Goal: Task Accomplishment & Management: Manage account settings

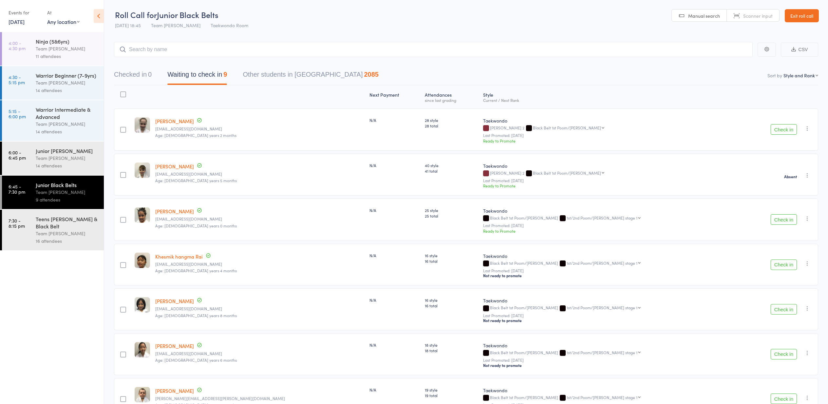
select select "10"
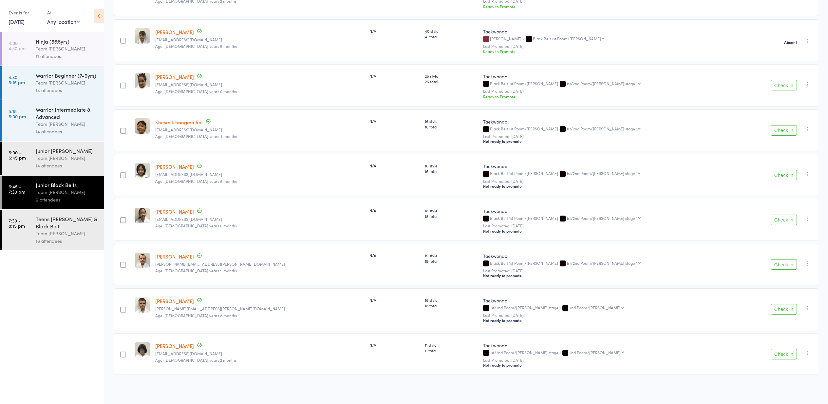
scroll to position [135, 0]
click at [38, 48] on div "Team [PERSON_NAME]" at bounding box center [67, 49] width 63 height 8
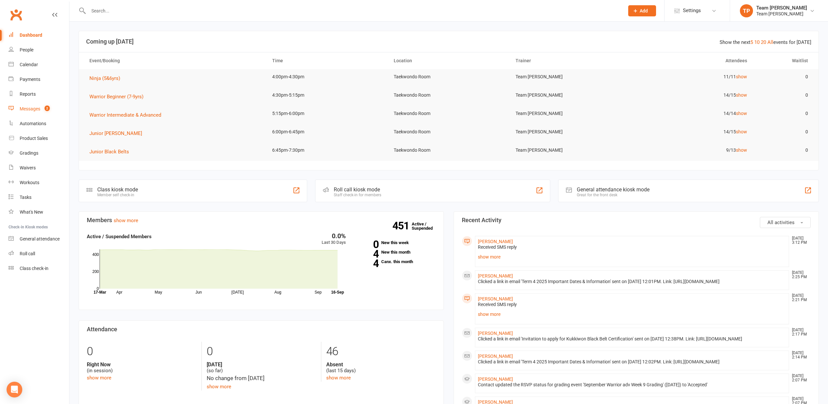
click at [33, 110] on div "Messages" at bounding box center [30, 108] width 21 height 5
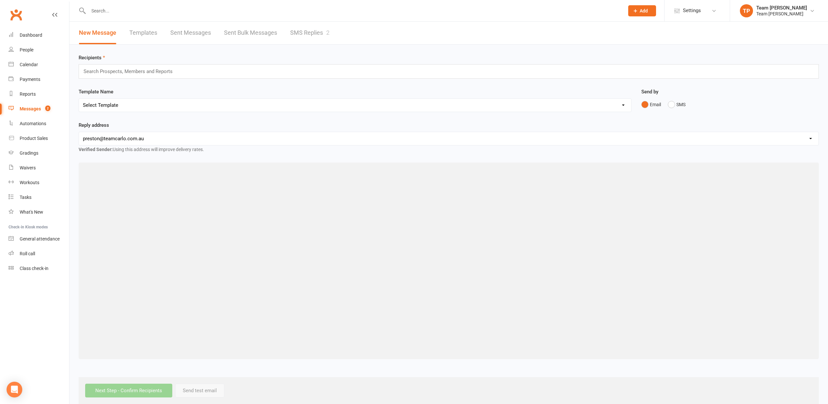
click at [32, 108] on div "Messages" at bounding box center [30, 108] width 21 height 5
click at [308, 34] on link "SMS Replies 2" at bounding box center [309, 33] width 39 height 23
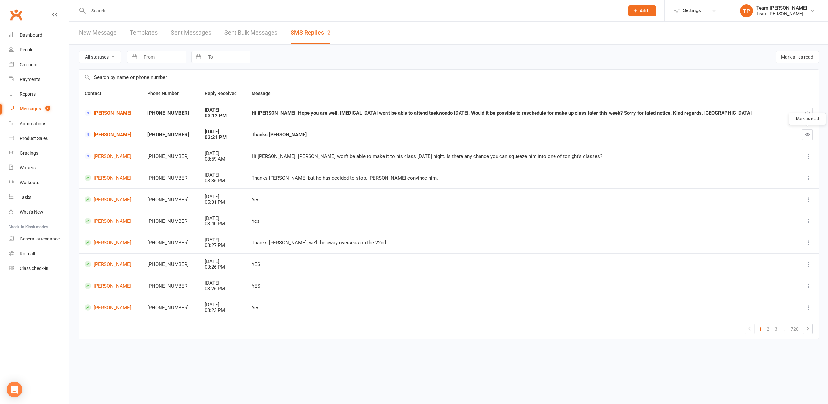
click at [807, 133] on icon "button" at bounding box center [807, 134] width 5 height 5
click at [27, 65] on div "Calendar" at bounding box center [29, 64] width 18 height 5
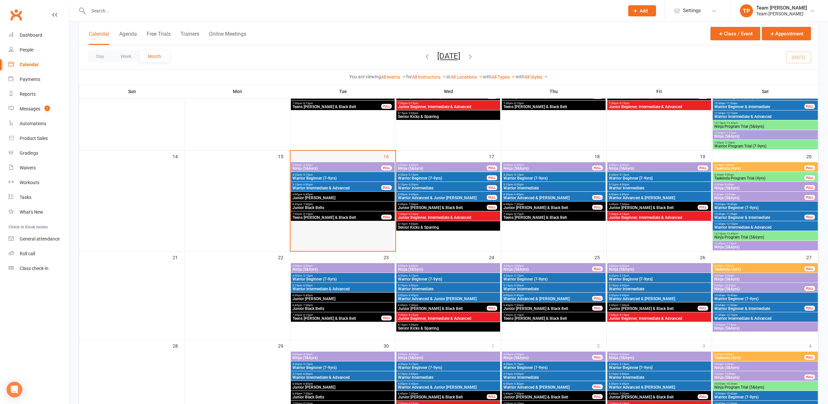
scroll to position [193, 0]
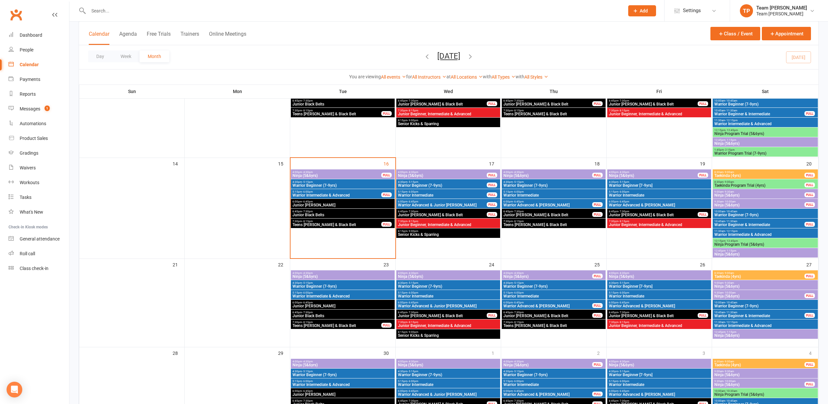
click at [334, 185] on span "Warrior Beginner (7-9yrs)" at bounding box center [342, 185] width 101 height 4
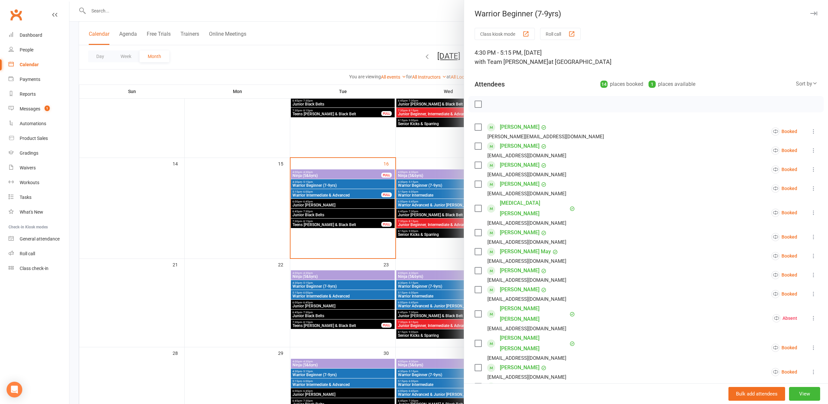
click at [574, 33] on div "button" at bounding box center [571, 33] width 7 height 7
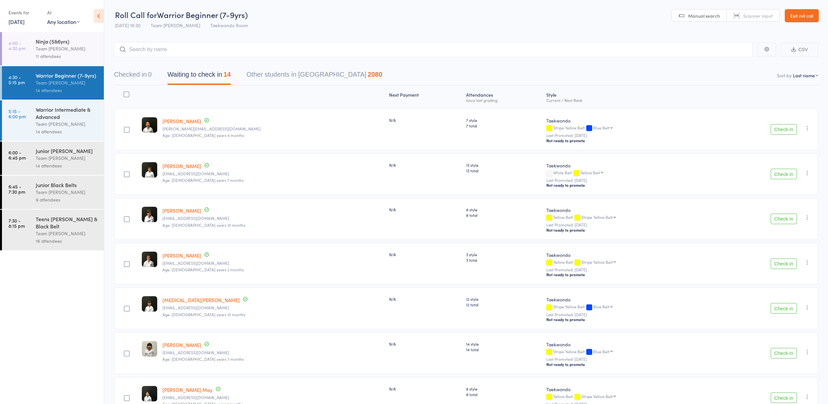
click at [794, 18] on link "Exit roll call" at bounding box center [802, 15] width 34 height 13
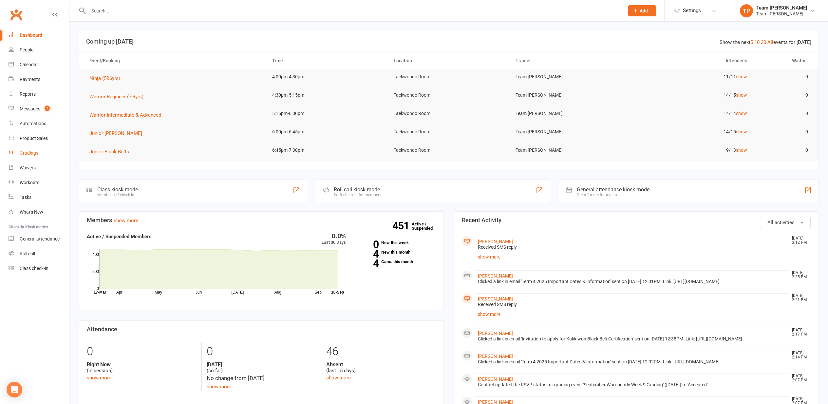
click at [28, 154] on div "Gradings" at bounding box center [29, 152] width 19 height 5
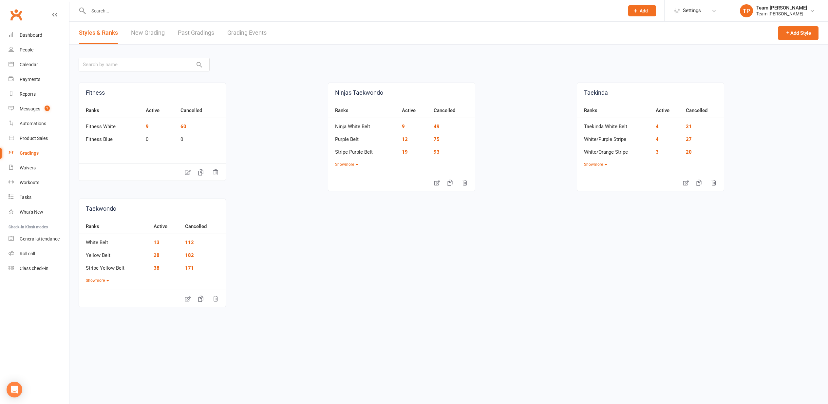
click at [236, 29] on link "Grading Events" at bounding box center [246, 33] width 39 height 23
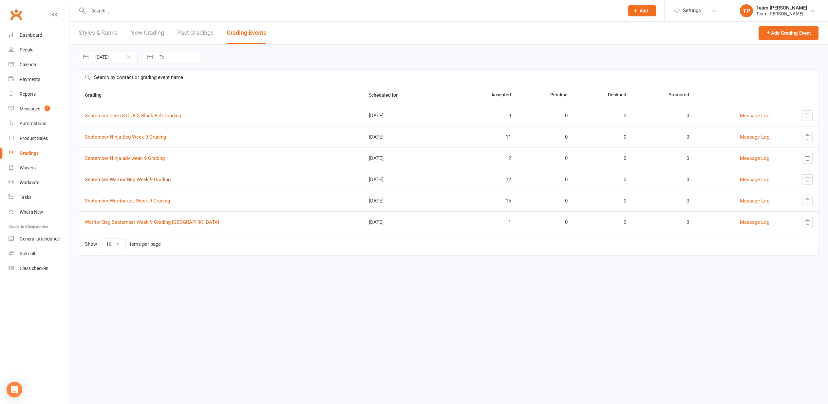
click at [132, 182] on link "September Warrior Beg Week 9 Grading" at bounding box center [128, 180] width 86 height 6
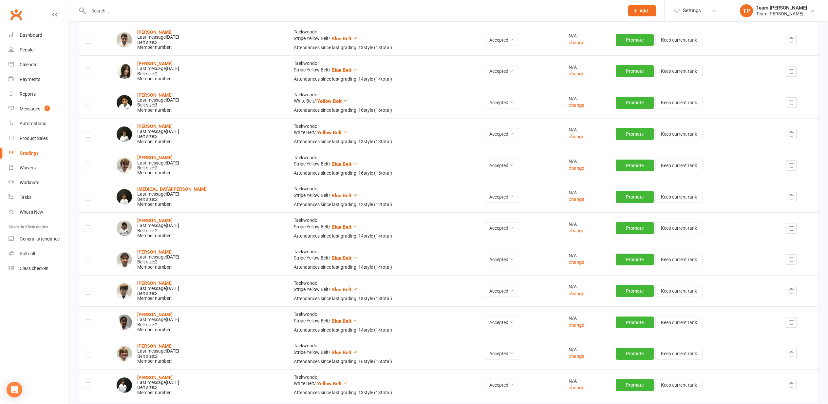
scroll to position [113, 0]
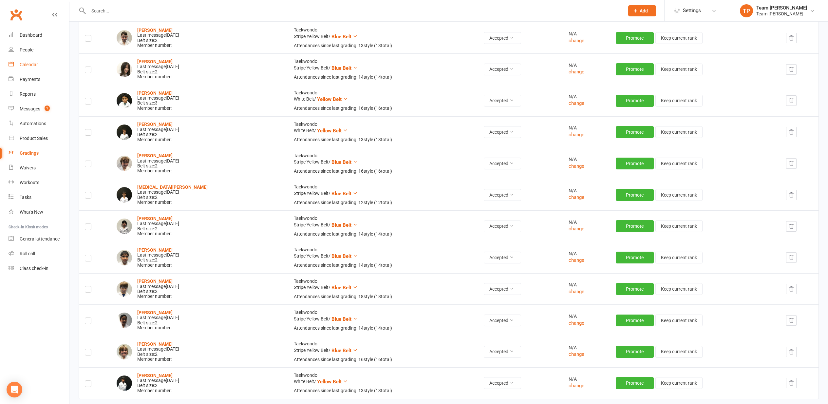
click at [24, 67] on link "Calendar" at bounding box center [39, 64] width 61 height 15
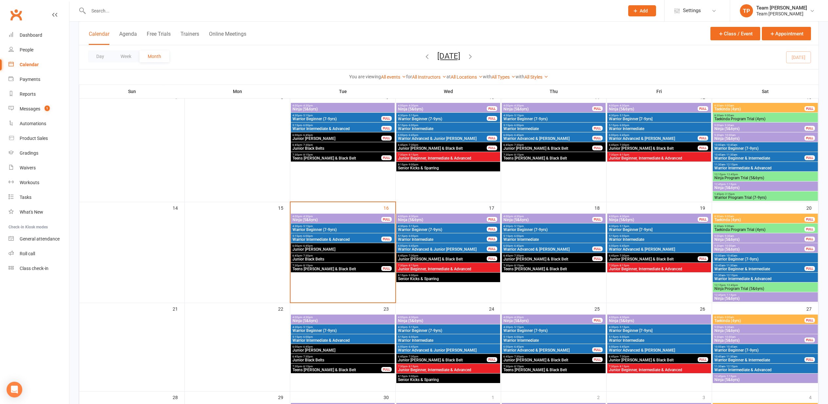
scroll to position [149, 0]
click at [431, 228] on span "Warrior Beginner (7-9yrs)" at bounding box center [442, 229] width 89 height 4
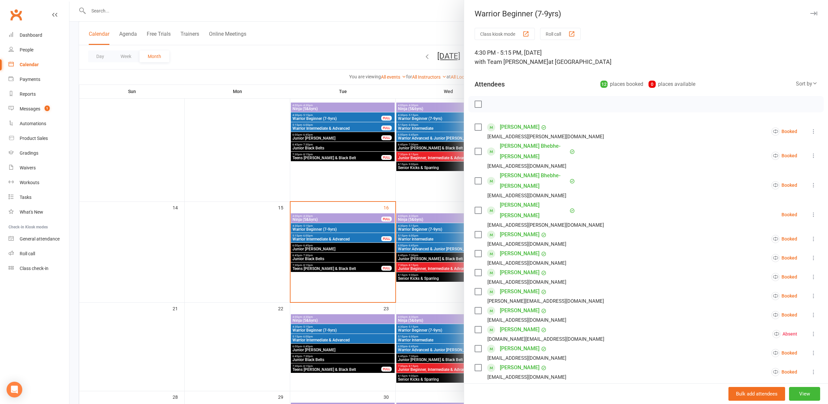
click at [140, 195] on div at bounding box center [448, 202] width 759 height 404
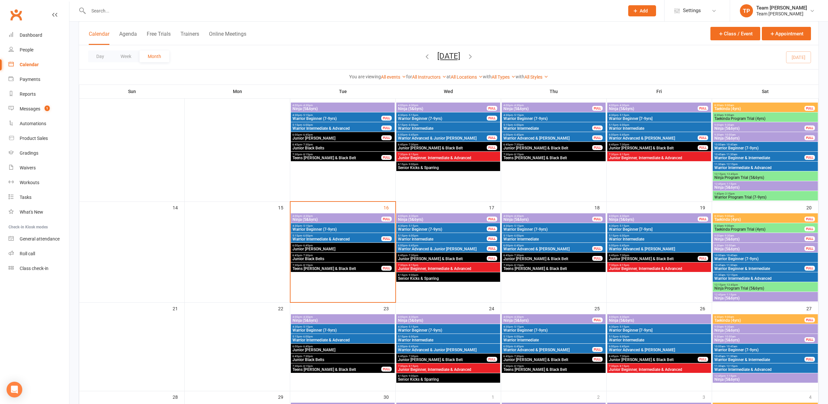
click at [526, 228] on span "Warrior Beginner (7-9yrs)" at bounding box center [553, 229] width 101 height 4
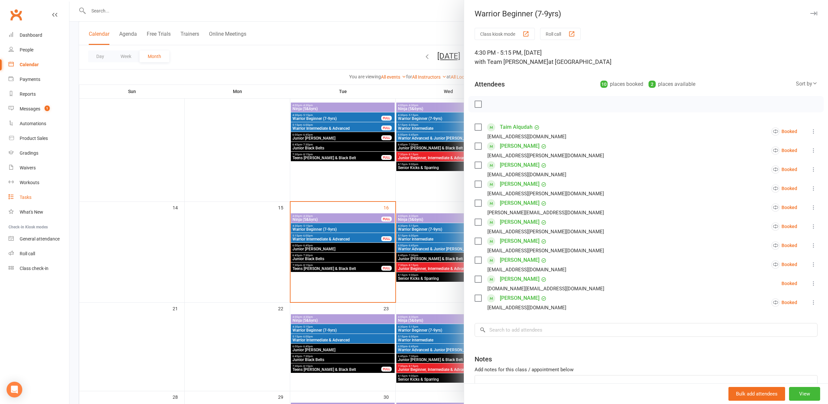
click at [60, 196] on link "Tasks" at bounding box center [39, 197] width 61 height 15
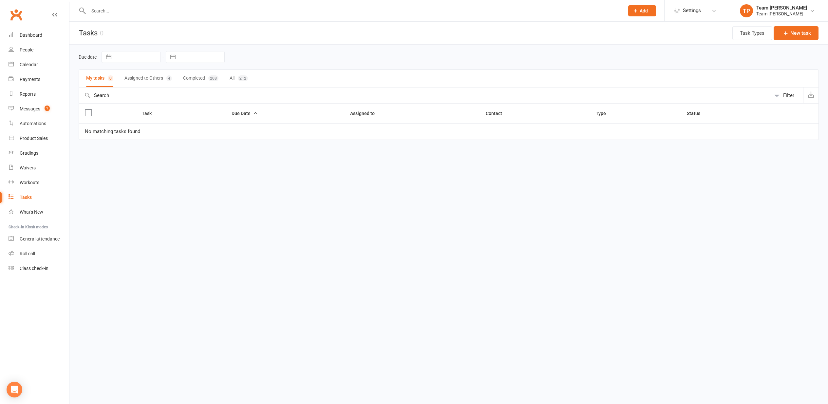
click at [22, 63] on div "Calendar" at bounding box center [29, 64] width 18 height 5
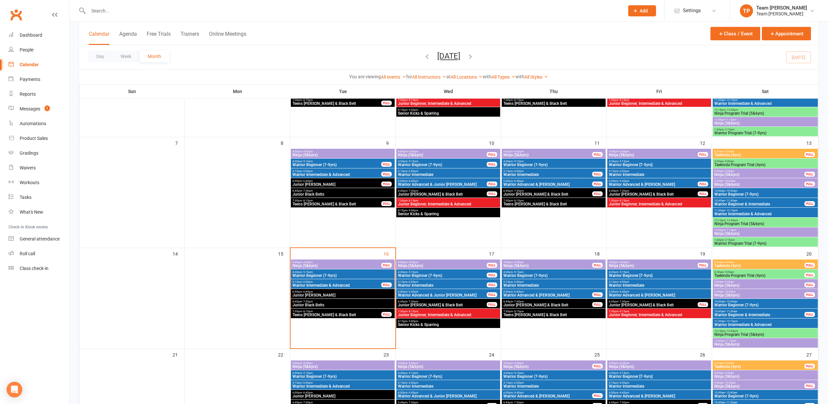
scroll to position [104, 0]
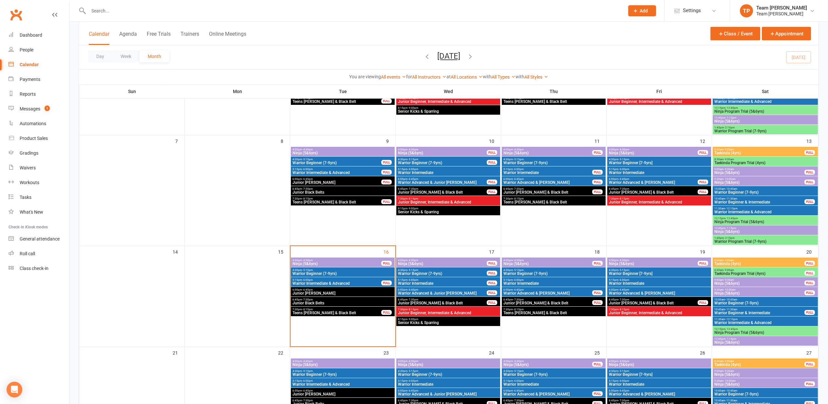
click at [621, 271] on span "- 5:15pm" at bounding box center [623, 270] width 11 height 3
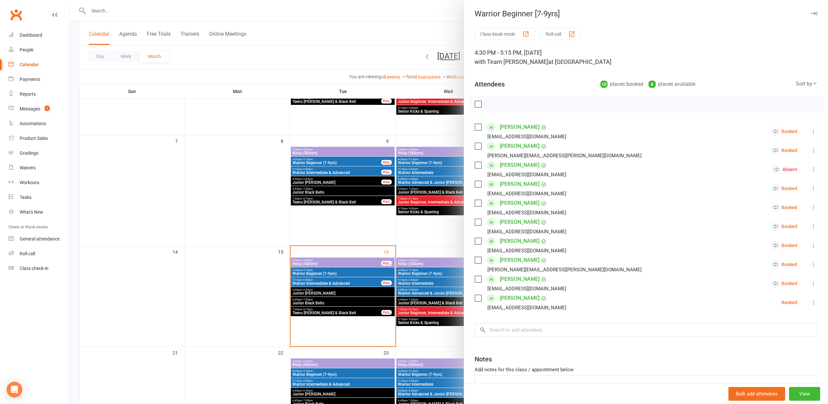
drag, startPoint x: 179, startPoint y: 268, endPoint x: 176, endPoint y: 268, distance: 3.3
click at [179, 268] on div at bounding box center [448, 202] width 759 height 404
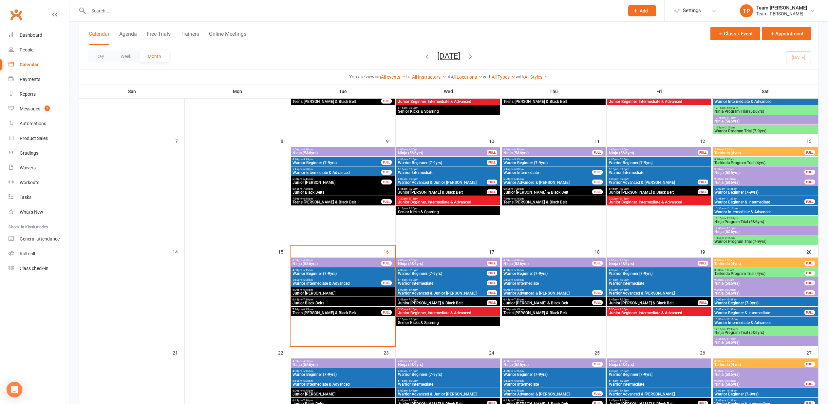
click at [723, 302] on span "Warrior Beginner (7-9yrs)" at bounding box center [765, 303] width 103 height 4
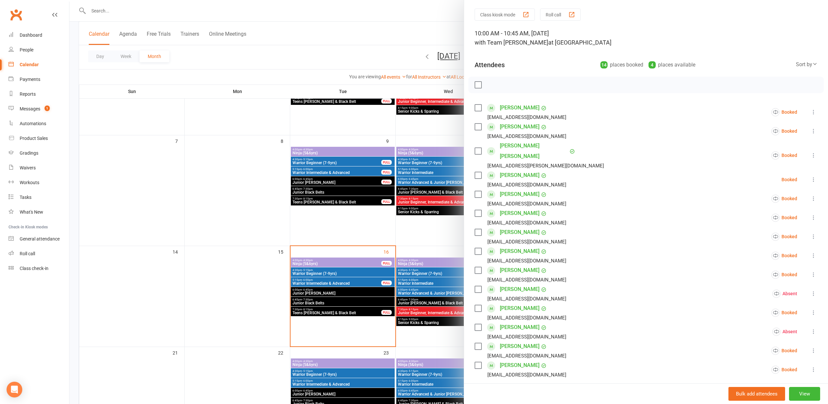
scroll to position [26, 0]
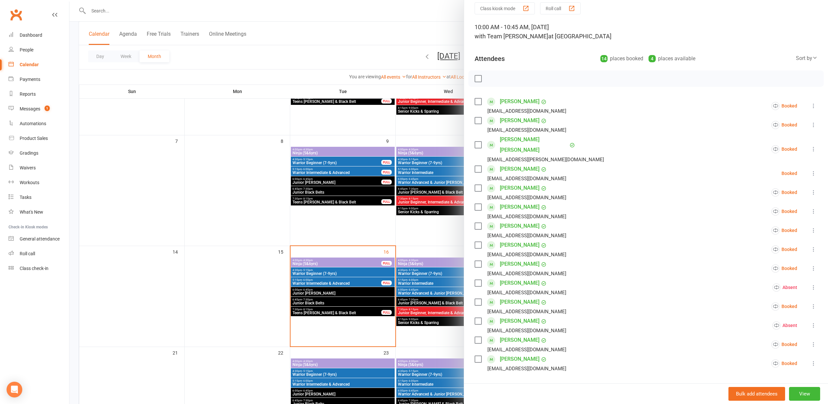
click at [227, 242] on div at bounding box center [448, 202] width 759 height 404
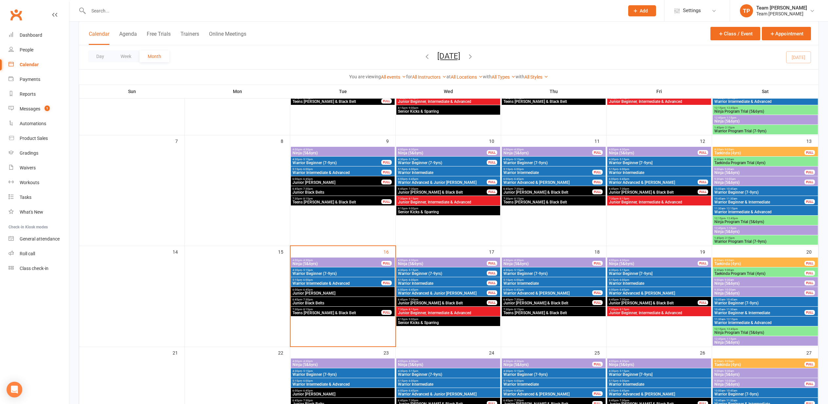
click at [540, 272] on span "Warrior Beginner (7-9yrs)" at bounding box center [553, 274] width 101 height 4
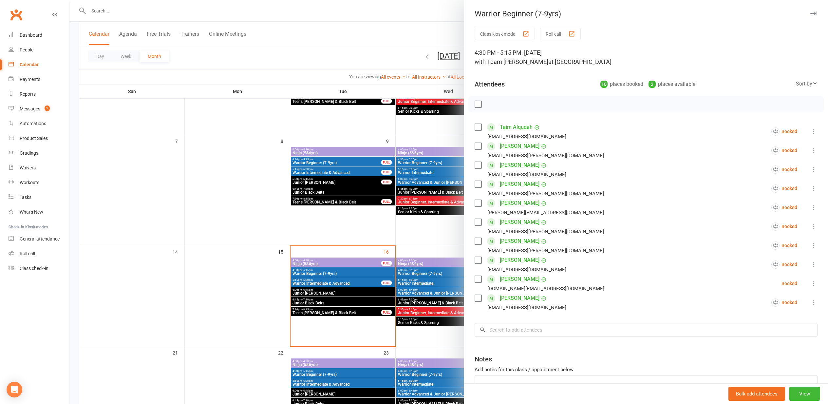
click at [238, 266] on div at bounding box center [448, 202] width 759 height 404
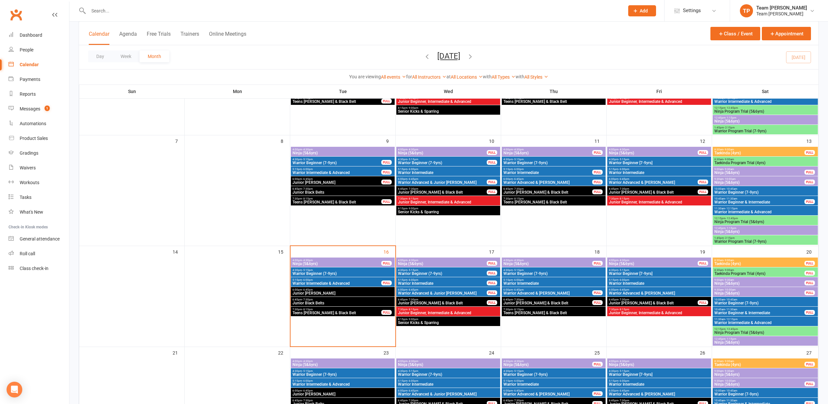
click at [548, 272] on span "Warrior Beginner (7-9yrs)" at bounding box center [553, 274] width 101 height 4
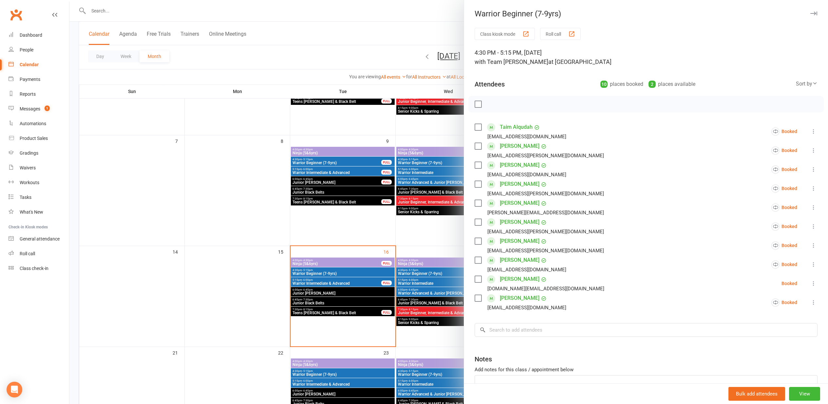
click at [249, 254] on div at bounding box center [448, 202] width 759 height 404
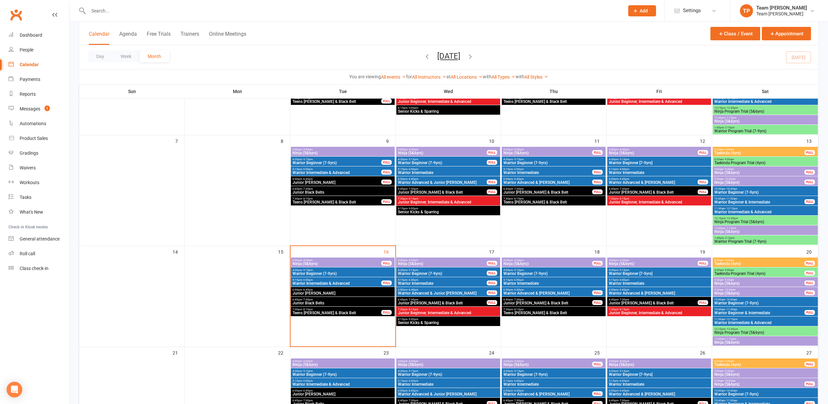
click at [624, 272] on span "Warrior Beginner [7-9yrs]" at bounding box center [659, 274] width 101 height 4
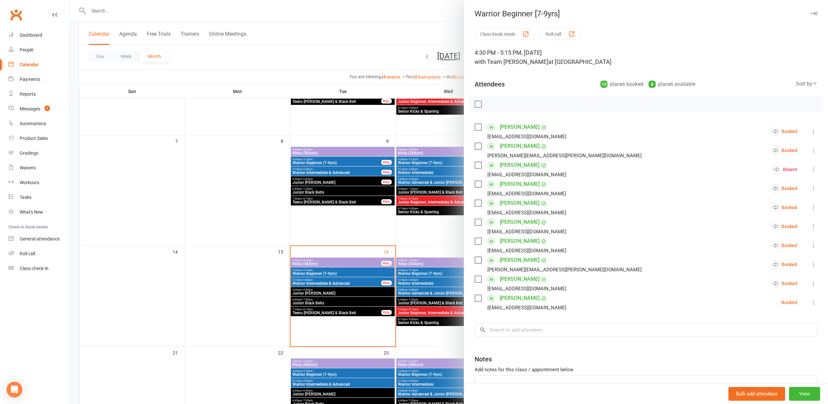
click at [213, 239] on div at bounding box center [448, 202] width 759 height 404
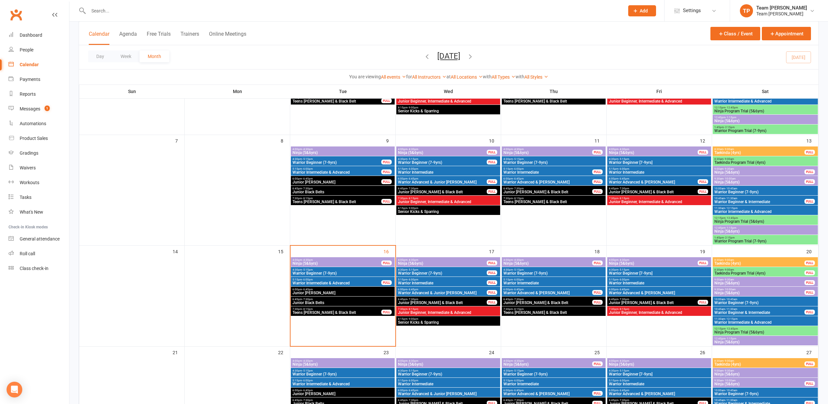
scroll to position [105, 0]
click at [346, 273] on span "Warrior Beginner (7-9yrs)" at bounding box center [342, 273] width 101 height 4
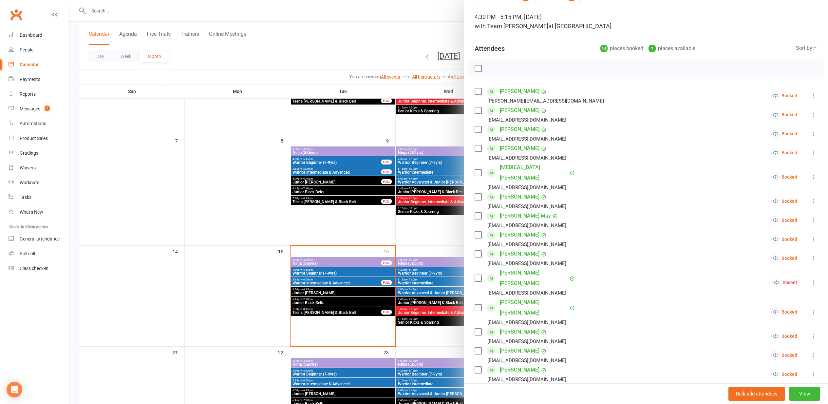
scroll to position [31, 0]
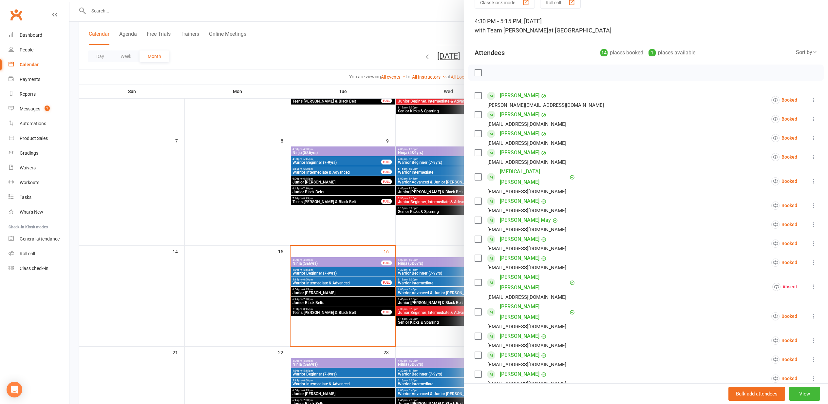
click at [208, 245] on div at bounding box center [448, 202] width 759 height 404
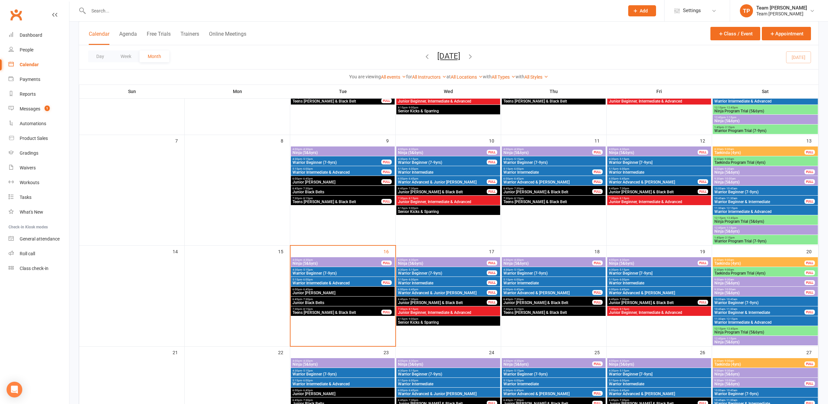
click at [553, 272] on span "Warrior Beginner (7-9yrs)" at bounding box center [553, 273] width 101 height 4
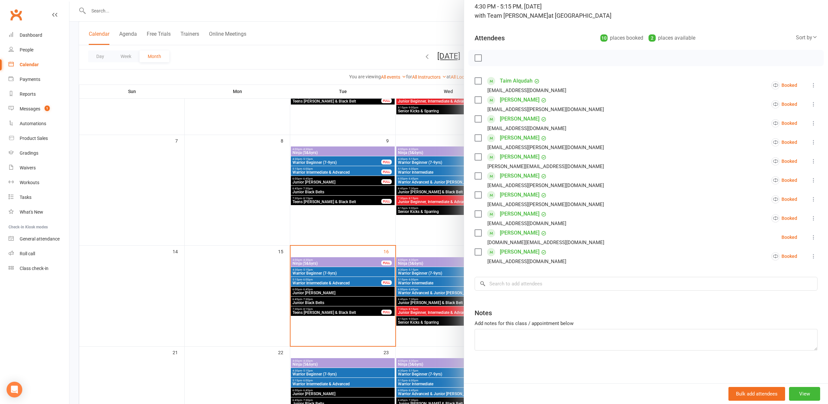
scroll to position [46, 0]
click at [517, 285] on input "search" at bounding box center [646, 284] width 343 height 14
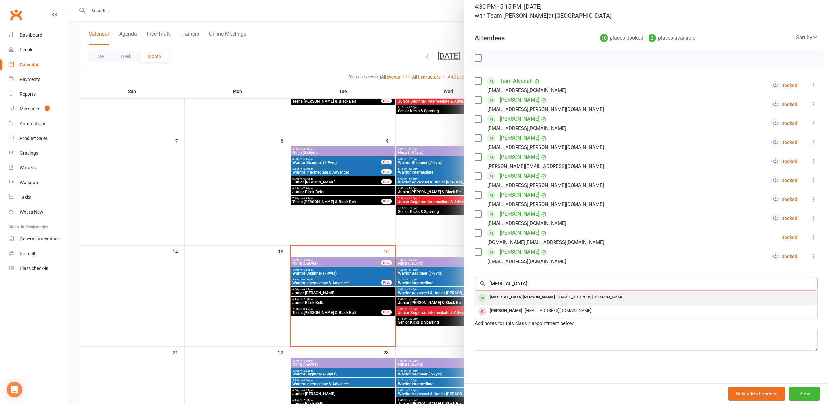
type input "kyra"
click at [558, 297] on span "maymaymay1985@hotmail.com" at bounding box center [591, 296] width 66 height 5
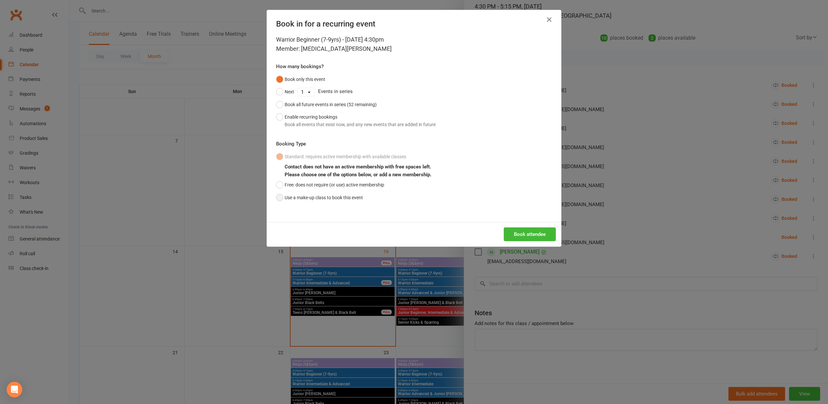
click at [280, 197] on button "Use a make-up class to book this event" at bounding box center [319, 197] width 87 height 12
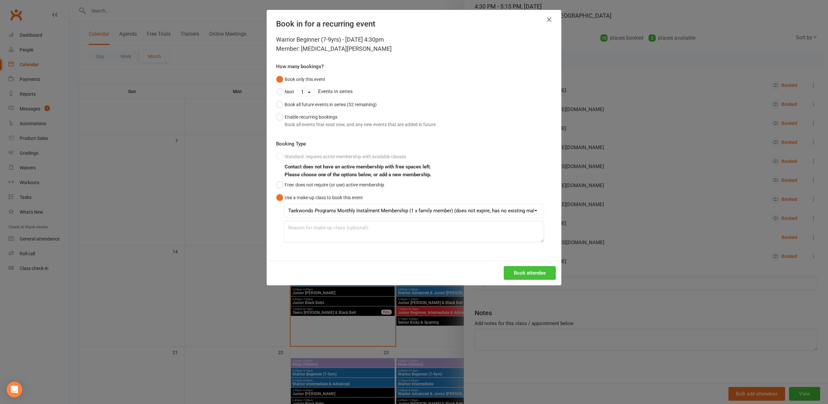
click at [521, 273] on button "Book attendee" at bounding box center [530, 273] width 52 height 14
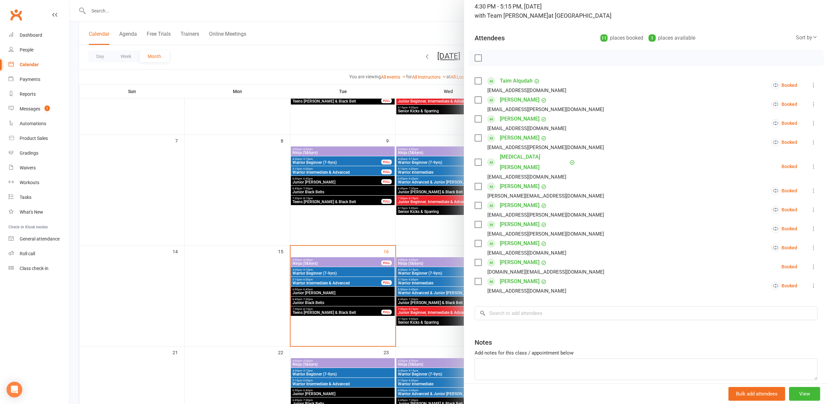
scroll to position [46, 0]
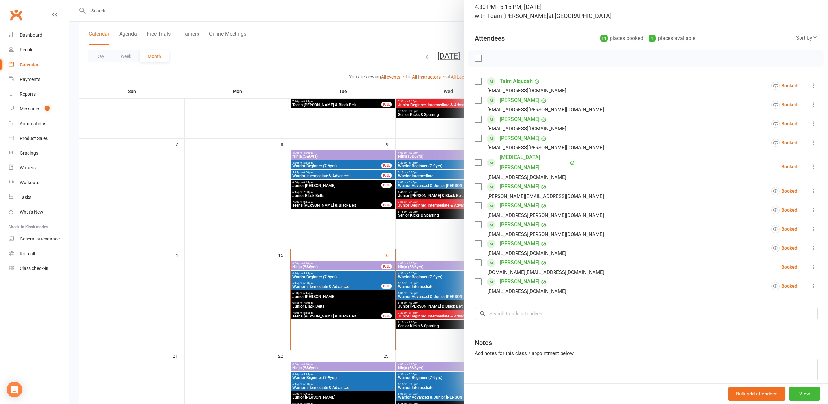
click at [206, 170] on div at bounding box center [448, 202] width 759 height 404
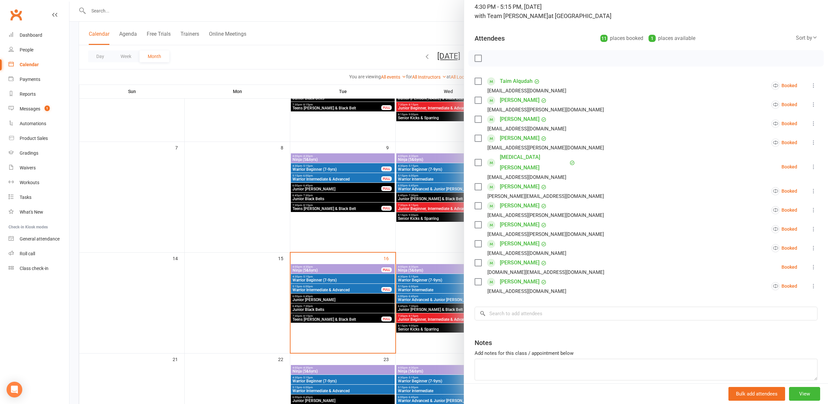
scroll to position [96, 0]
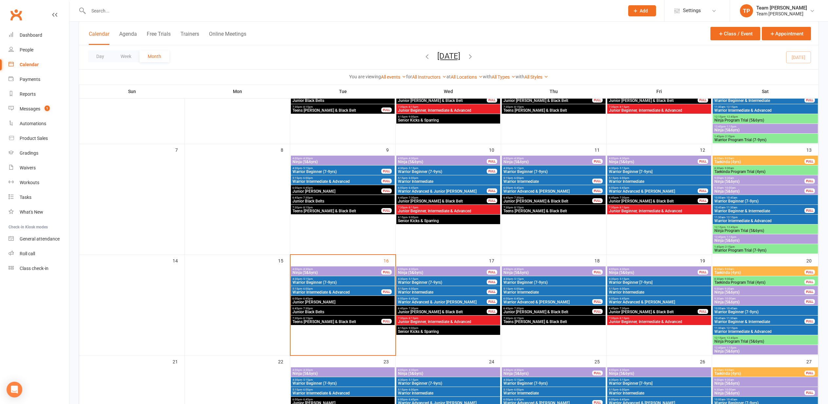
click at [338, 269] on span "4:00pm - 4:30pm" at bounding box center [336, 269] width 89 height 3
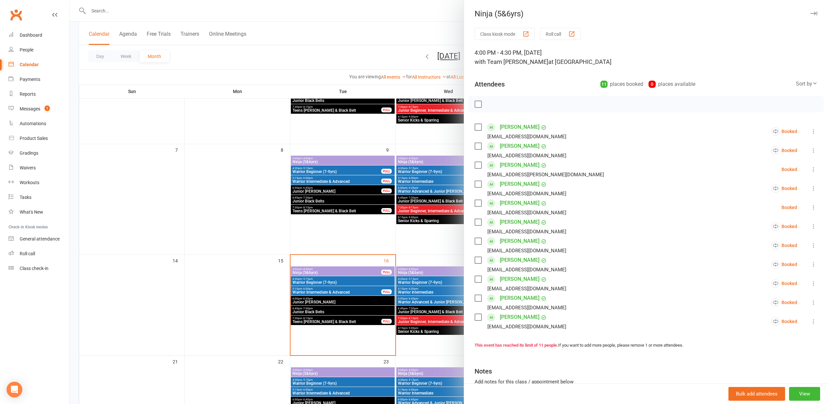
click at [573, 33] on div "button" at bounding box center [571, 33] width 7 height 7
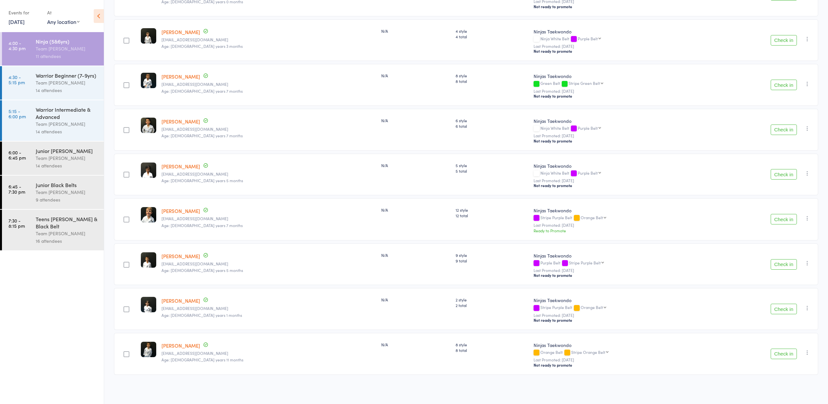
scroll to position [225, 0]
click at [781, 264] on button "Check in" at bounding box center [784, 264] width 26 height 10
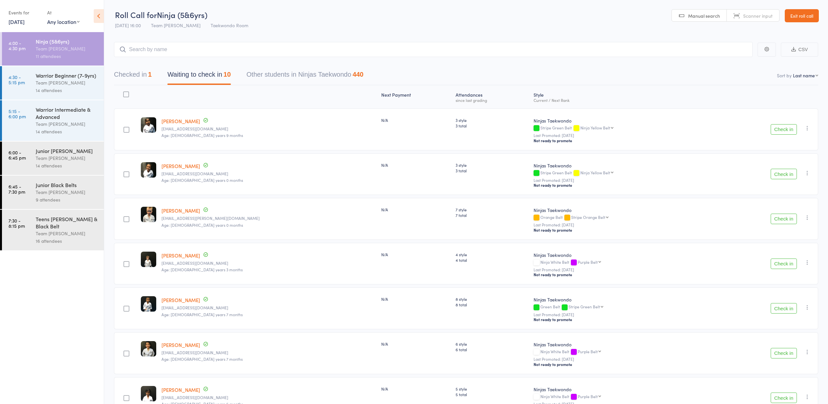
scroll to position [0, 0]
click at [142, 76] on button "Checked in 1" at bounding box center [133, 75] width 38 height 17
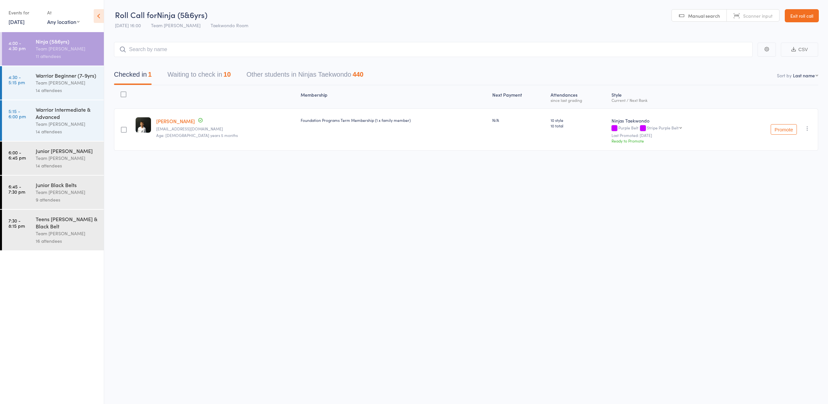
click at [210, 73] on button "Waiting to check in 10" at bounding box center [198, 75] width 63 height 17
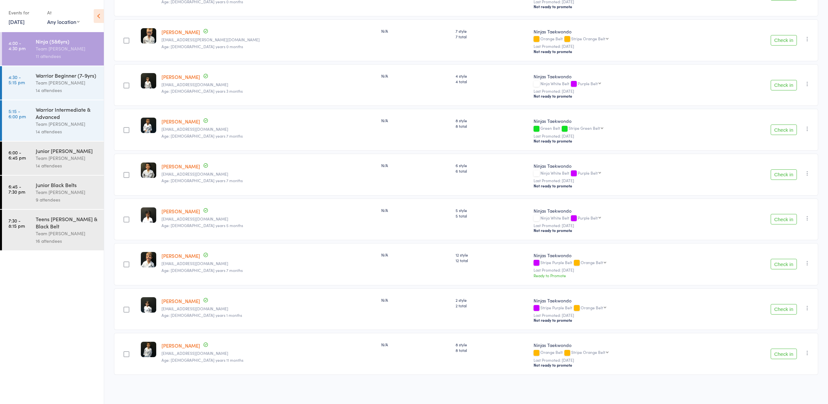
scroll to position [180, 0]
click at [776, 351] on button "Check in" at bounding box center [784, 354] width 26 height 10
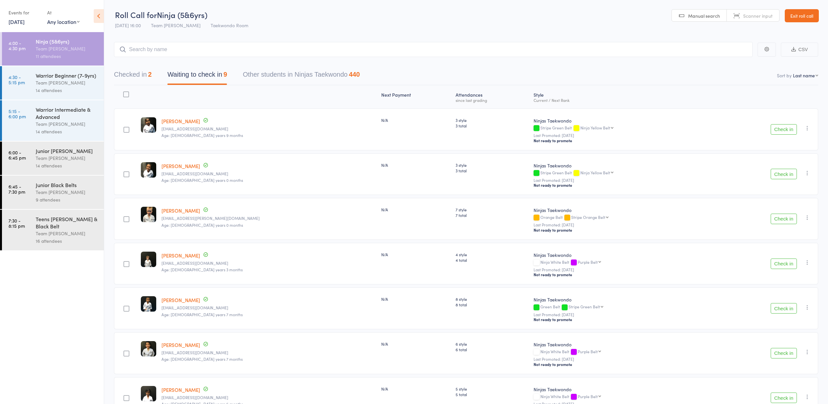
scroll to position [0, 0]
click at [81, 81] on div "Team [PERSON_NAME]" at bounding box center [67, 83] width 63 height 8
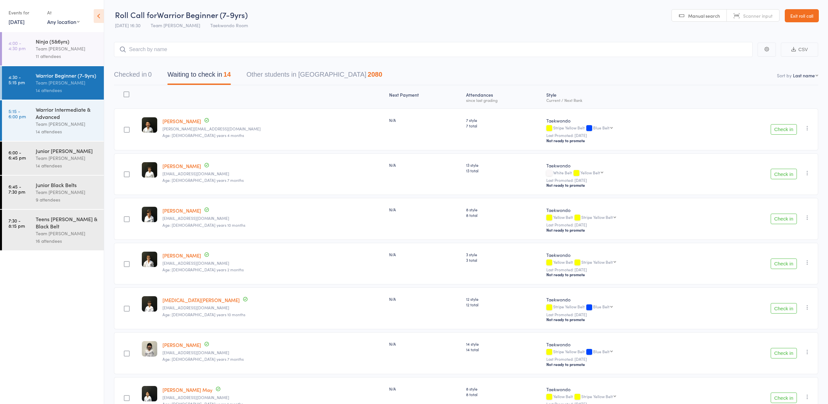
click at [72, 51] on div "Team [PERSON_NAME]" at bounding box center [67, 49] width 63 height 8
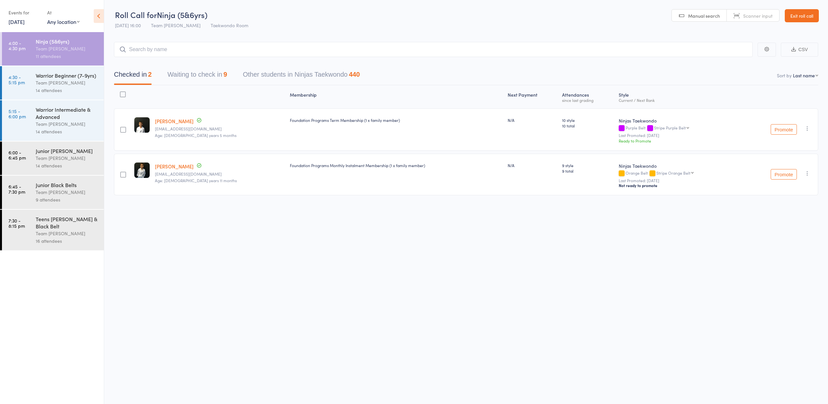
click at [203, 73] on button "Waiting to check in 9" at bounding box center [197, 75] width 60 height 17
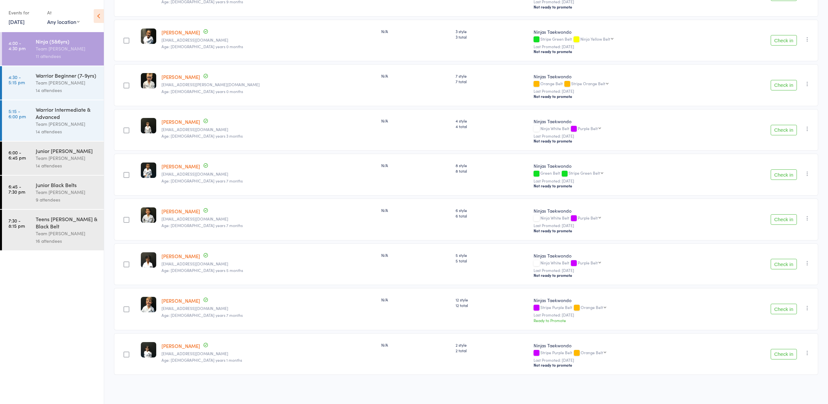
scroll to position [135, 0]
click at [777, 356] on button "Check in" at bounding box center [784, 354] width 26 height 10
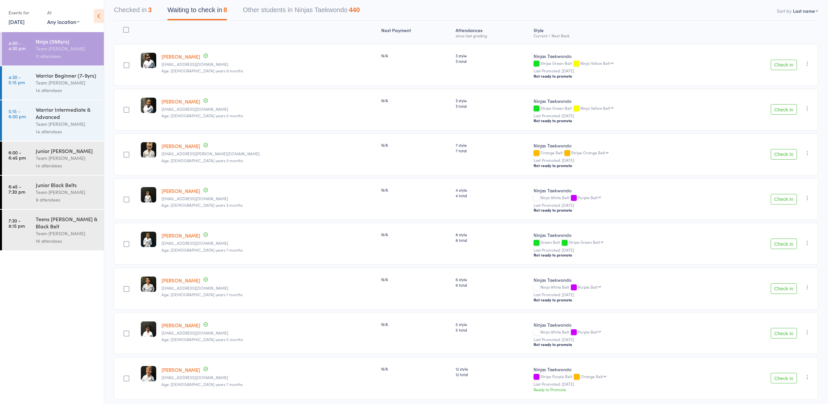
scroll to position [60, 0]
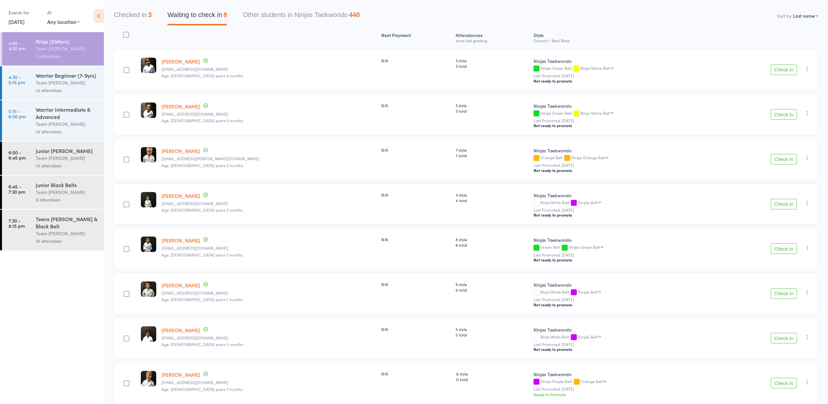
click at [784, 68] on button "Check in" at bounding box center [784, 70] width 26 height 10
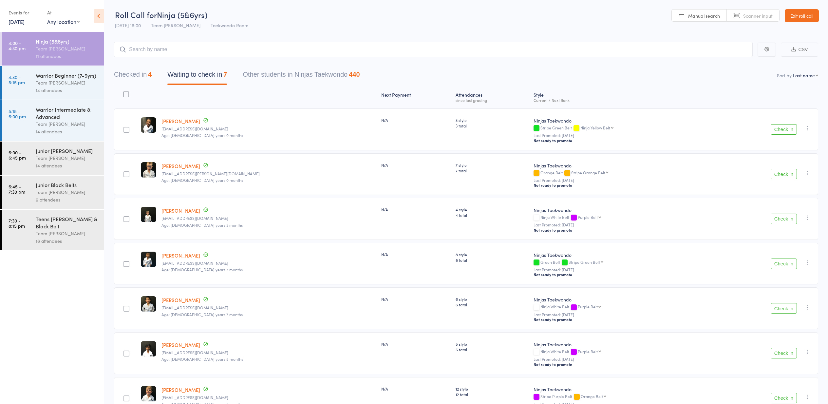
scroll to position [0, 0]
click at [806, 15] on link "Exit roll call" at bounding box center [802, 15] width 34 height 13
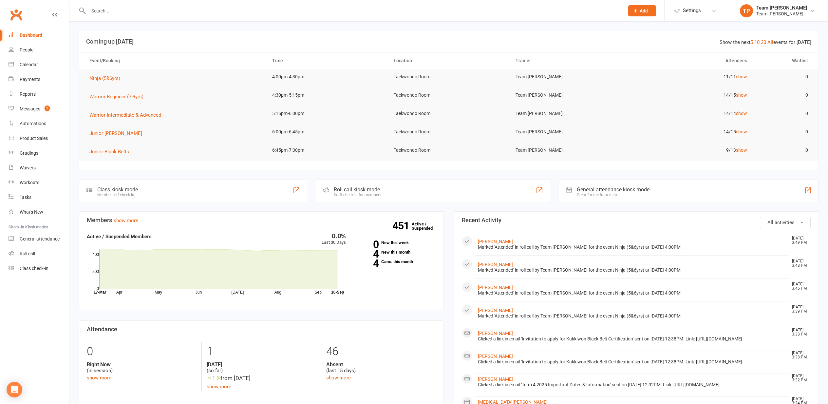
click at [30, 66] on div "Calendar" at bounding box center [29, 64] width 18 height 5
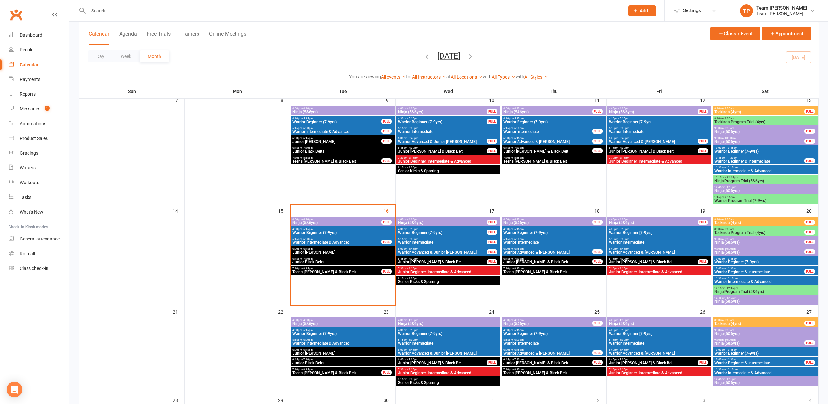
scroll to position [148, 0]
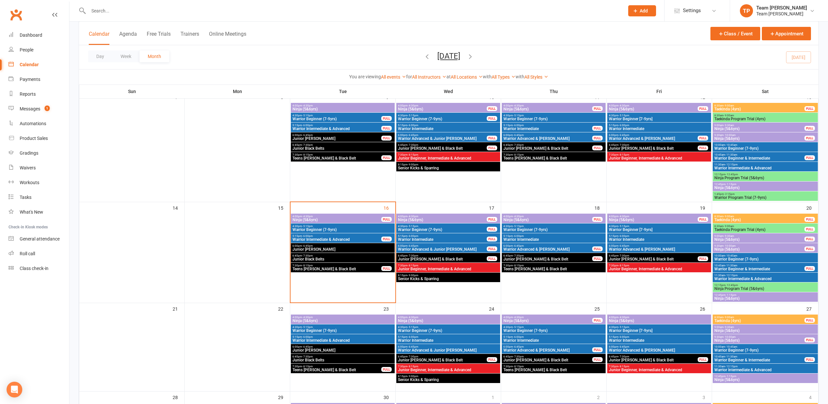
click at [556, 217] on span "4:00pm - 4:30pm" at bounding box center [547, 216] width 89 height 3
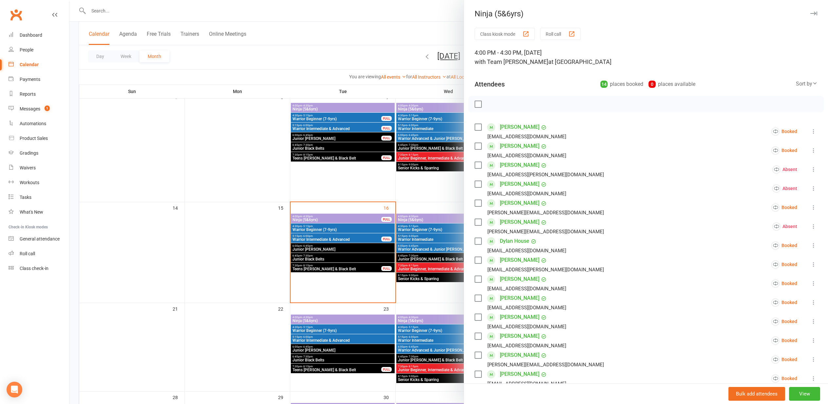
drag, startPoint x: 143, startPoint y: 194, endPoint x: 311, endPoint y: 212, distance: 169.3
click at [150, 195] on div at bounding box center [448, 202] width 759 height 404
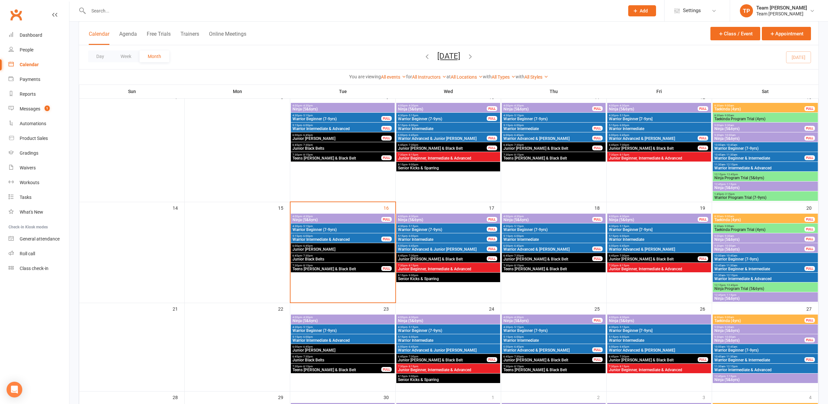
click at [642, 219] on span "Ninja (5&6yrs)" at bounding box center [653, 220] width 89 height 4
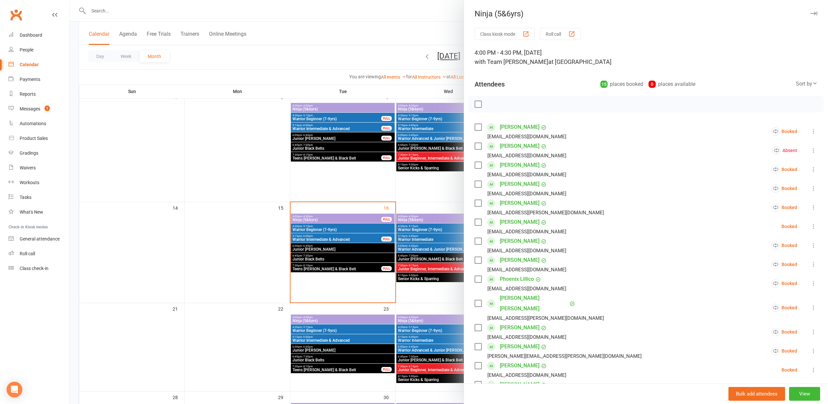
drag, startPoint x: 276, startPoint y: 209, endPoint x: 259, endPoint y: 210, distance: 17.0
click at [276, 209] on div at bounding box center [448, 202] width 759 height 404
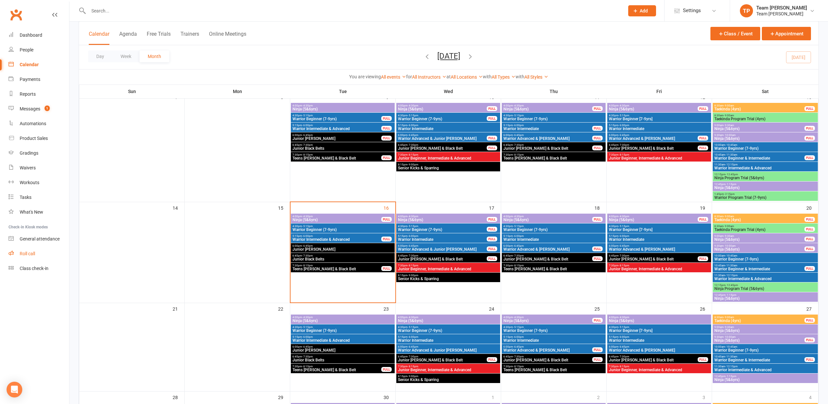
click at [29, 254] on div "Roll call" at bounding box center [27, 253] width 15 height 5
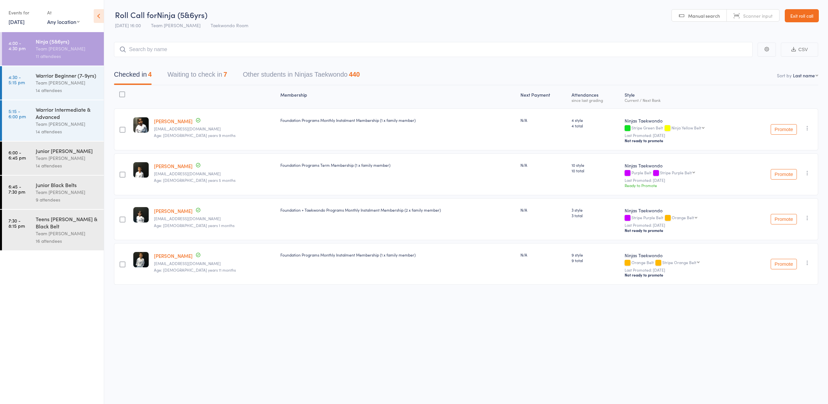
click at [186, 69] on button "Waiting to check in 7" at bounding box center [197, 75] width 60 height 17
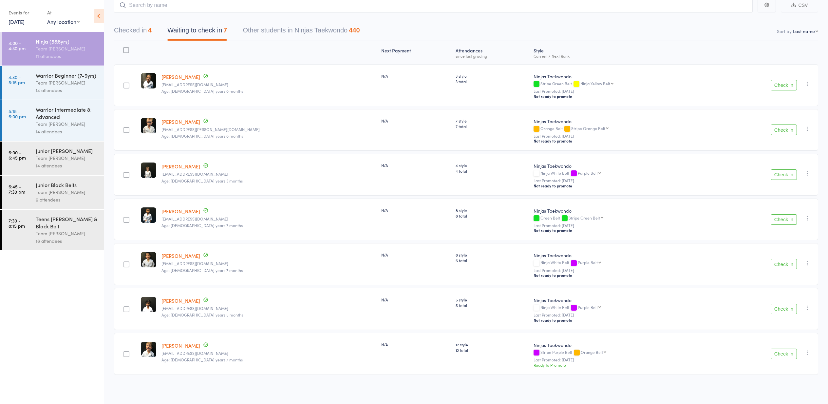
scroll to position [45, 0]
click at [805, 84] on icon "button" at bounding box center [807, 84] width 7 height 7
click at [794, 158] on li "Mark absent" at bounding box center [784, 158] width 54 height 9
click at [778, 357] on button "Check in" at bounding box center [784, 354] width 26 height 10
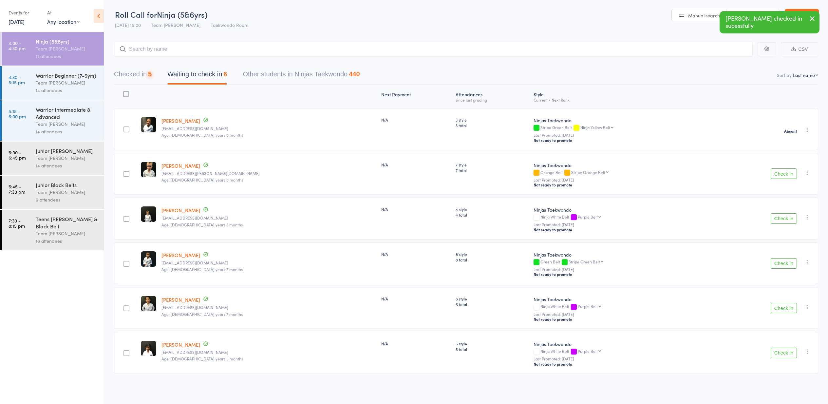
scroll to position [0, 0]
click at [801, 8] on header "Roll Call for Ninja (5&6yrs) [DATE] 16:00 Team [PERSON_NAME] Taekwondo Room Man…" at bounding box center [466, 16] width 724 height 32
click at [801, 9] on link "Exit roll call" at bounding box center [802, 15] width 34 height 13
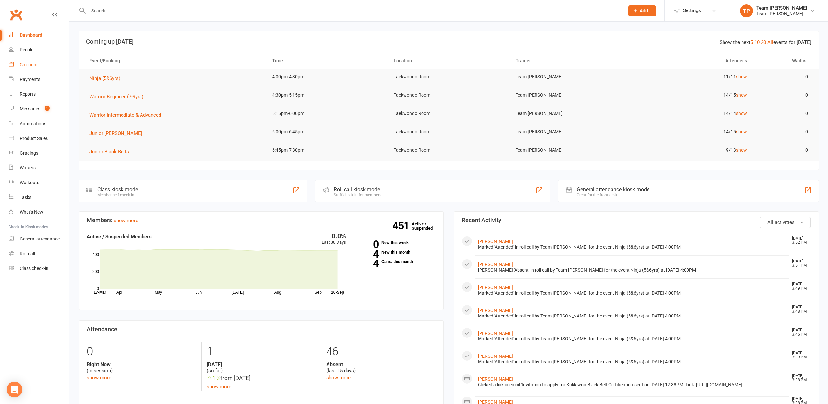
click at [38, 69] on link "Calendar" at bounding box center [39, 64] width 61 height 15
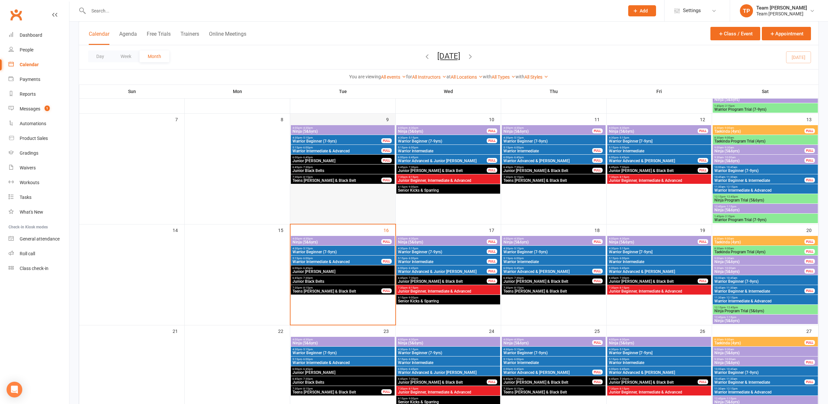
scroll to position [125, 0]
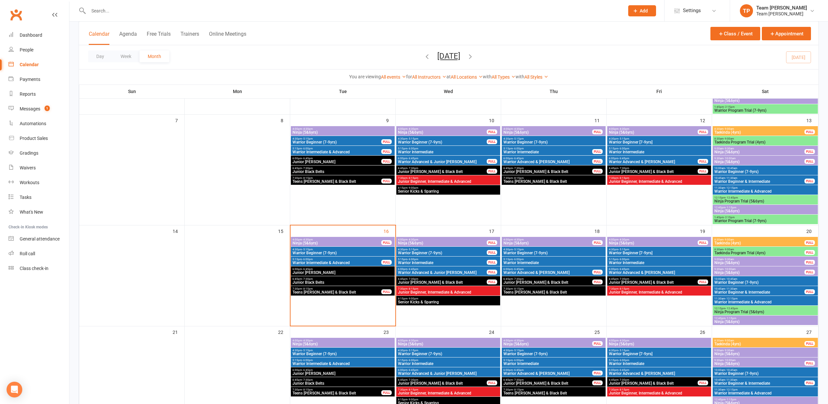
click at [548, 241] on span "Ninja (5&6yrs)" at bounding box center [547, 243] width 89 height 4
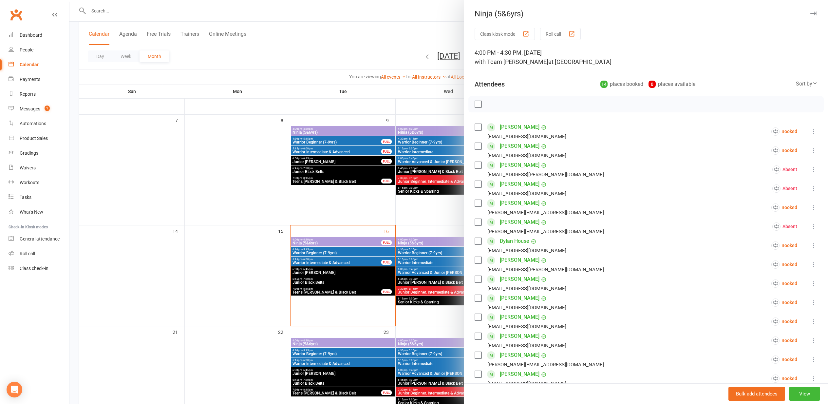
scroll to position [0, 0]
click at [808, 390] on button "View" at bounding box center [804, 394] width 31 height 14
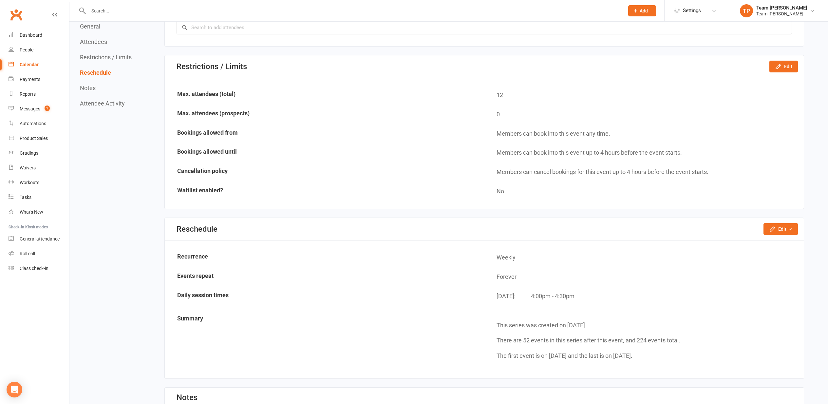
scroll to position [659, 0]
click at [782, 61] on button "Edit" at bounding box center [783, 67] width 28 height 12
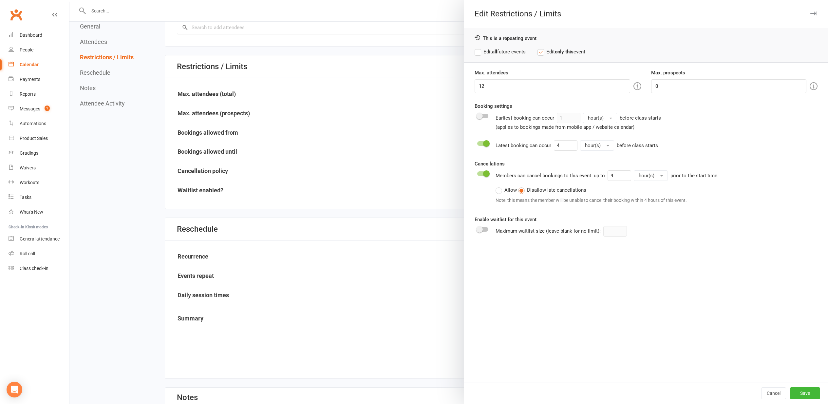
click at [333, 125] on div at bounding box center [448, 202] width 759 height 404
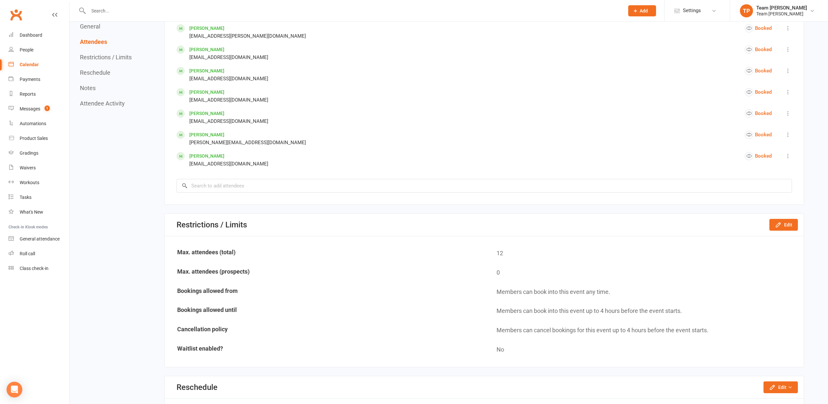
scroll to position [501, 0]
click at [777, 224] on icon "button" at bounding box center [778, 225] width 7 height 7
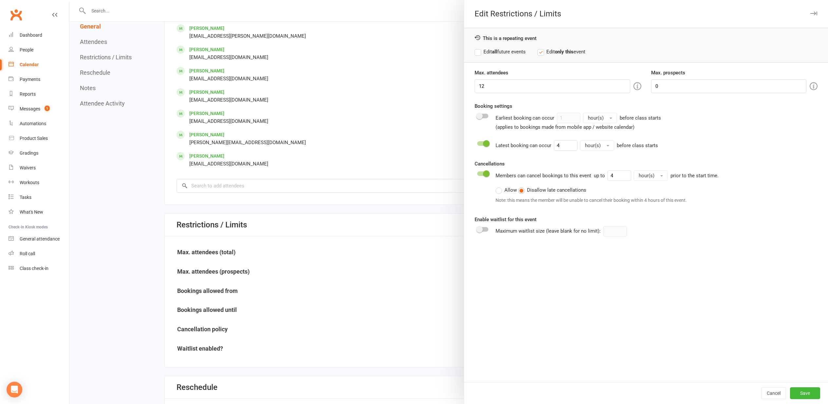
scroll to position [502, 0]
click at [489, 83] on input "12" at bounding box center [552, 86] width 155 height 14
type input "15"
click at [806, 392] on button "Save" at bounding box center [805, 393] width 30 height 12
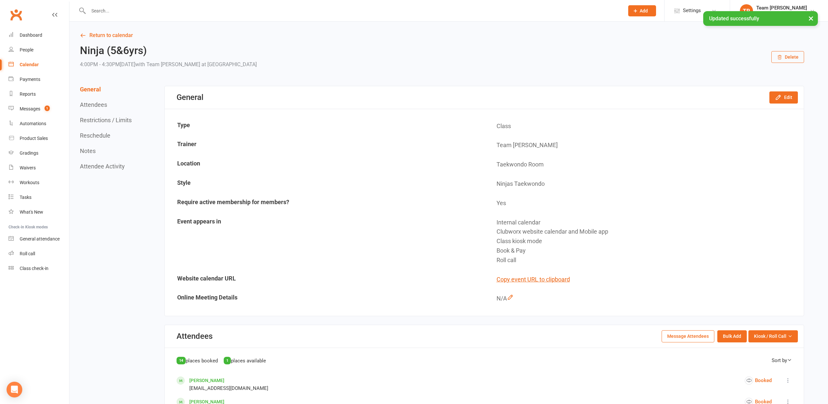
scroll to position [0, 0]
click at [34, 63] on div "Calendar" at bounding box center [29, 64] width 19 height 5
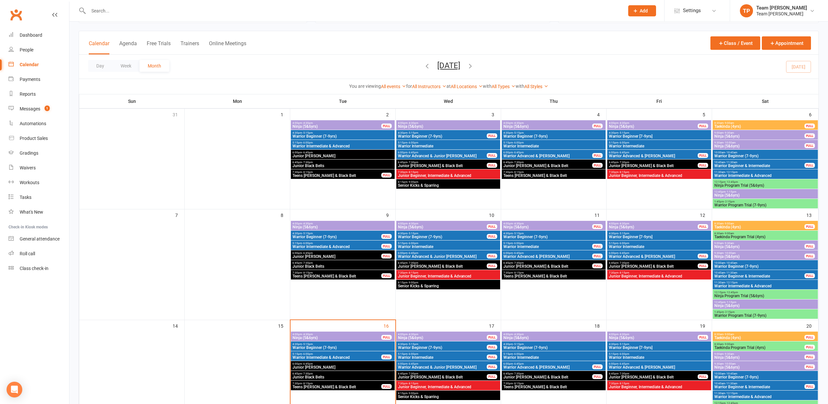
scroll to position [74, 0]
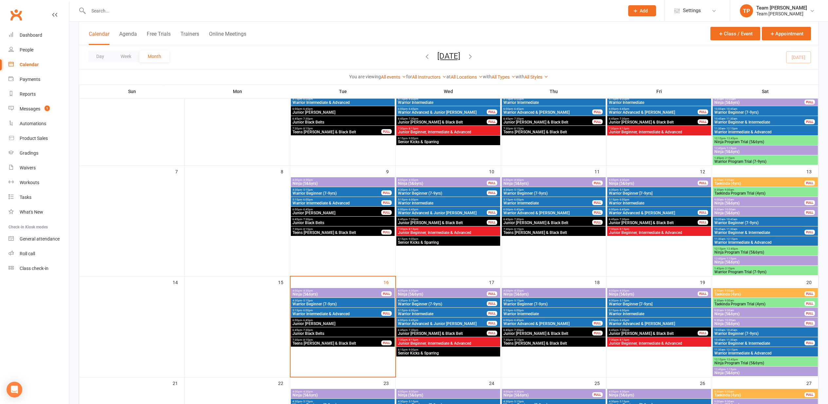
click at [540, 294] on span "Ninja (5&6yrs)" at bounding box center [553, 294] width 101 height 4
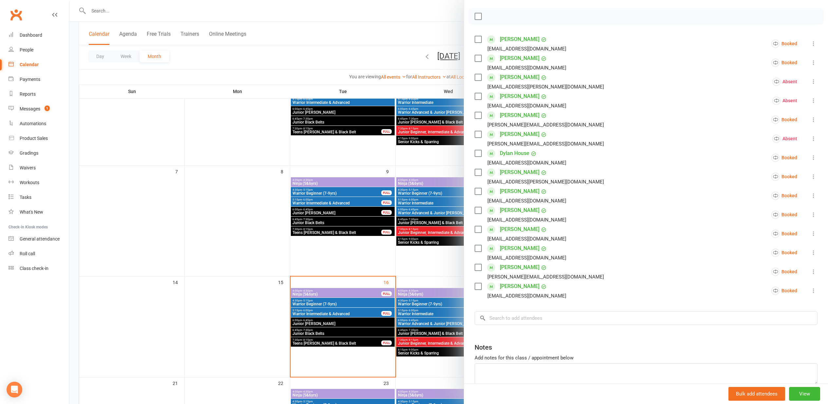
scroll to position [97, 0]
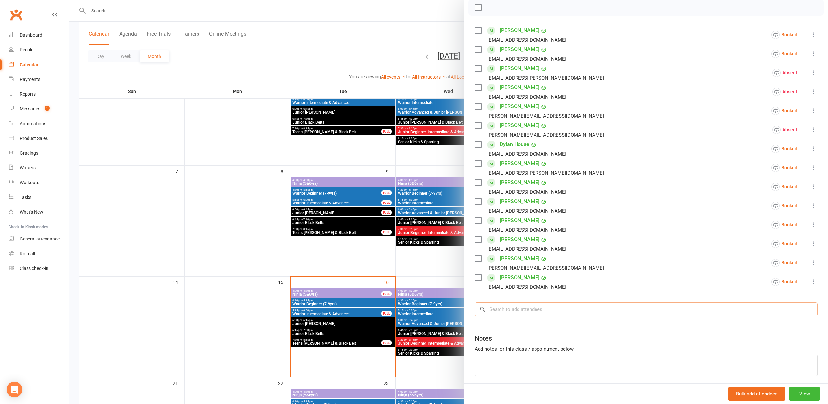
click at [527, 303] on input "search" at bounding box center [646, 309] width 343 height 14
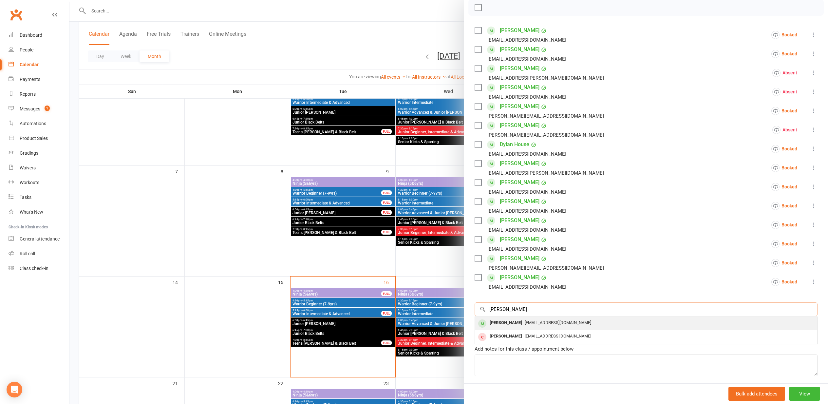
type input "[PERSON_NAME]"
click at [518, 319] on div "[PERSON_NAME]" at bounding box center [506, 322] width 38 height 9
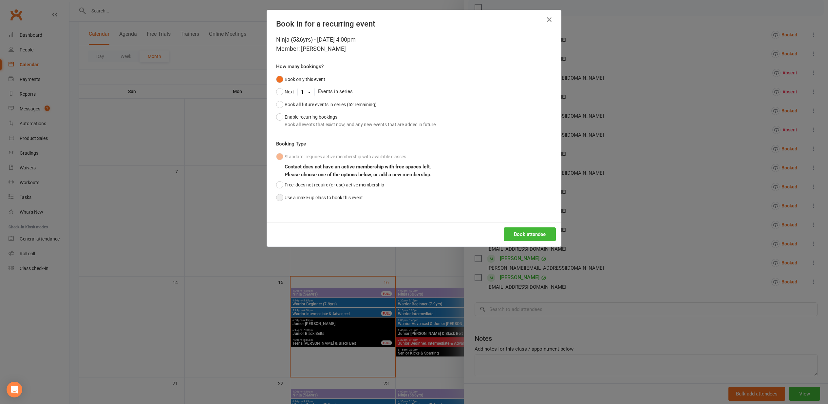
click at [312, 196] on button "Use a make-up class to book this event" at bounding box center [319, 197] width 87 height 12
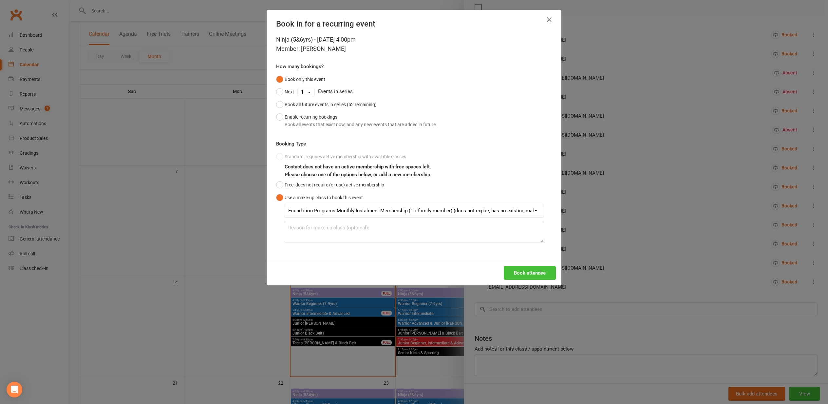
scroll to position [0, 0]
click at [523, 273] on button "Book attendee" at bounding box center [530, 273] width 52 height 14
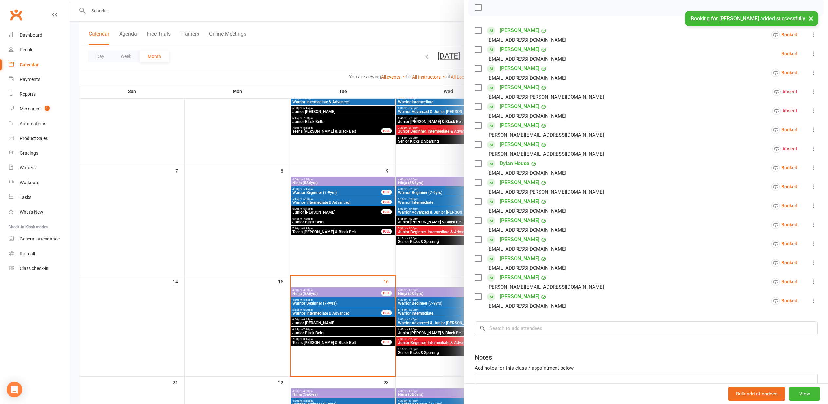
click at [301, 244] on div at bounding box center [448, 202] width 759 height 404
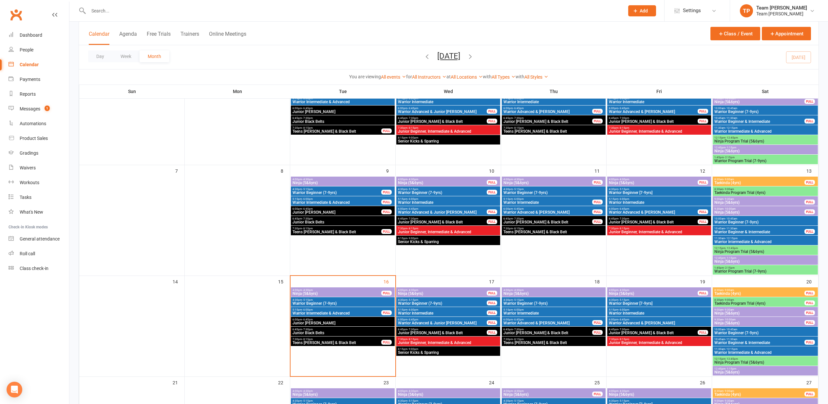
click at [441, 292] on span "Ninja (5&6yrs)" at bounding box center [442, 294] width 89 height 4
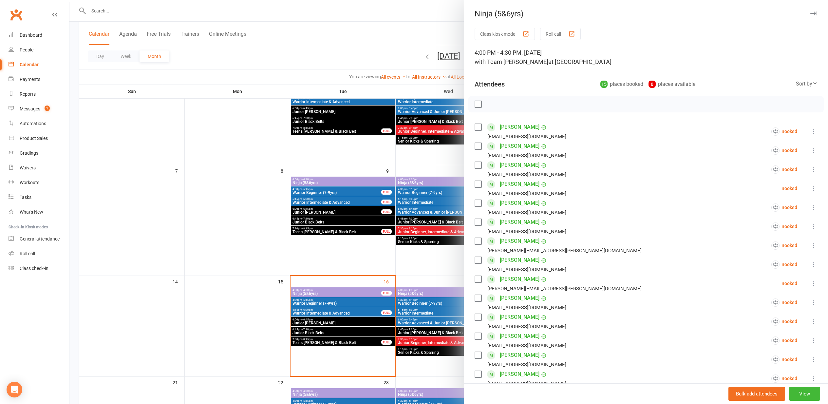
click at [401, 233] on div at bounding box center [448, 202] width 759 height 404
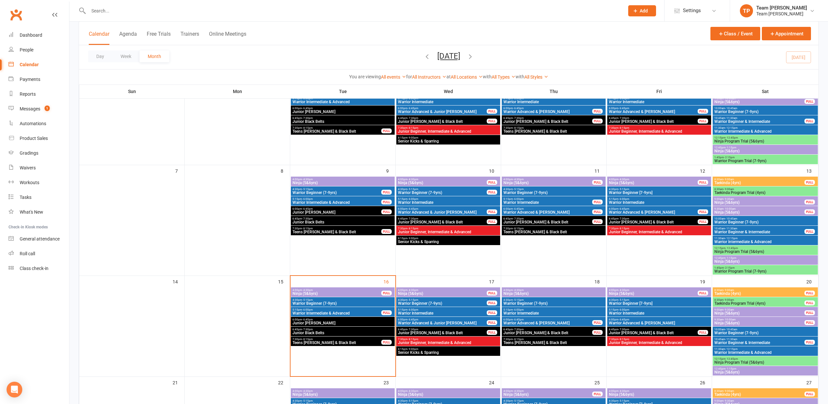
click at [348, 292] on span "Ninja (5&6yrs)" at bounding box center [336, 294] width 89 height 4
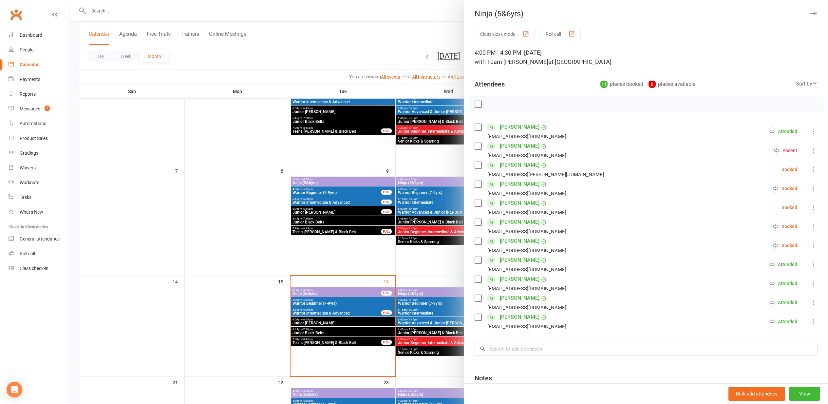
click at [200, 202] on div at bounding box center [448, 202] width 759 height 404
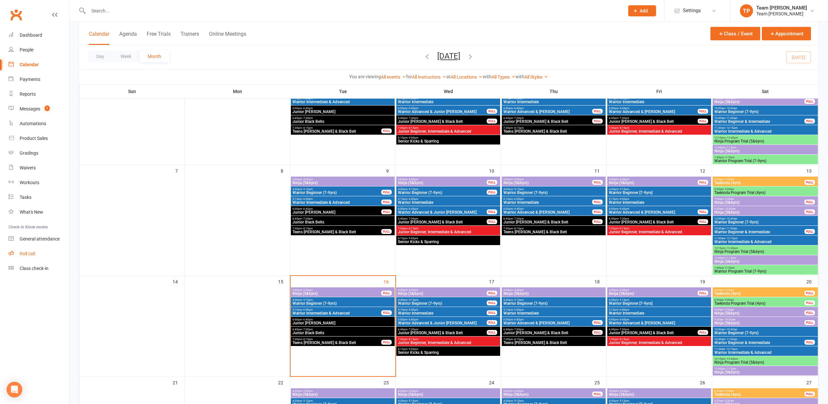
click at [32, 255] on div "Roll call" at bounding box center [27, 253] width 15 height 5
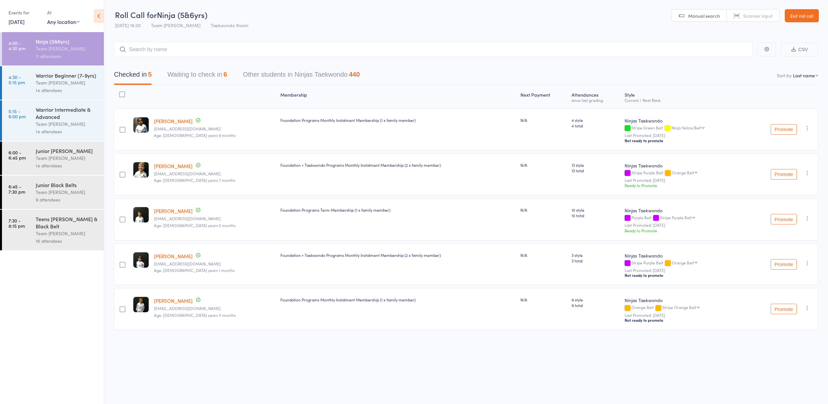
click at [213, 84] on button "Waiting to check in 6" at bounding box center [197, 75] width 60 height 17
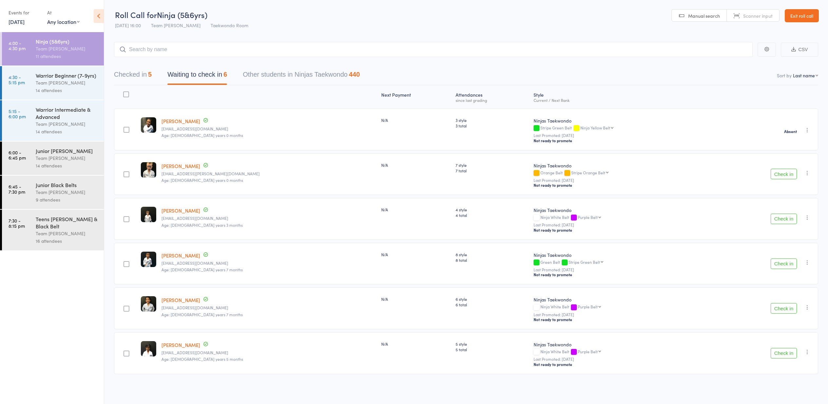
click at [157, 76] on div "Checked in 5 Waiting to check in 6 Other students in Ninjas Taekwondo 440" at bounding box center [237, 75] width 262 height 17
click at [147, 76] on button "Checked in 5" at bounding box center [133, 75] width 38 height 17
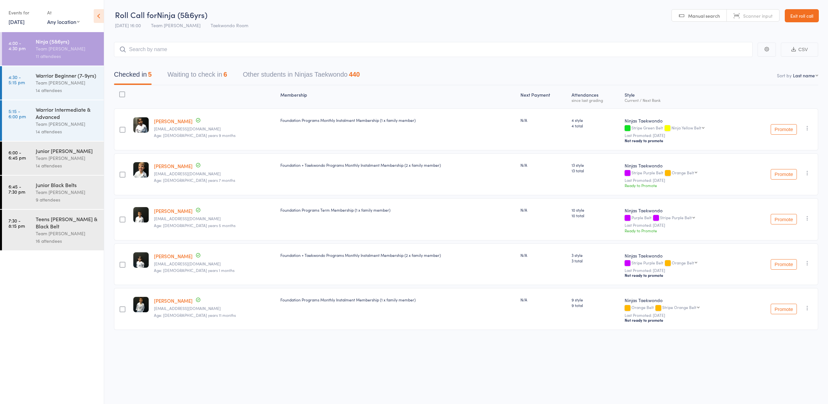
click at [210, 75] on button "Waiting to check in 6" at bounding box center [197, 75] width 60 height 17
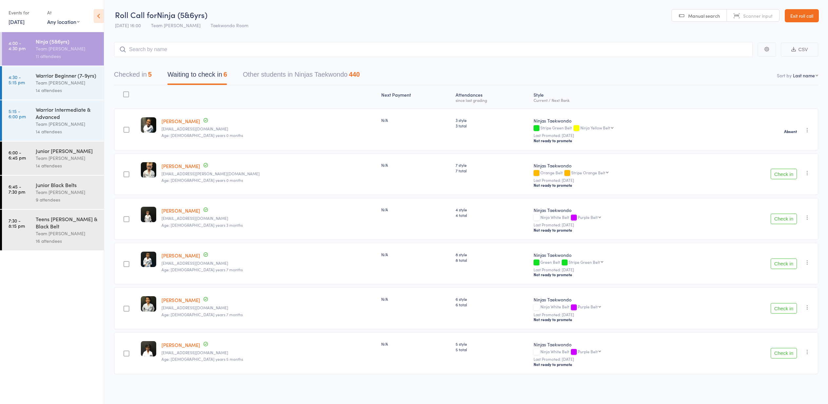
click at [148, 74] on button "Checked in 5" at bounding box center [133, 75] width 38 height 17
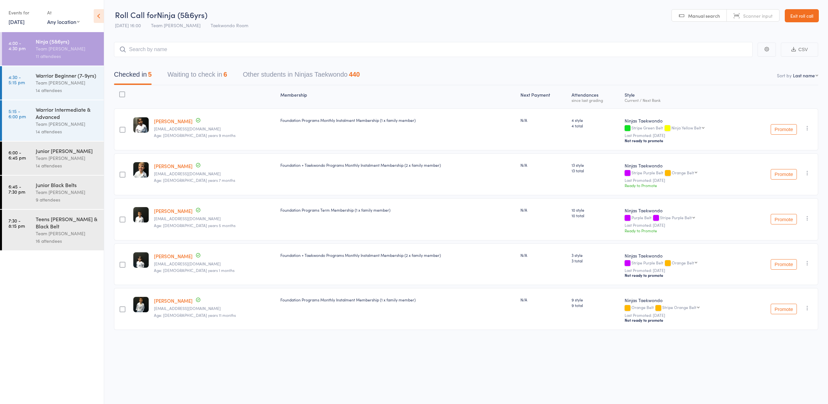
click at [217, 80] on button "Waiting to check in 6" at bounding box center [197, 75] width 60 height 17
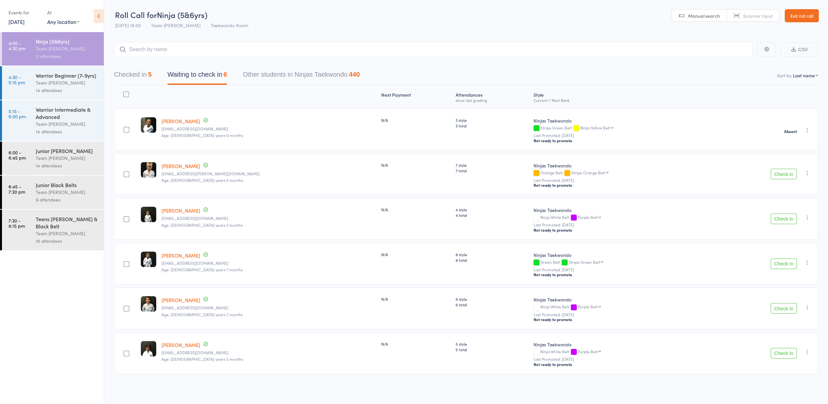
click at [799, 16] on link "Exit roll call" at bounding box center [802, 15] width 34 height 13
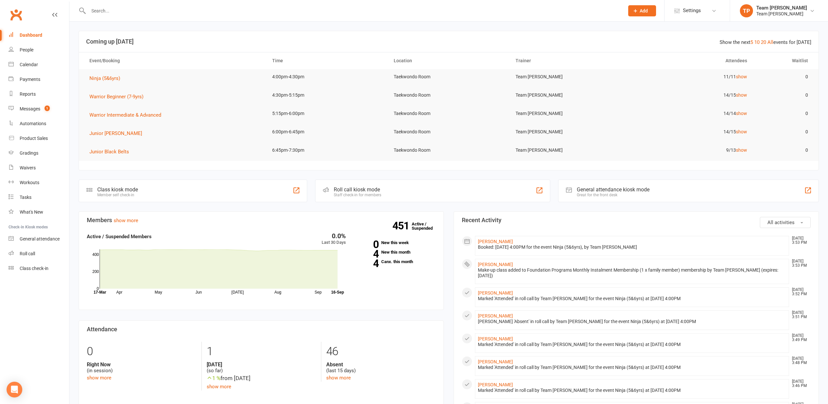
click at [39, 63] on link "Calendar" at bounding box center [39, 64] width 61 height 15
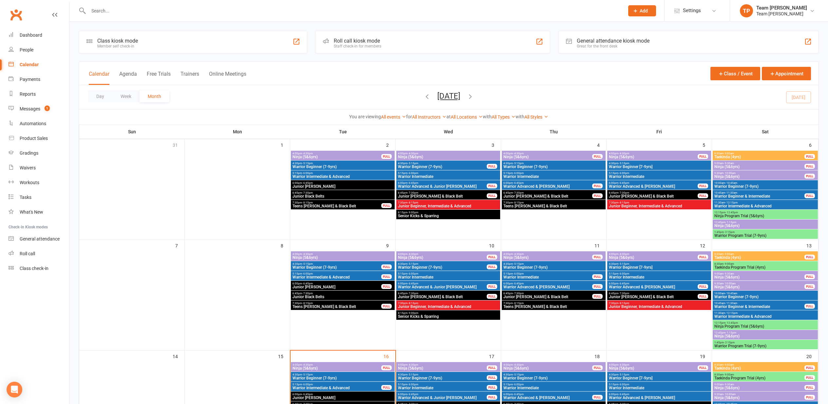
click at [337, 256] on span "Ninja (5&6yrs)" at bounding box center [342, 257] width 101 height 4
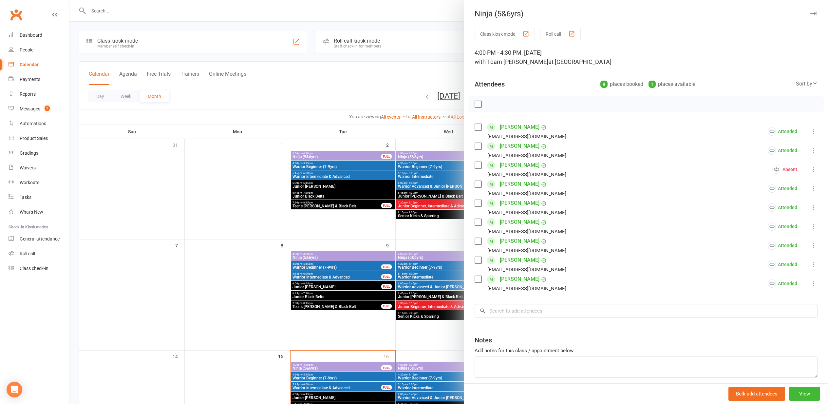
click at [424, 185] on div at bounding box center [448, 202] width 759 height 404
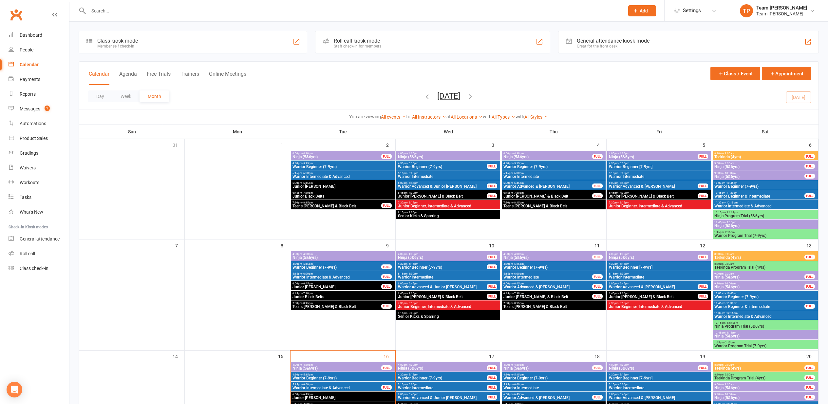
click at [367, 155] on span "Ninja (5&6yrs)" at bounding box center [336, 157] width 89 height 4
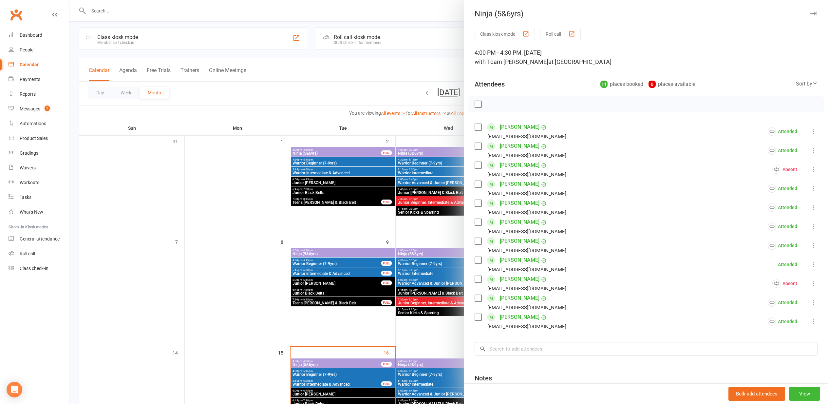
scroll to position [1, 0]
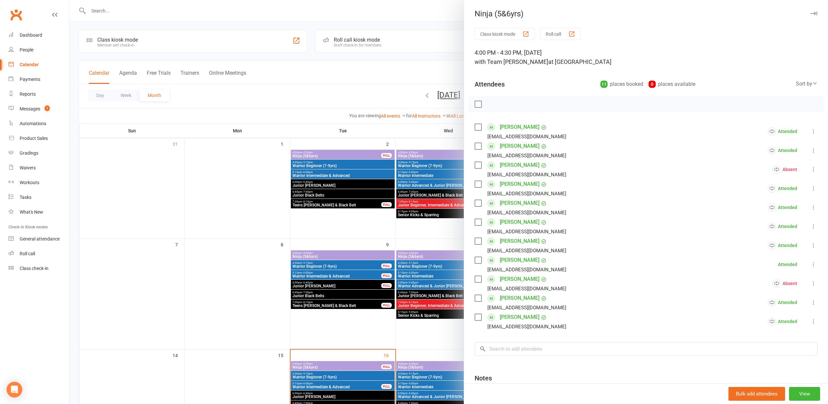
drag, startPoint x: 324, startPoint y: 256, endPoint x: 334, endPoint y: 292, distance: 36.8
click at [324, 256] on div at bounding box center [448, 202] width 759 height 404
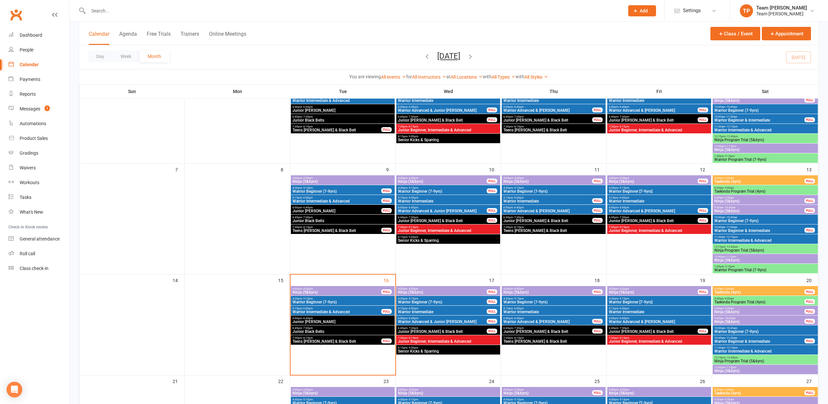
scroll to position [76, 0]
click at [342, 289] on span "4:00pm - 4:30pm" at bounding box center [336, 288] width 89 height 3
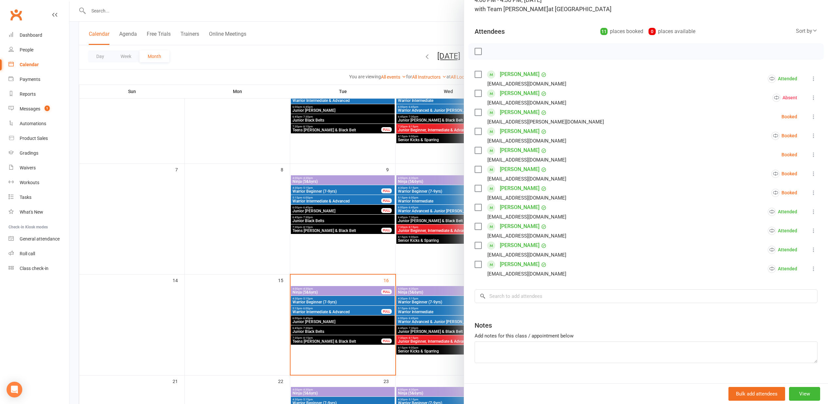
scroll to position [52, 0]
drag, startPoint x: 349, startPoint y: 235, endPoint x: 352, endPoint y: 222, distance: 13.1
click at [349, 235] on div at bounding box center [448, 202] width 759 height 404
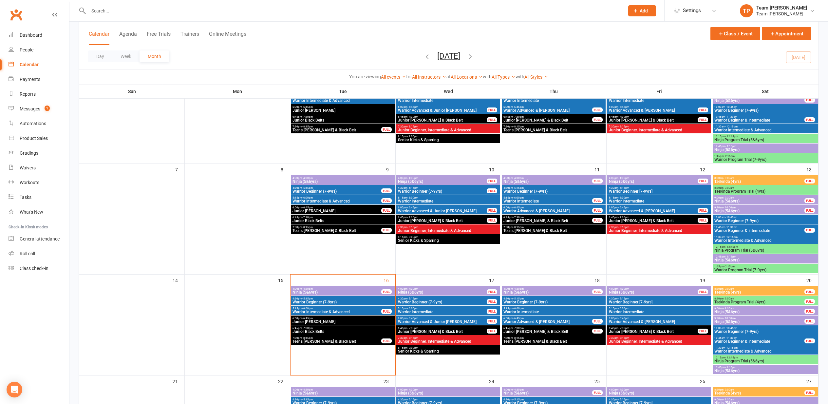
click at [366, 179] on span "4:00pm - 4:30pm" at bounding box center [342, 178] width 101 height 3
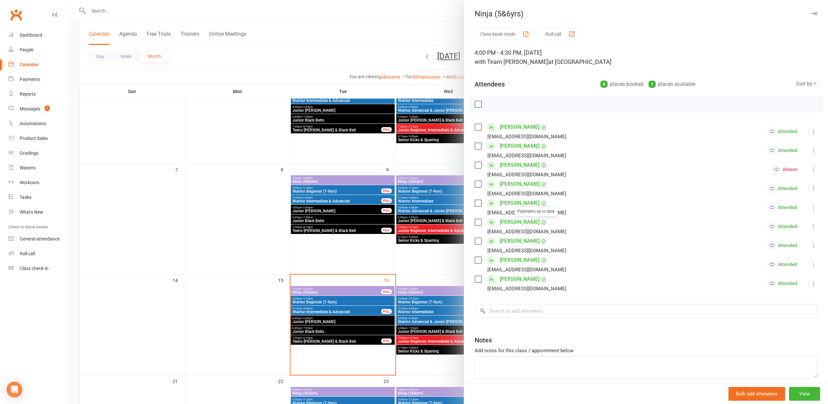
click at [371, 188] on div at bounding box center [448, 202] width 759 height 404
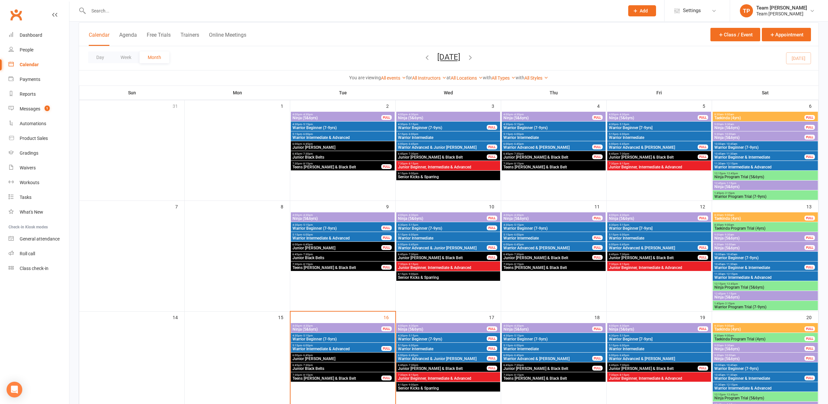
scroll to position [38, 0]
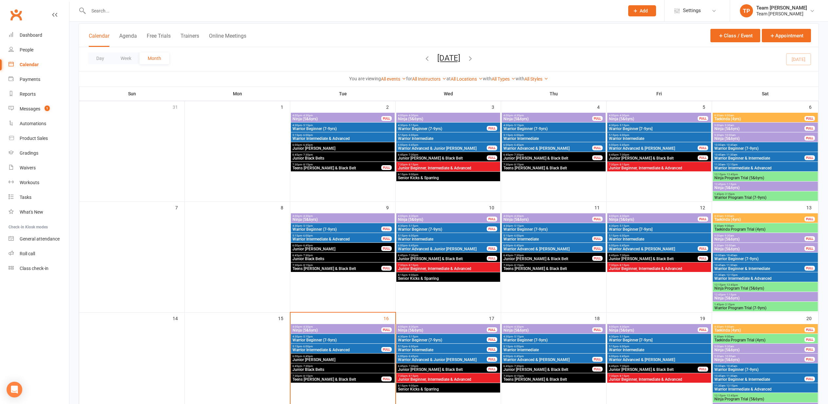
click at [368, 118] on span "Ninja (5&6yrs)" at bounding box center [336, 119] width 89 height 4
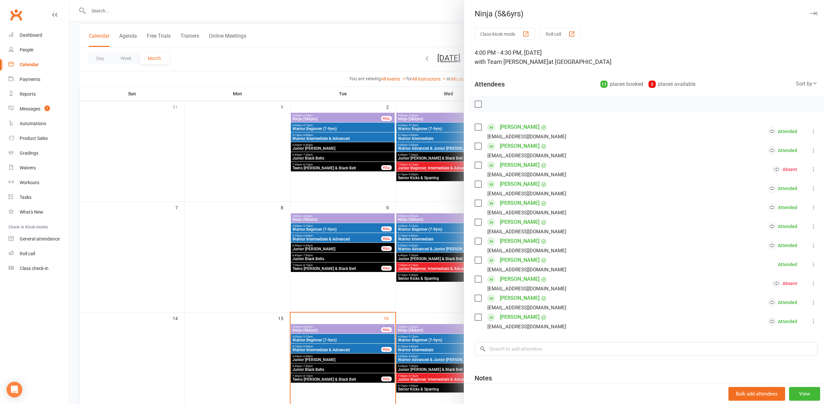
click at [511, 222] on link "Harry Smith" at bounding box center [520, 222] width 40 height 10
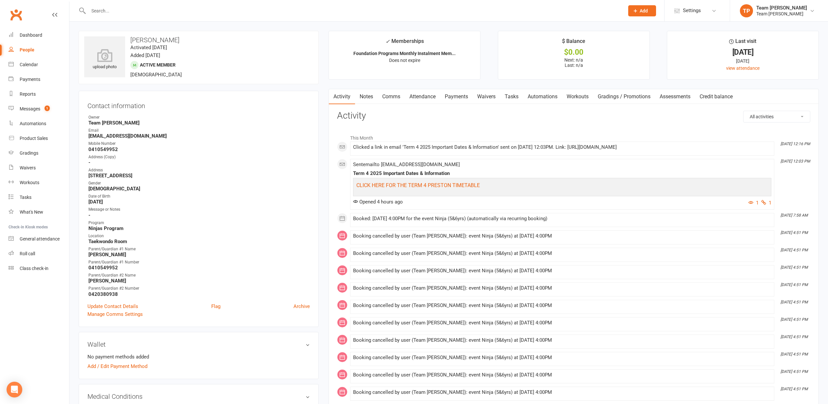
click at [433, 98] on link "Attendance" at bounding box center [422, 96] width 35 height 15
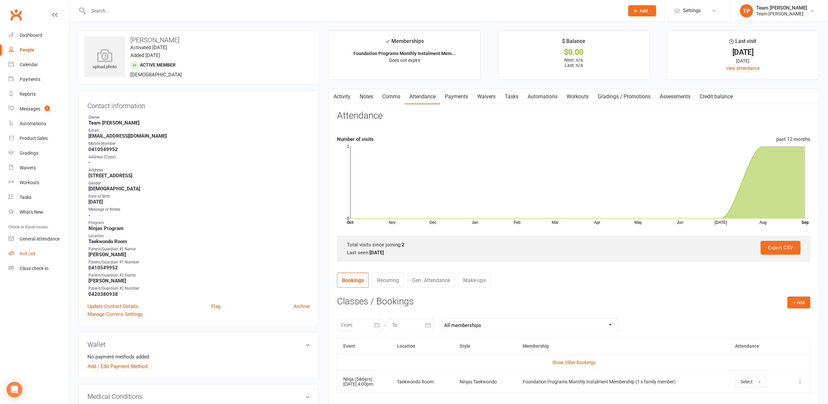
click at [19, 259] on link "Roll call" at bounding box center [39, 253] width 61 height 15
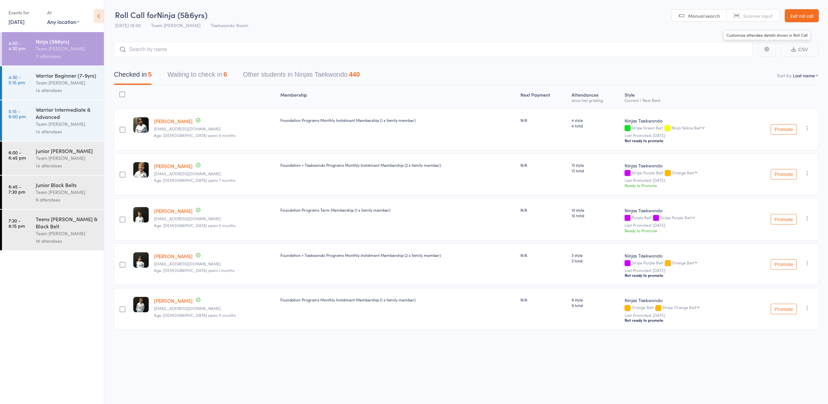
click at [801, 14] on link "Exit roll call" at bounding box center [802, 15] width 34 height 13
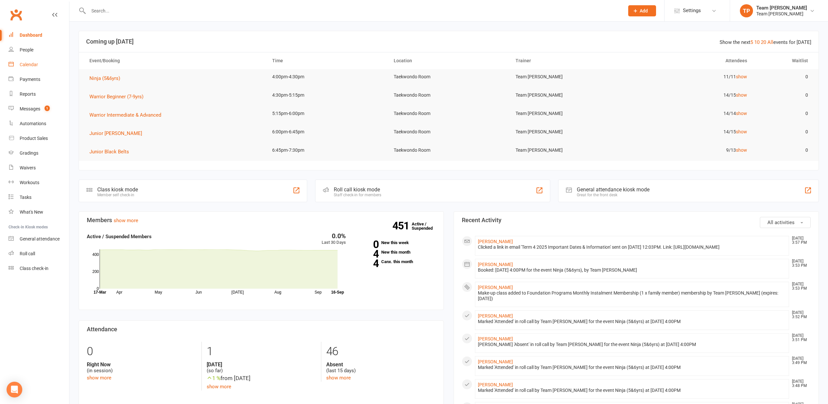
click at [39, 69] on link "Calendar" at bounding box center [39, 64] width 61 height 15
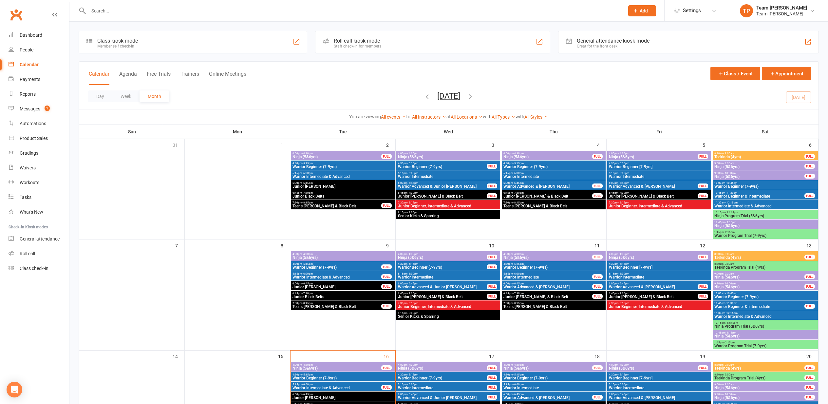
click at [349, 157] on span "Ninja (5&6yrs)" at bounding box center [336, 157] width 89 height 4
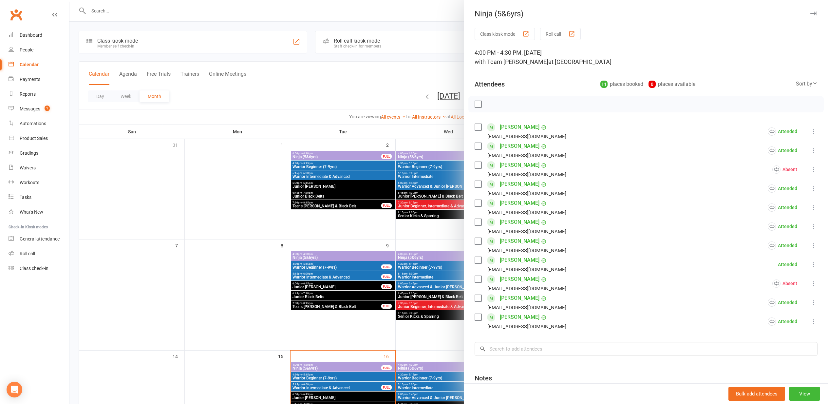
click at [814, 227] on icon at bounding box center [813, 226] width 7 height 7
click at [783, 309] on span "All bookings for series" at bounding box center [772, 305] width 50 height 8
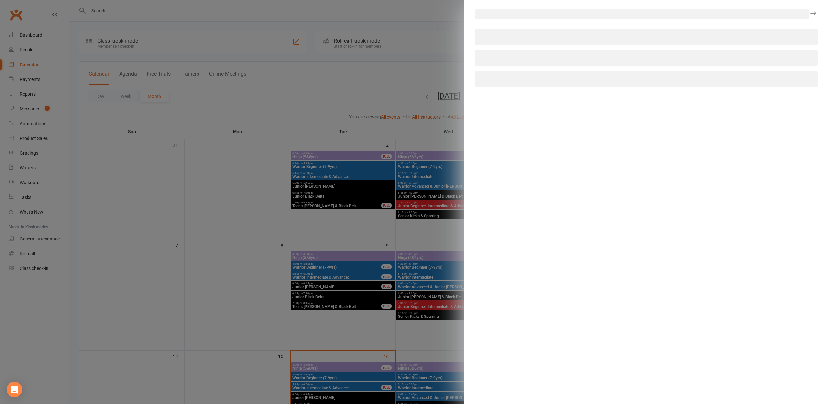
select select "all"
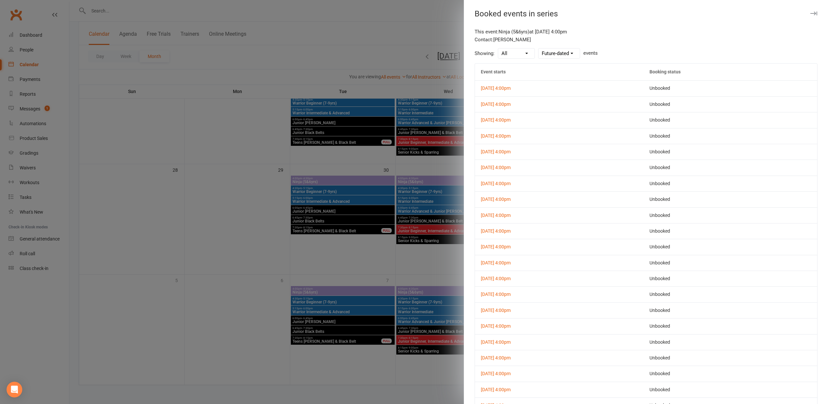
click at [383, 189] on div at bounding box center [448, 202] width 759 height 404
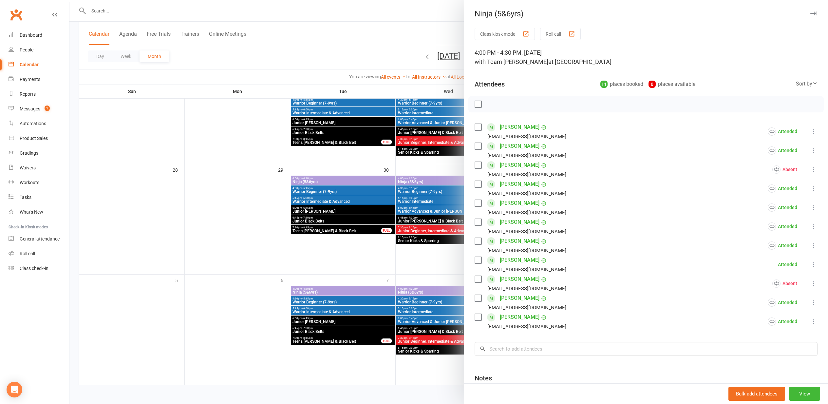
scroll to position [0, 0]
click at [306, 151] on div at bounding box center [448, 202] width 759 height 404
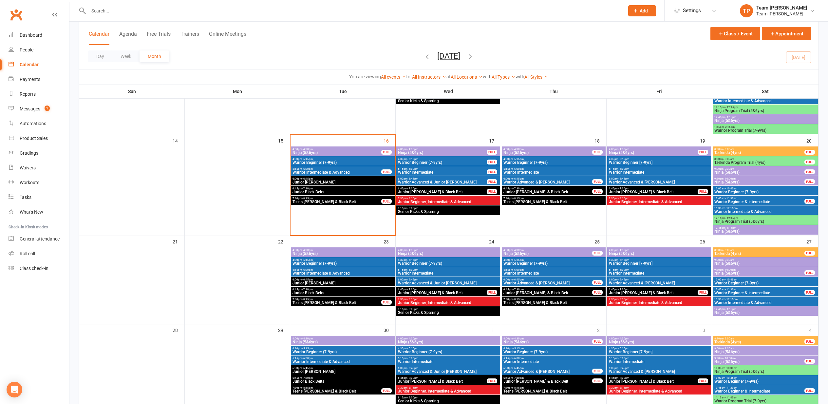
scroll to position [229, 0]
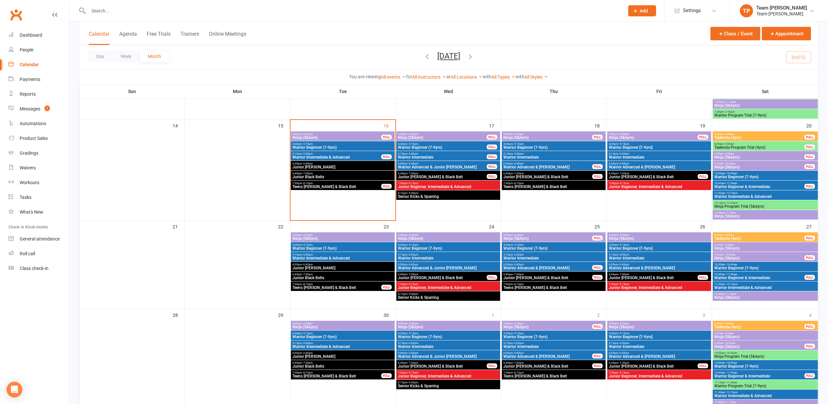
click at [336, 137] on span "Ninja (5&6yrs)" at bounding box center [336, 138] width 89 height 4
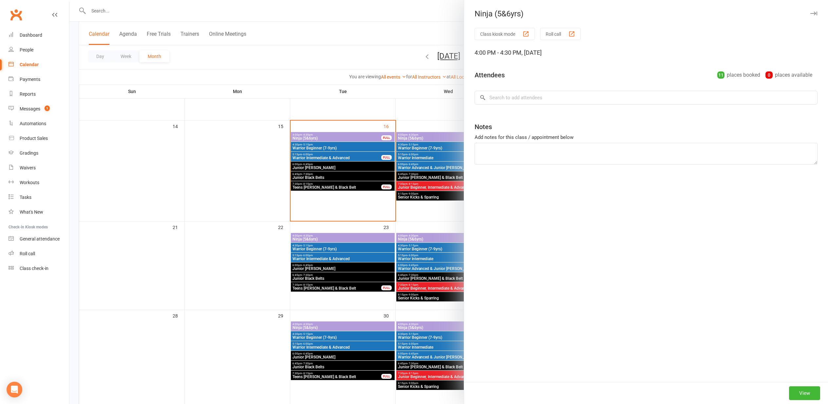
scroll to position [230, 0]
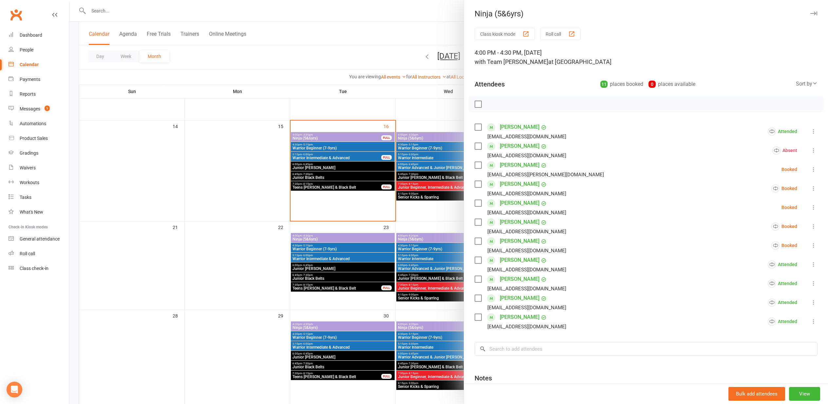
click at [572, 34] on div "button" at bounding box center [571, 33] width 7 height 7
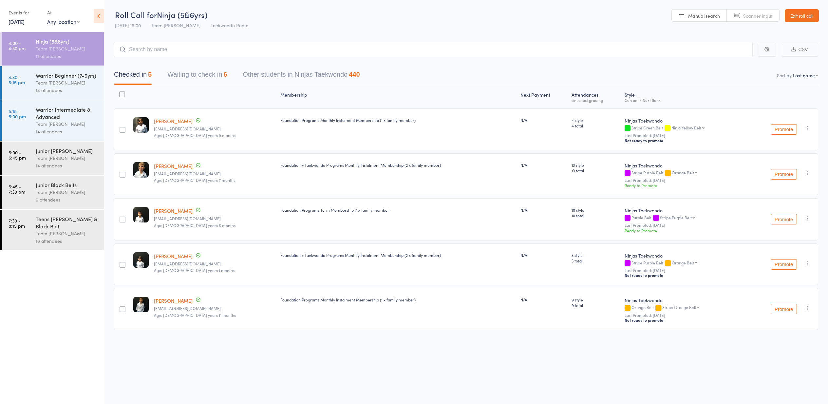
click at [197, 73] on button "Waiting to check in 6" at bounding box center [197, 75] width 60 height 17
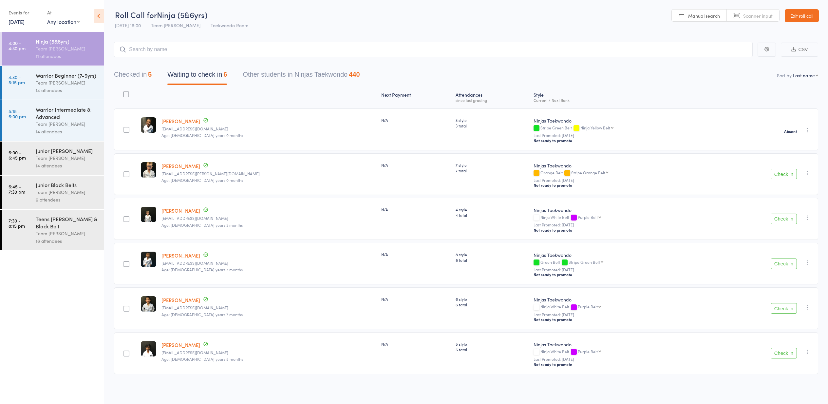
click at [781, 173] on button "Check in" at bounding box center [784, 174] width 26 height 10
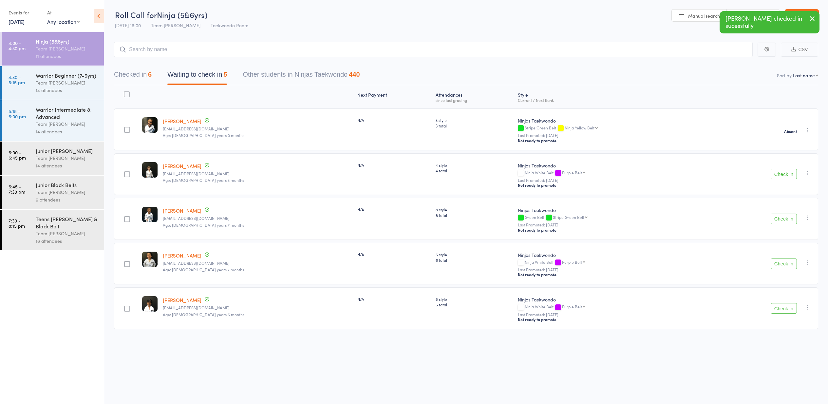
click at [781, 219] on button "Check in" at bounding box center [784, 219] width 26 height 10
click at [783, 220] on button "Check in" at bounding box center [784, 219] width 26 height 10
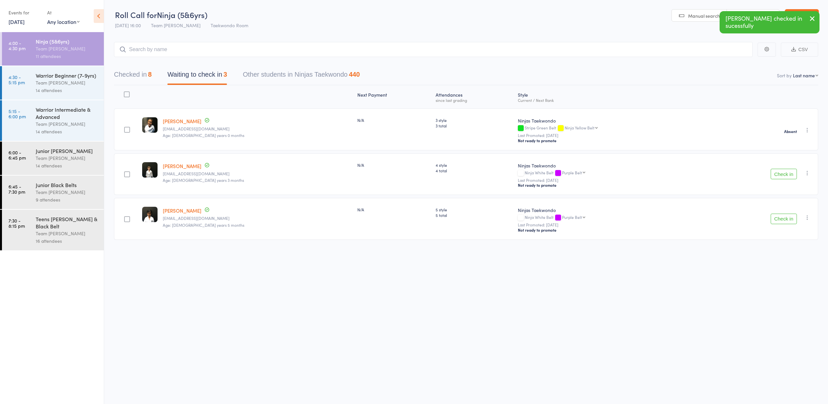
click at [781, 218] on button "Check in" at bounding box center [784, 219] width 26 height 10
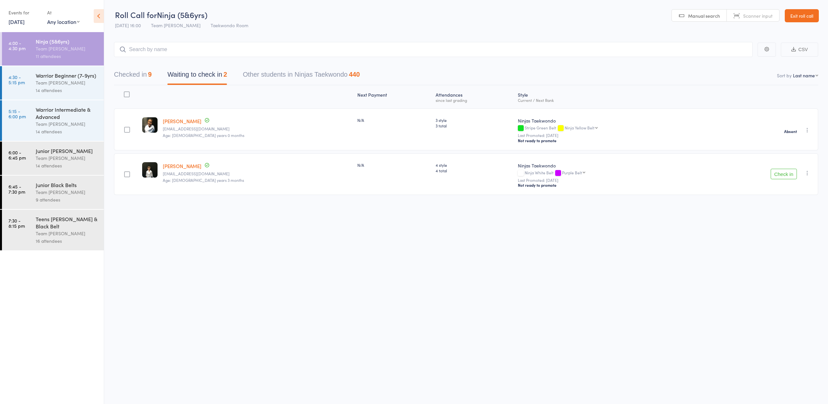
click at [791, 177] on button "Check in" at bounding box center [784, 174] width 26 height 10
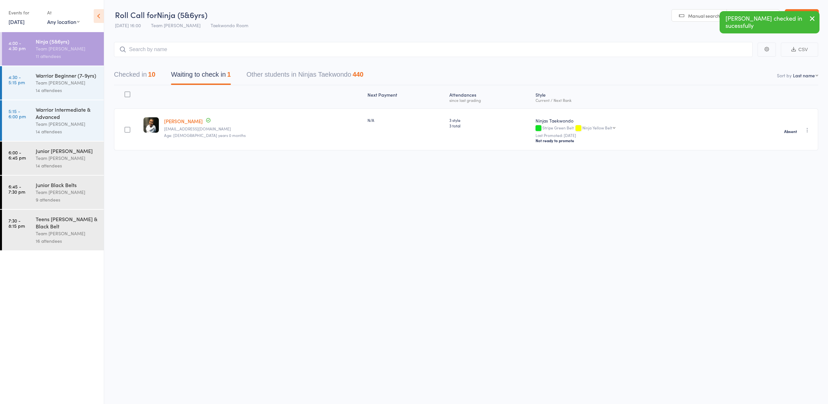
click at [66, 77] on div "Warrior Beginner (7-9yrs)" at bounding box center [67, 75] width 63 height 7
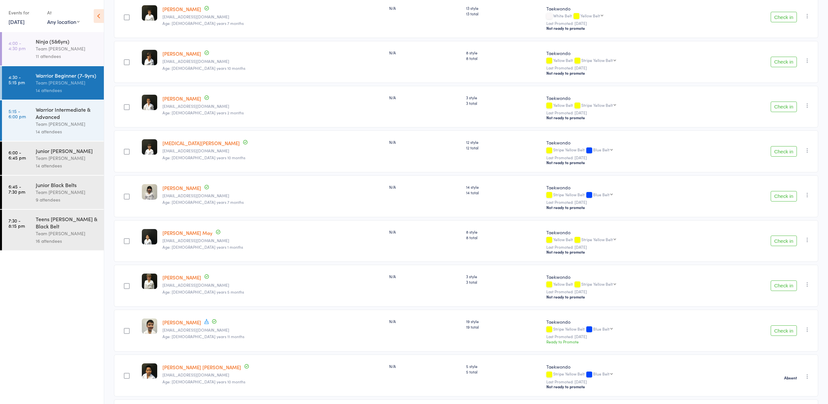
scroll to position [159, 0]
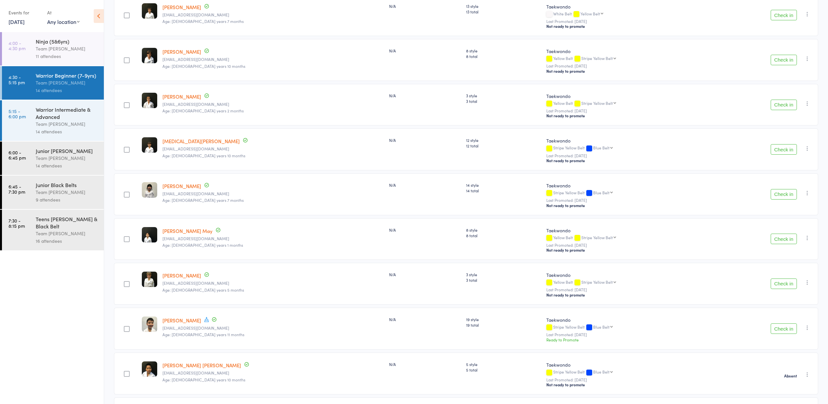
click at [782, 240] on button "Check in" at bounding box center [784, 239] width 26 height 10
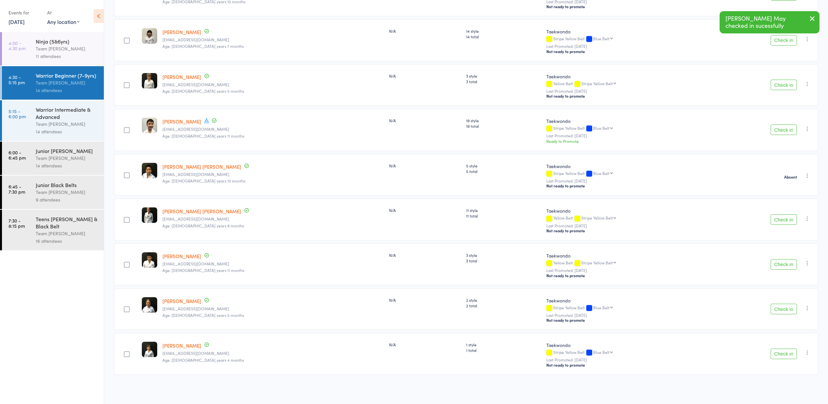
scroll to position [315, 0]
click at [776, 306] on button "Check in" at bounding box center [784, 309] width 26 height 10
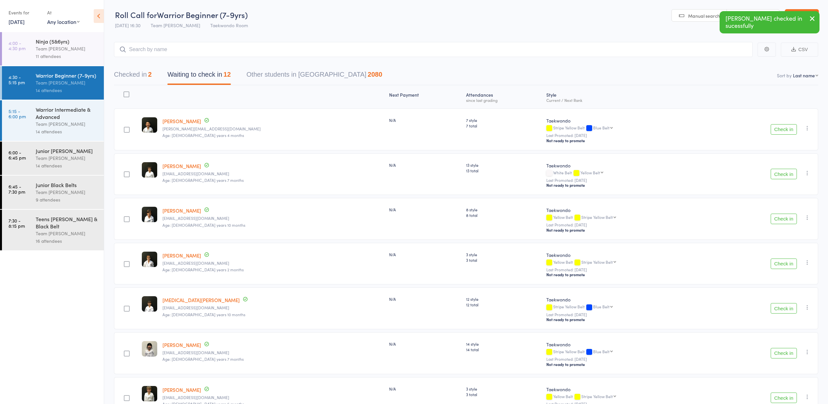
scroll to position [0, 0]
click at [401, 22] on header "Roll Call for Warrior Beginner (7-9yrs) 16 Sep 16:30 Team Carlo Preston Taekwon…" at bounding box center [466, 16] width 724 height 32
click at [796, 20] on link "Exit roll call" at bounding box center [802, 15] width 34 height 13
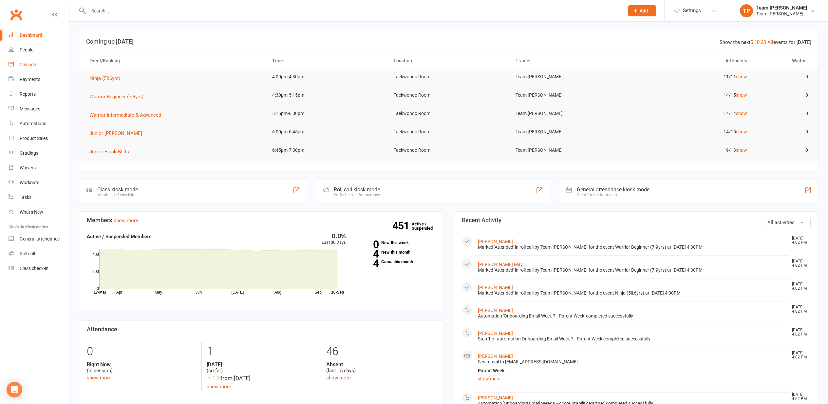
click at [41, 68] on link "Calendar" at bounding box center [39, 64] width 61 height 15
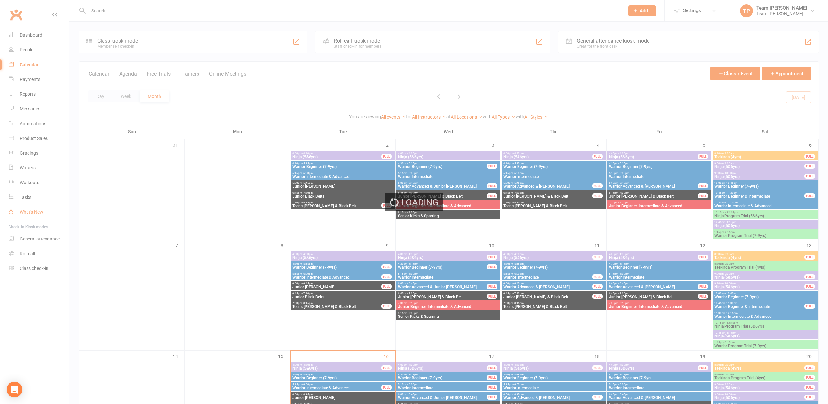
scroll to position [89, 0]
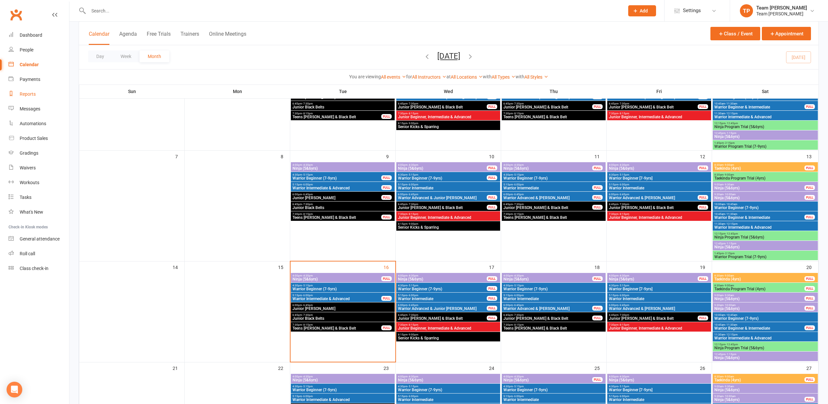
click at [30, 91] on link "Reports" at bounding box center [39, 94] width 61 height 15
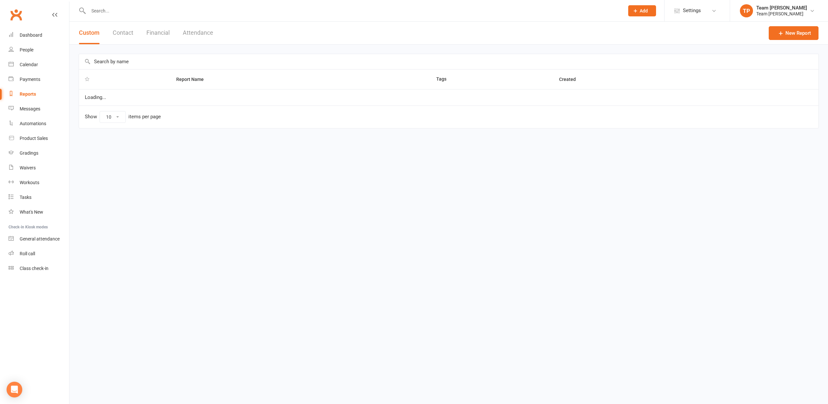
select select "100"
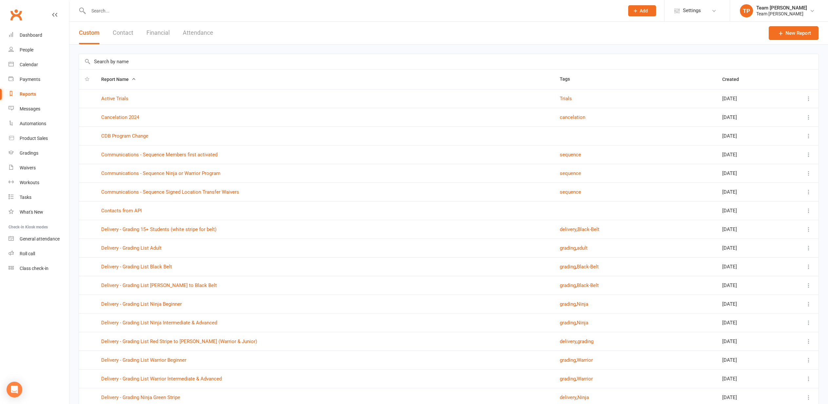
click at [195, 39] on button "Attendance" at bounding box center [198, 33] width 30 height 23
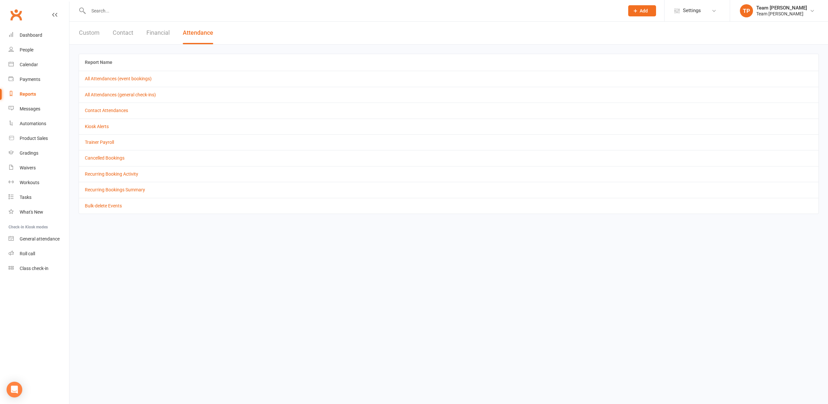
click at [154, 35] on button "Financial" at bounding box center [157, 33] width 23 height 23
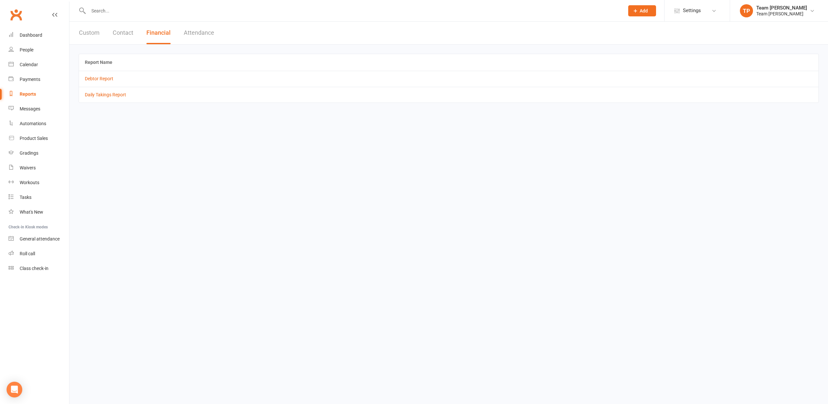
scroll to position [0, 0]
click at [118, 39] on button "Contact" at bounding box center [123, 33] width 21 height 23
click at [77, 36] on div "Custom Contact Financial Attendance" at bounding box center [145, 33] width 153 height 23
click at [84, 33] on button "Custom" at bounding box center [89, 33] width 21 height 23
select select "100"
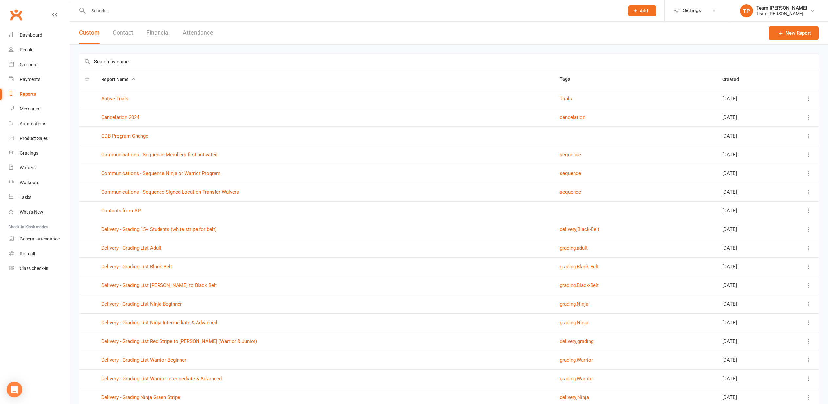
scroll to position [0, 0]
click at [125, 65] on input "text" at bounding box center [449, 61] width 740 height 15
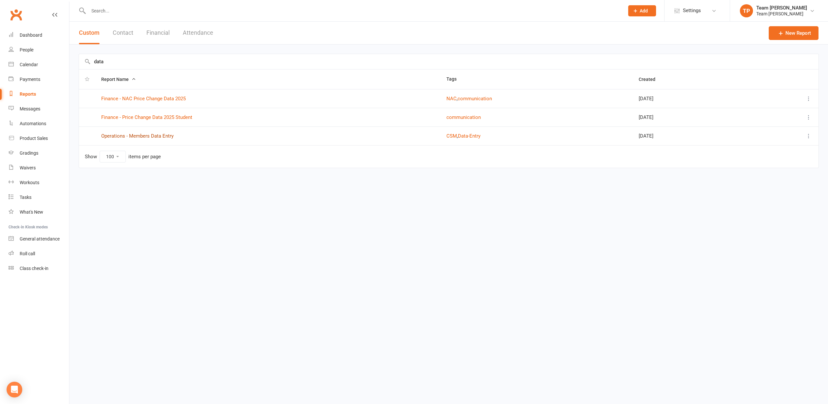
type input "data"
click at [150, 134] on link "Operations - Members Data Entry" at bounding box center [137, 136] width 72 height 6
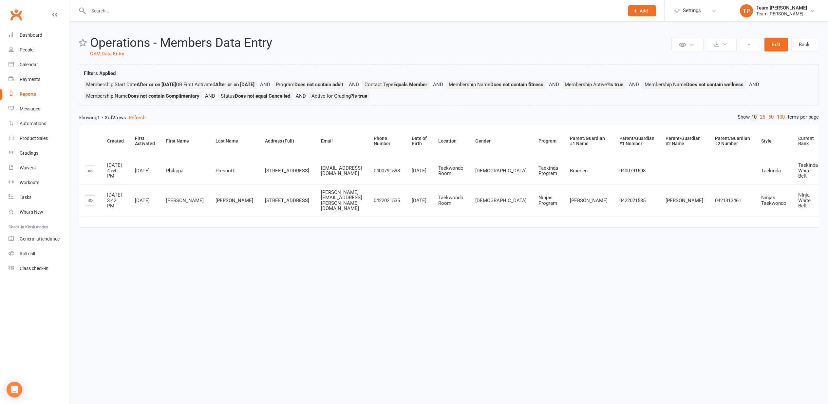
click at [91, 173] on icon at bounding box center [90, 170] width 5 height 5
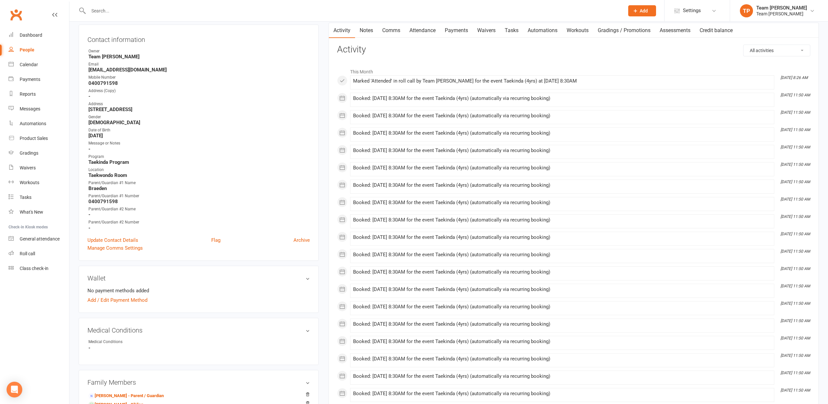
scroll to position [75, 0]
click at [126, 236] on link "Update Contact Details" at bounding box center [112, 239] width 51 height 8
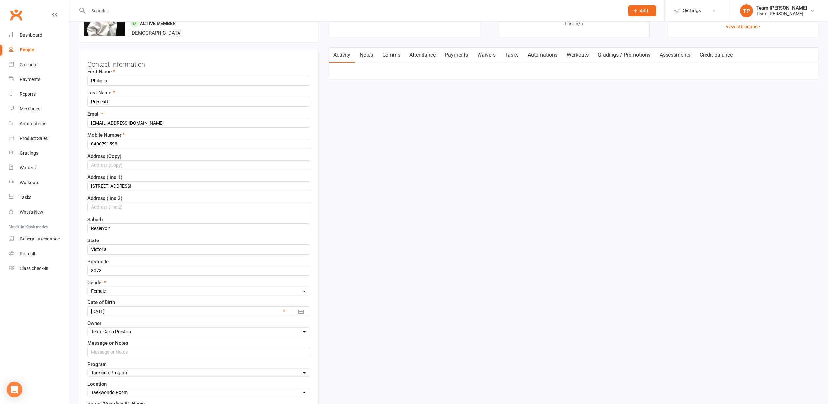
scroll to position [0, 0]
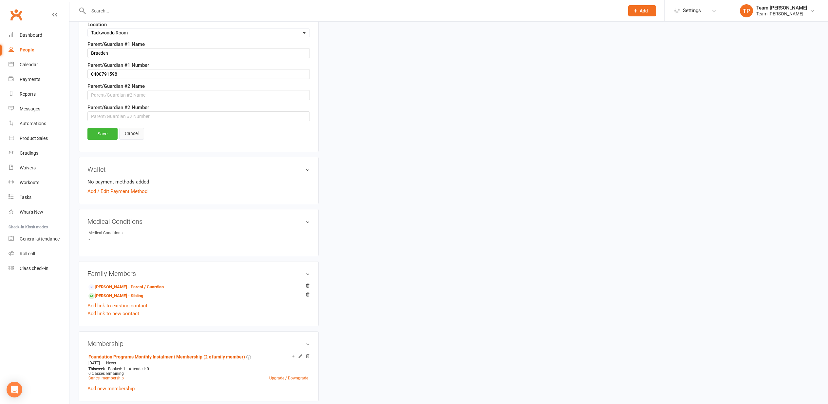
click at [132, 129] on link "Cancel" at bounding box center [131, 134] width 25 height 12
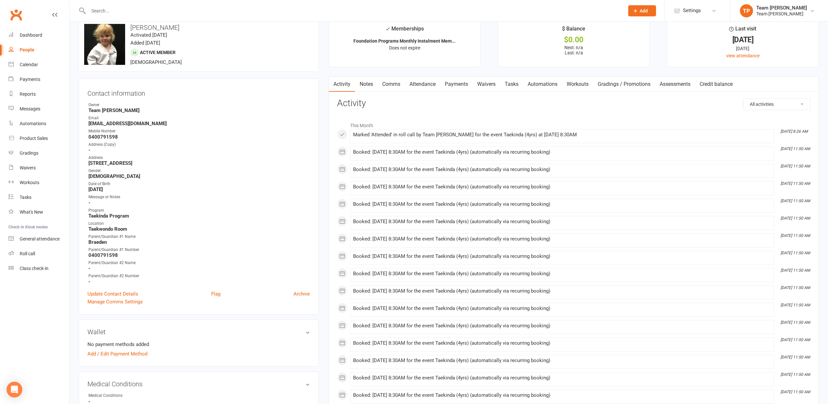
click at [497, 83] on link "Waivers" at bounding box center [487, 84] width 28 height 15
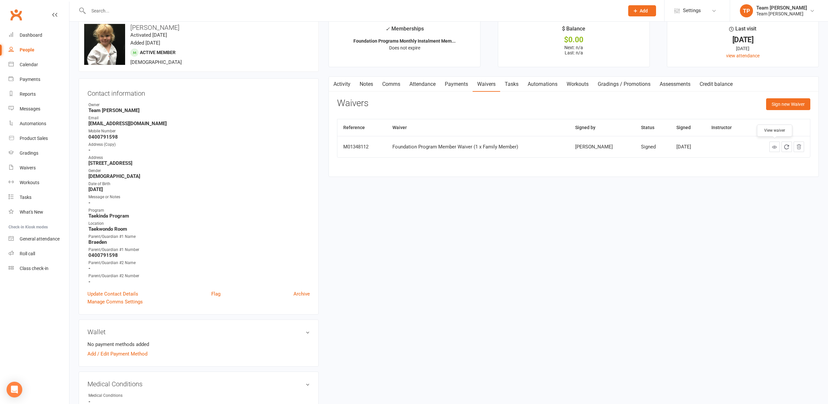
click at [777, 148] on link at bounding box center [774, 146] width 10 height 10
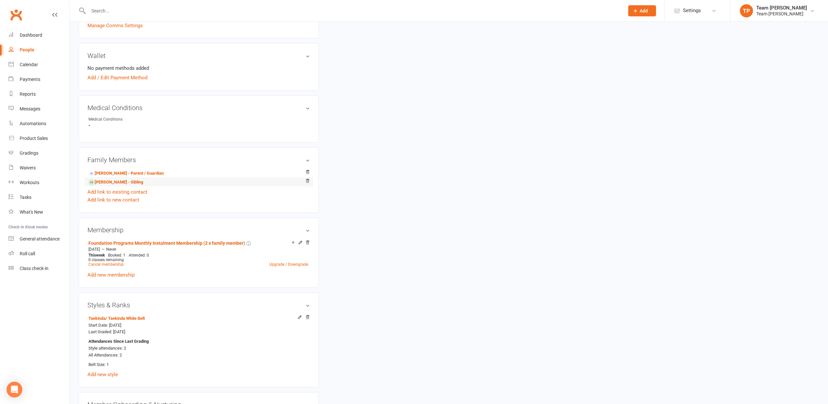
scroll to position [297, 0]
click at [118, 179] on link "[PERSON_NAME] - Sibling" at bounding box center [115, 182] width 55 height 7
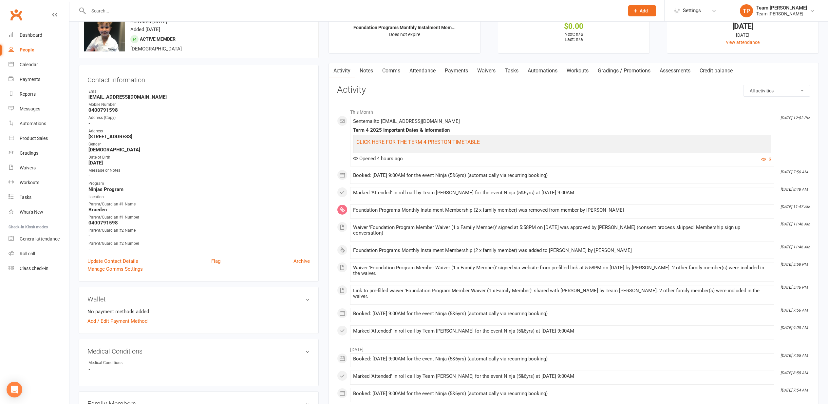
scroll to position [33, 0]
click at [496, 67] on link "Waivers" at bounding box center [487, 71] width 28 height 15
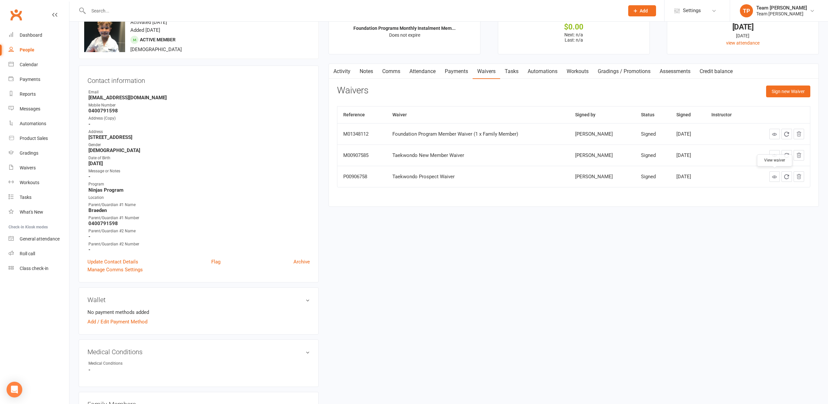
click at [775, 175] on icon at bounding box center [774, 176] width 5 height 5
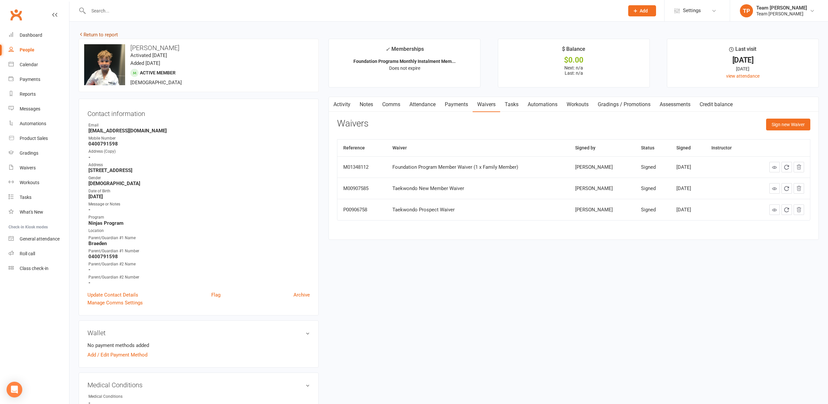
click at [96, 33] on link "Return to report" at bounding box center [98, 35] width 39 height 6
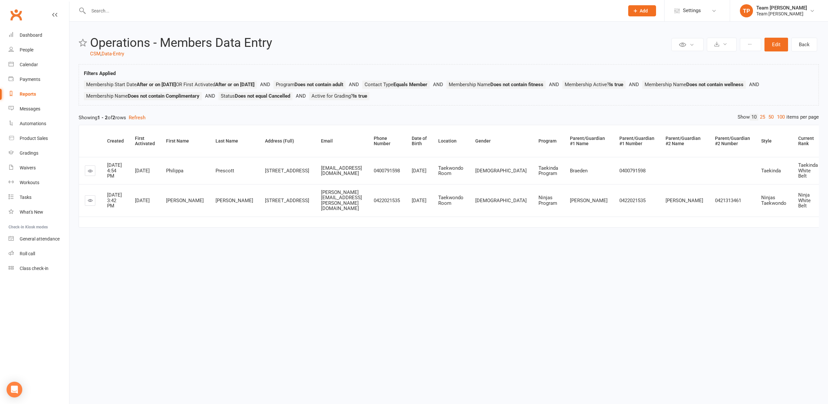
click at [93, 176] on link at bounding box center [90, 170] width 10 height 10
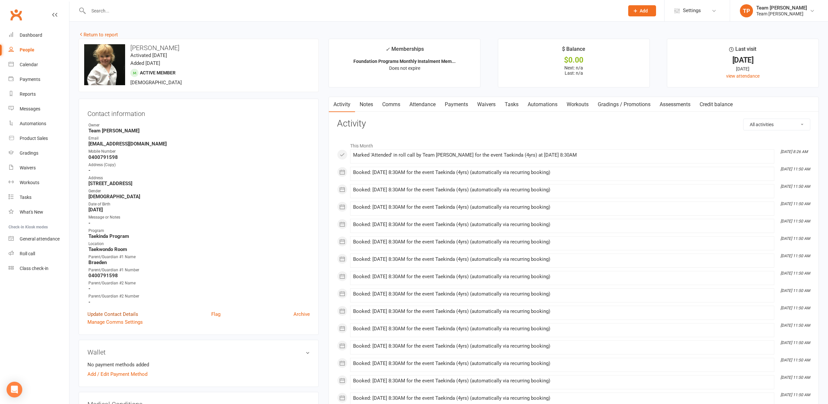
click at [115, 315] on link "Update Contact Details" at bounding box center [112, 314] width 51 height 8
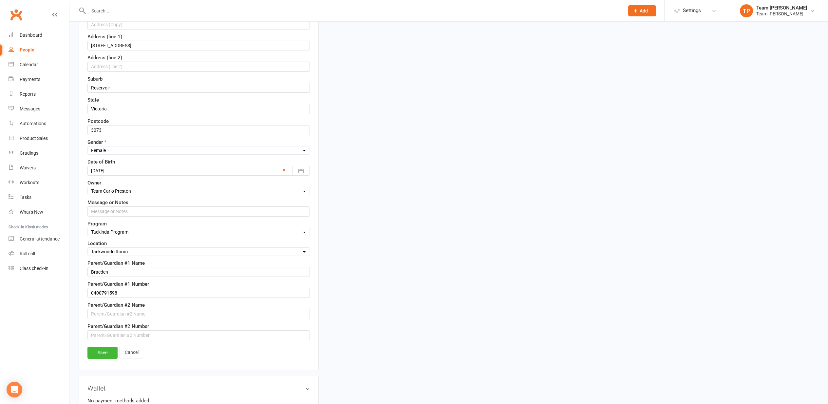
scroll to position [190, 0]
click at [106, 309] on input "text" at bounding box center [198, 314] width 222 height 10
paste input "[PERSON_NAME]"
type input "[PERSON_NAME]"
click at [105, 334] on input "text" at bounding box center [198, 335] width 222 height 10
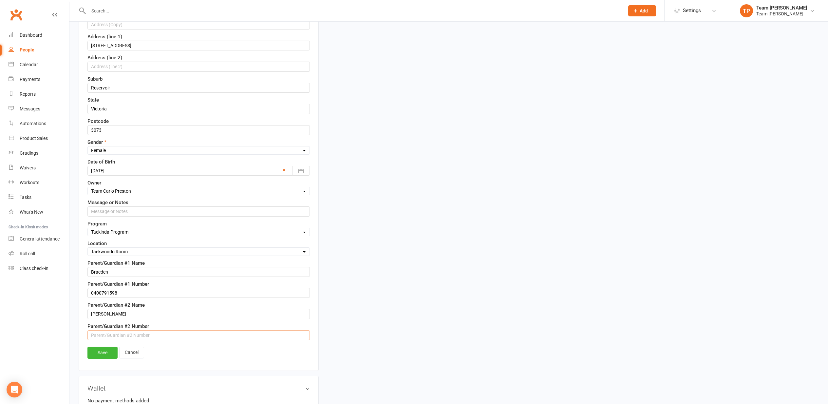
paste input "0433 900 290"
type input "0433 900 290"
click at [104, 353] on link "Save" at bounding box center [102, 353] width 30 height 12
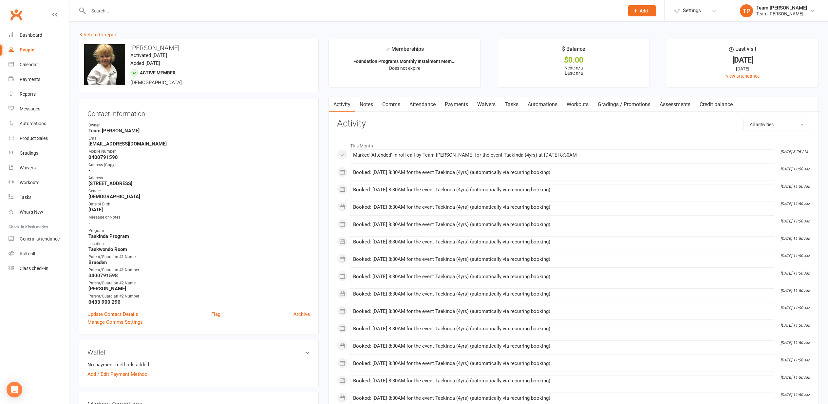
scroll to position [0, 0]
click at [112, 35] on link "Return to report" at bounding box center [98, 35] width 39 height 6
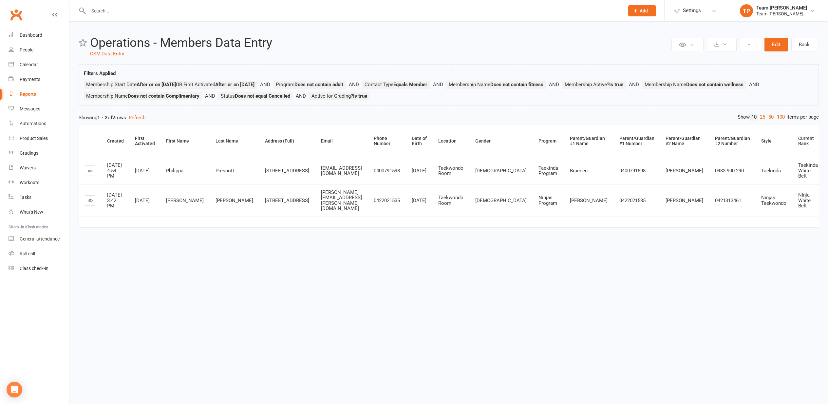
click at [89, 203] on icon at bounding box center [90, 200] width 5 height 5
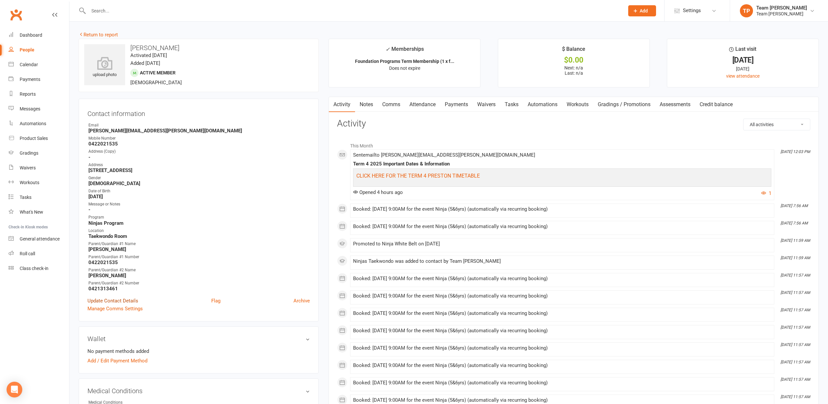
click at [130, 298] on link "Update Contact Details" at bounding box center [112, 301] width 51 height 8
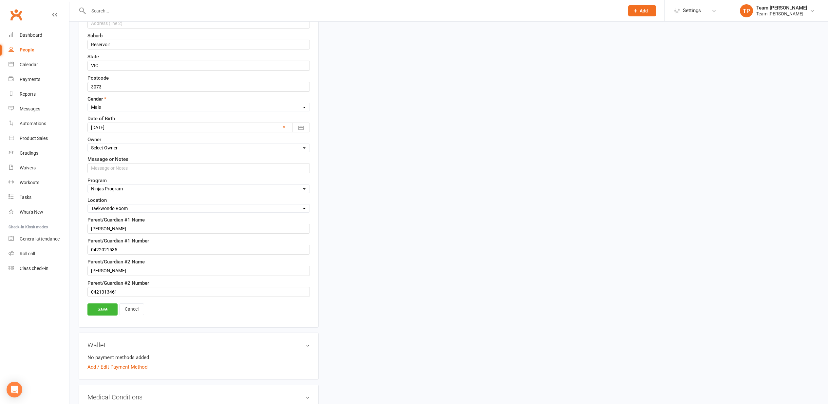
scroll to position [234, 0]
click at [102, 306] on link "Save" at bounding box center [102, 309] width 30 height 12
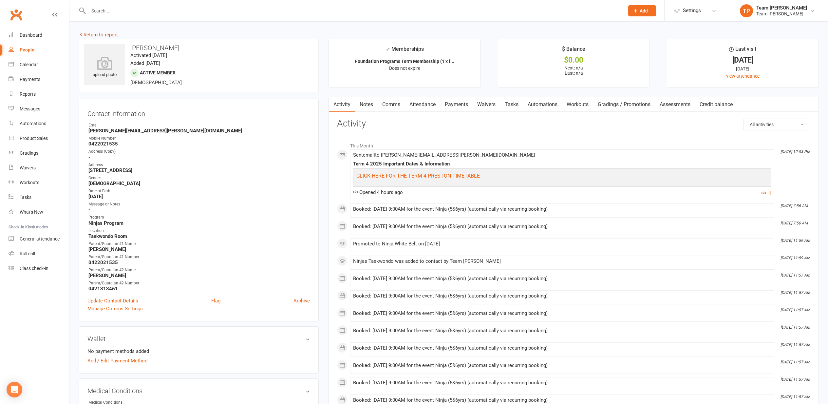
scroll to position [0, 0]
click at [110, 34] on link "Return to report" at bounding box center [98, 35] width 39 height 6
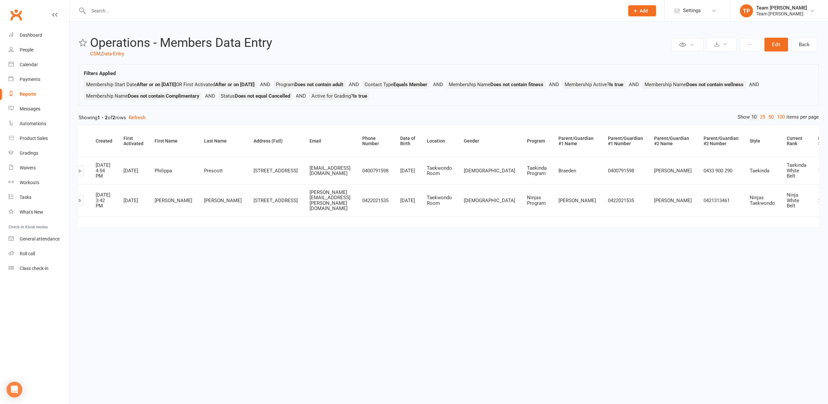
scroll to position [0, 11]
click at [144, 119] on button "Refresh" at bounding box center [137, 118] width 17 height 8
click at [23, 251] on div "Roll call" at bounding box center [27, 253] width 15 height 5
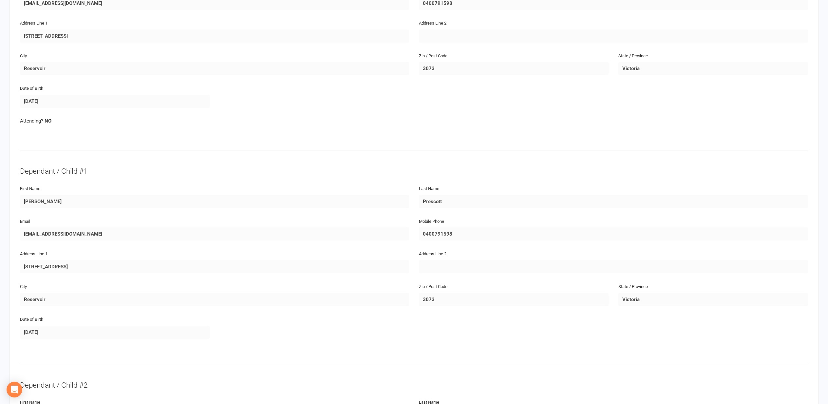
scroll to position [180, 0]
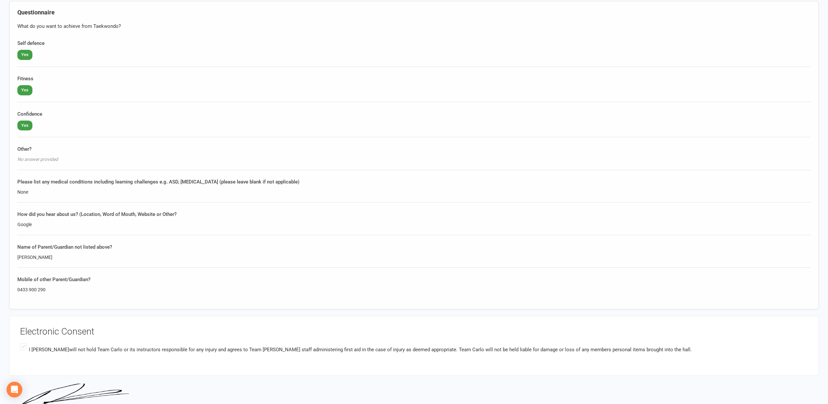
scroll to position [700, 0]
drag, startPoint x: 18, startPoint y: 251, endPoint x: 56, endPoint y: 254, distance: 38.1
click at [56, 254] on div "[PERSON_NAME]" at bounding box center [413, 256] width 793 height 7
copy div "[PERSON_NAME]"
click at [53, 253] on div "[PERSON_NAME]" at bounding box center [413, 256] width 793 height 7
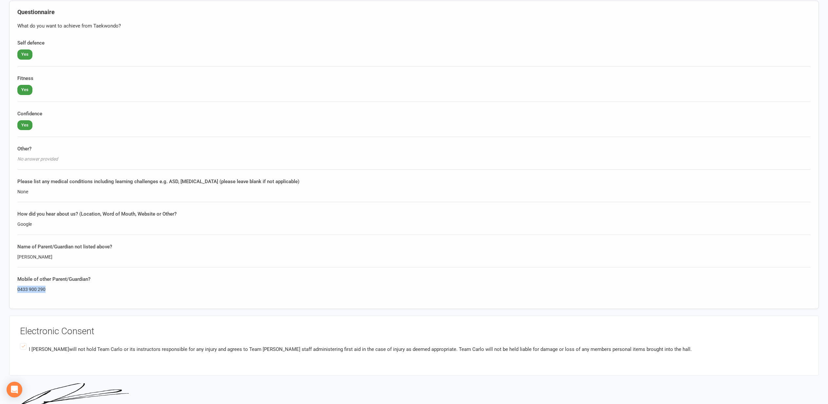
drag, startPoint x: 18, startPoint y: 285, endPoint x: 49, endPoint y: 286, distance: 31.5
click at [49, 286] on div "0433 900 290" at bounding box center [413, 289] width 793 height 7
copy div "0433 900 290"
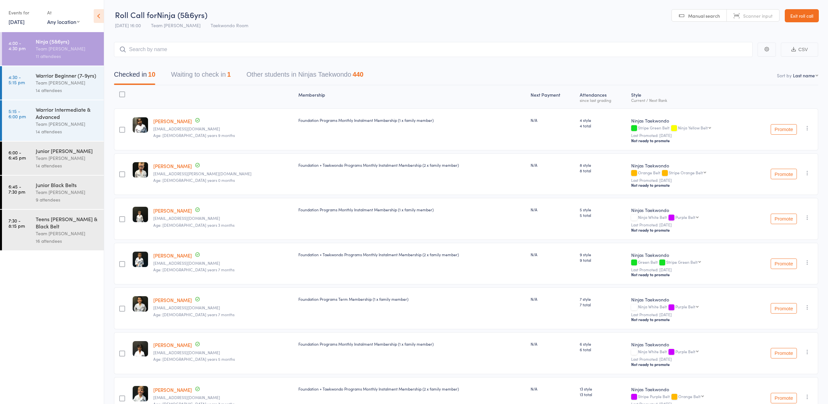
click at [191, 70] on button "Waiting to check in 1" at bounding box center [201, 75] width 60 height 17
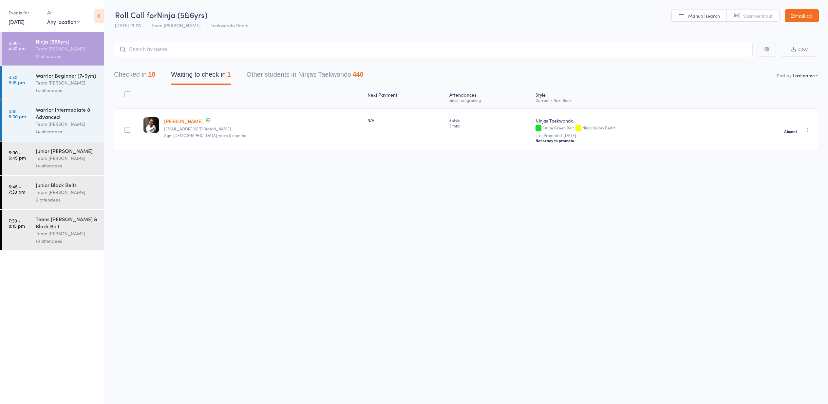
click at [66, 94] on div "Warrior Beginner (7-9yrs) Team Carlo Preston 14 attendees" at bounding box center [70, 82] width 68 height 33
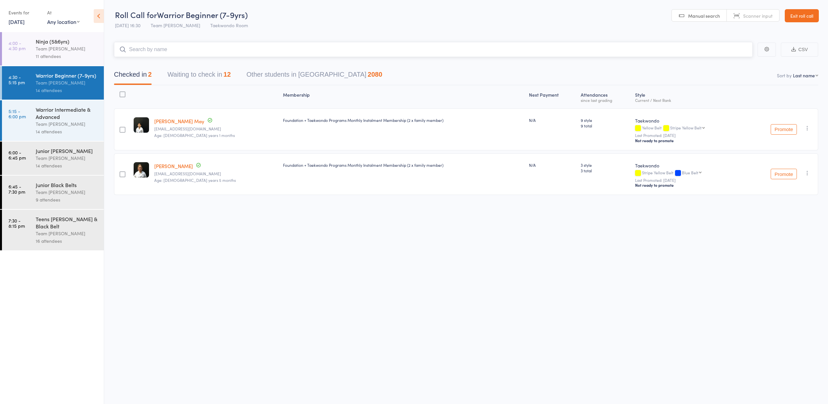
click at [227, 75] on div "12" at bounding box center [226, 74] width 7 height 7
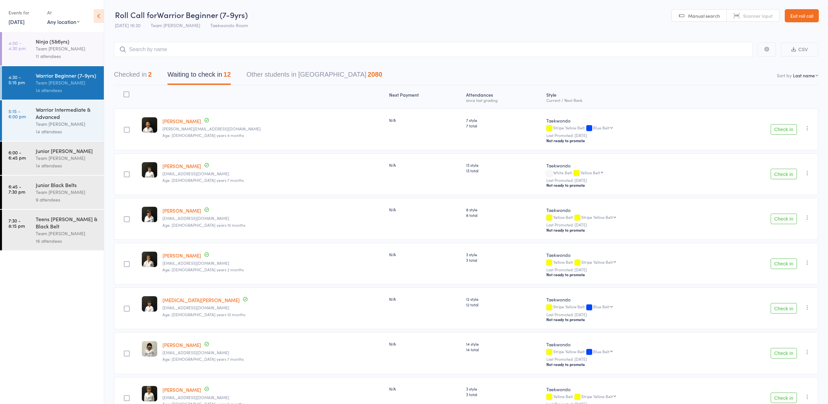
drag, startPoint x: 263, startPoint y: 310, endPoint x: 180, endPoint y: 299, distance: 83.5
click at [263, 310] on small "[EMAIL_ADDRESS][DOMAIN_NAME]" at bounding box center [272, 307] width 221 height 5
click at [185, 301] on link "[MEDICAL_DATA][PERSON_NAME]" at bounding box center [200, 299] width 77 height 7
click at [16, 21] on link "16 Sep, 2025" at bounding box center [17, 21] width 16 height 7
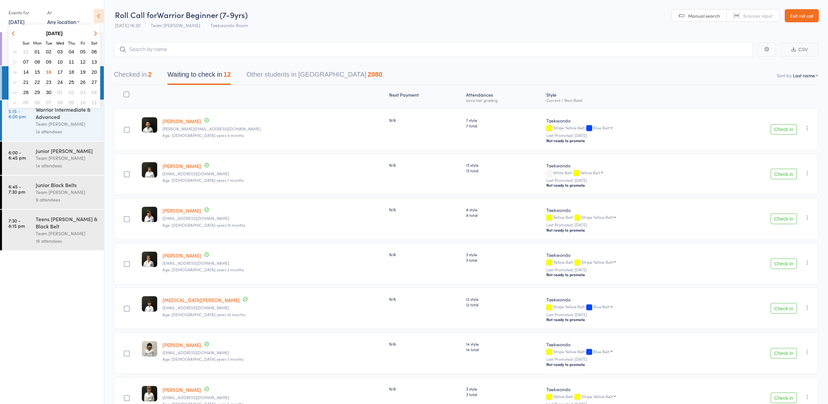
click at [62, 73] on span "17" at bounding box center [60, 72] width 6 height 6
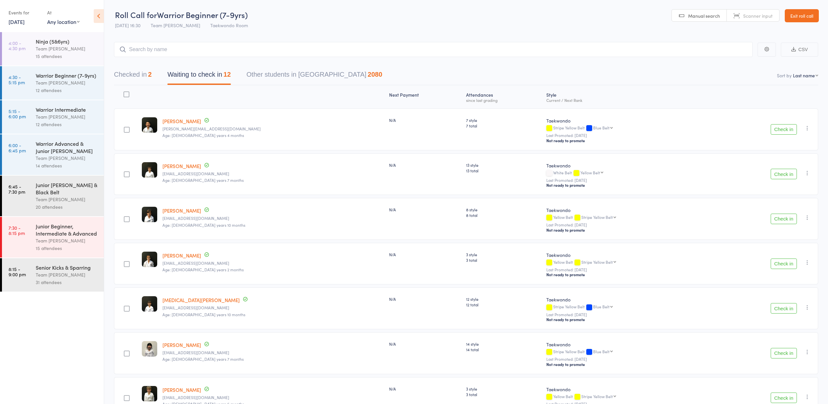
click at [65, 58] on div "15 attendees" at bounding box center [67, 56] width 63 height 8
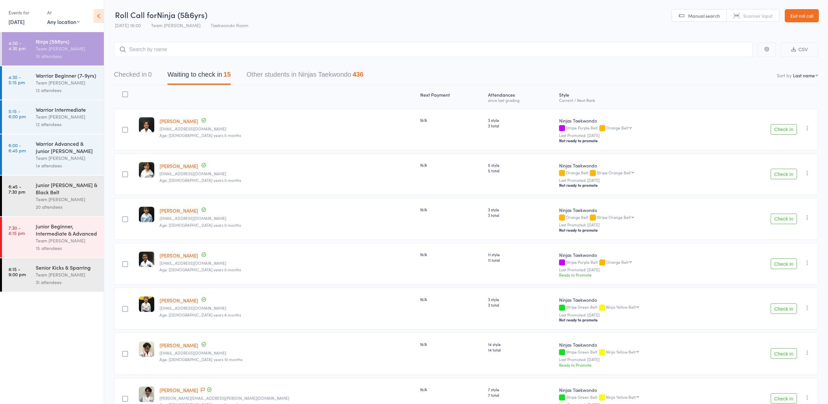
select select "10"
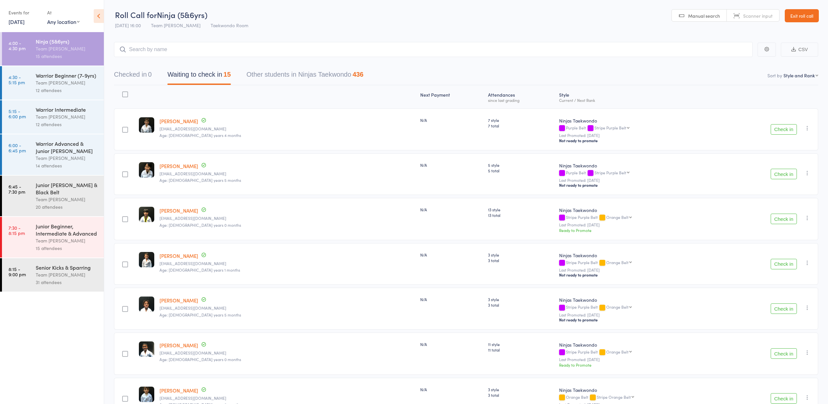
click at [804, 16] on link "Exit roll call" at bounding box center [802, 15] width 34 height 13
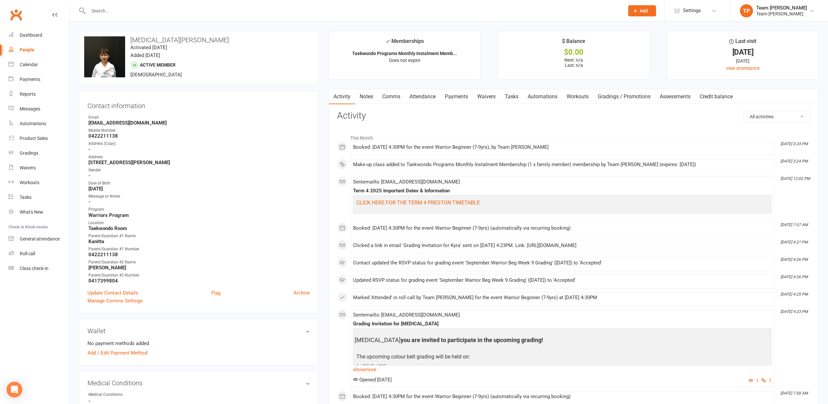
click at [426, 97] on link "Attendance" at bounding box center [422, 96] width 35 height 15
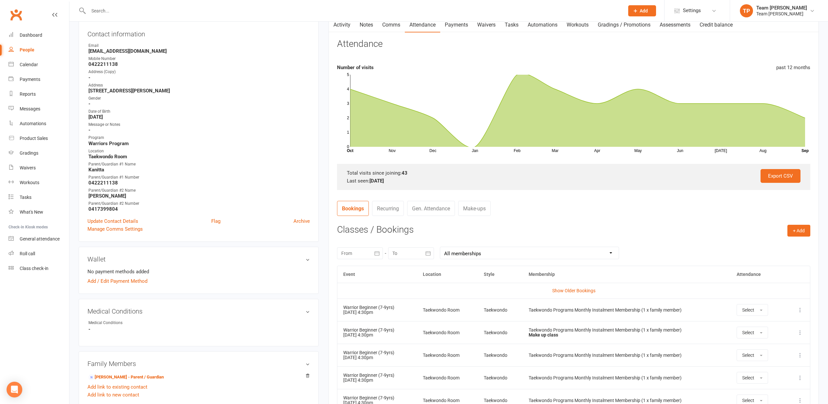
scroll to position [72, 0]
click at [588, 288] on link "Show Older Bookings" at bounding box center [573, 290] width 43 height 5
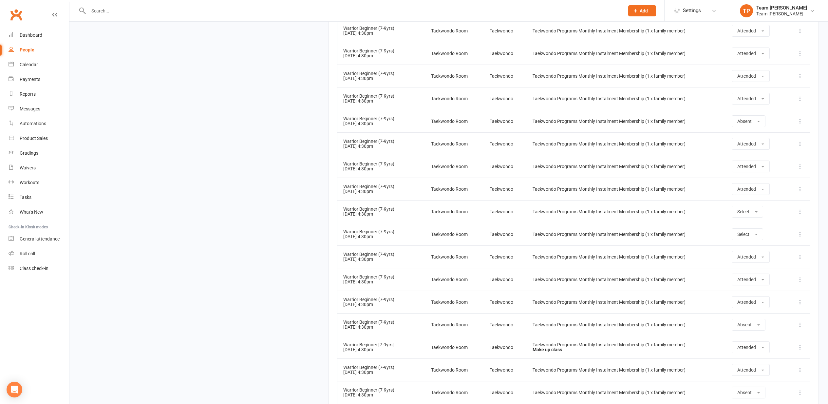
scroll to position [1323, 0]
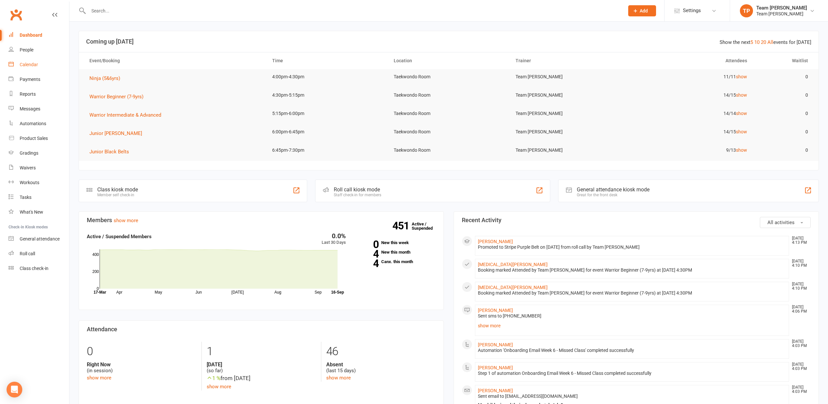
click at [26, 60] on link "Calendar" at bounding box center [39, 64] width 61 height 15
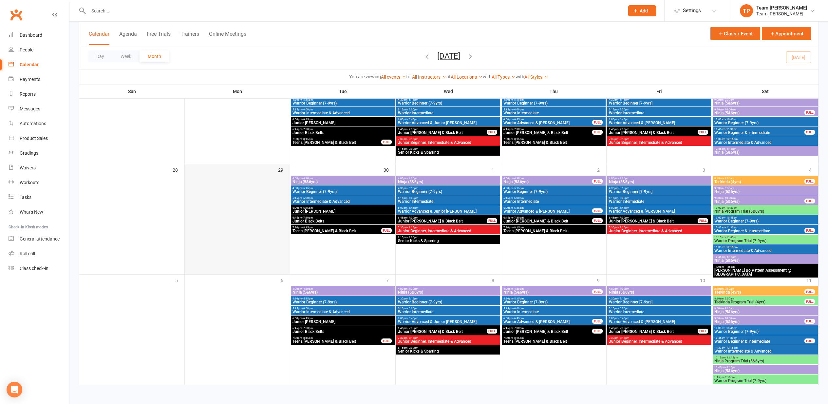
scroll to position [376, 0]
click at [40, 254] on link "Roll call" at bounding box center [39, 253] width 61 height 15
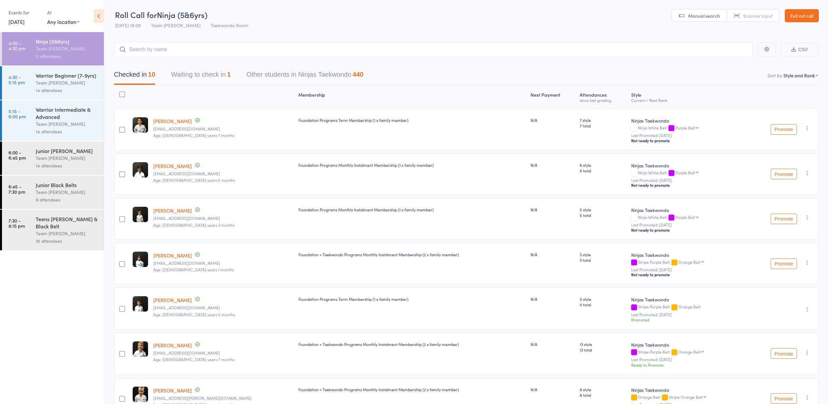
click at [14, 20] on link "16 Sep, 2025" at bounding box center [17, 21] width 16 height 7
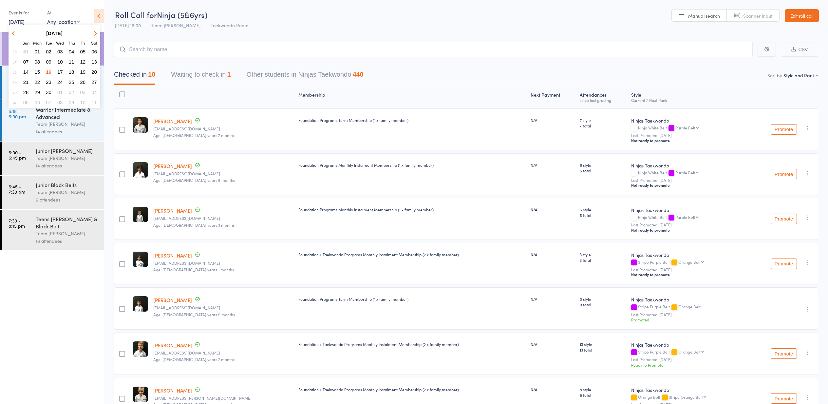
click at [62, 72] on span "17" at bounding box center [60, 72] width 6 height 6
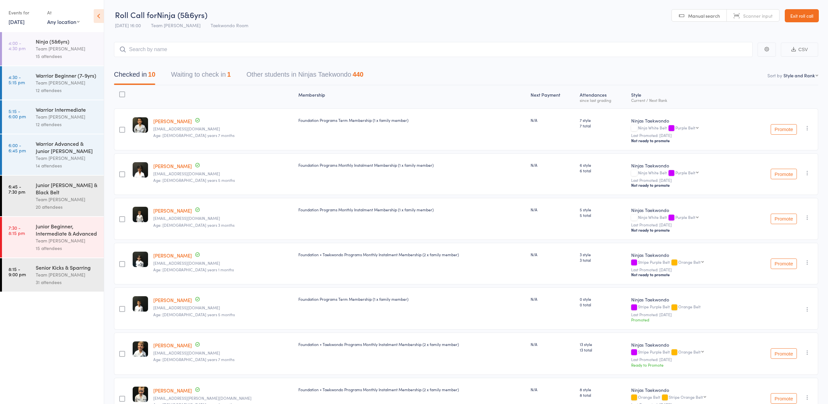
click at [55, 80] on div "Team [PERSON_NAME]" at bounding box center [67, 83] width 63 height 8
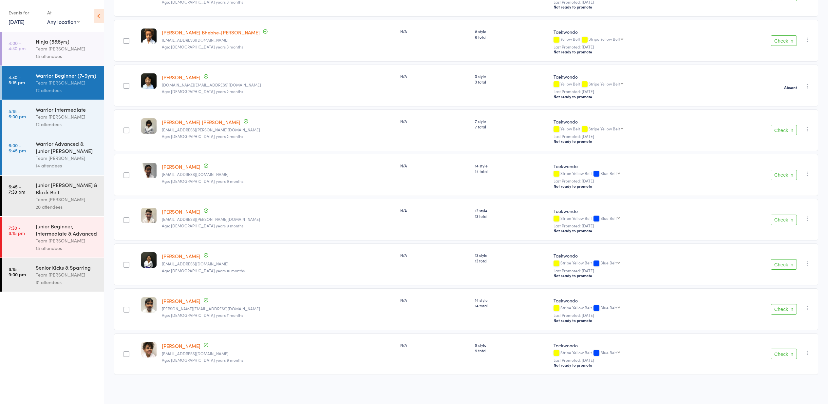
scroll to position [270, 0]
click at [74, 110] on div "Warrior Intermediate" at bounding box center [67, 109] width 63 height 7
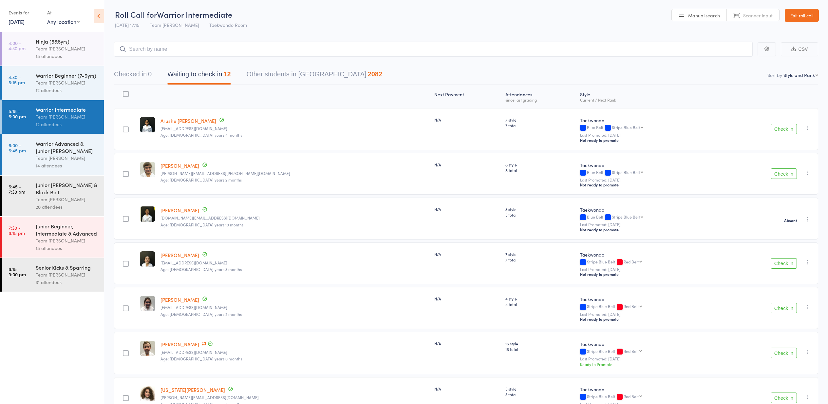
click at [25, 25] on link "17 Sep, 2025" at bounding box center [17, 21] width 16 height 7
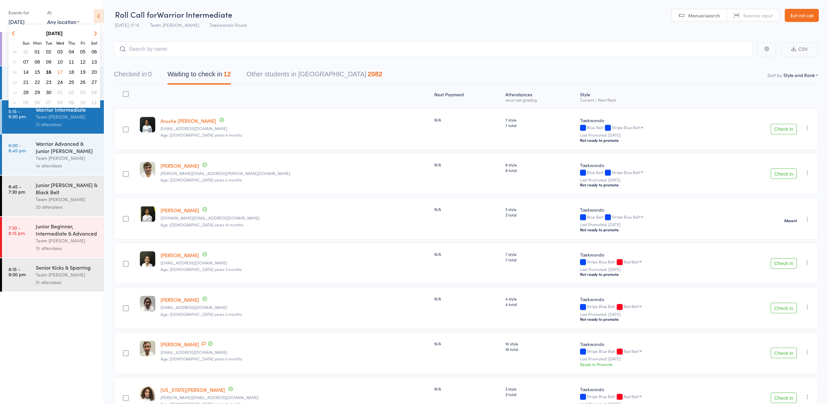
click at [52, 73] on button "16" at bounding box center [49, 71] width 10 height 9
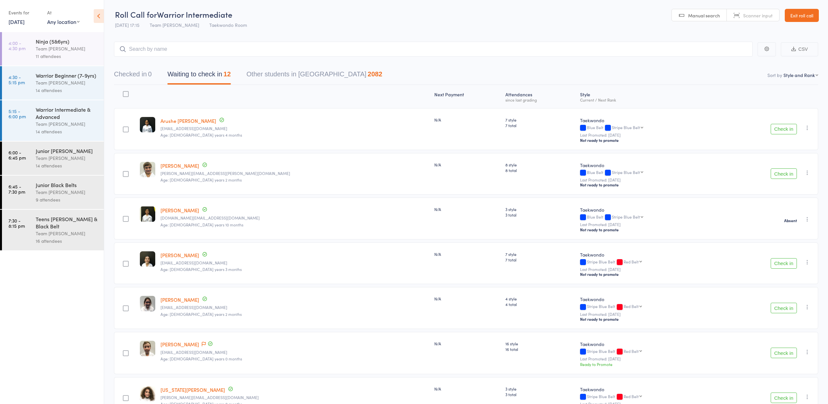
click at [53, 73] on div "Warrior Beginner (7-9yrs)" at bounding box center [67, 75] width 63 height 7
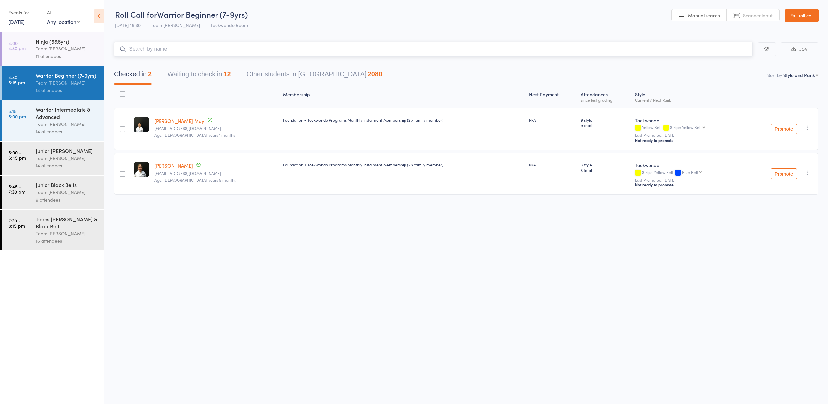
click at [186, 75] on button "Waiting to check in 12" at bounding box center [198, 75] width 63 height 17
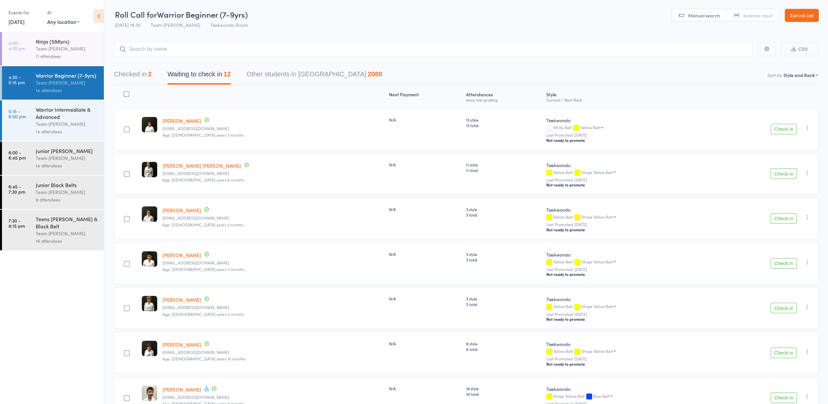
click at [783, 175] on button "Check in" at bounding box center [784, 173] width 26 height 10
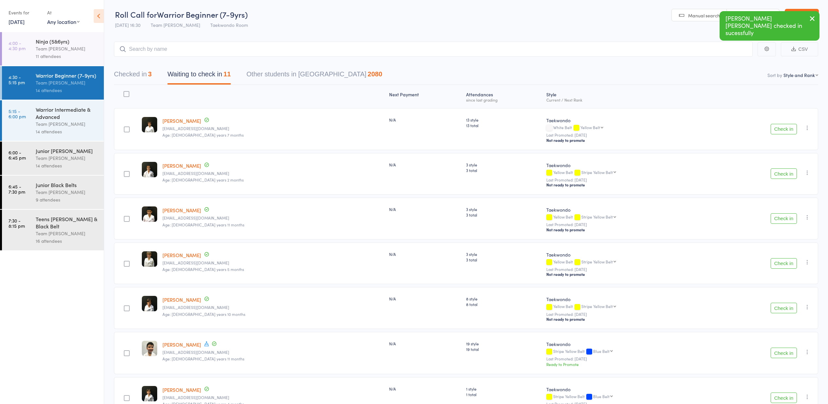
click at [781, 218] on button "Check in" at bounding box center [784, 218] width 26 height 10
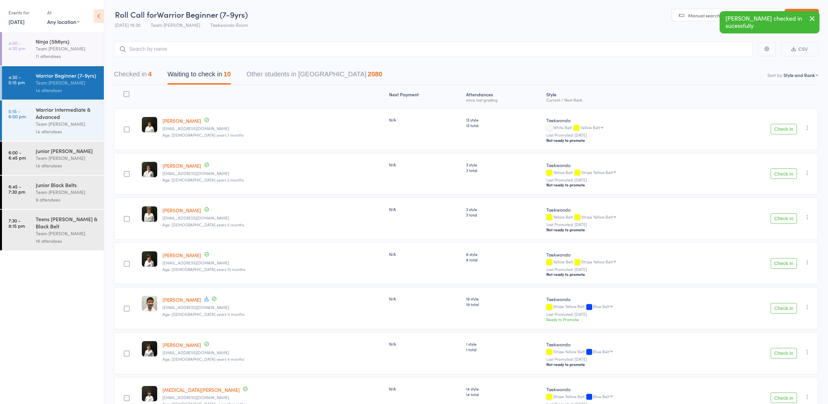
click at [782, 218] on button "Check in" at bounding box center [784, 218] width 26 height 10
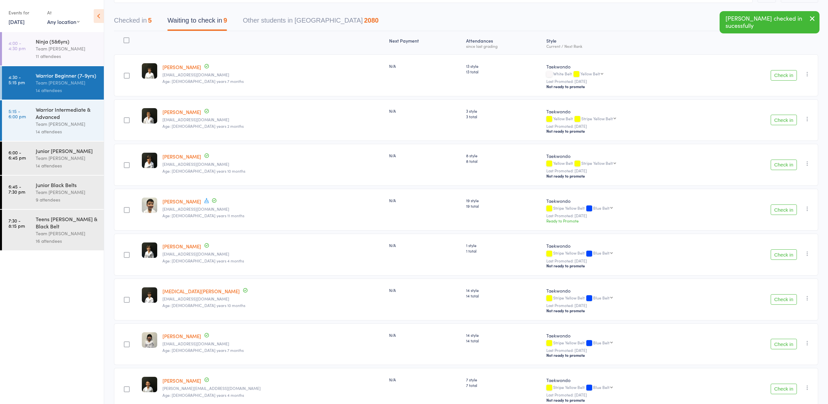
scroll to position [55, 0]
drag, startPoint x: 782, startPoint y: 255, endPoint x: 779, endPoint y: 256, distance: 3.3
click at [782, 256] on button "Check in" at bounding box center [784, 253] width 26 height 10
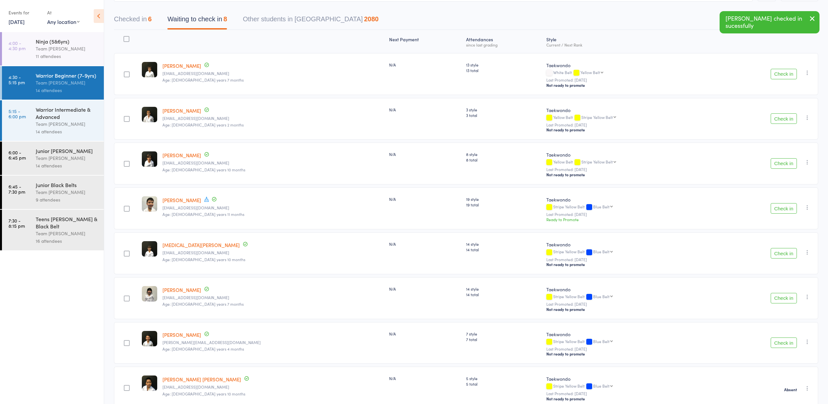
click at [808, 253] on icon "button" at bounding box center [807, 252] width 7 height 7
drag, startPoint x: 796, startPoint y: 328, endPoint x: 793, endPoint y: 325, distance: 4.6
click at [796, 328] on li "Mark absent" at bounding box center [784, 326] width 54 height 9
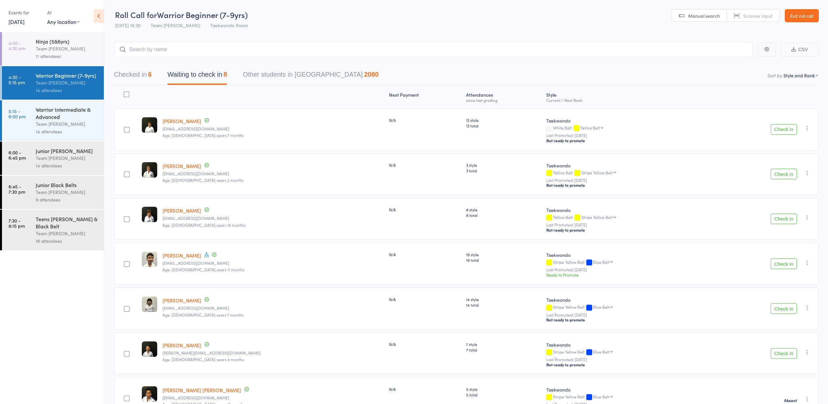
scroll to position [0, 0]
click at [131, 73] on button "Checked in 6" at bounding box center [133, 75] width 38 height 17
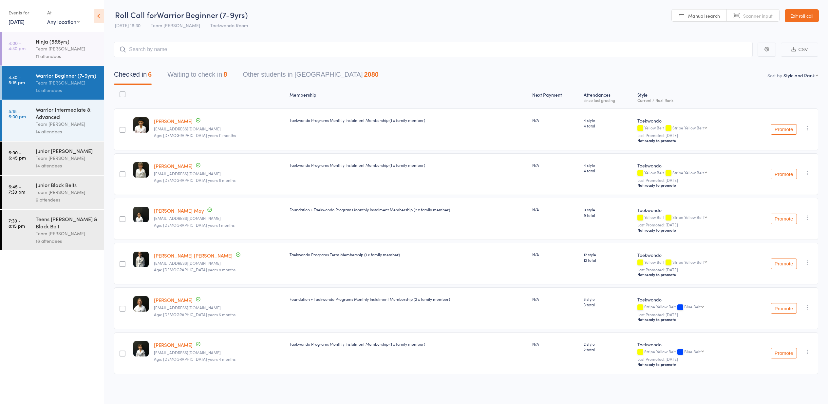
click at [168, 166] on link "[PERSON_NAME]" at bounding box center [173, 165] width 39 height 7
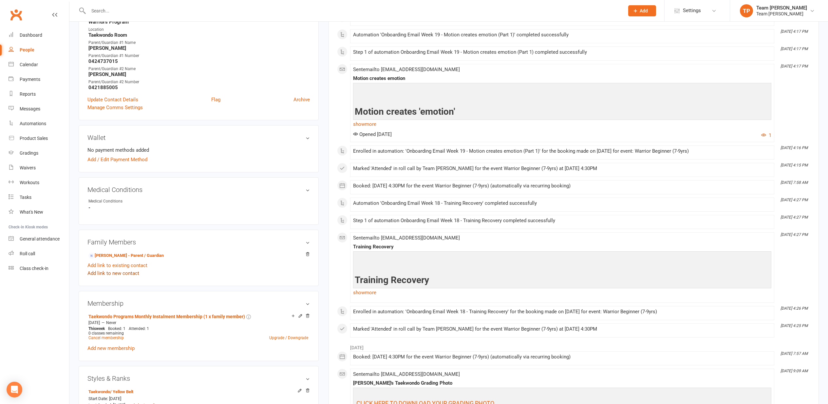
scroll to position [200, 0]
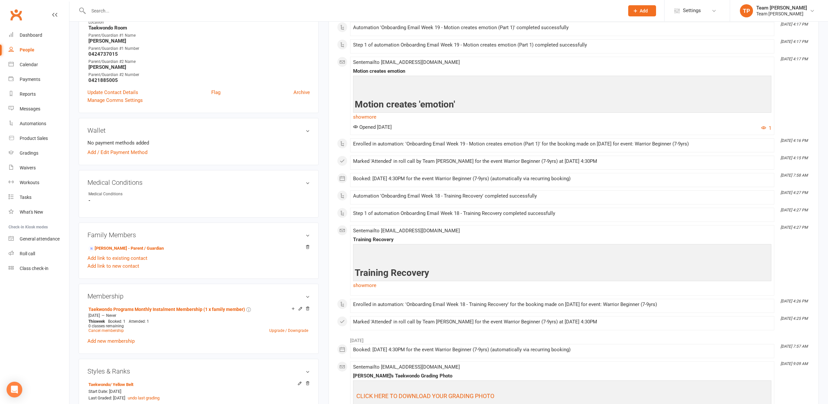
click at [123, 247] on link "Hannah Moylan - Parent / Guardian" at bounding box center [125, 248] width 75 height 7
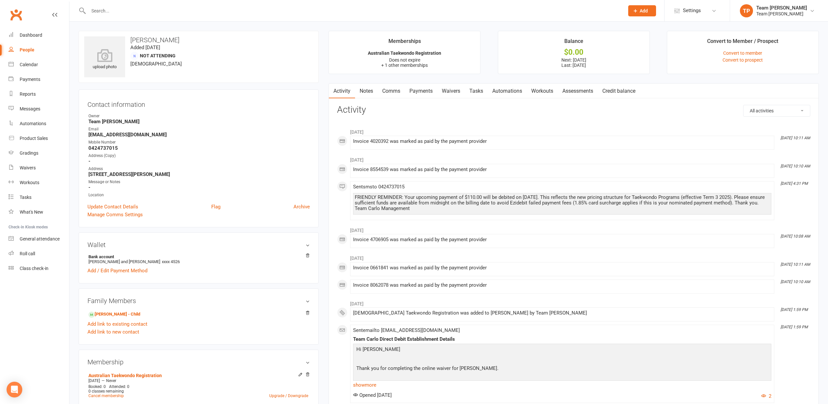
click at [421, 91] on link "Payments" at bounding box center [421, 91] width 32 height 15
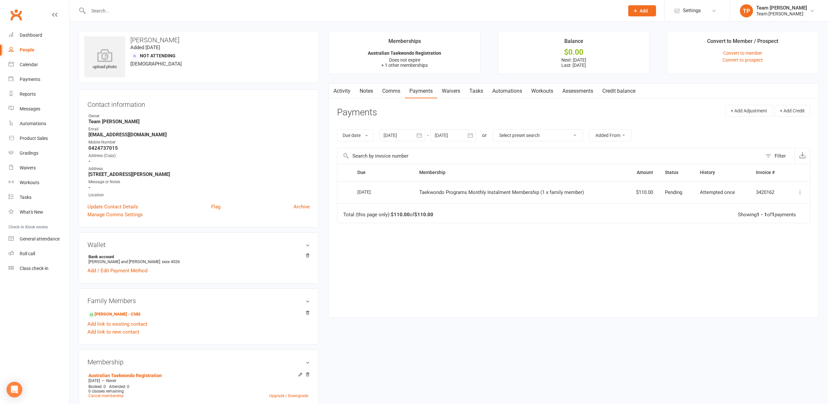
click at [342, 90] on link "Activity" at bounding box center [342, 91] width 26 height 15
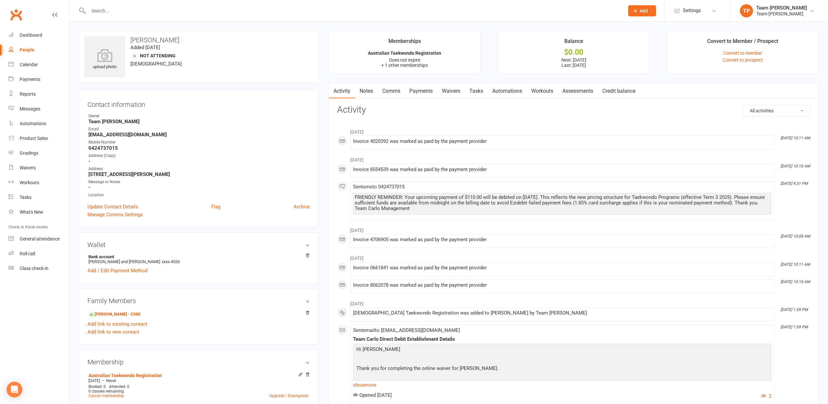
click at [421, 90] on link "Payments" at bounding box center [421, 91] width 32 height 15
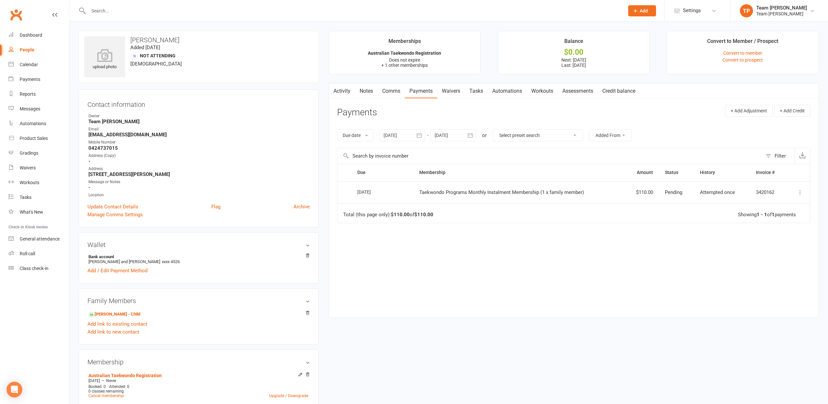
click at [801, 189] on icon at bounding box center [800, 192] width 7 height 7
click at [616, 255] on div "Due Contact Membership Amount Status History Invoice # Select this 15 Sep 2025 …" at bounding box center [573, 235] width 473 height 143
click at [29, 64] on div "Calendar" at bounding box center [29, 64] width 18 height 5
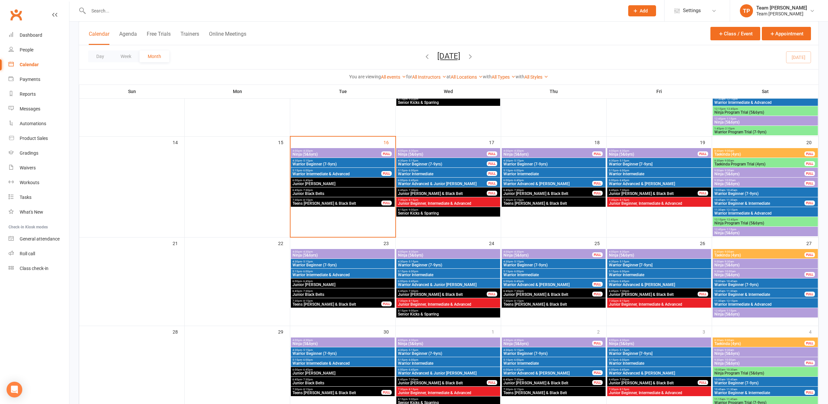
scroll to position [221, 0]
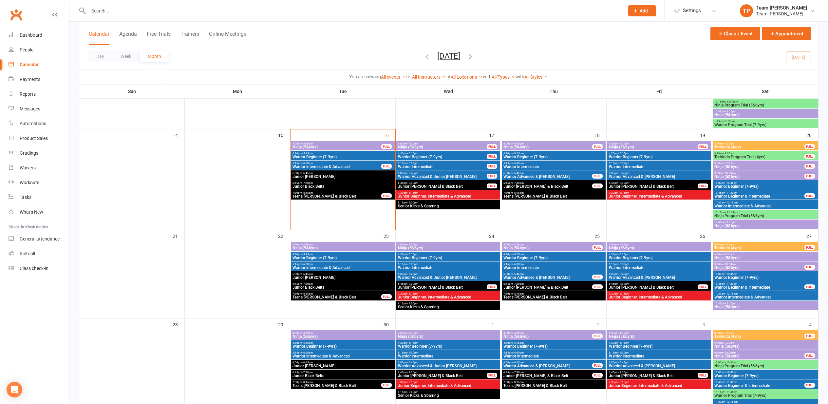
click at [342, 156] on span "Warrior Beginner (7-9yrs)" at bounding box center [342, 157] width 101 height 4
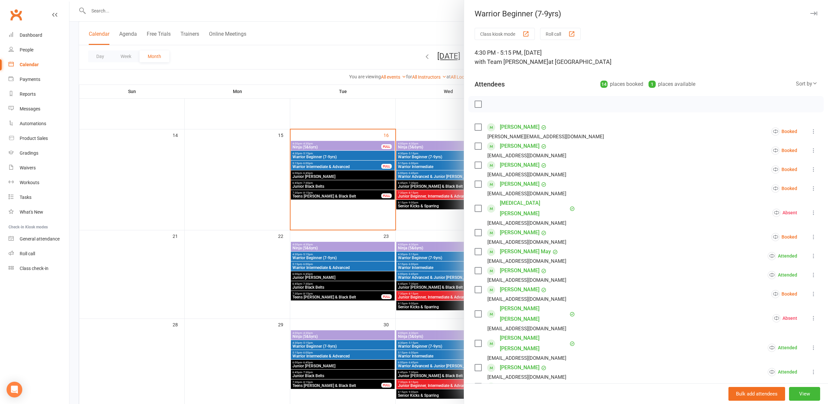
click at [573, 32] on div "button" at bounding box center [571, 33] width 7 height 7
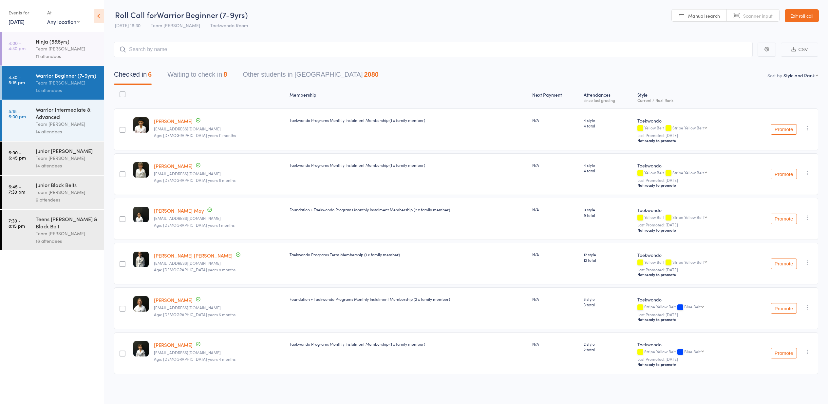
click at [202, 75] on button "Waiting to check in 8" at bounding box center [197, 75] width 60 height 17
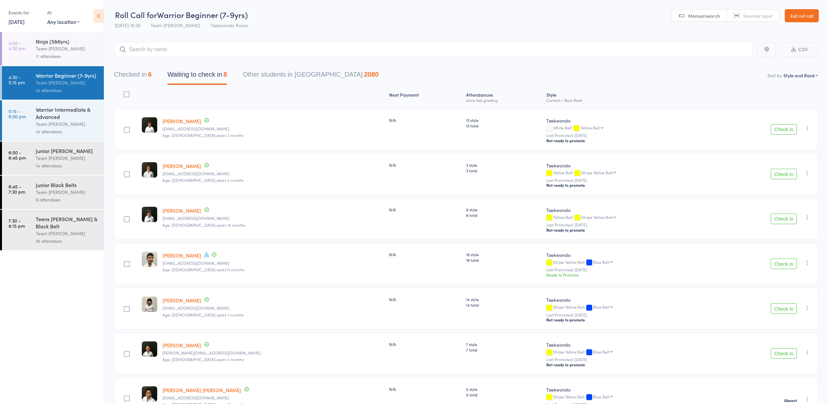
click at [782, 131] on button "Check in" at bounding box center [784, 129] width 26 height 10
click at [800, 15] on link "Exit roll call" at bounding box center [802, 15] width 34 height 13
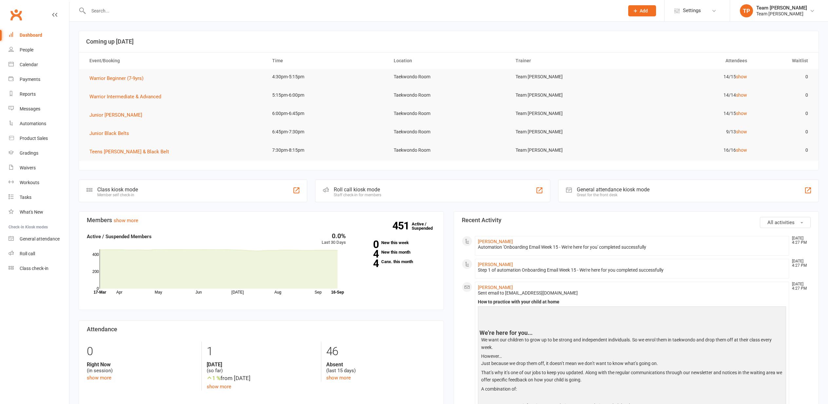
scroll to position [0, 0]
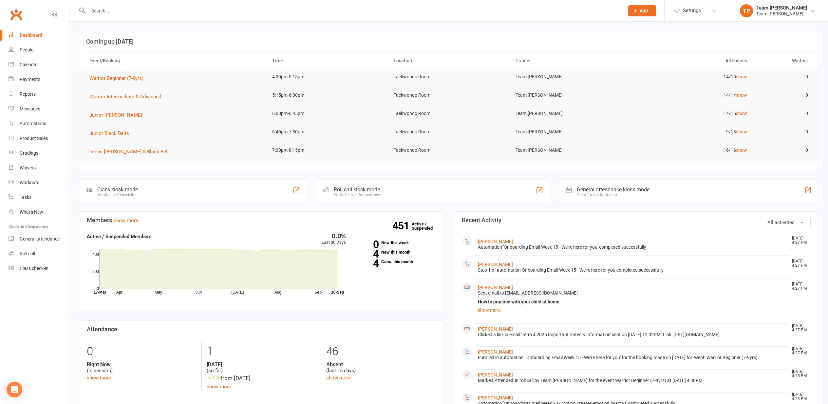
click at [24, 64] on div "Calendar" at bounding box center [29, 64] width 18 height 5
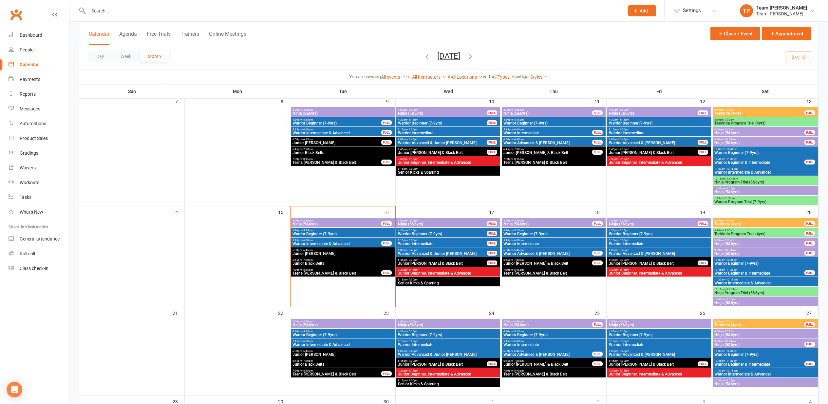
scroll to position [146, 0]
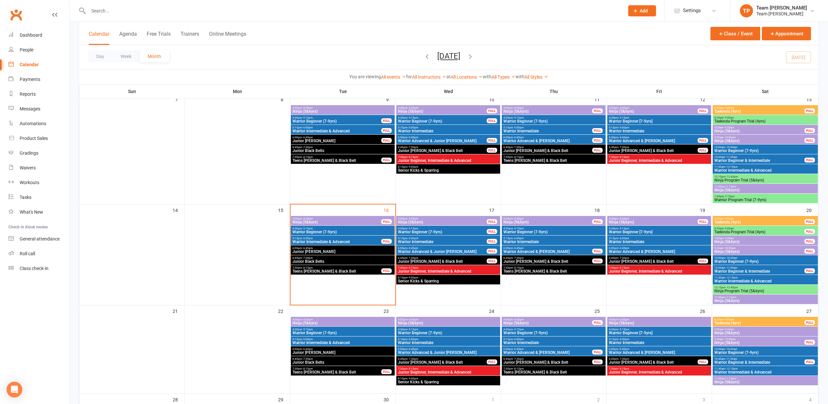
click at [671, 220] on span "Ninja (5&6yrs)" at bounding box center [653, 222] width 89 height 4
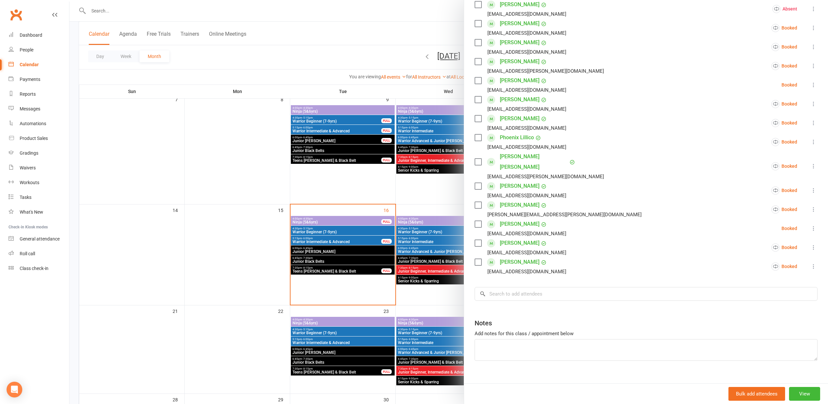
scroll to position [141, 0]
click at [226, 161] on div at bounding box center [448, 202] width 759 height 404
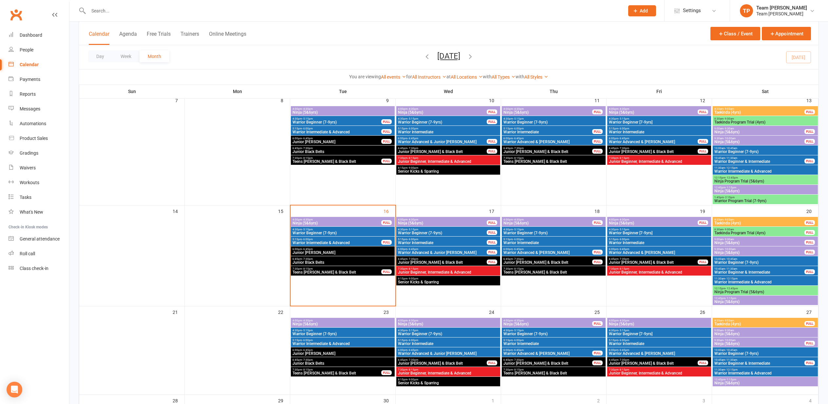
scroll to position [143, 0]
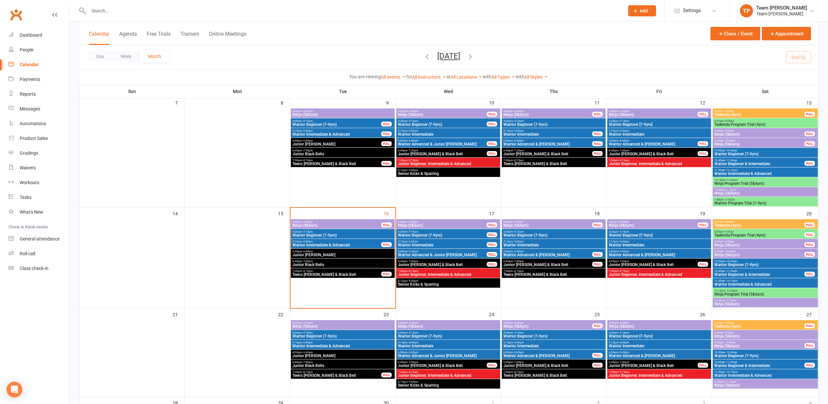
click at [352, 235] on span "Warrior Beginner (7-9yrs)" at bounding box center [342, 235] width 101 height 4
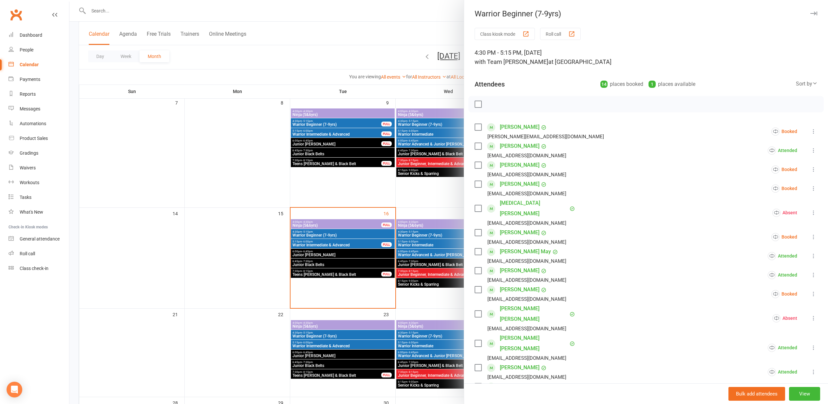
click at [575, 34] on div "button" at bounding box center [571, 33] width 7 height 7
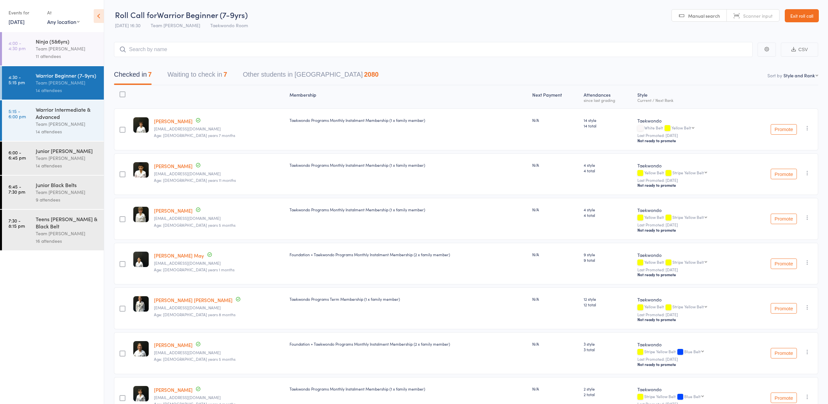
click at [167, 211] on link "[PERSON_NAME]" at bounding box center [173, 210] width 39 height 7
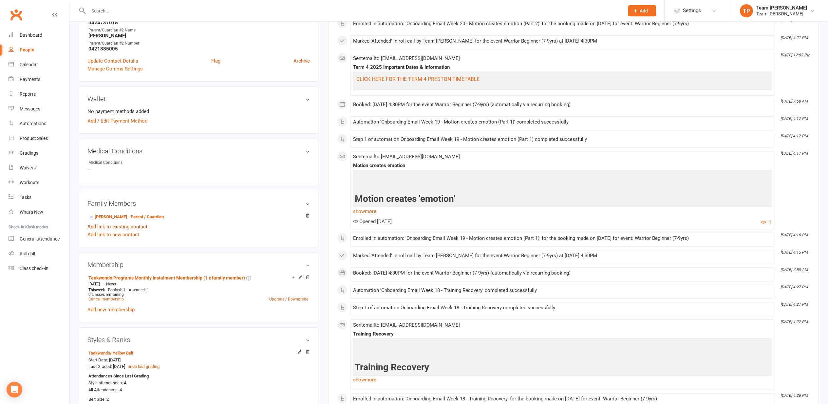
scroll to position [233, 0]
drag, startPoint x: 124, startPoint y: 214, endPoint x: 120, endPoint y: 214, distance: 3.6
click at [124, 214] on link "Hannah Moylan - Parent / Guardian" at bounding box center [125, 216] width 75 height 7
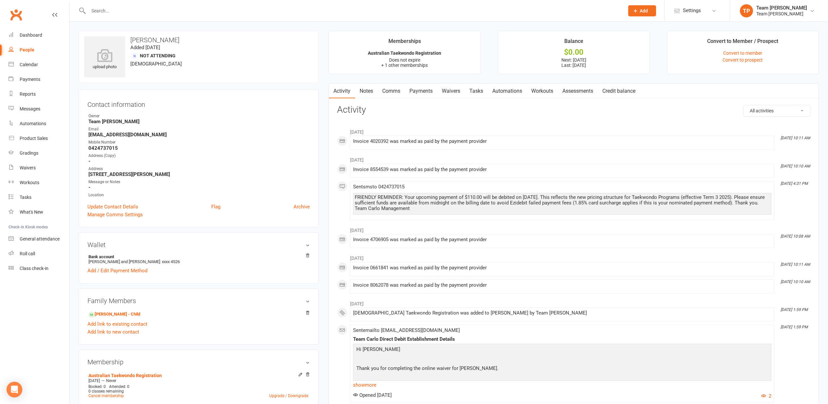
click at [421, 90] on link "Payments" at bounding box center [421, 91] width 32 height 15
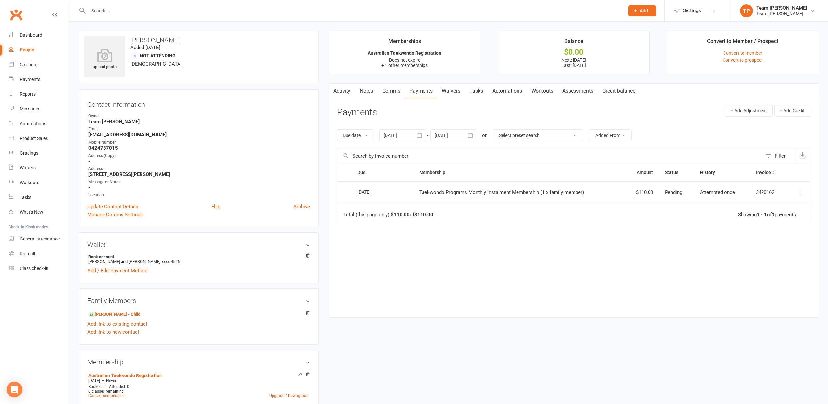
click at [800, 189] on icon at bounding box center [800, 192] width 7 height 7
click at [763, 204] on link "More Info" at bounding box center [771, 204] width 65 height 13
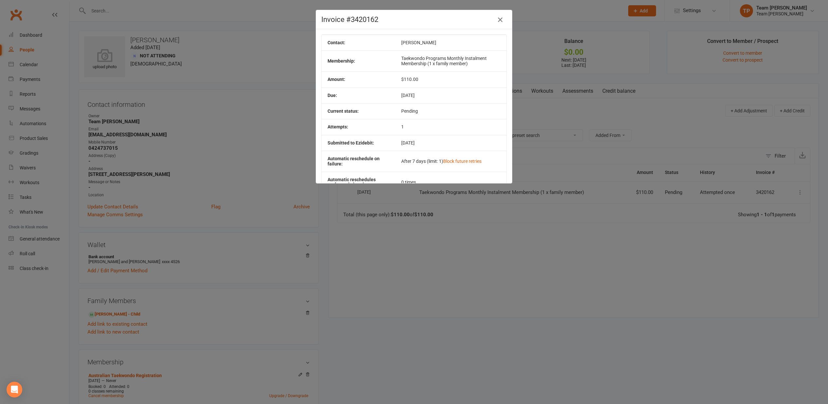
click at [500, 19] on icon "button" at bounding box center [500, 20] width 8 height 8
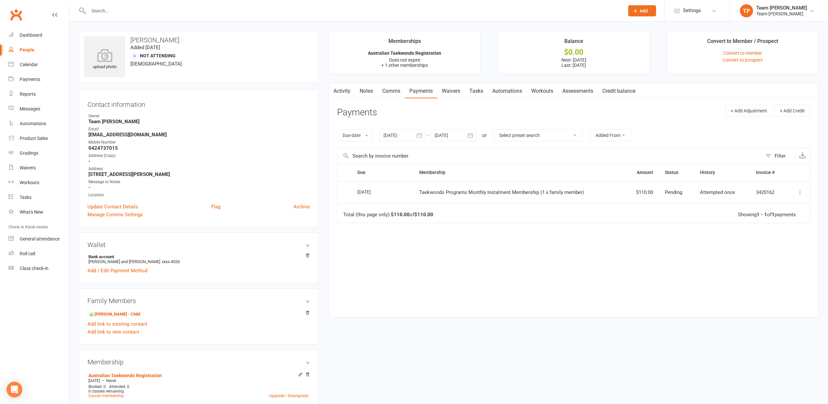
click at [801, 189] on icon at bounding box center [800, 192] width 7 height 7
click at [611, 224] on div "Due Contact Membership Amount Status History Invoice # Select this 15 Sep 2025 …" at bounding box center [573, 235] width 473 height 143
click at [28, 64] on div "Calendar" at bounding box center [29, 64] width 18 height 5
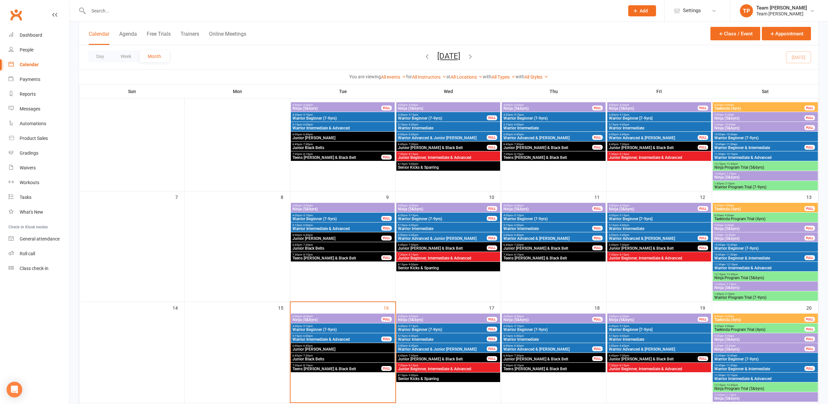
scroll to position [69, 0]
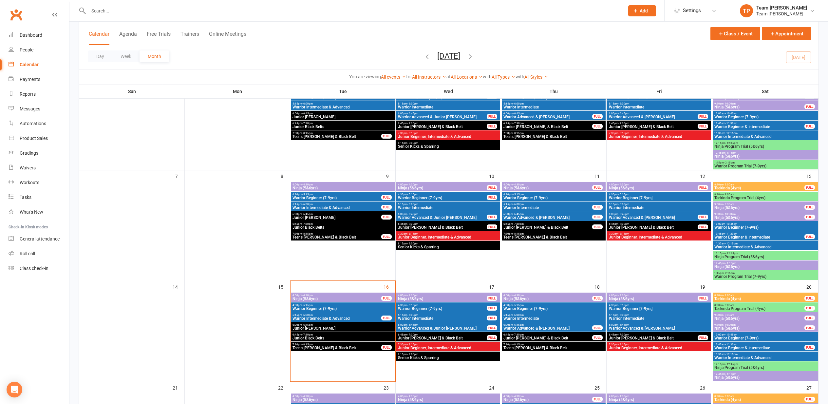
click at [312, 307] on span "Warrior Beginner (7-9yrs)" at bounding box center [342, 309] width 101 height 4
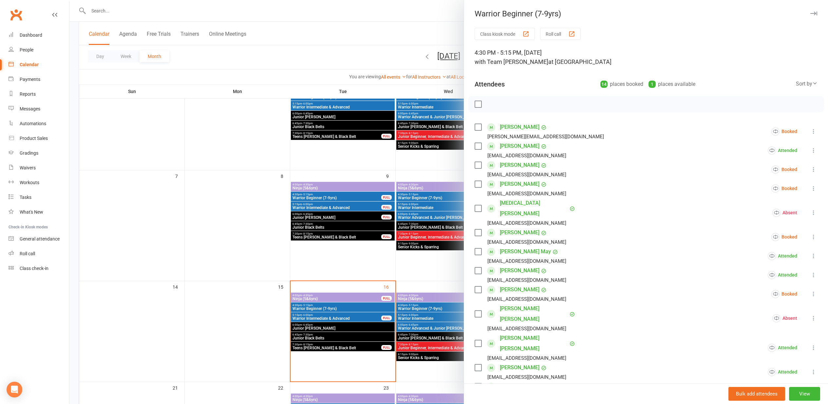
click at [575, 34] on div "button" at bounding box center [571, 33] width 7 height 7
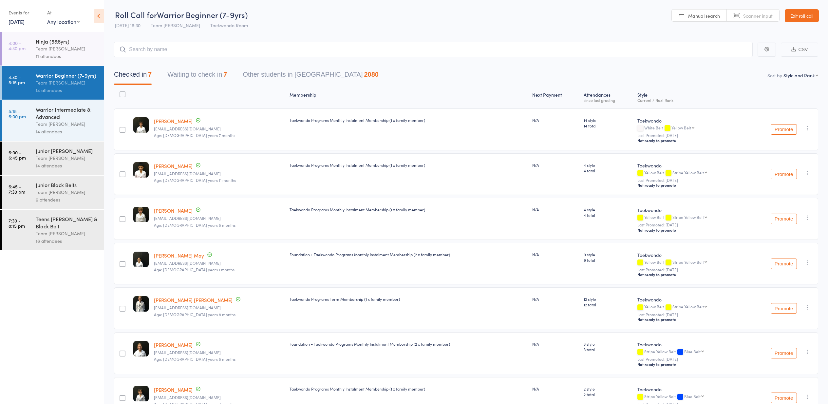
click at [185, 72] on button "Waiting to check in 7" at bounding box center [197, 75] width 60 height 17
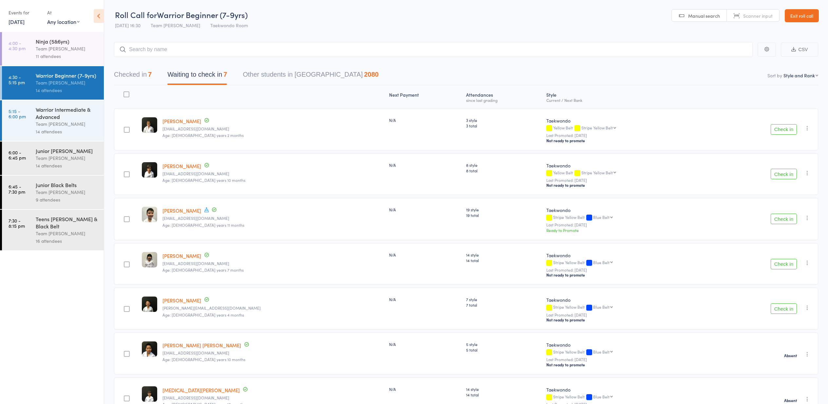
click at [782, 176] on button "Check in" at bounding box center [784, 174] width 26 height 10
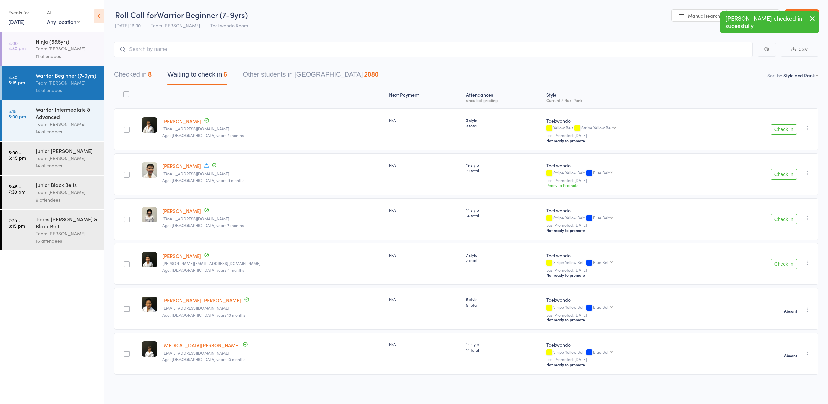
click at [783, 175] on button "Check in" at bounding box center [784, 174] width 26 height 10
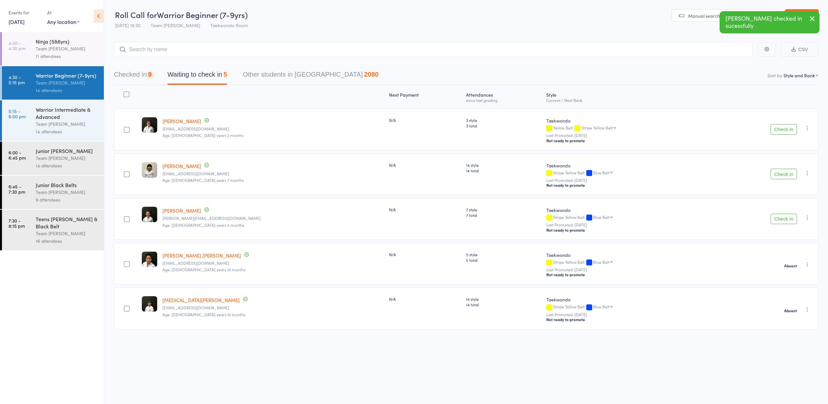
click at [784, 175] on button "Check in" at bounding box center [784, 174] width 26 height 10
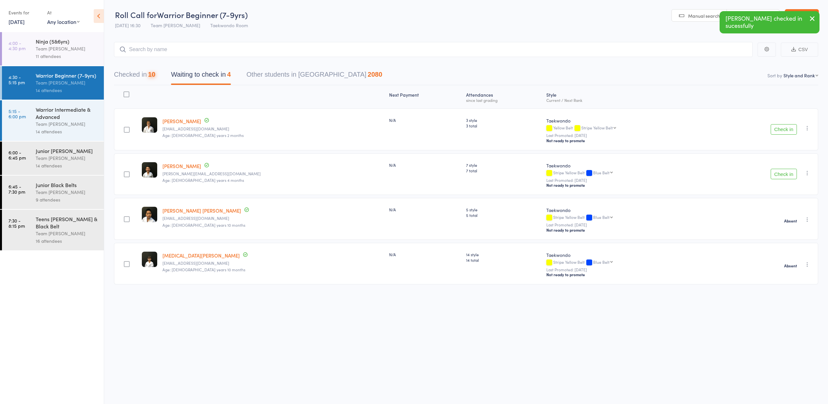
click at [784, 175] on button "Check in" at bounding box center [784, 174] width 26 height 10
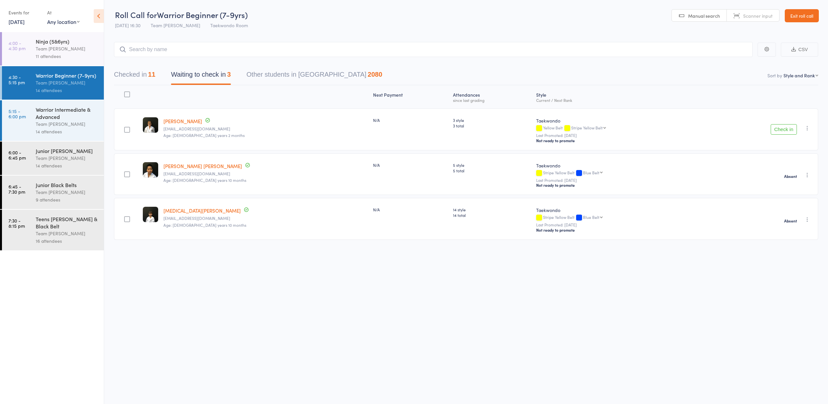
click at [51, 226] on div "Teens [PERSON_NAME] & Black Belt" at bounding box center [67, 222] width 63 height 14
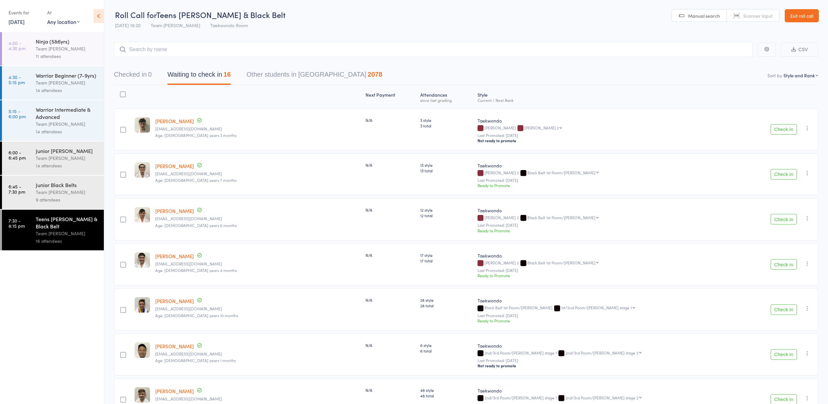
click at [176, 121] on link "[PERSON_NAME]" at bounding box center [174, 121] width 39 height 7
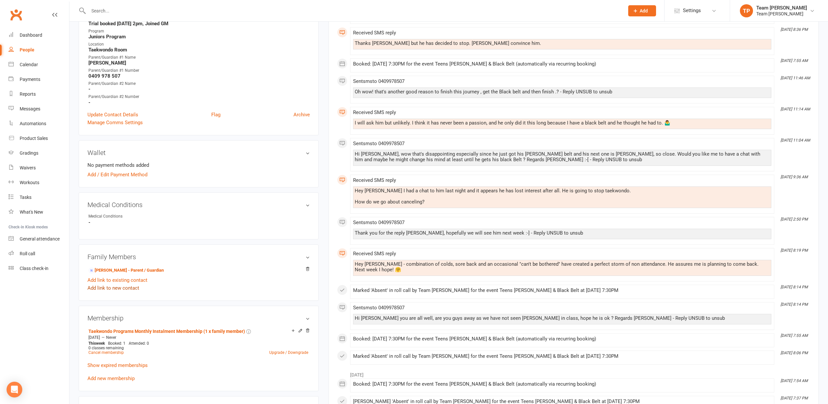
scroll to position [193, 0]
click at [121, 269] on link "[PERSON_NAME] - Parent / Guardian" at bounding box center [125, 269] width 75 height 7
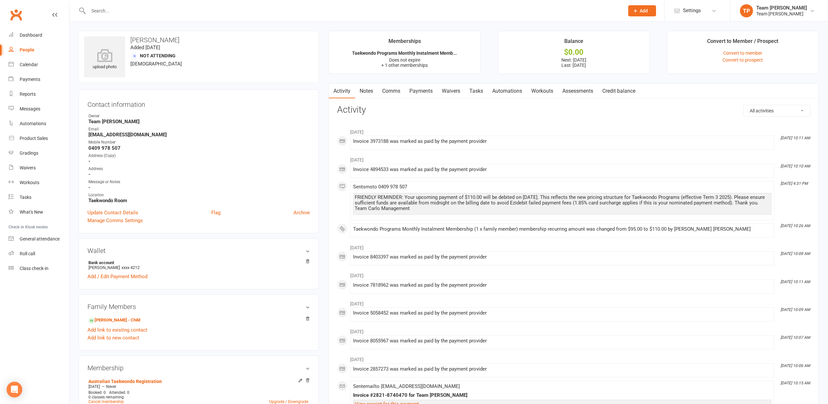
click at [395, 92] on link "Comms" at bounding box center [391, 91] width 27 height 15
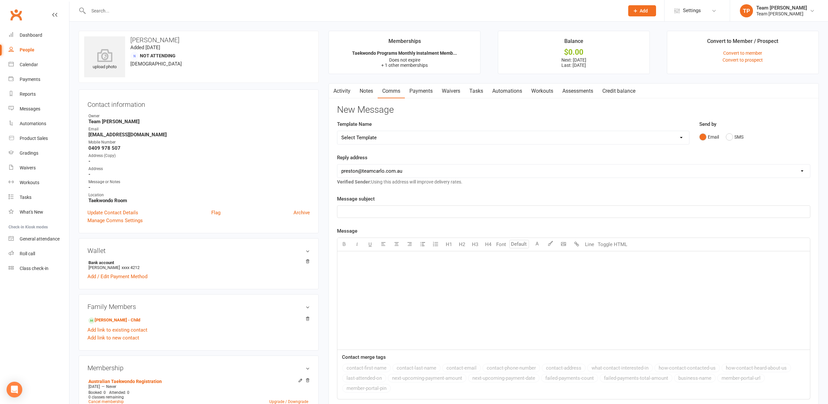
select select "19"
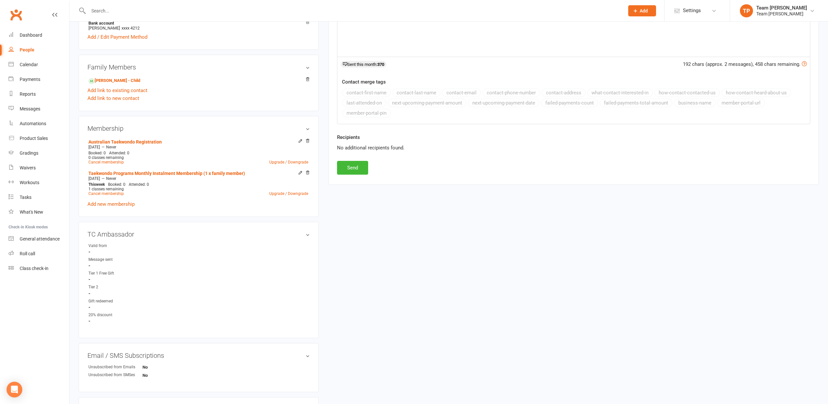
scroll to position [250, 0]
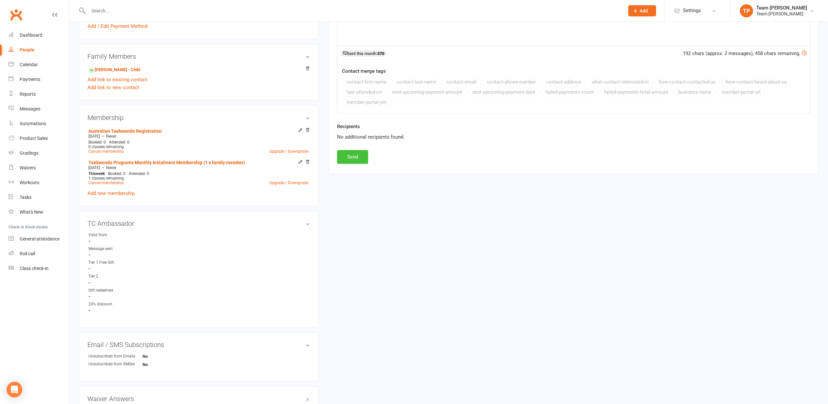
click at [352, 154] on button "Send" at bounding box center [352, 157] width 31 height 14
select select
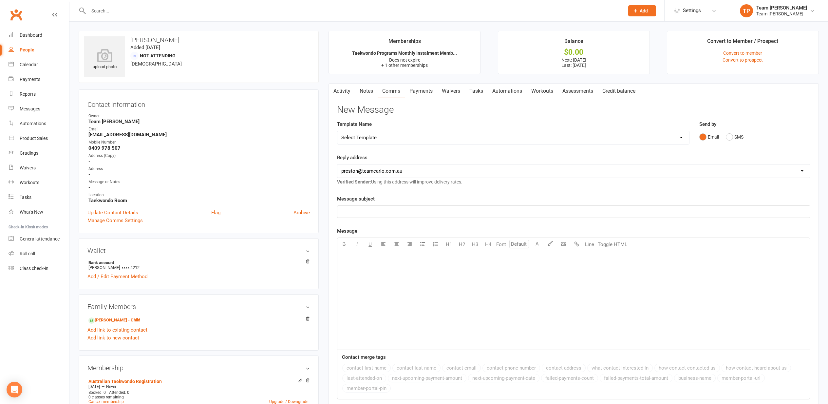
scroll to position [0, 0]
click at [24, 64] on div "Calendar" at bounding box center [29, 64] width 18 height 5
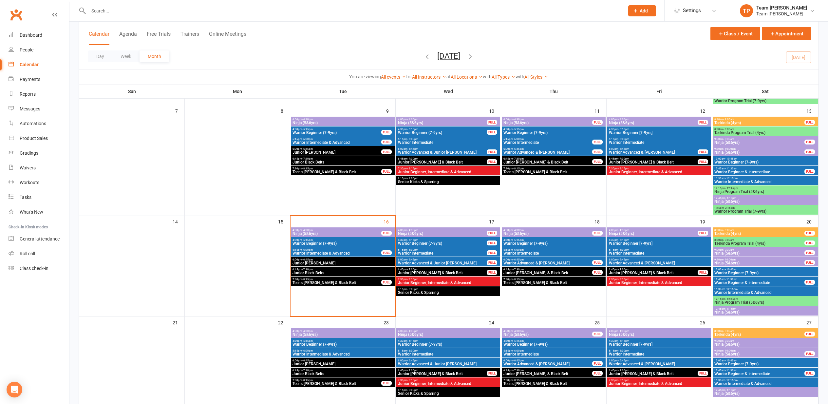
scroll to position [135, 0]
click at [325, 231] on span "4:00pm - 4:30pm" at bounding box center [336, 230] width 89 height 3
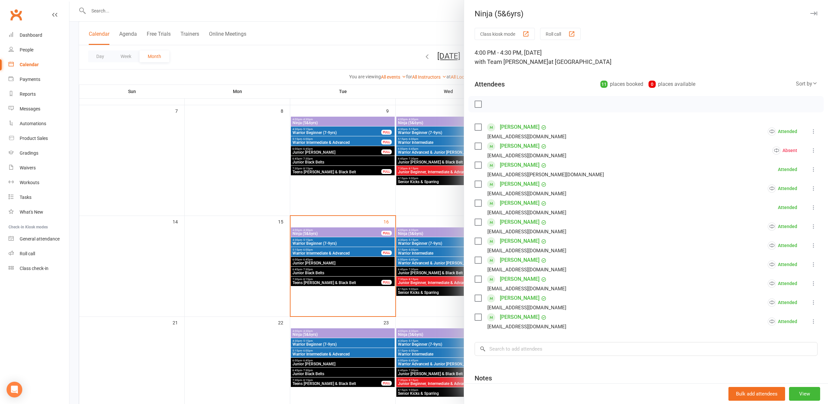
click at [209, 246] on div at bounding box center [448, 202] width 759 height 404
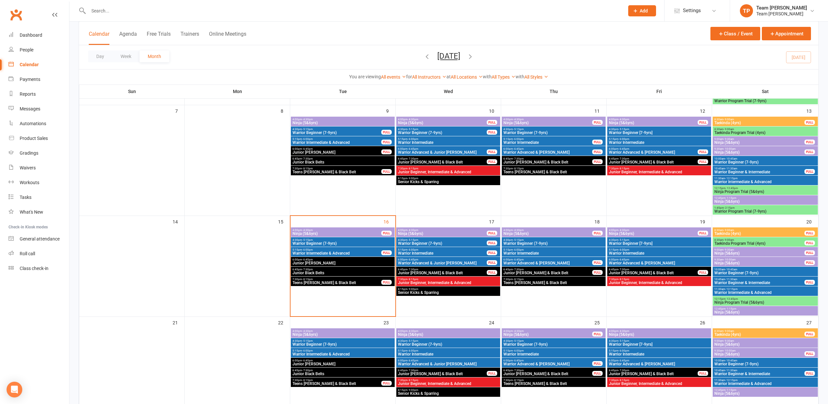
click at [341, 252] on span "Warrior Intermediate & Advanced" at bounding box center [336, 253] width 89 height 4
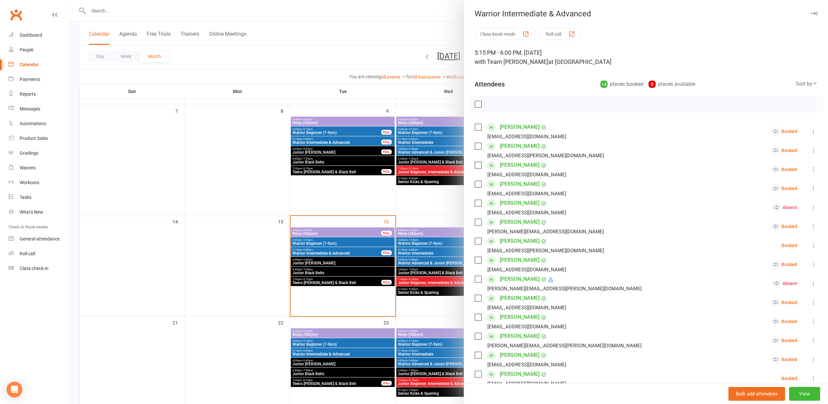
click at [575, 33] on div "button" at bounding box center [571, 33] width 7 height 7
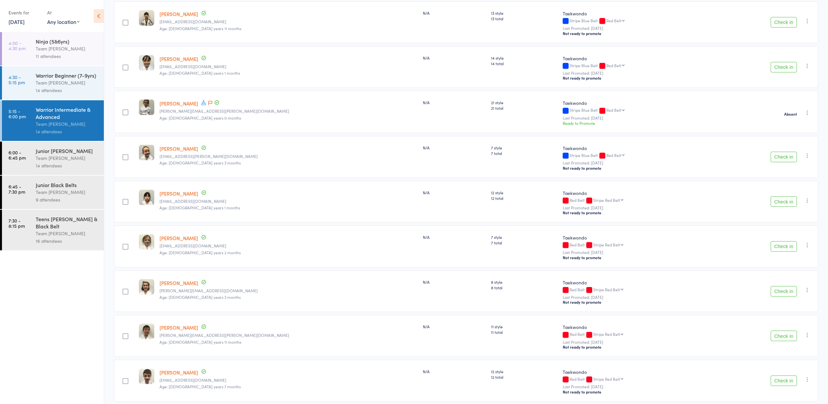
scroll to position [197, 0]
click at [781, 156] on button "Check in" at bounding box center [784, 156] width 26 height 10
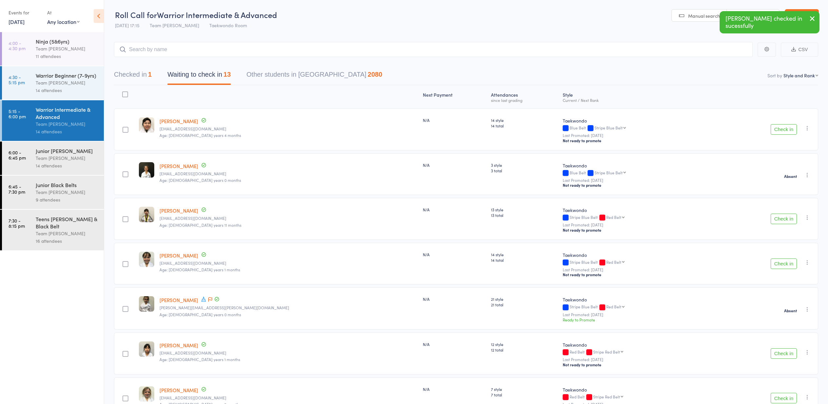
scroll to position [0, 0]
click at [17, 22] on link "16 Sep, 2025" at bounding box center [17, 21] width 16 height 7
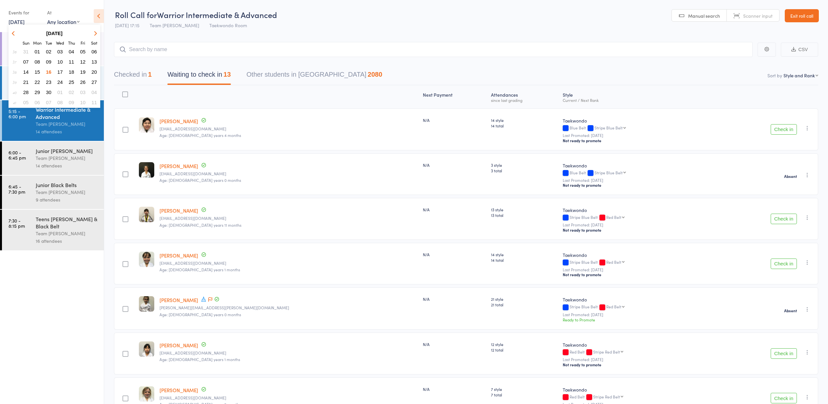
click at [61, 71] on span "17" at bounding box center [60, 72] width 6 height 6
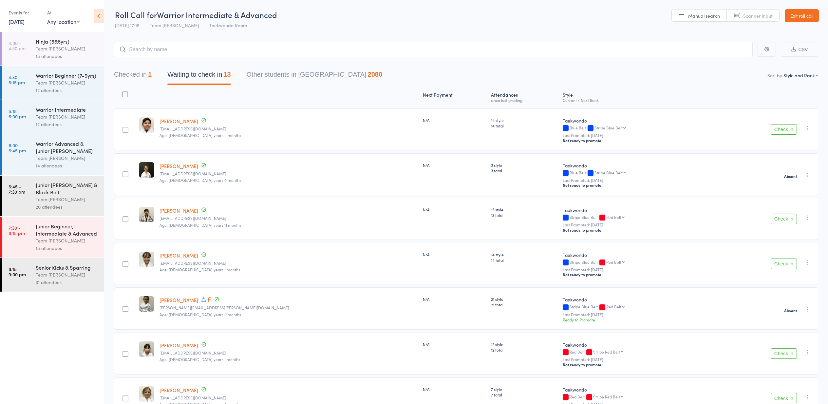
click at [53, 113] on div "Warrior Intermediate" at bounding box center [67, 109] width 63 height 7
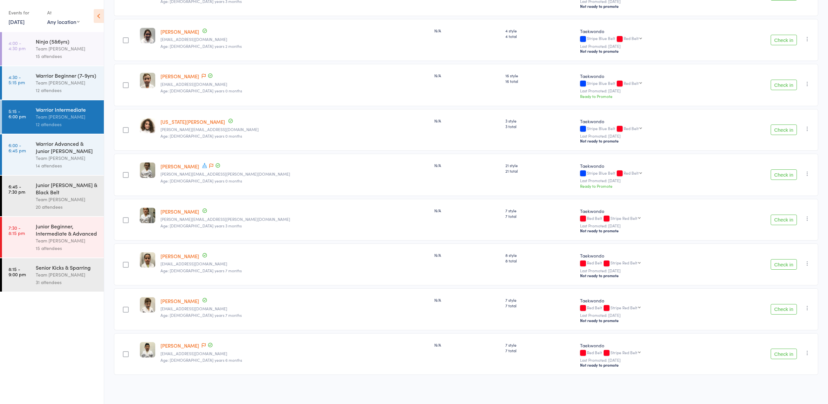
scroll to position [270, 0]
click at [58, 148] on div "Warrior Advanced & Junior [PERSON_NAME]" at bounding box center [67, 147] width 63 height 14
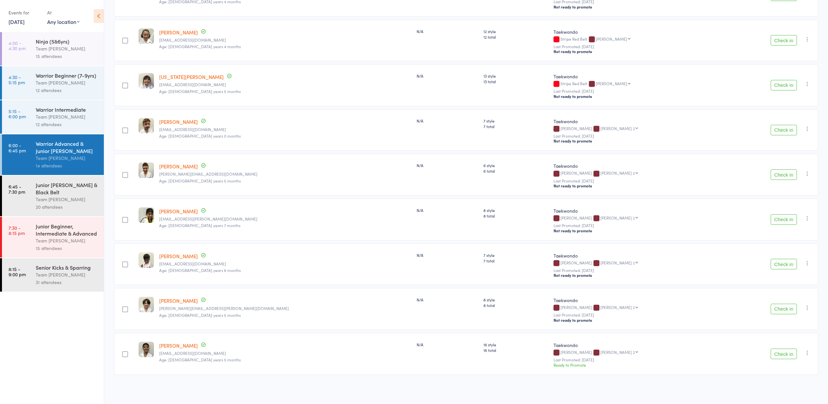
scroll to position [360, 0]
click at [806, 172] on icon "button" at bounding box center [807, 173] width 7 height 7
click at [786, 248] on li "Mark absent" at bounding box center [784, 248] width 54 height 9
click at [55, 194] on div "Junior [PERSON_NAME] & Black Belt" at bounding box center [67, 188] width 63 height 14
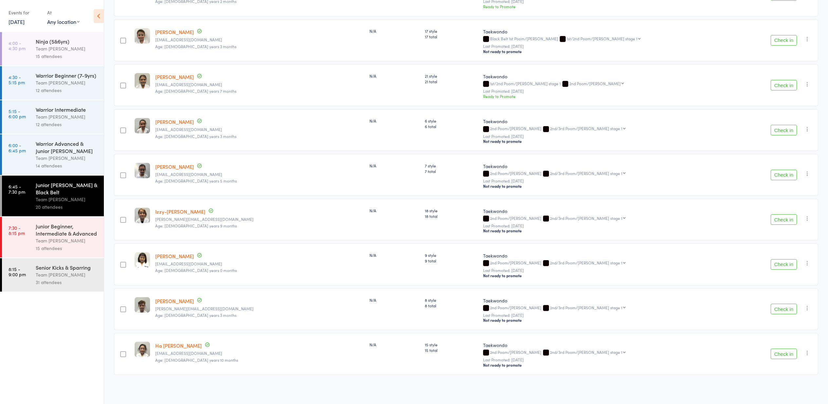
scroll to position [630, 0]
click at [57, 230] on div "Junior Beginner, Intermediate & Advanced" at bounding box center [67, 229] width 63 height 14
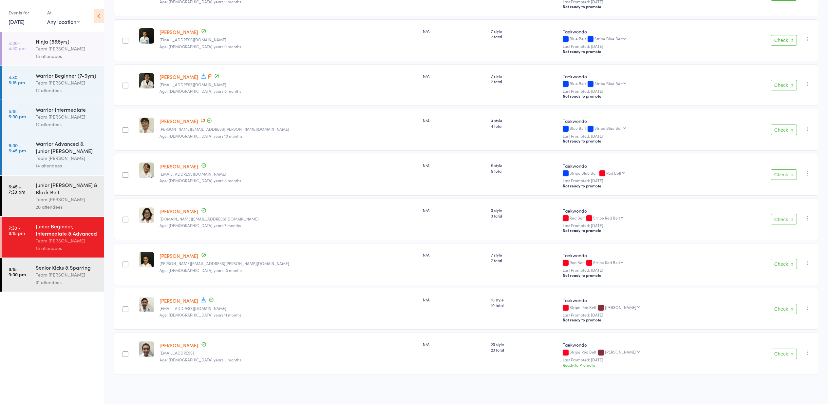
scroll to position [405, 0]
click at [50, 45] on div "Ninja (5&6yrs) Team Carlo Preston 15 attendees" at bounding box center [70, 48] width 68 height 33
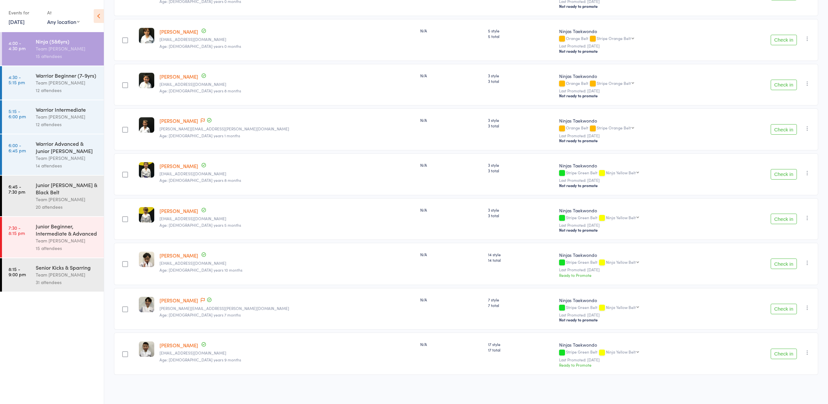
scroll to position [405, 0]
drag, startPoint x: 55, startPoint y: 77, endPoint x: 52, endPoint y: 77, distance: 3.7
click at [55, 77] on div "Warrior Beginner (7-9yrs)" at bounding box center [67, 75] width 63 height 7
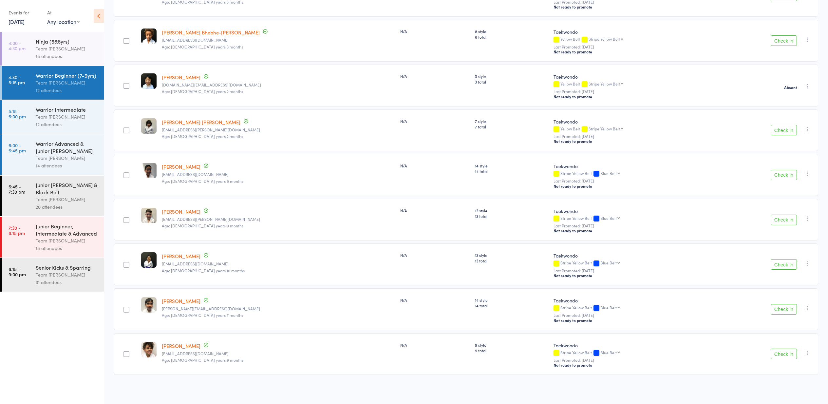
scroll to position [270, 0]
click at [56, 118] on div "Team [PERSON_NAME]" at bounding box center [67, 117] width 63 height 8
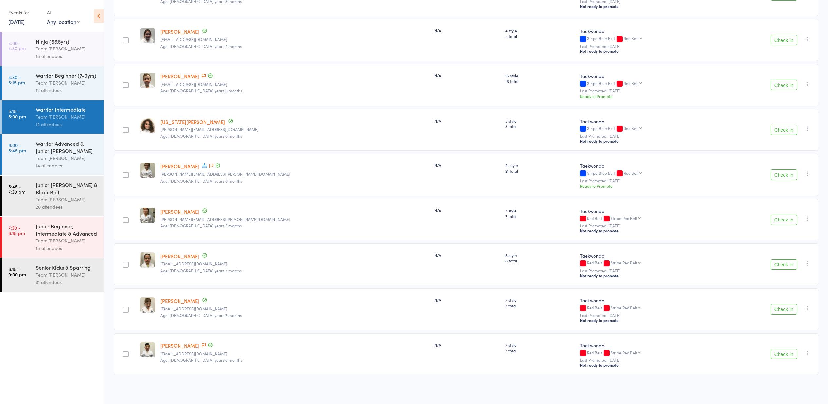
scroll to position [270, 0]
click at [55, 151] on div "Warrior Advanced & Junior Cho Dan Bo" at bounding box center [67, 147] width 63 height 14
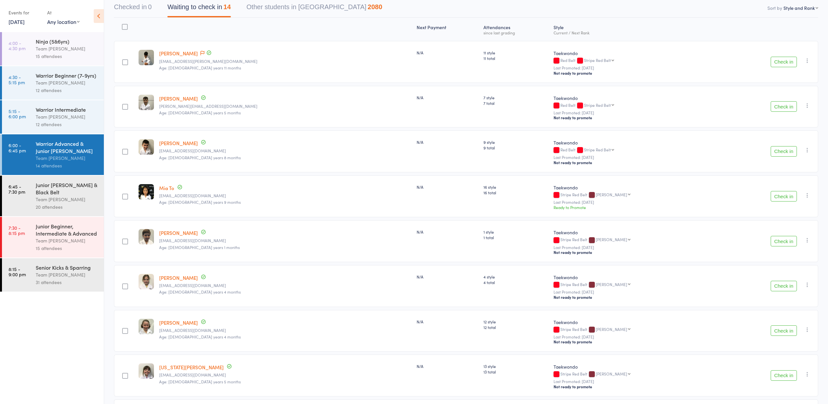
scroll to position [69, 0]
click at [807, 194] on icon "button" at bounding box center [807, 193] width 7 height 7
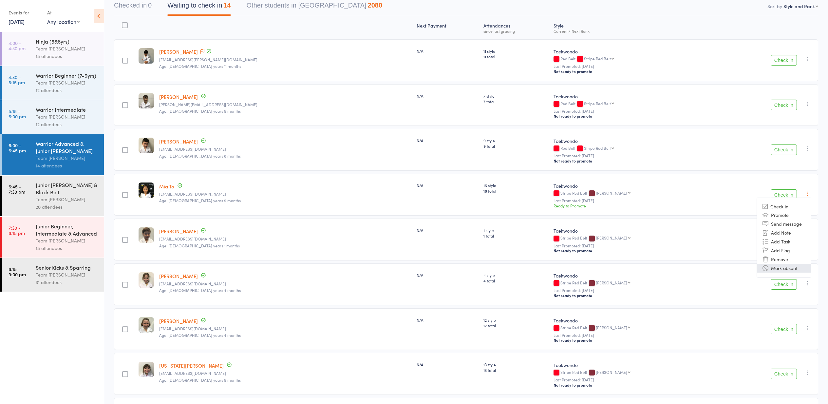
click at [781, 269] on li "Mark absent" at bounding box center [784, 268] width 54 height 9
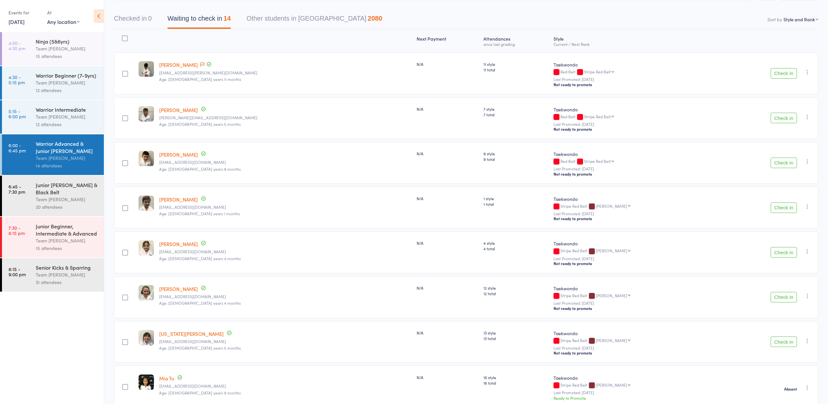
scroll to position [56, 0]
drag, startPoint x: 71, startPoint y: 190, endPoint x: 65, endPoint y: 185, distance: 7.8
click at [71, 189] on div "Junior Cho Dan Bo & Black Belt" at bounding box center [67, 188] width 63 height 14
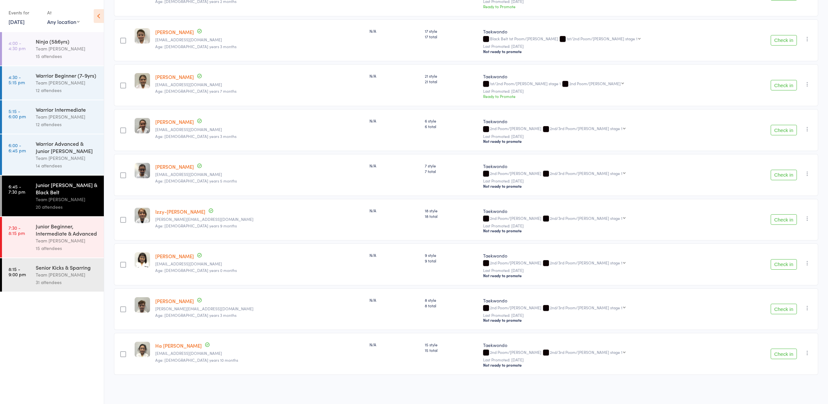
scroll to position [630, 0]
click at [49, 235] on div "Junior Beginner, Intermediate & Advanced" at bounding box center [67, 229] width 63 height 14
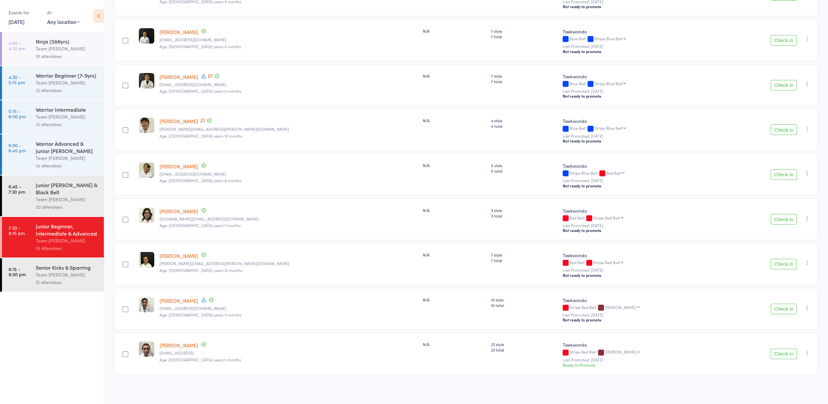
scroll to position [405, 0]
click at [46, 270] on div "Senior Kicks & Sparring" at bounding box center [67, 267] width 63 height 7
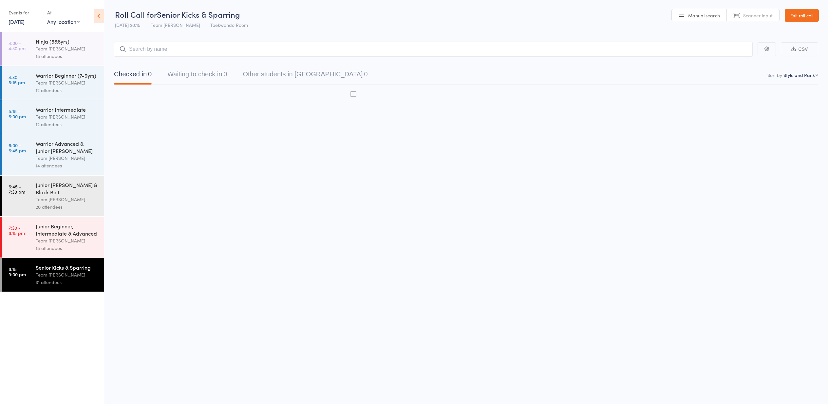
scroll to position [0, 0]
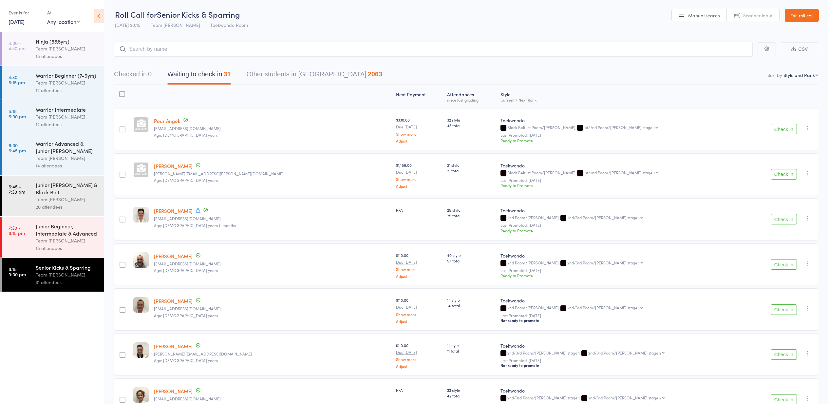
click at [806, 127] on icon "button" at bounding box center [807, 128] width 7 height 7
click at [792, 202] on li "Mark absent" at bounding box center [784, 202] width 54 height 9
click at [18, 23] on link "17 Sep, 2025" at bounding box center [17, 21] width 16 height 7
click at [47, 73] on span "16" at bounding box center [49, 72] width 6 height 6
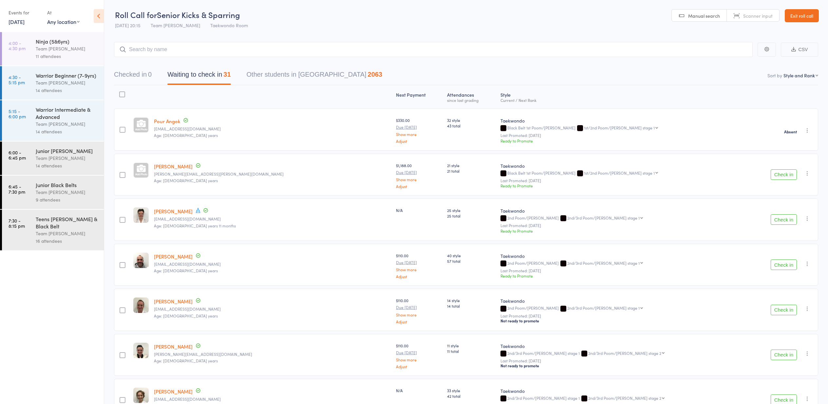
click at [52, 116] on div "Warrior Intermediate & Advanced" at bounding box center [67, 113] width 63 height 14
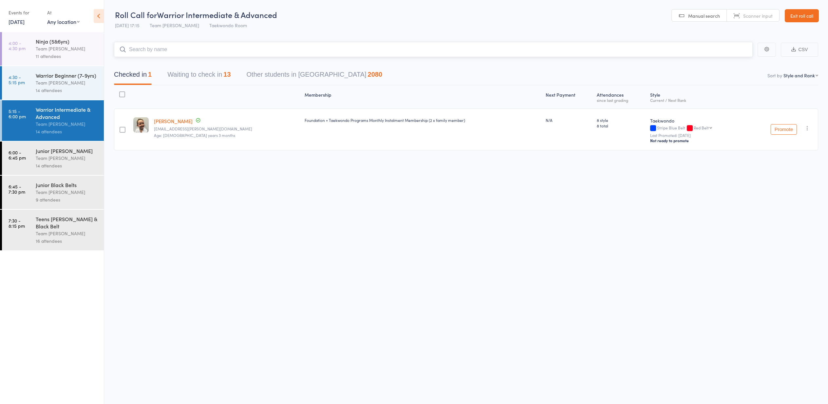
click at [189, 73] on button "Waiting to check in 13" at bounding box center [198, 75] width 63 height 17
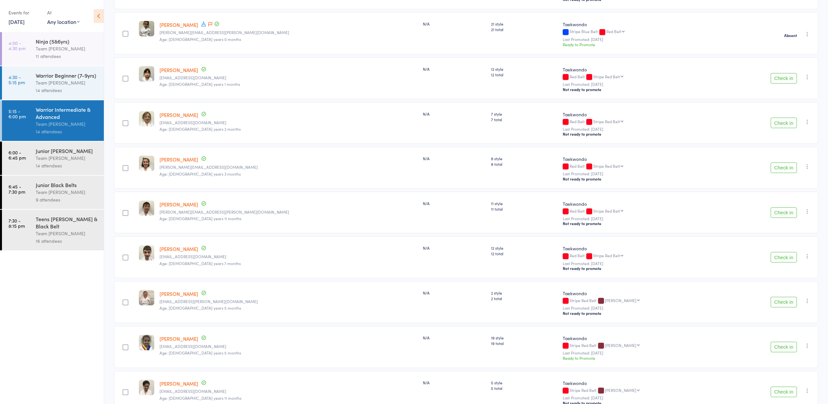
scroll to position [276, 0]
click at [782, 258] on button "Check in" at bounding box center [784, 256] width 26 height 10
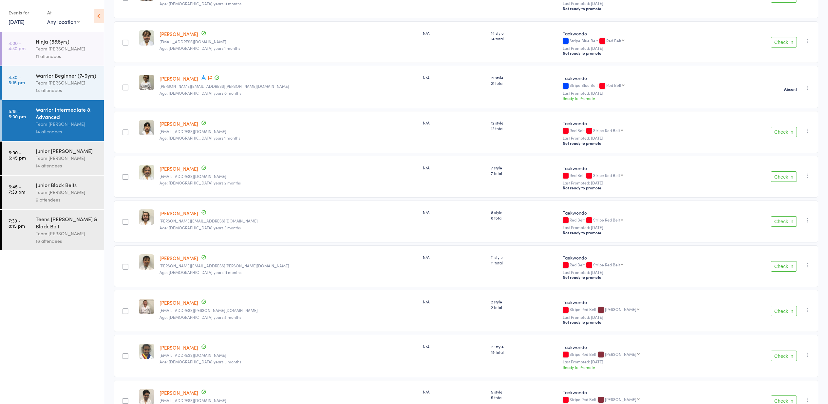
scroll to position [223, 0]
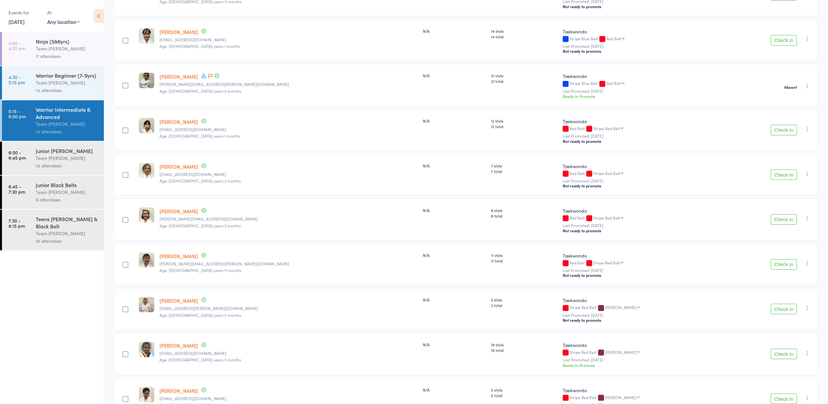
click at [781, 177] on button "Check in" at bounding box center [784, 174] width 26 height 10
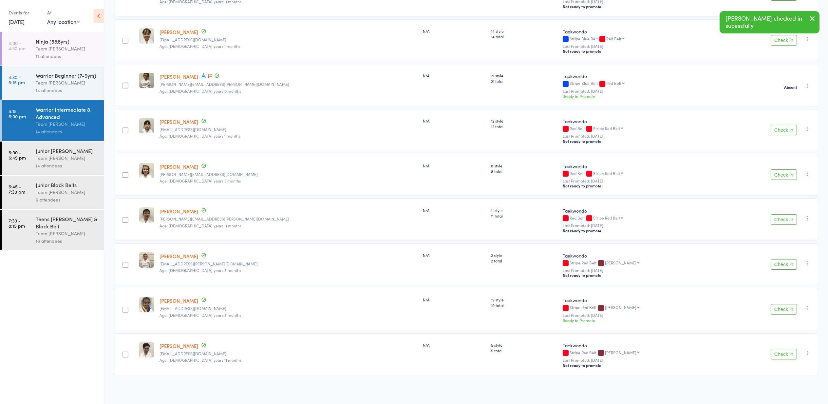
click at [782, 177] on button "Check in" at bounding box center [784, 174] width 26 height 10
click at [782, 220] on button "Check in" at bounding box center [784, 219] width 26 height 10
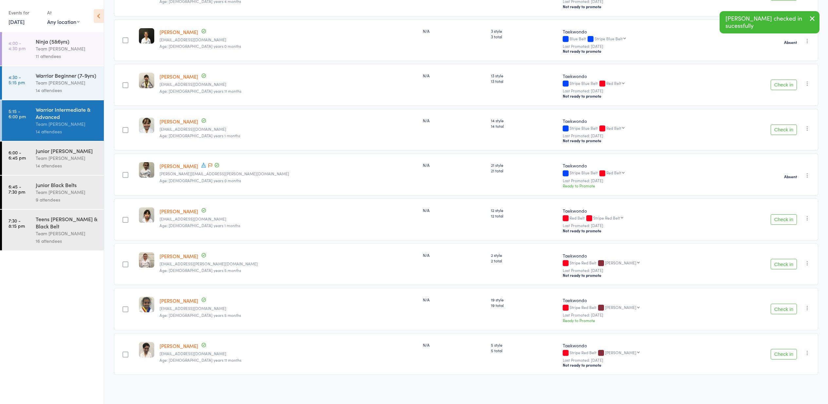
scroll to position [135, 0]
click at [783, 266] on button "Check in" at bounding box center [784, 264] width 26 height 10
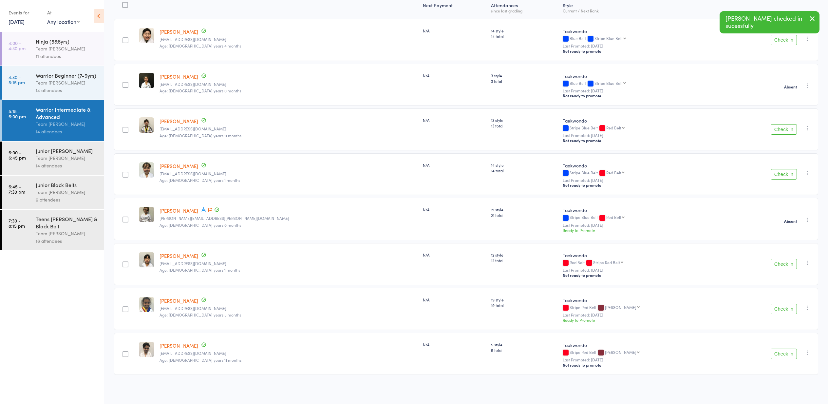
click at [777, 310] on button "Check in" at bounding box center [784, 309] width 26 height 10
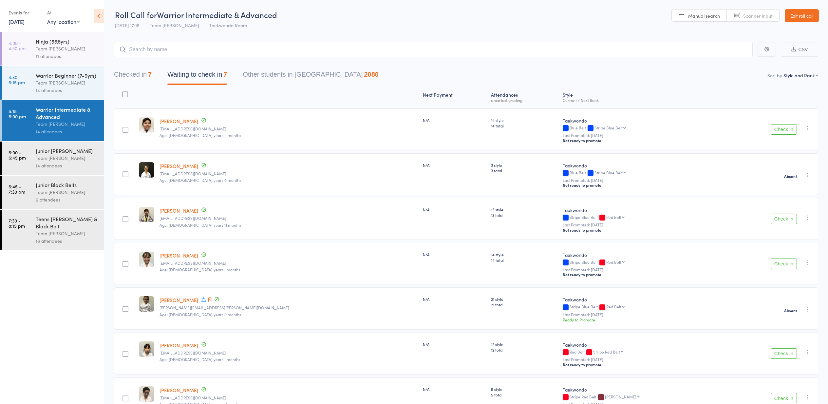
scroll to position [0, 0]
click at [786, 220] on button "Check in" at bounding box center [784, 219] width 26 height 10
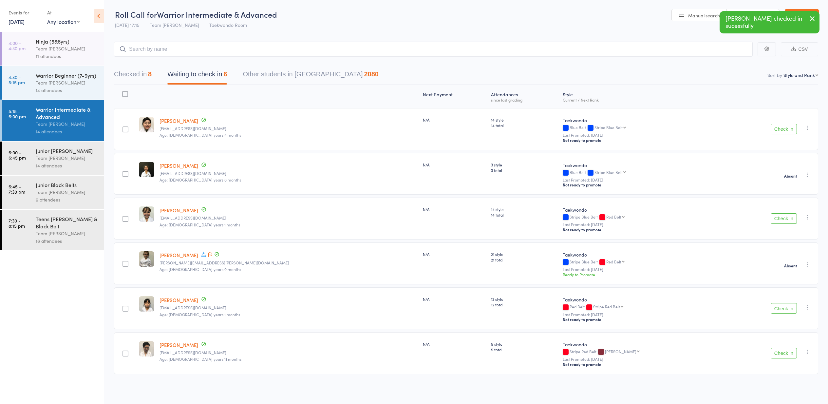
scroll to position [0, 0]
drag, startPoint x: 782, startPoint y: 352, endPoint x: 778, endPoint y: 349, distance: 4.7
click at [782, 352] on button "Check in" at bounding box center [784, 353] width 26 height 10
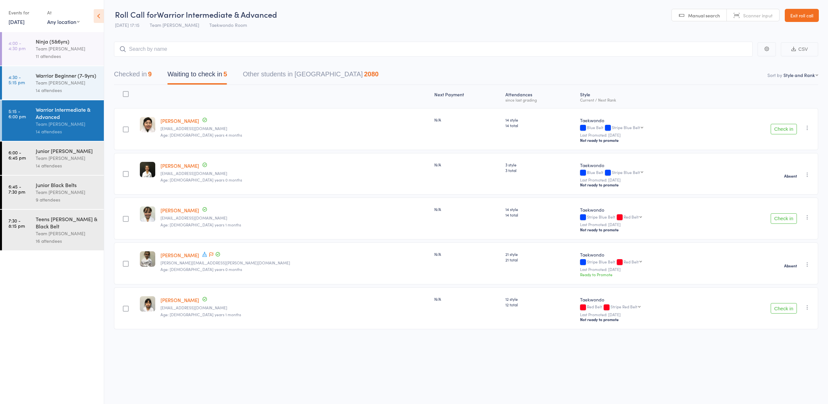
click at [133, 74] on button "Checked in 9" at bounding box center [133, 75] width 38 height 17
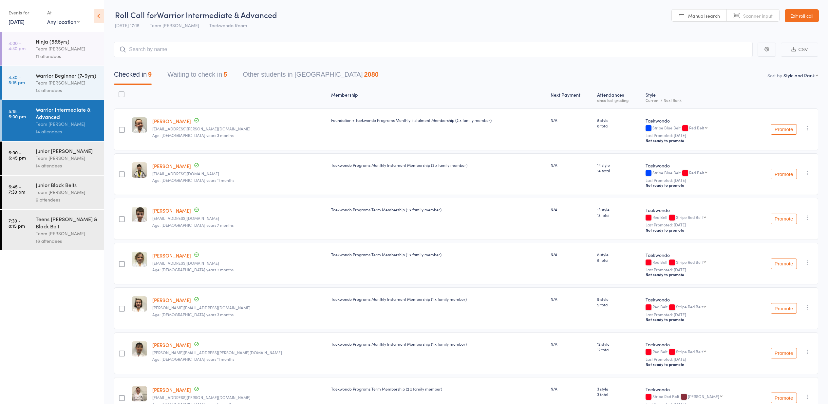
scroll to position [0, 0]
click at [798, 15] on link "Exit roll call" at bounding box center [802, 15] width 34 height 13
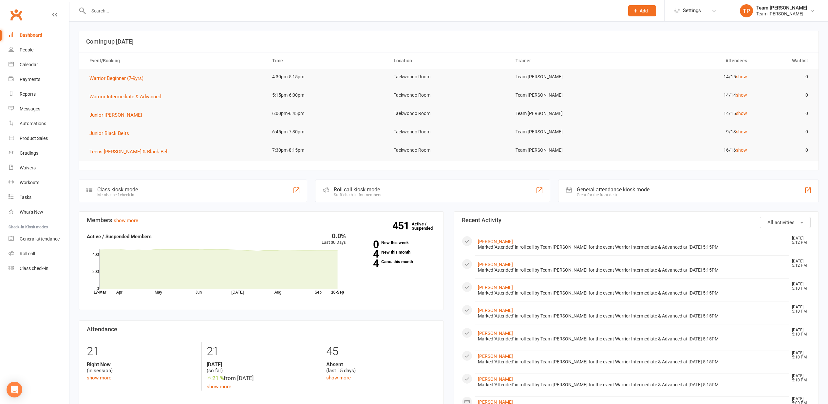
click at [30, 64] on div "Calendar" at bounding box center [29, 64] width 18 height 5
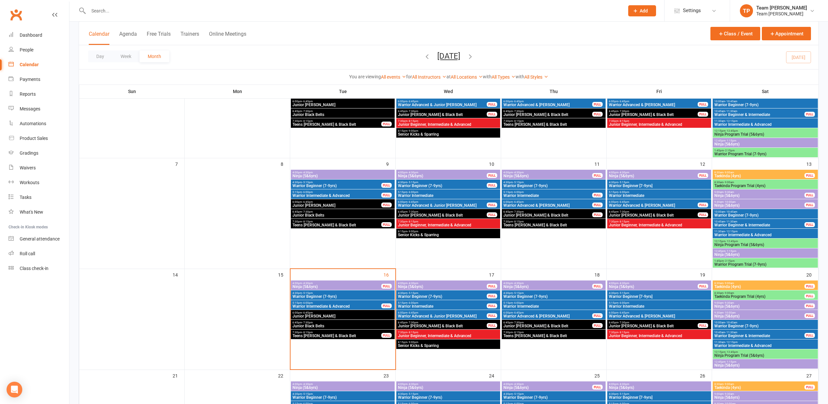
scroll to position [82, 0]
click at [627, 303] on span "- 6:00pm" at bounding box center [623, 302] width 11 height 3
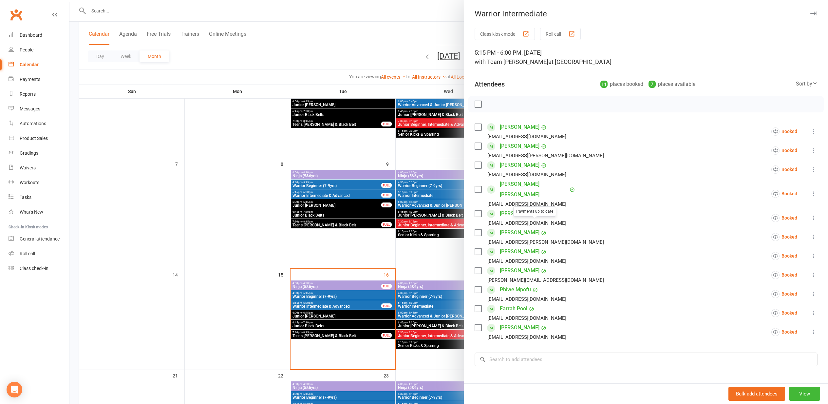
drag, startPoint x: 213, startPoint y: 200, endPoint x: 175, endPoint y: 190, distance: 39.3
click at [213, 199] on div at bounding box center [448, 202] width 759 height 404
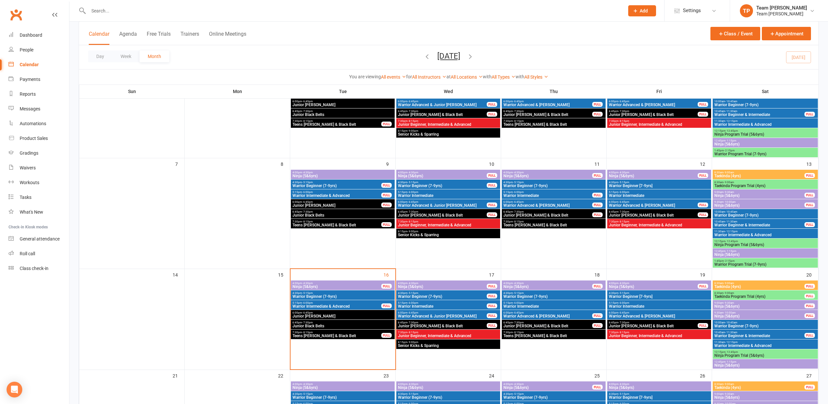
click at [634, 315] on span "Warrior Advanced & [PERSON_NAME]" at bounding box center [659, 316] width 101 height 4
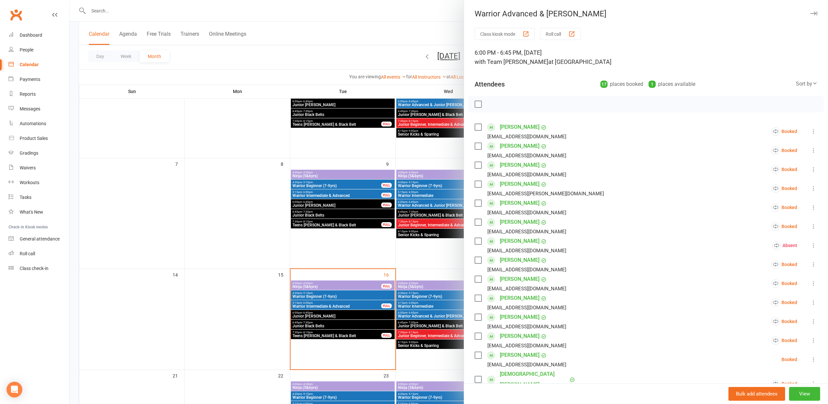
scroll to position [0, 0]
click at [575, 33] on div "button" at bounding box center [571, 33] width 7 height 7
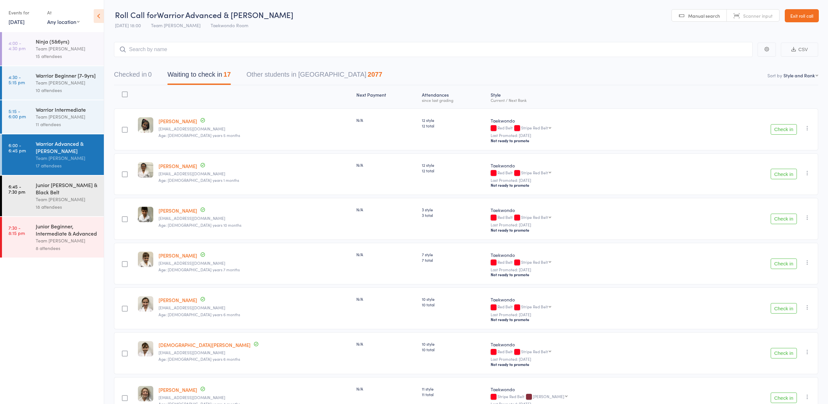
click at [796, 16] on link "Exit roll call" at bounding box center [802, 15] width 34 height 13
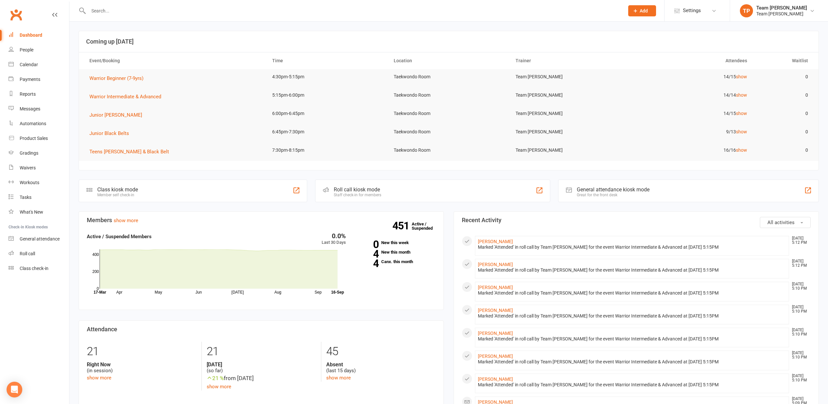
click at [28, 64] on div "Calendar" at bounding box center [29, 64] width 18 height 5
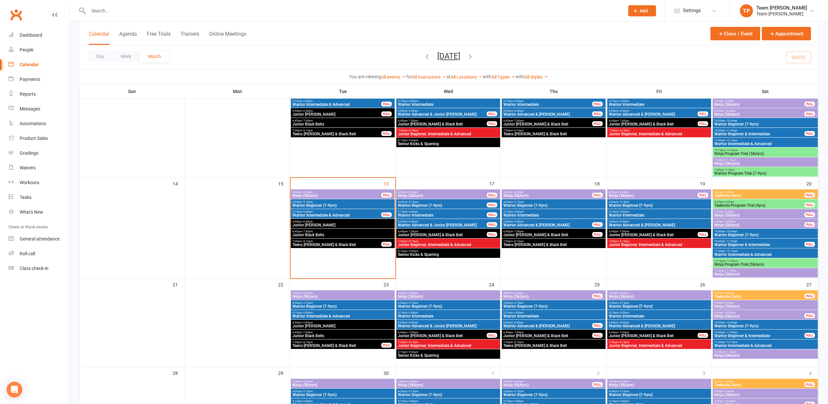
scroll to position [174, 0]
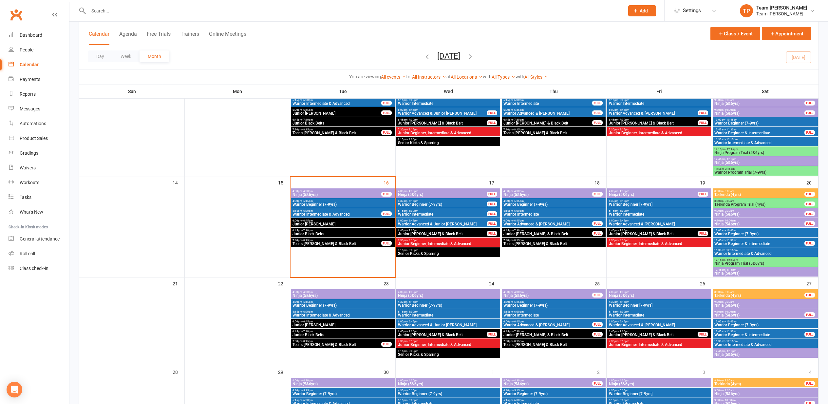
click at [531, 211] on span "5:15pm - 6:00pm" at bounding box center [553, 210] width 101 height 3
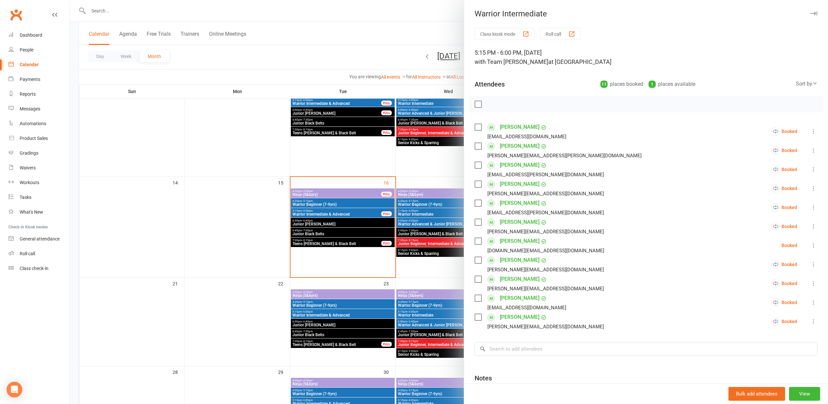
click at [192, 195] on div at bounding box center [448, 202] width 759 height 404
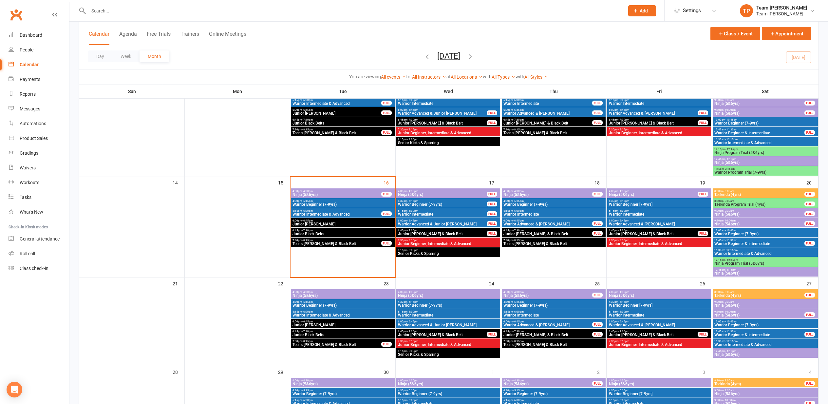
click at [525, 222] on span "Warrior Advanced & Cho Dan Bo" at bounding box center [547, 224] width 89 height 4
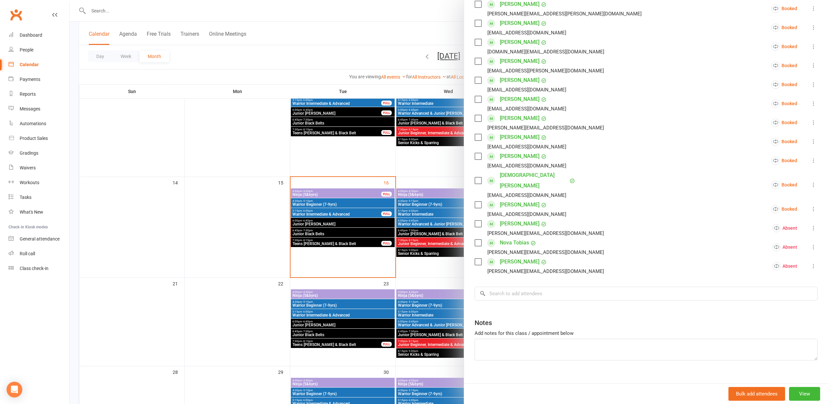
scroll to position [160, 0]
click at [500, 287] on input "search" at bounding box center [646, 294] width 343 height 14
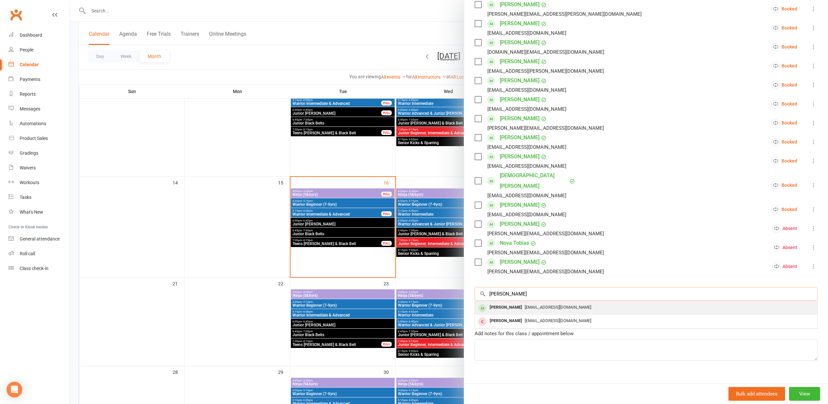
type input "rhea"
click at [505, 303] on div "Rhea Nalpantidis" at bounding box center [506, 307] width 38 height 9
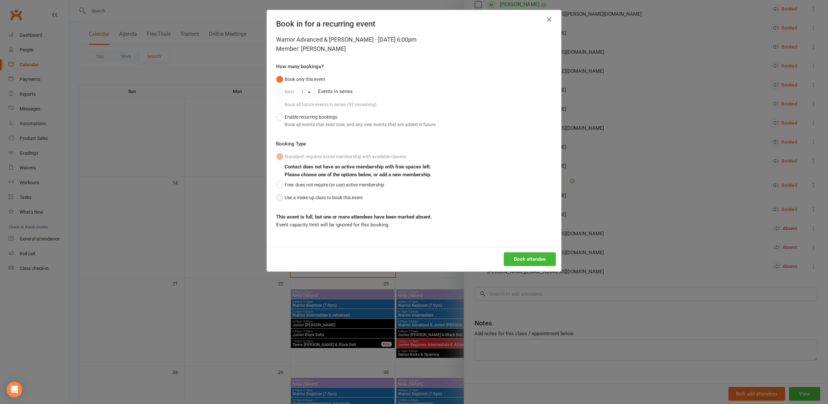
click at [281, 196] on button "Use a make-up class to book this event" at bounding box center [319, 197] width 87 height 12
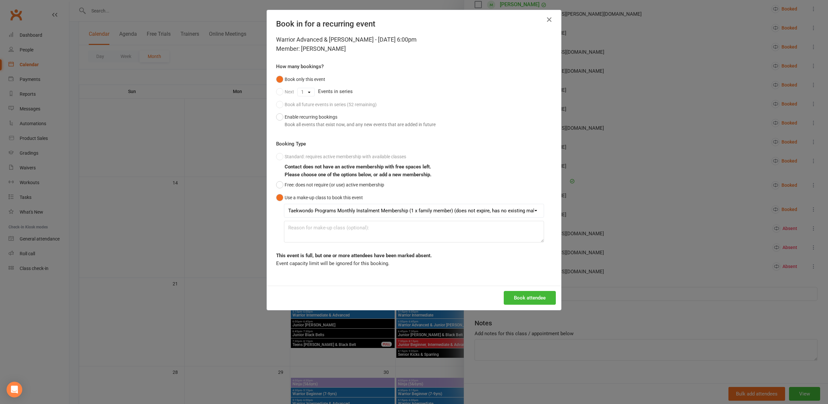
drag, startPoint x: 535, startPoint y: 296, endPoint x: 532, endPoint y: 297, distance: 3.5
click at [534, 297] on button "Book attendee" at bounding box center [530, 298] width 52 height 14
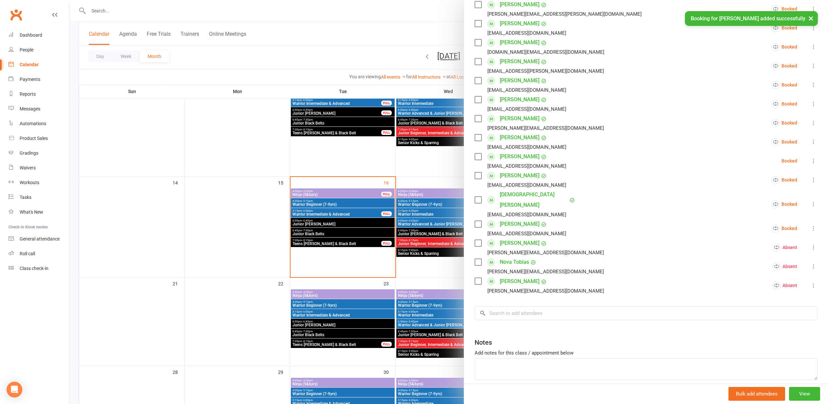
click at [202, 259] on div at bounding box center [448, 202] width 759 height 404
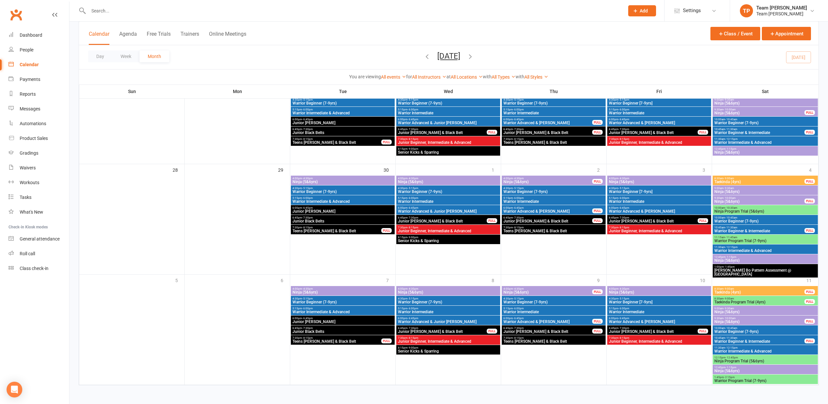
scroll to position [376, 0]
click at [341, 300] on span "Warrior Beginner (7-9yrs)" at bounding box center [342, 302] width 101 height 4
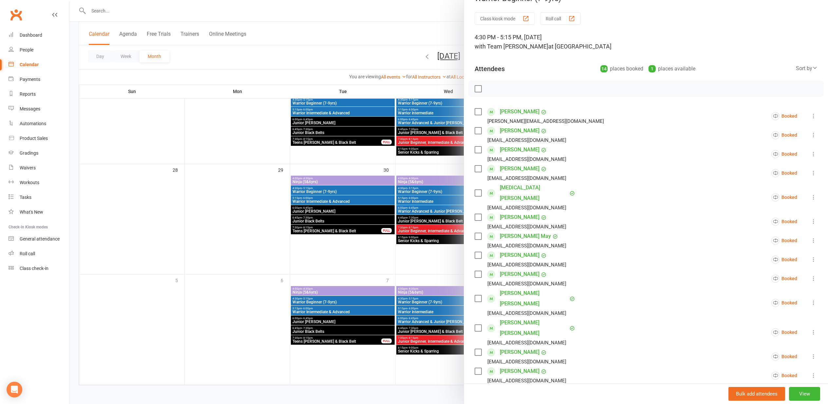
scroll to position [14, 0]
click at [233, 167] on div at bounding box center [448, 202] width 759 height 404
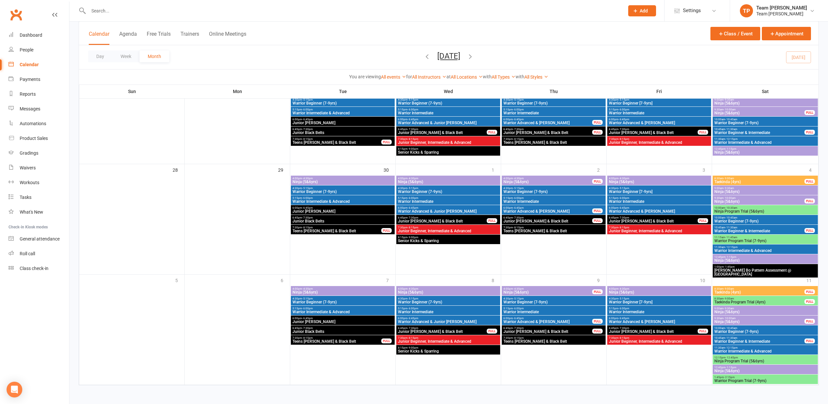
click at [345, 307] on span "5:15pm - 6:00pm" at bounding box center [342, 308] width 101 height 3
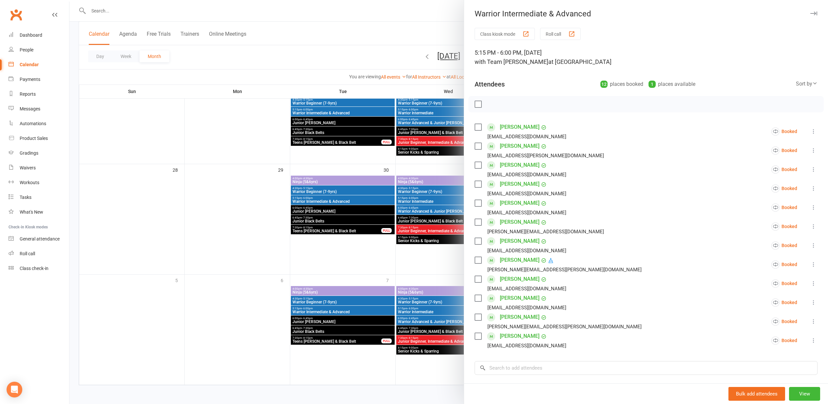
click at [813, 319] on icon at bounding box center [813, 321] width 7 height 7
click at [773, 371] on link "Mark absent" at bounding box center [774, 373] width 85 height 13
click at [213, 209] on div at bounding box center [448, 202] width 759 height 404
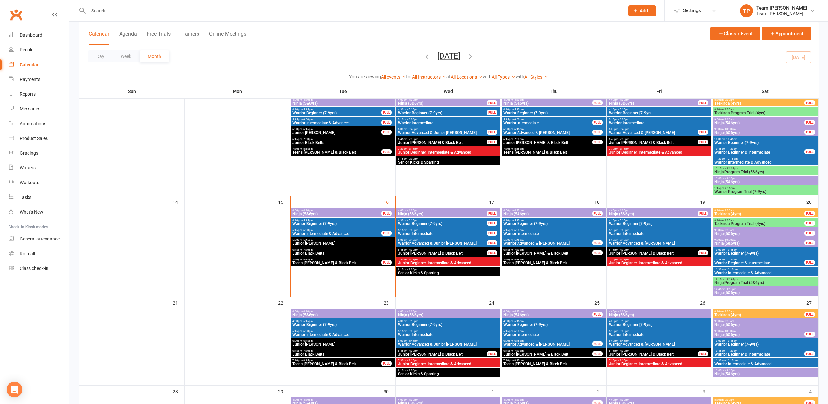
scroll to position [151, 0]
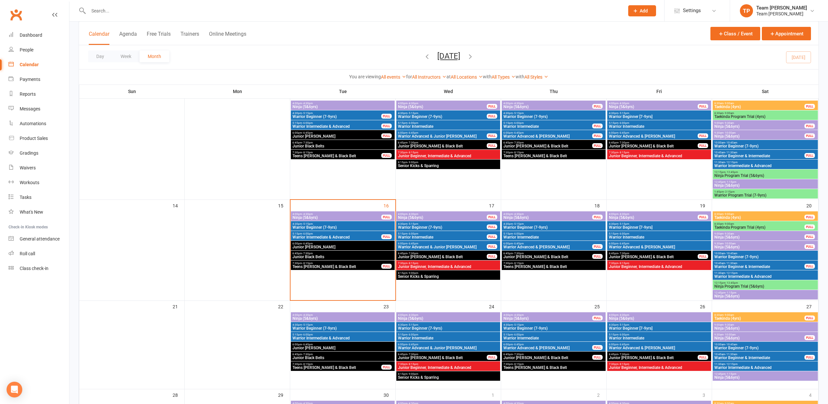
click at [314, 233] on span "5:15pm - 6:00pm" at bounding box center [336, 233] width 89 height 3
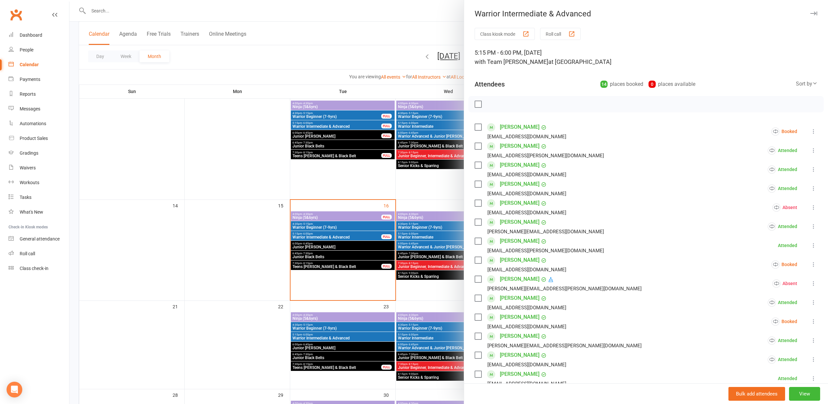
click at [573, 33] on div "button" at bounding box center [571, 33] width 7 height 7
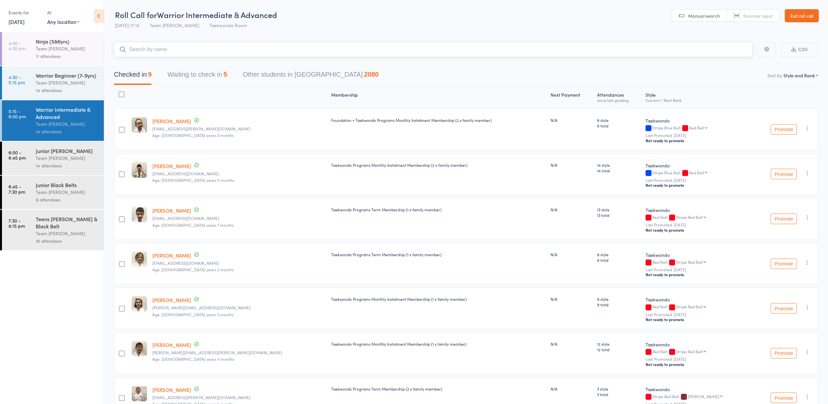
click at [190, 74] on button "Waiting to check in 5" at bounding box center [197, 75] width 60 height 17
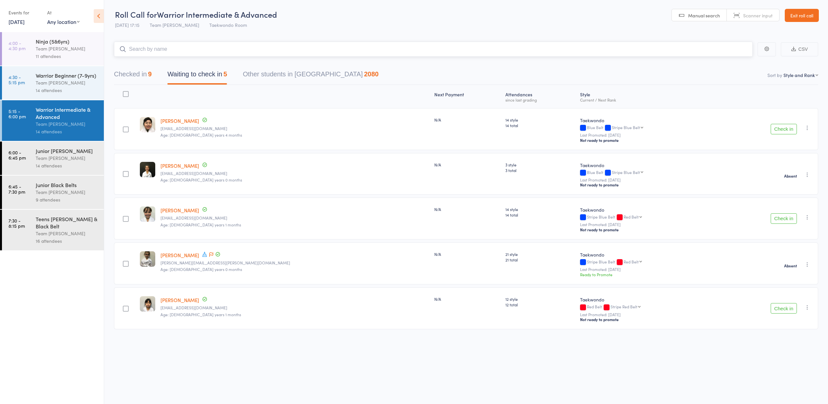
scroll to position [0, 0]
click at [781, 219] on button "Check in" at bounding box center [784, 218] width 26 height 10
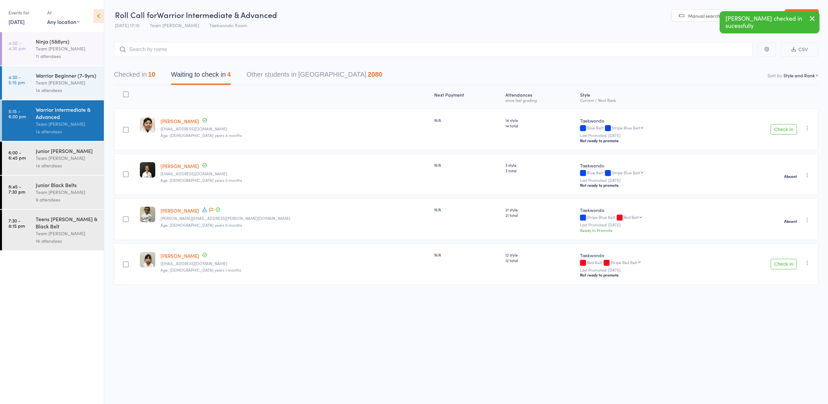
click at [781, 266] on button "Check in" at bounding box center [784, 264] width 26 height 10
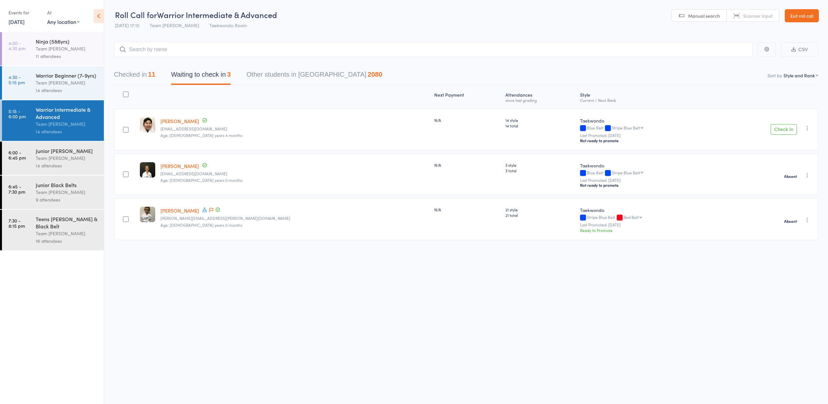
click at [808, 128] on icon "button" at bounding box center [807, 128] width 7 height 7
click at [791, 204] on li "Mark absent" at bounding box center [784, 202] width 54 height 9
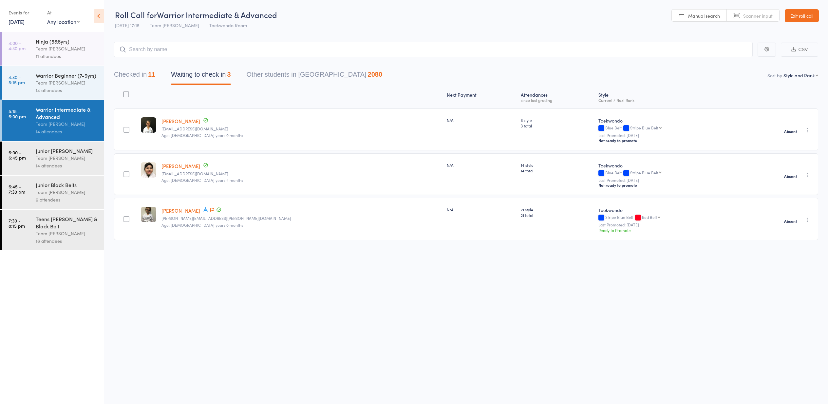
click at [50, 151] on div "Junior [PERSON_NAME]" at bounding box center [67, 150] width 63 height 7
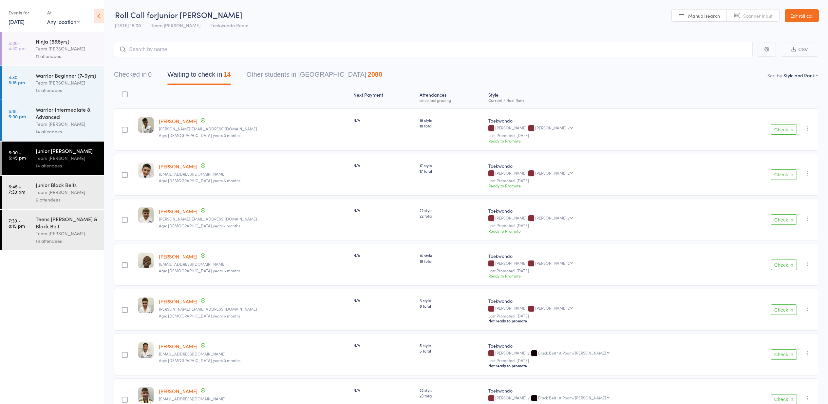
click at [781, 130] on button "Check in" at bounding box center [784, 129] width 26 height 10
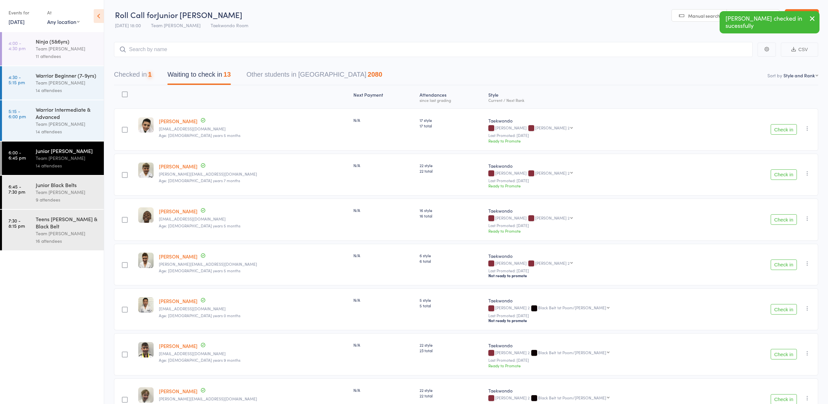
scroll to position [0, 1]
click at [782, 130] on button "Check in" at bounding box center [784, 129] width 26 height 10
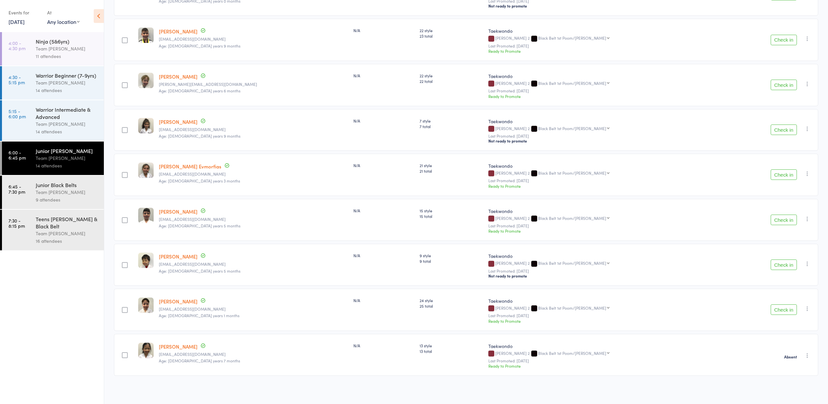
scroll to position [270, 0]
drag, startPoint x: 807, startPoint y: 174, endPoint x: 809, endPoint y: 169, distance: 5.9
click at [808, 173] on icon "button" at bounding box center [807, 173] width 7 height 7
click at [792, 248] on li "Mark absent" at bounding box center [784, 247] width 54 height 9
drag, startPoint x: 781, startPoint y: 219, endPoint x: 777, endPoint y: 217, distance: 4.3
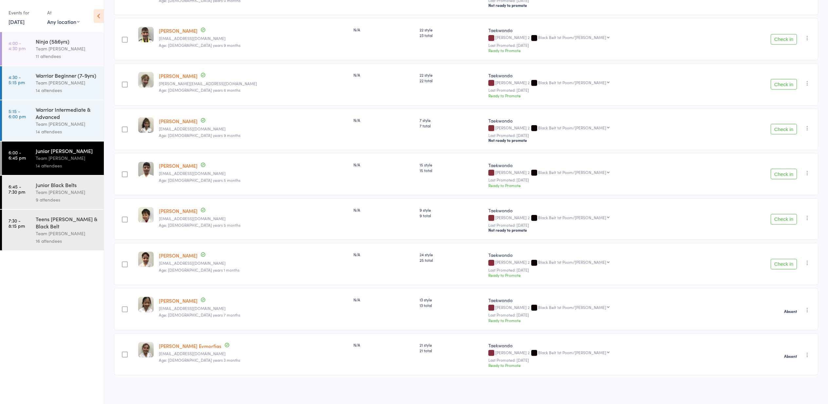
click at [780, 219] on button "Check in" at bounding box center [784, 219] width 26 height 10
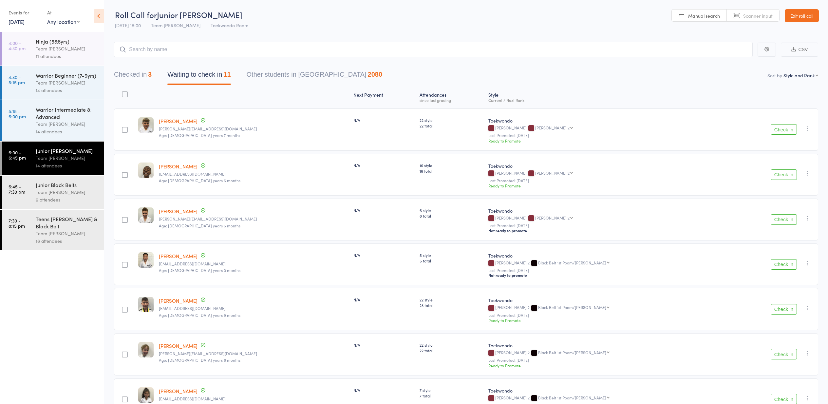
scroll to position [0, 0]
click at [782, 130] on button "Check in" at bounding box center [784, 129] width 26 height 10
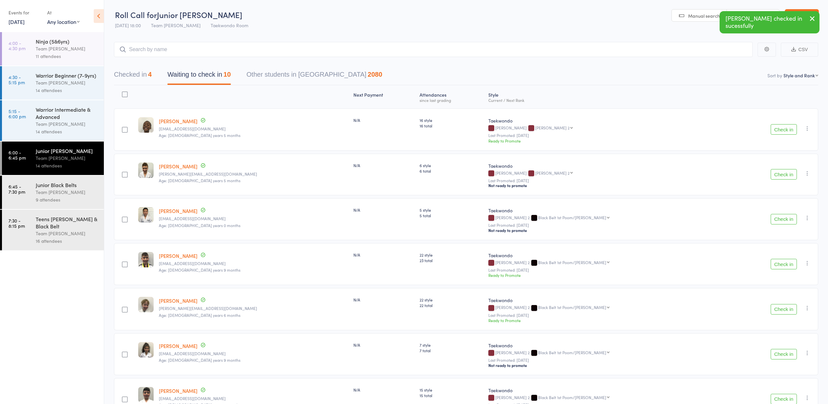
click at [782, 130] on button "Check in" at bounding box center [784, 129] width 26 height 10
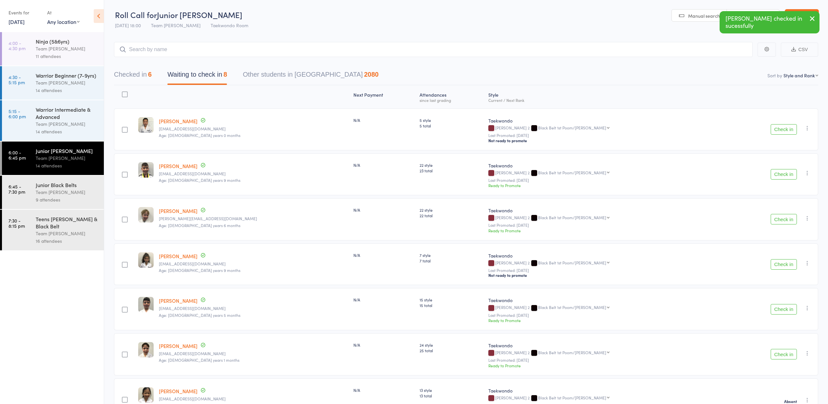
click at [782, 130] on button "Check in" at bounding box center [784, 129] width 26 height 10
click at [778, 174] on button "Check in" at bounding box center [784, 174] width 26 height 10
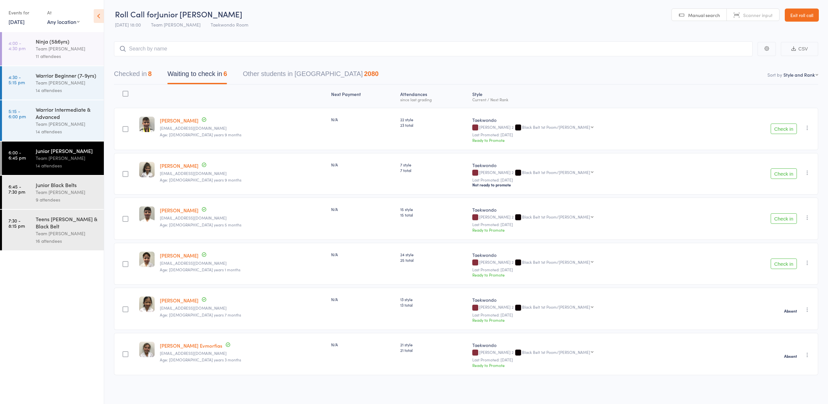
scroll to position [0, 0]
click at [783, 220] on button "Check in" at bounding box center [784, 219] width 26 height 10
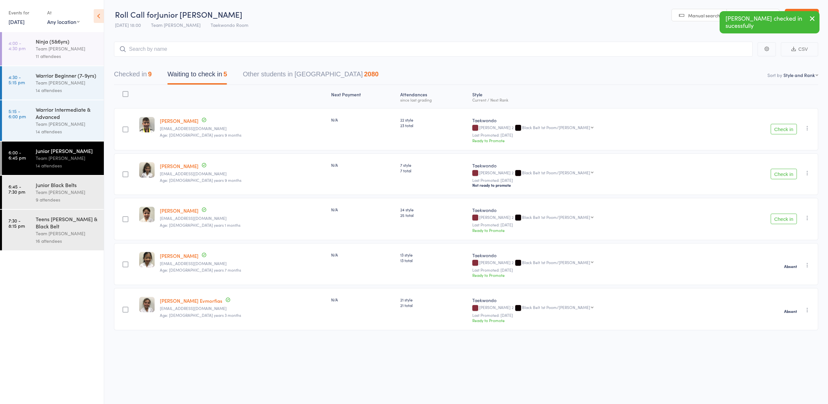
click at [782, 218] on button "Check in" at bounding box center [784, 219] width 26 height 10
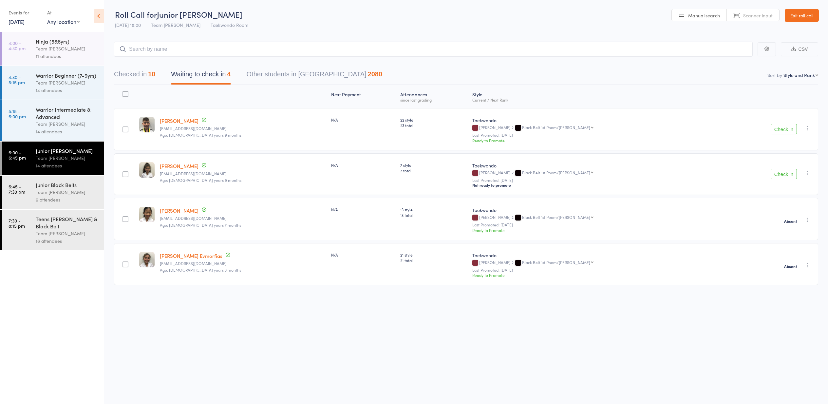
click at [781, 131] on button "Check in" at bounding box center [784, 129] width 26 height 10
click at [807, 128] on icon "button" at bounding box center [807, 127] width 7 height 7
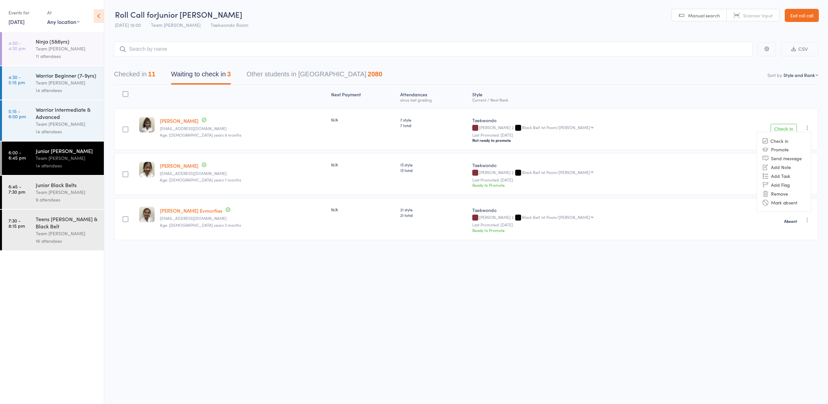
click at [781, 205] on li "Mark absent" at bounding box center [784, 202] width 54 height 9
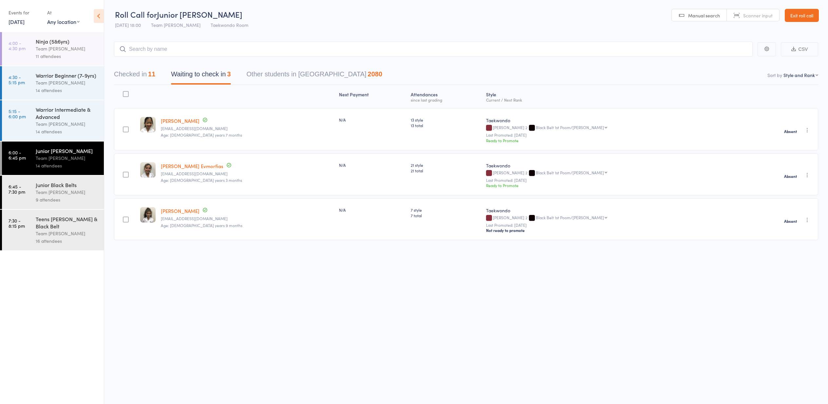
click at [60, 189] on div "Team [PERSON_NAME]" at bounding box center [67, 192] width 63 height 8
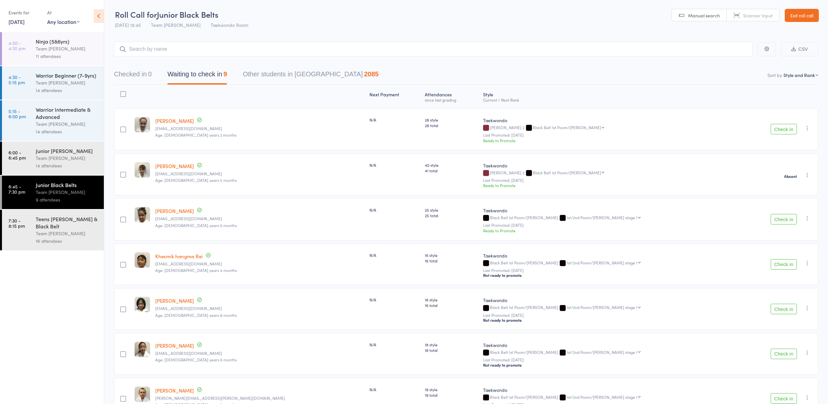
click at [77, 155] on div "Team [PERSON_NAME]" at bounding box center [67, 158] width 63 height 8
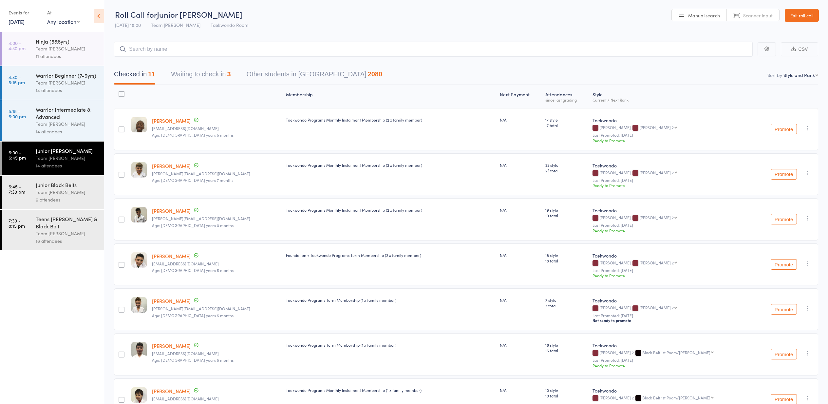
click at [91, 194] on div "Team [PERSON_NAME]" at bounding box center [67, 192] width 63 height 8
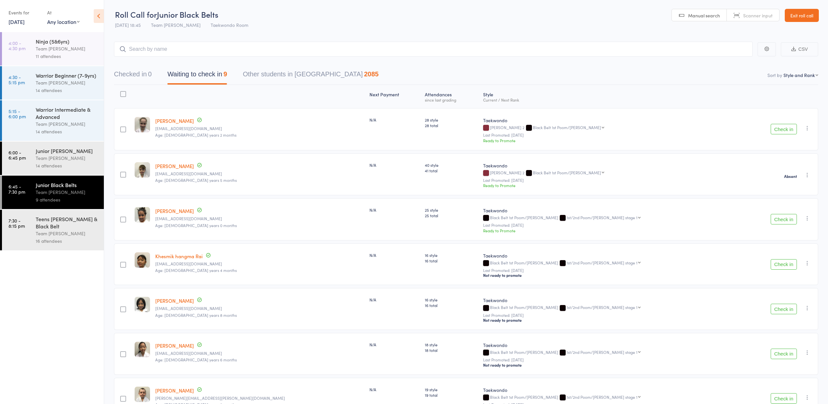
click at [78, 155] on div "Team [PERSON_NAME]" at bounding box center [67, 158] width 63 height 8
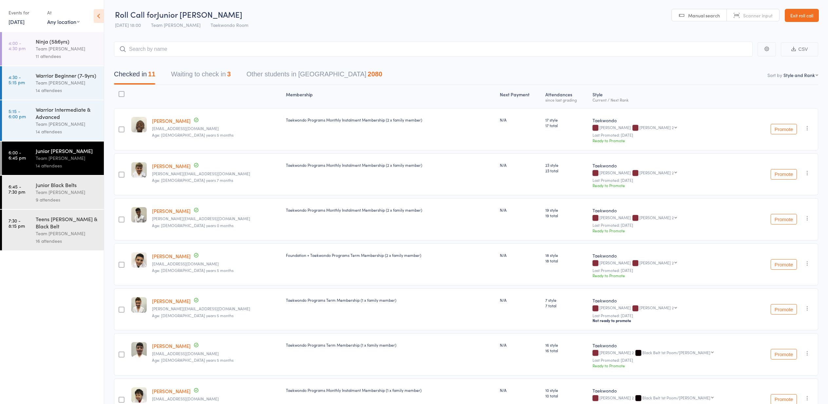
click at [201, 76] on button "Waiting to check in 3" at bounding box center [201, 75] width 60 height 17
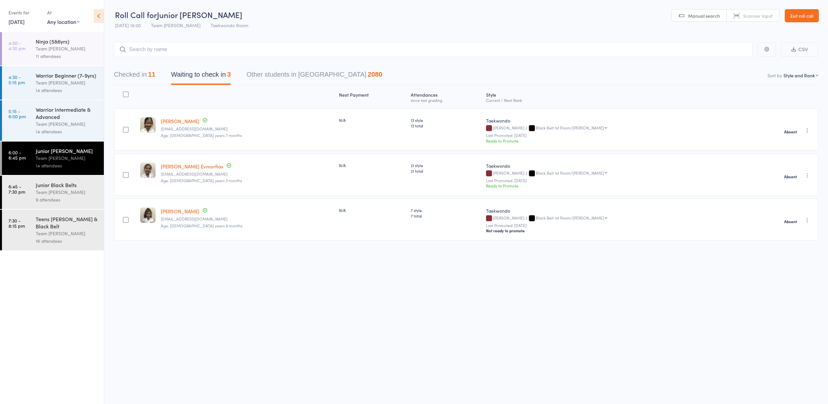
click at [93, 196] on div "9 attendees" at bounding box center [67, 200] width 63 height 8
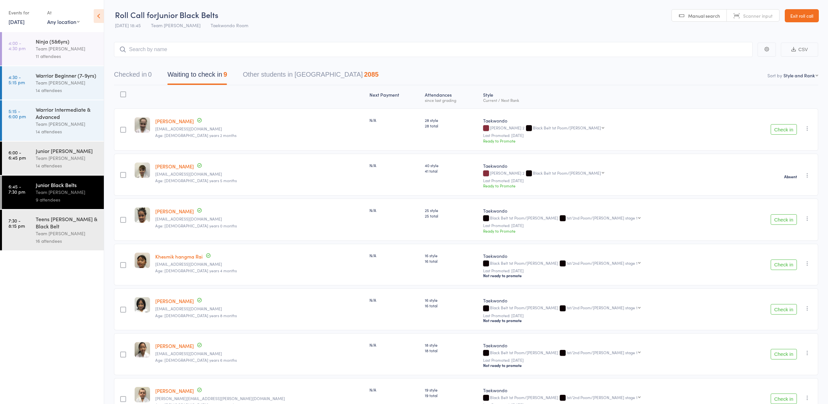
click at [44, 152] on div "Junior [PERSON_NAME]" at bounding box center [67, 150] width 63 height 7
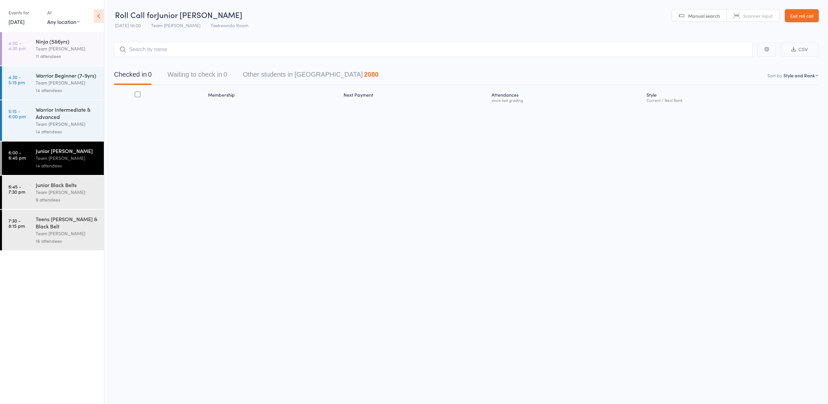
click at [35, 150] on link "6:00 - 6:45 pm Junior Cho Dan Bo Team Carlo Preston 14 attendees" at bounding box center [53, 157] width 102 height 33
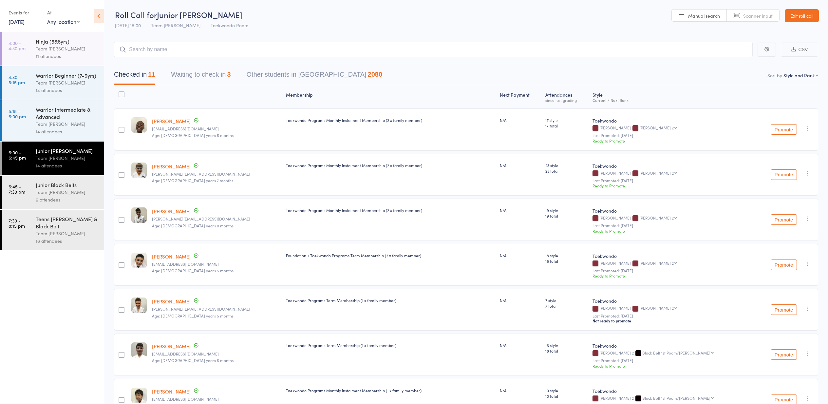
click at [199, 76] on button "Waiting to check in 3" at bounding box center [201, 75] width 60 height 17
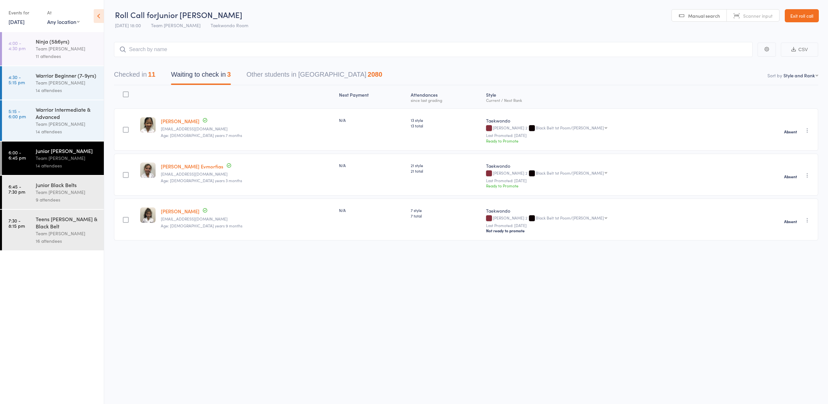
click at [57, 191] on div "Team [PERSON_NAME]" at bounding box center [67, 192] width 63 height 8
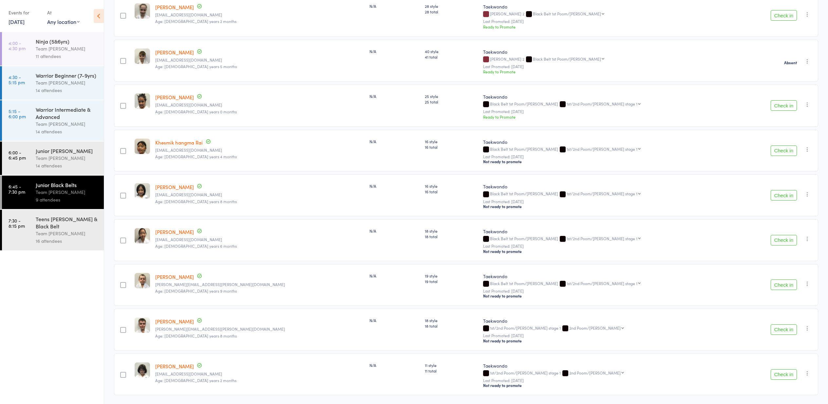
scroll to position [114, 0]
click at [796, 285] on button "Check in" at bounding box center [784, 284] width 26 height 10
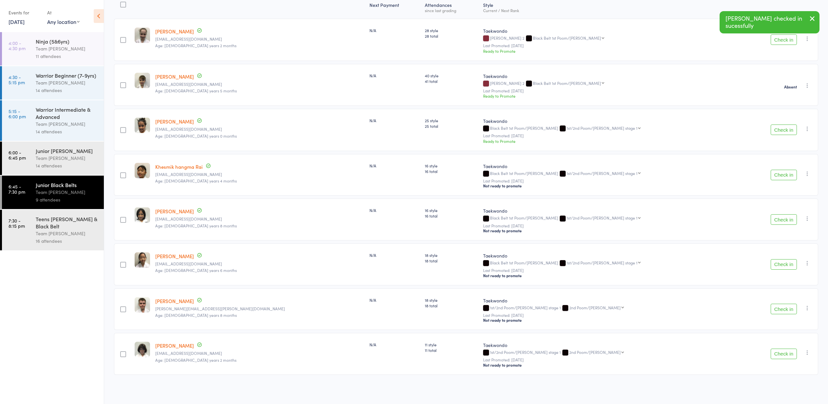
click at [807, 307] on icon "button" at bounding box center [807, 308] width 7 height 7
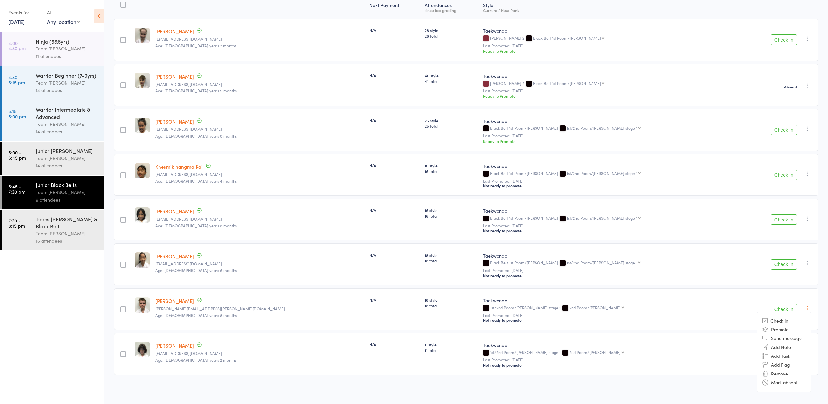
click at [369, 253] on div "N/A" at bounding box center [394, 255] width 50 height 6
click at [52, 224] on div "Teens [PERSON_NAME] & Black Belt" at bounding box center [67, 222] width 63 height 14
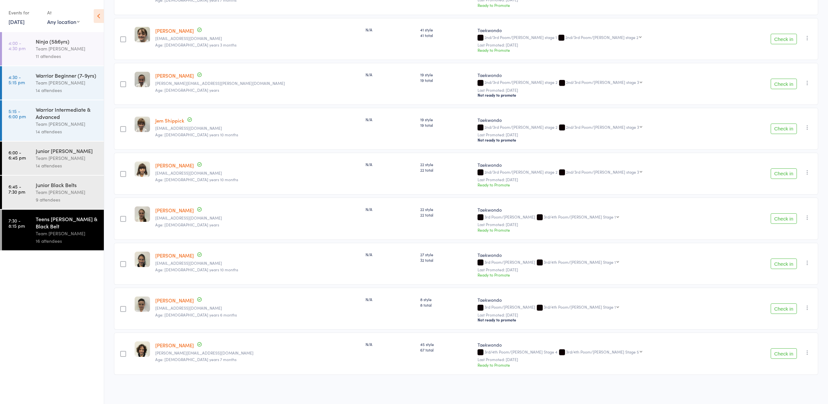
scroll to position [450, 0]
click at [789, 351] on button "Check in" at bounding box center [784, 354] width 26 height 10
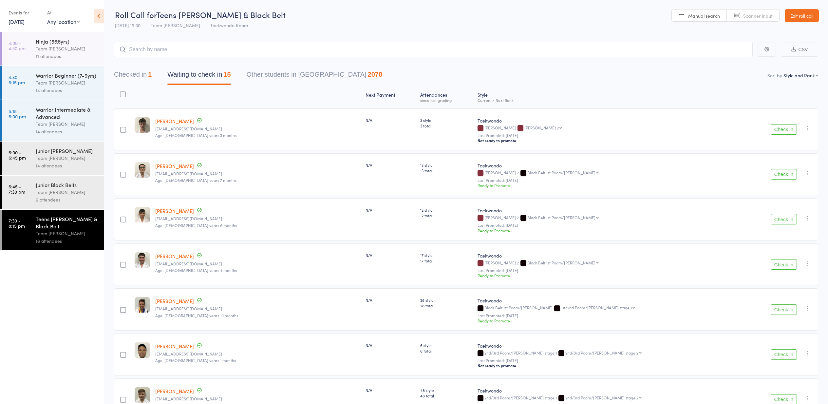
scroll to position [0, 0]
click at [84, 183] on div "Junior Black Belts" at bounding box center [67, 184] width 63 height 7
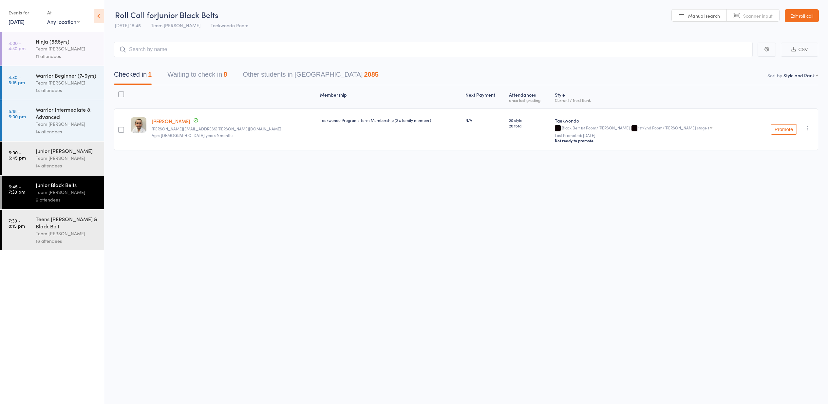
scroll to position [0, 0]
click at [180, 81] on button "Waiting to check in 8" at bounding box center [197, 75] width 60 height 17
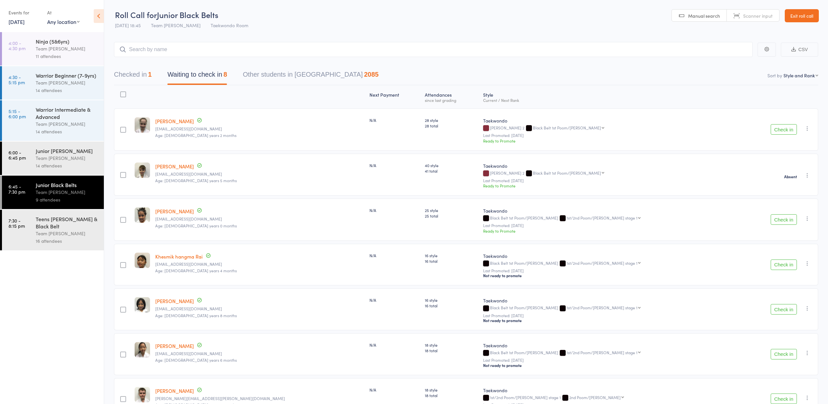
scroll to position [1, 0]
click at [808, 18] on link "Exit roll call" at bounding box center [802, 15] width 34 height 13
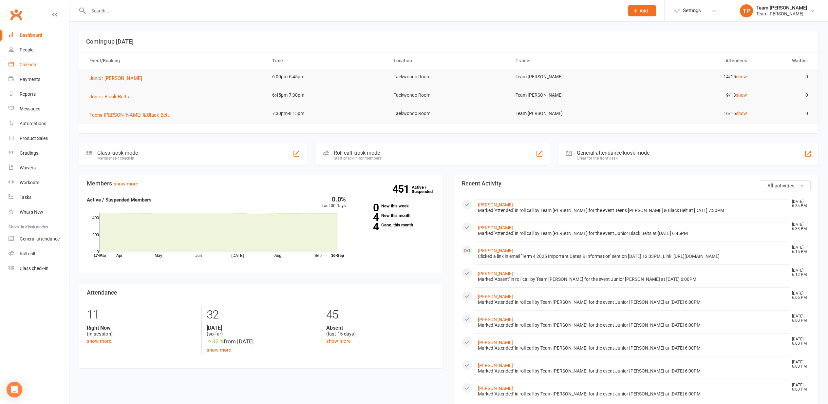
click at [42, 69] on link "Calendar" at bounding box center [39, 64] width 61 height 15
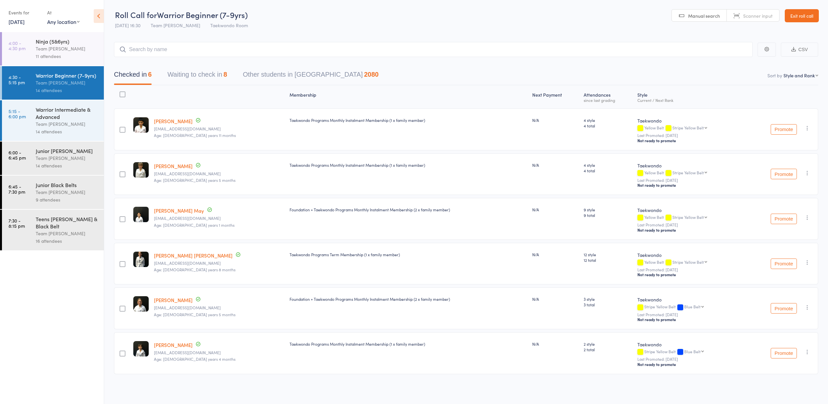
click at [84, 155] on div "Team [PERSON_NAME]" at bounding box center [67, 158] width 63 height 8
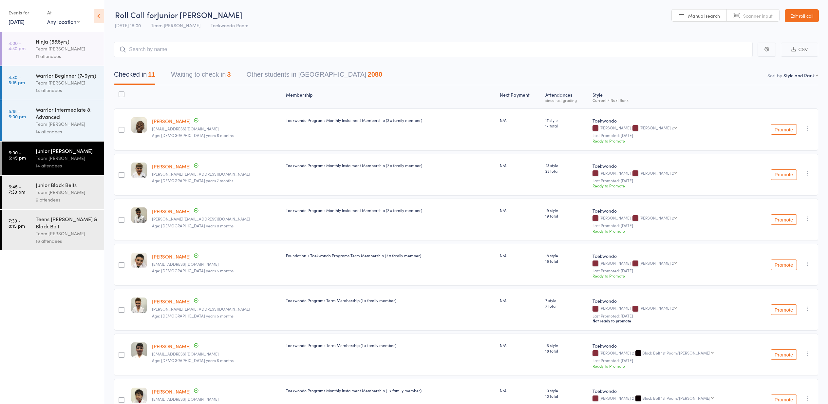
click at [68, 179] on div "Junior Black Belts Team Carlo Preston 9 attendees" at bounding box center [70, 192] width 68 height 33
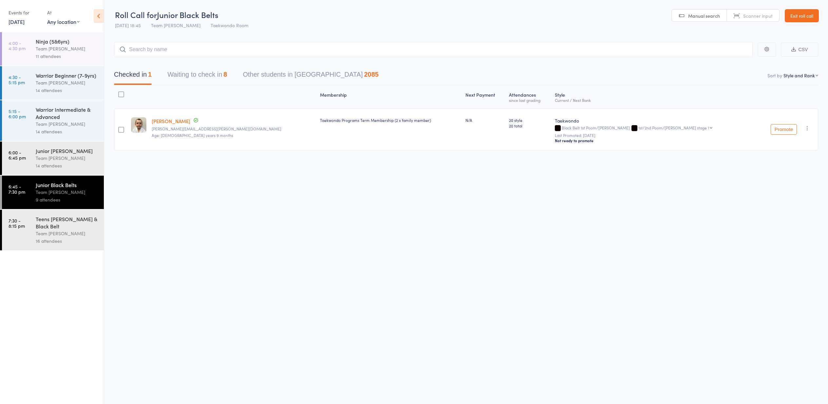
click at [208, 77] on button "Waiting to check in 8" at bounding box center [197, 75] width 60 height 17
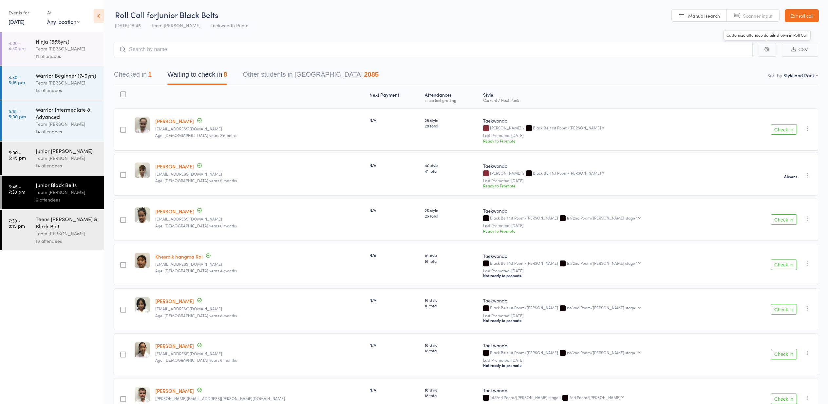
click at [801, 20] on link "Exit roll call" at bounding box center [802, 15] width 34 height 13
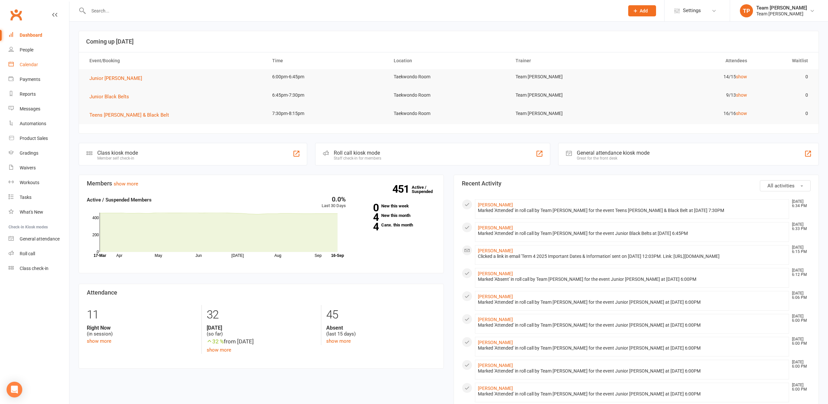
click at [31, 65] on div "Calendar" at bounding box center [29, 64] width 18 height 5
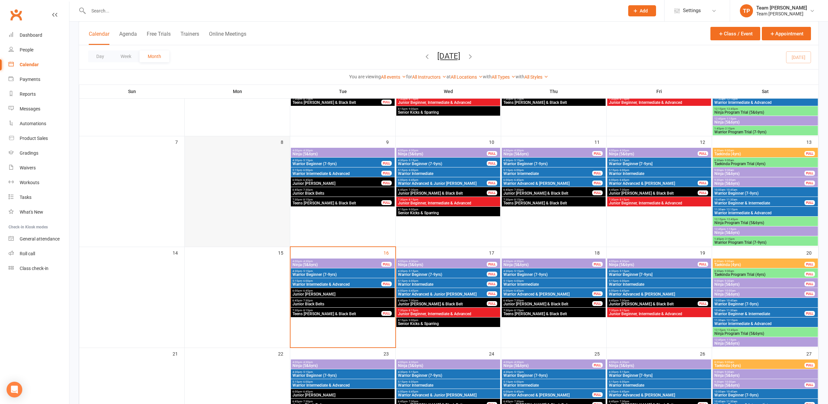
scroll to position [109, 0]
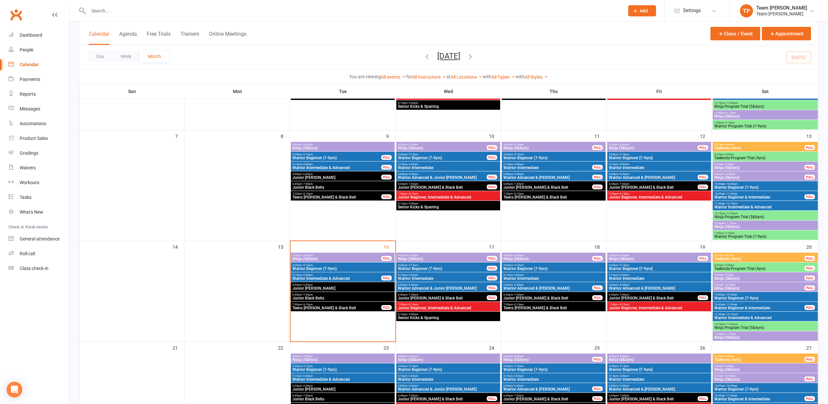
click at [462, 296] on span "Junior [PERSON_NAME] & Black Belt" at bounding box center [442, 298] width 89 height 4
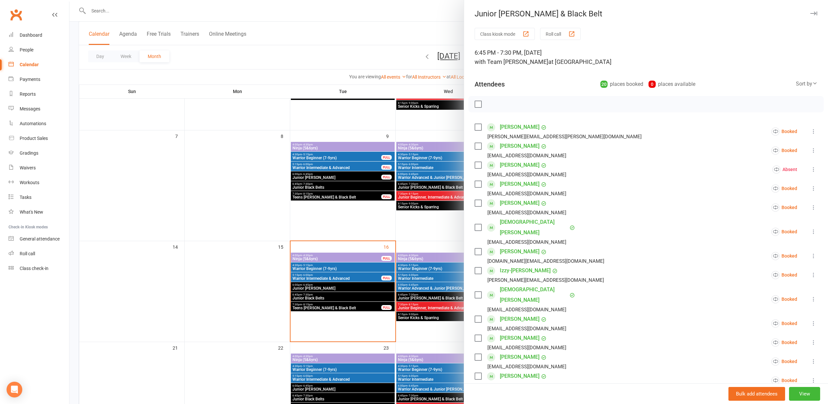
drag, startPoint x: 384, startPoint y: 287, endPoint x: 578, endPoint y: 292, distance: 194.3
click at [384, 287] on div at bounding box center [448, 202] width 759 height 404
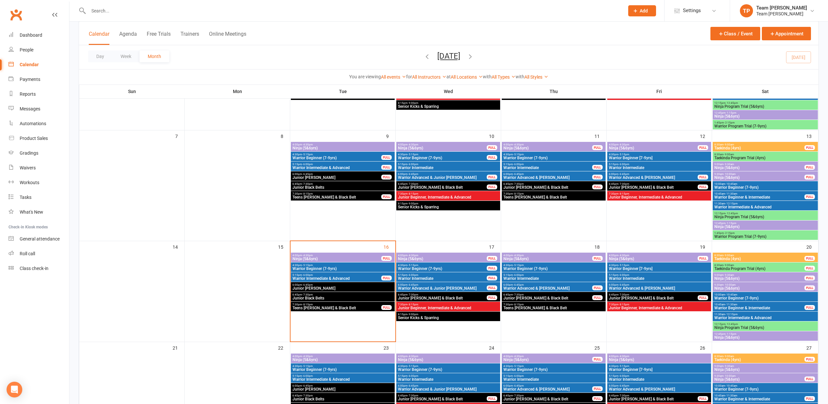
click at [586, 295] on span "6:45pm - 7:30pm" at bounding box center [547, 294] width 89 height 3
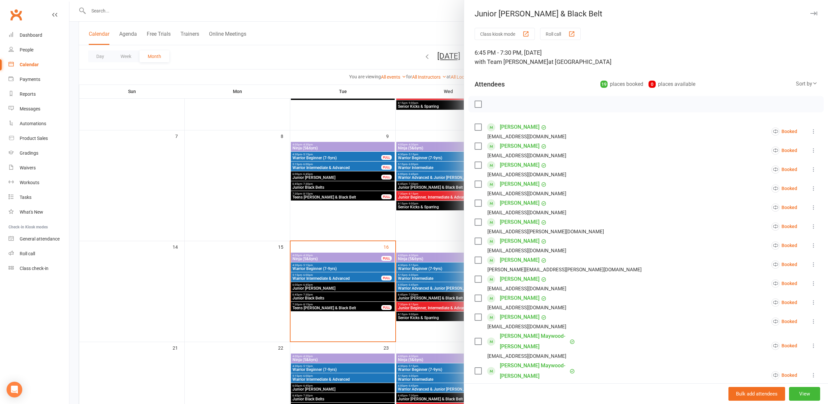
click at [267, 285] on div at bounding box center [448, 202] width 759 height 404
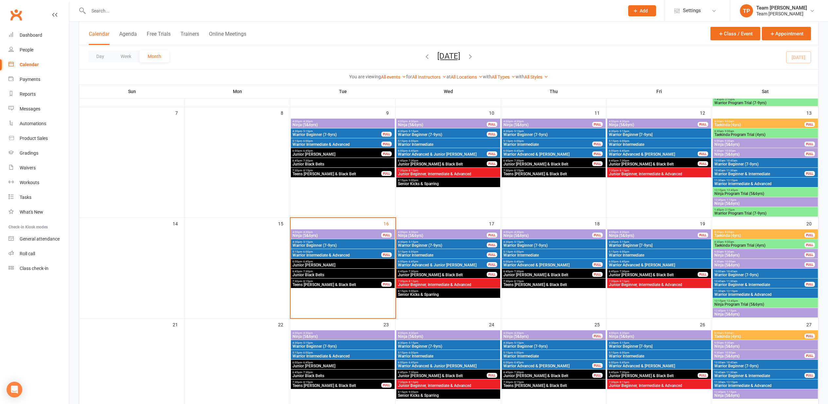
scroll to position [141, 0]
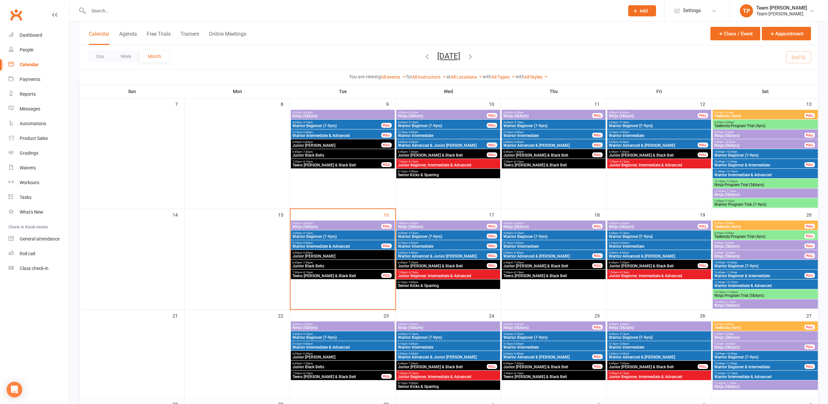
click at [625, 261] on span "- 7:30pm" at bounding box center [623, 262] width 11 height 3
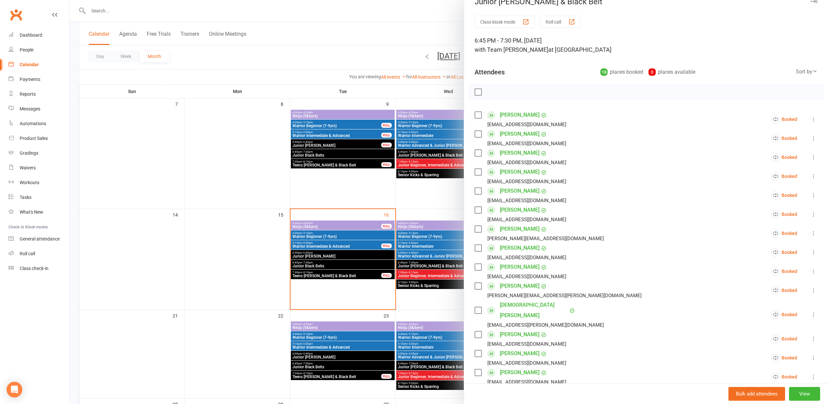
scroll to position [11, 0]
drag, startPoint x: 443, startPoint y: 216, endPoint x: 450, endPoint y: 220, distance: 8.5
click at [443, 216] on div at bounding box center [448, 202] width 759 height 404
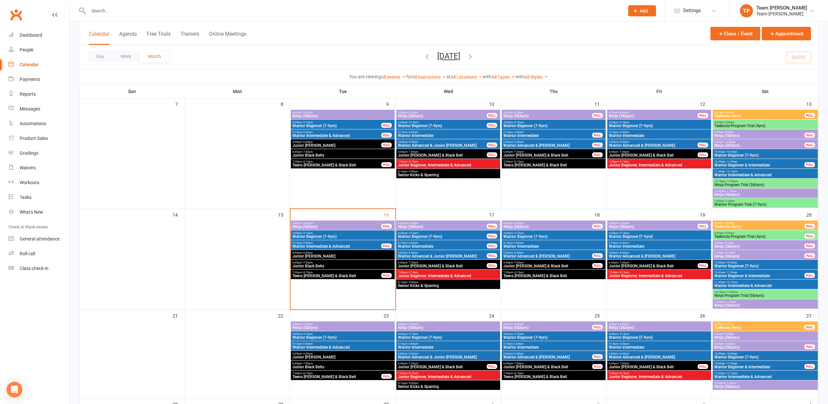
click at [653, 264] on span "Junior Cho Dan Bo & Black Belt" at bounding box center [653, 266] width 89 height 4
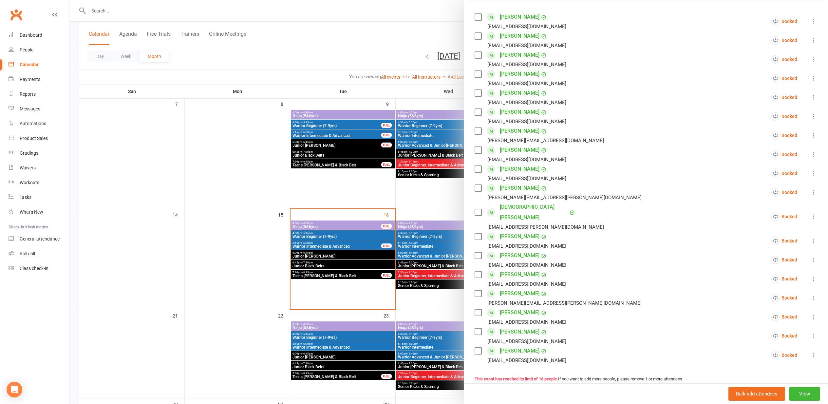
scroll to position [112, 0]
click at [317, 265] on div at bounding box center [448, 202] width 759 height 404
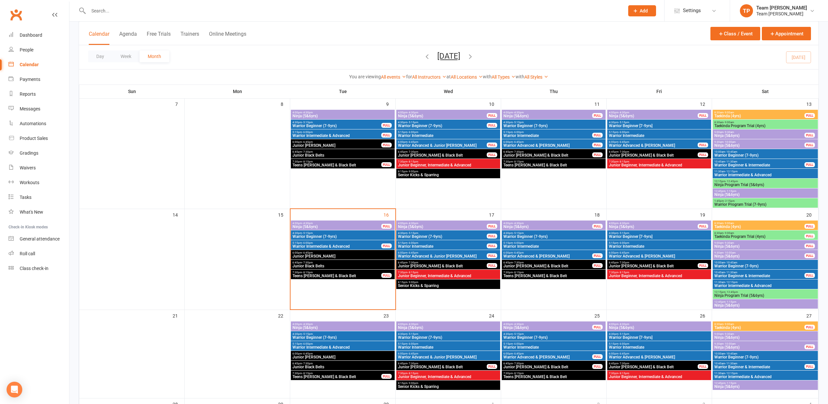
click at [469, 268] on span "Junior Cho Dan Bo & Black Belt" at bounding box center [442, 266] width 89 height 4
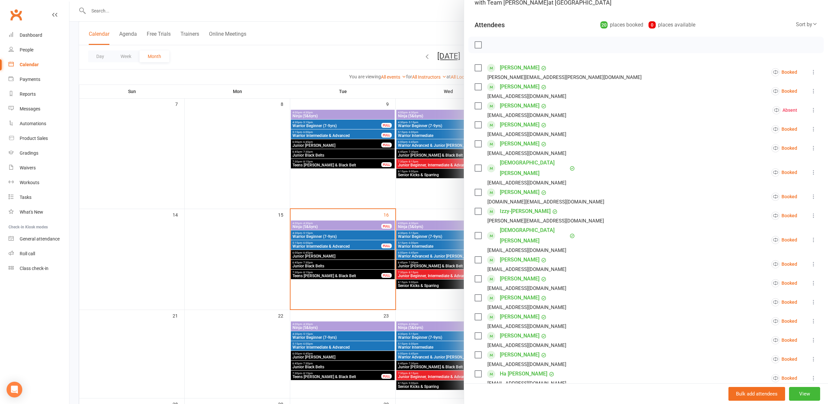
scroll to position [65, 0]
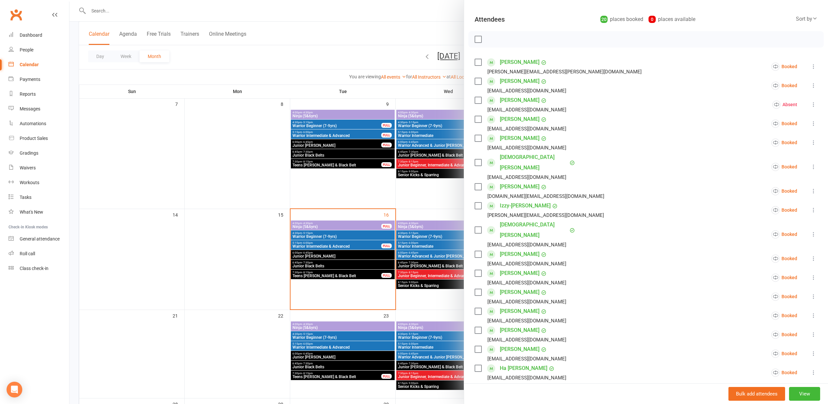
click at [419, 267] on div at bounding box center [448, 202] width 759 height 404
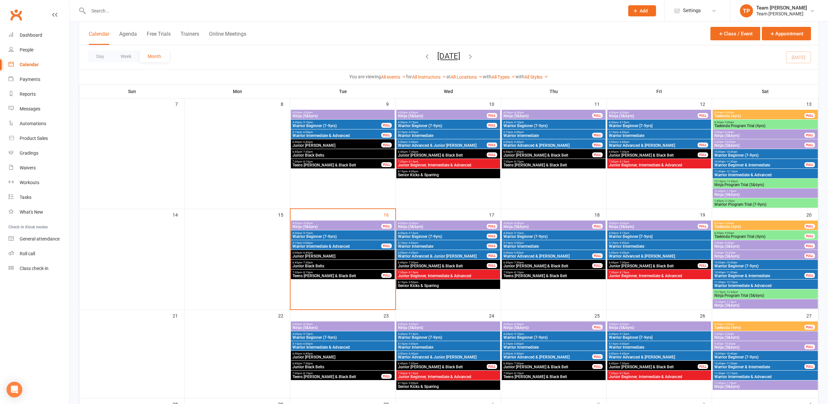
click at [533, 265] on span "Junior Cho Dan Bo & Black Belt" at bounding box center [547, 266] width 89 height 4
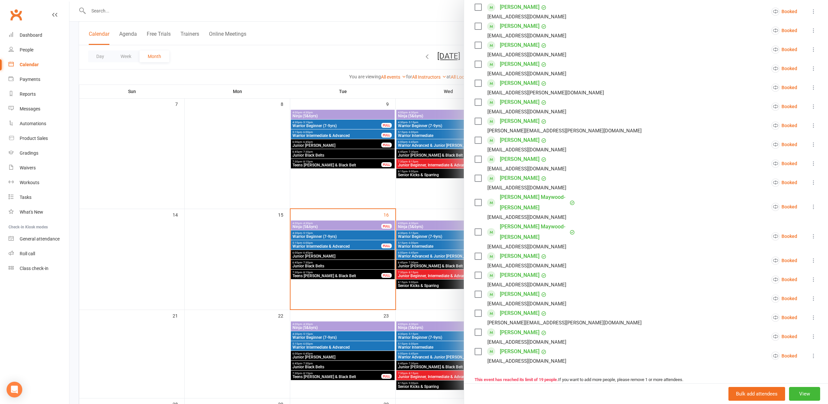
scroll to position [141, 0]
click at [420, 251] on div at bounding box center [448, 202] width 759 height 404
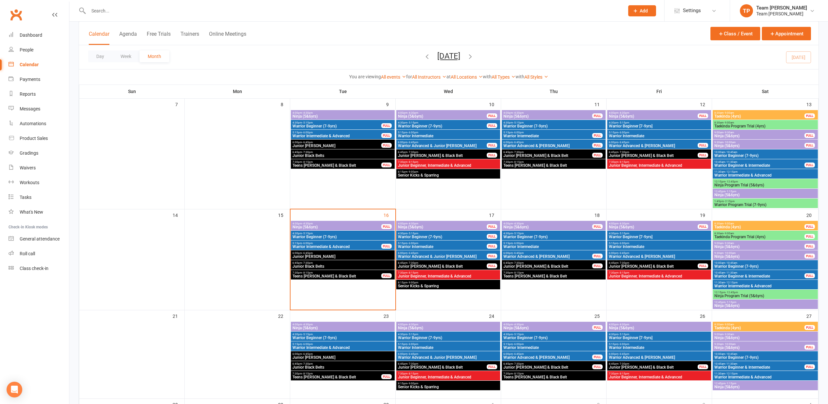
click at [619, 265] on span "Junior Cho Dan Bo & Black Belt" at bounding box center [653, 266] width 89 height 4
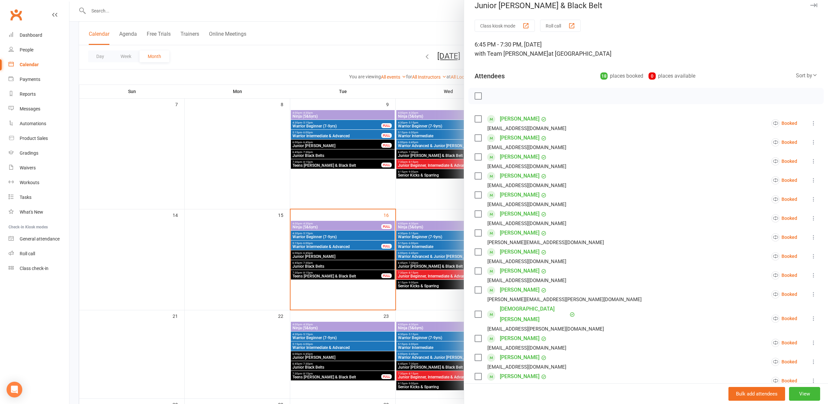
scroll to position [5, 0]
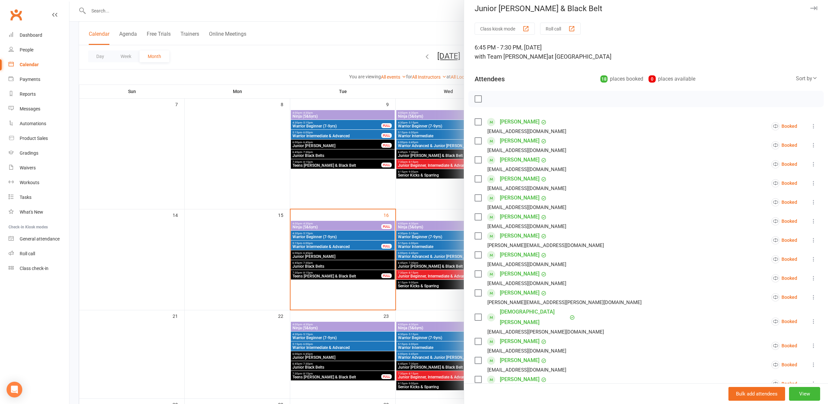
drag, startPoint x: 292, startPoint y: 211, endPoint x: 419, endPoint y: 216, distance: 127.2
click at [295, 210] on div at bounding box center [448, 202] width 759 height 404
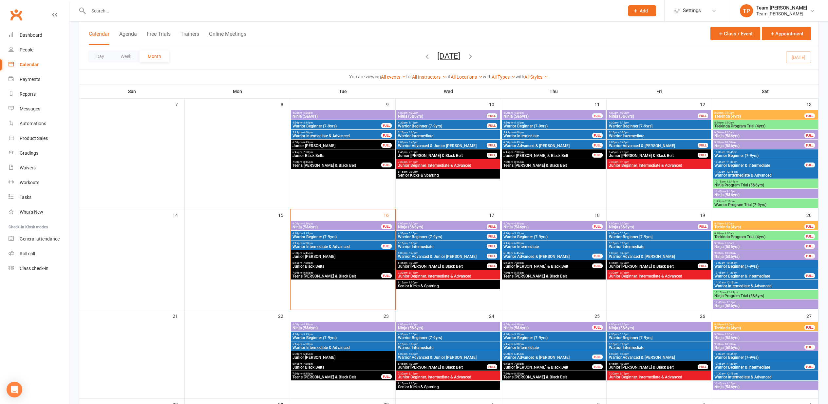
click at [567, 263] on span "6:45pm - 7:30pm" at bounding box center [547, 262] width 89 height 3
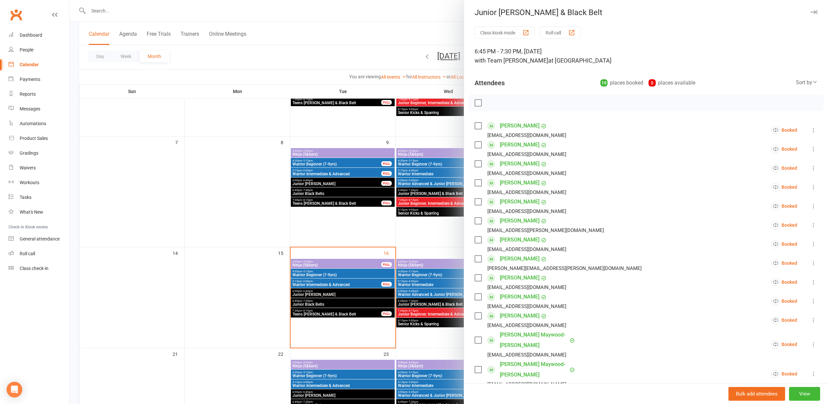
scroll to position [1, 0]
click at [405, 227] on div at bounding box center [448, 202] width 759 height 404
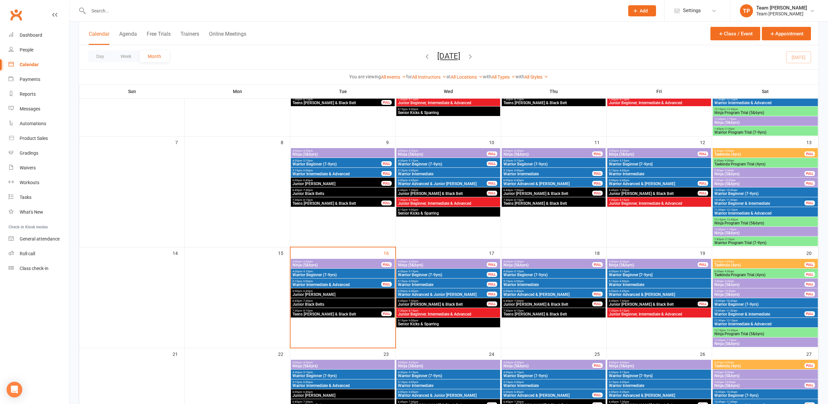
click at [653, 299] on div "6:45pm - 7:30pm Junior Cho Dan Bo & Black Belt FULL" at bounding box center [659, 302] width 104 height 9
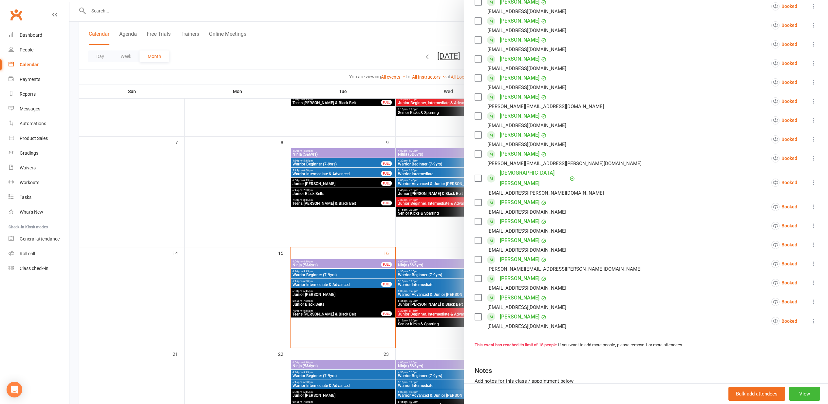
scroll to position [145, 0]
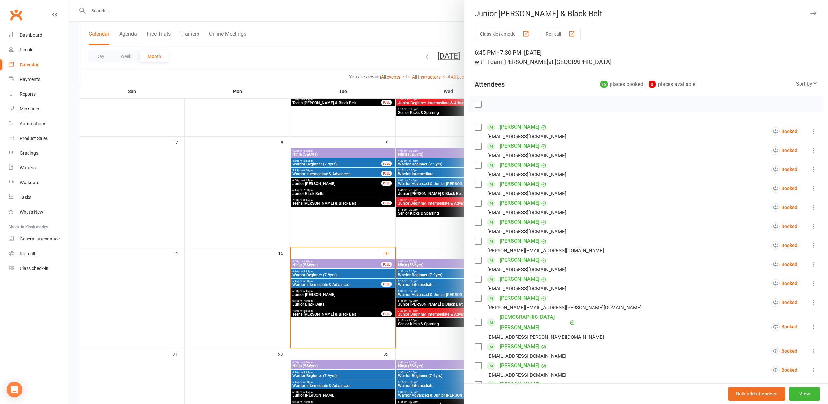
click at [261, 296] on div at bounding box center [448, 202] width 759 height 404
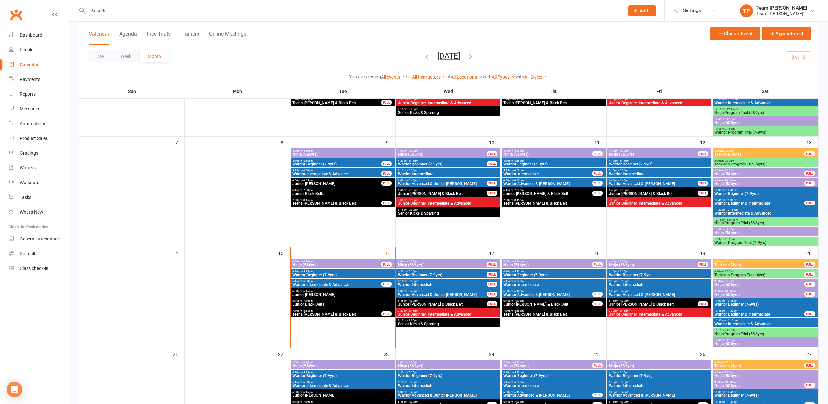
click at [524, 303] on span "Junior Cho Dan Bo & Black Belt" at bounding box center [547, 304] width 89 height 4
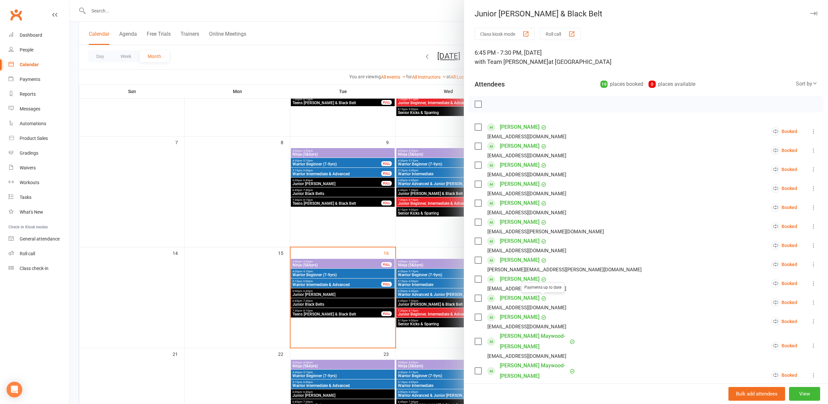
scroll to position [85, 0]
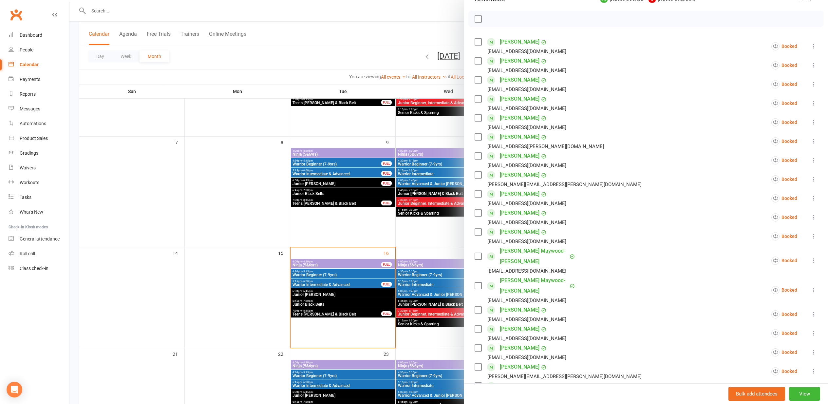
click at [409, 295] on div at bounding box center [448, 202] width 759 height 404
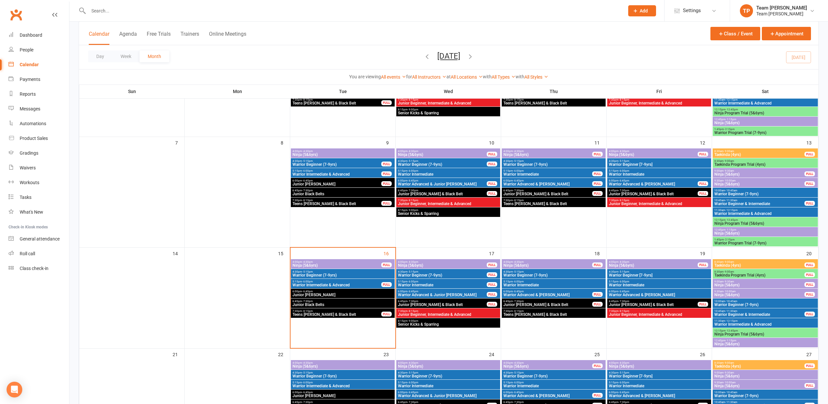
click at [671, 306] on span "Junior Cho Dan Bo & Black Belt" at bounding box center [653, 305] width 89 height 4
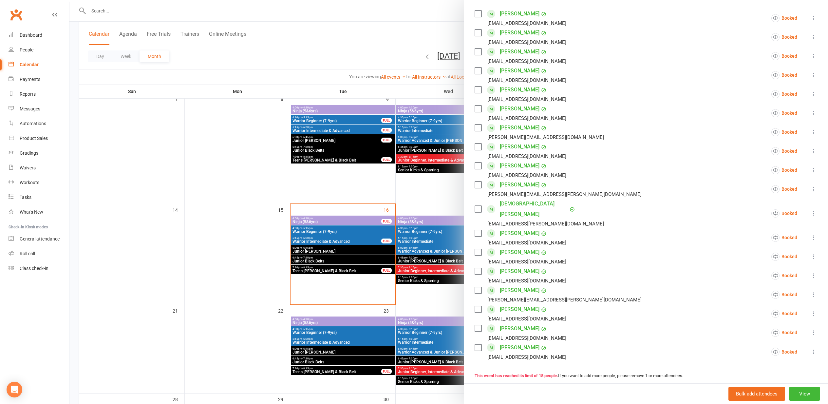
scroll to position [111, 0]
drag, startPoint x: 255, startPoint y: 280, endPoint x: 362, endPoint y: 279, distance: 106.5
click at [255, 280] on div at bounding box center [448, 202] width 759 height 404
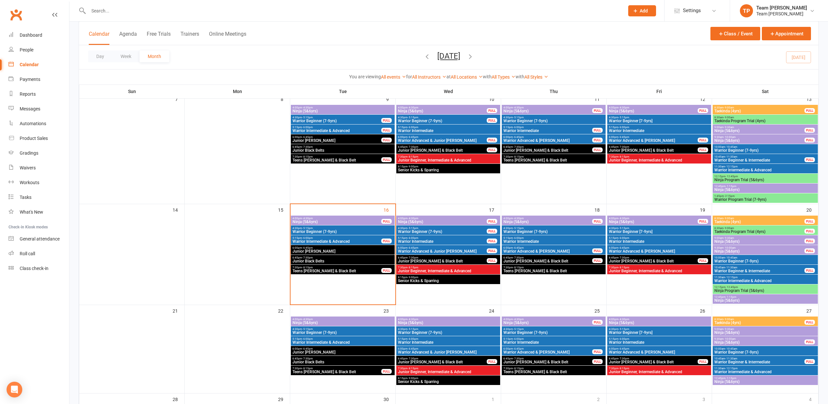
click at [579, 258] on span "6:45pm - 7:30pm" at bounding box center [547, 257] width 89 height 3
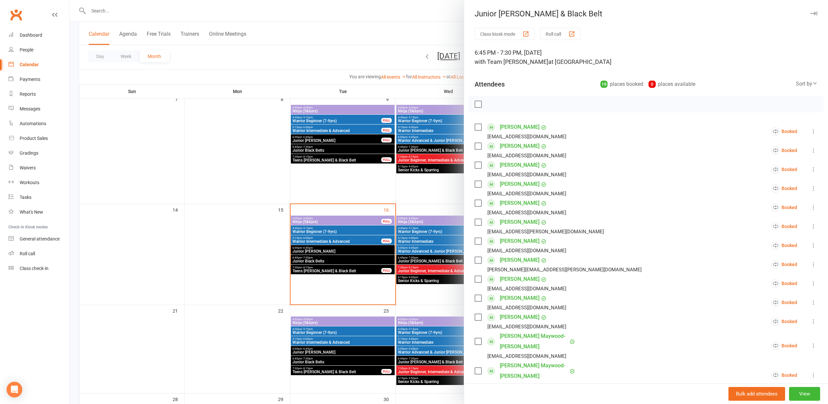
scroll to position [0, 0]
click at [804, 400] on button "View" at bounding box center [804, 394] width 31 height 14
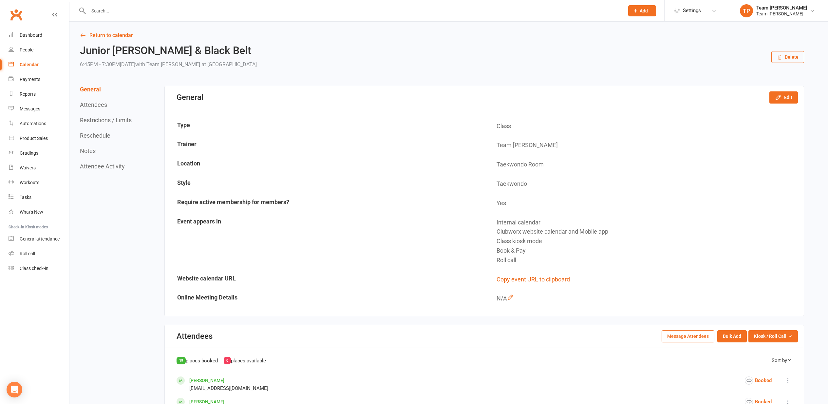
click at [31, 67] on link "Calendar" at bounding box center [39, 64] width 61 height 15
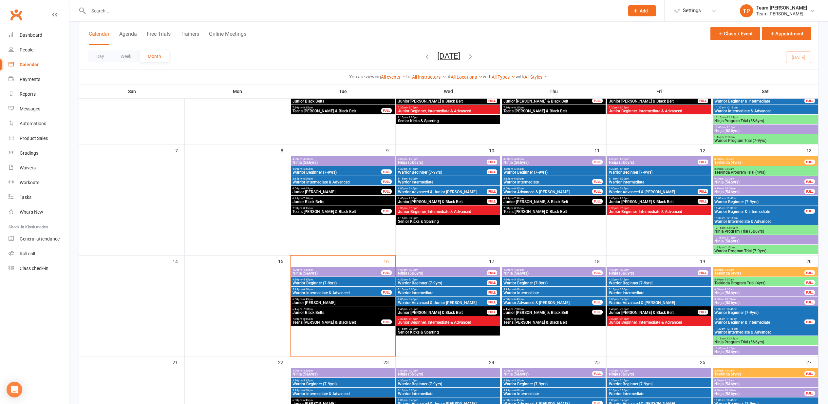
scroll to position [94, 0]
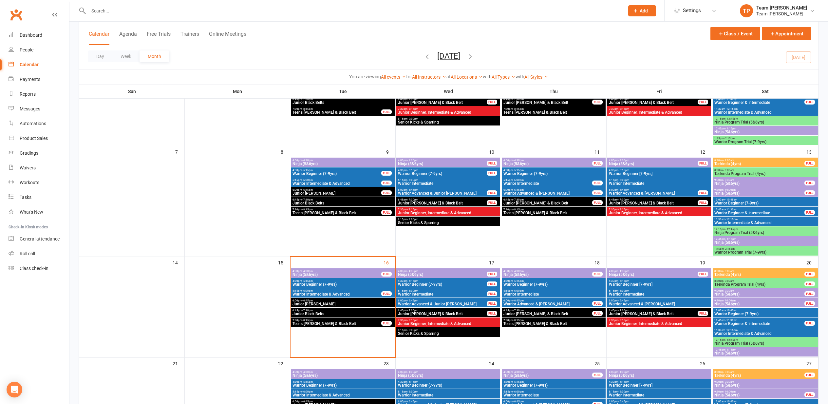
click at [330, 309] on span "6:45pm - 7:30pm" at bounding box center [342, 310] width 101 height 3
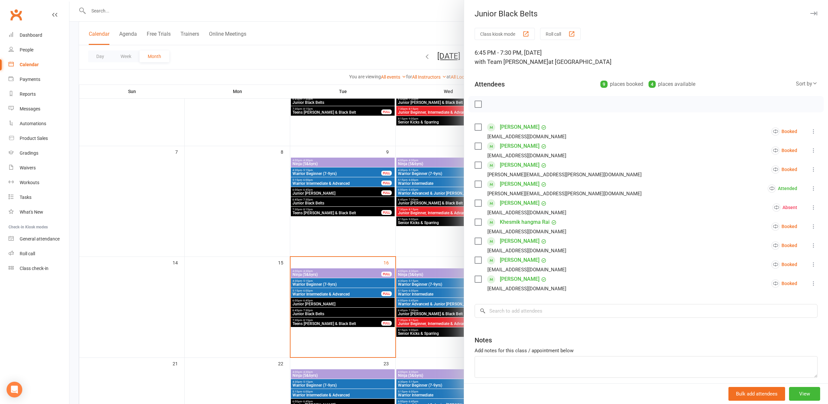
click at [814, 171] on icon at bounding box center [813, 169] width 7 height 7
click at [770, 219] on link "Mark absent" at bounding box center [774, 221] width 85 height 13
click at [250, 192] on div at bounding box center [448, 202] width 759 height 404
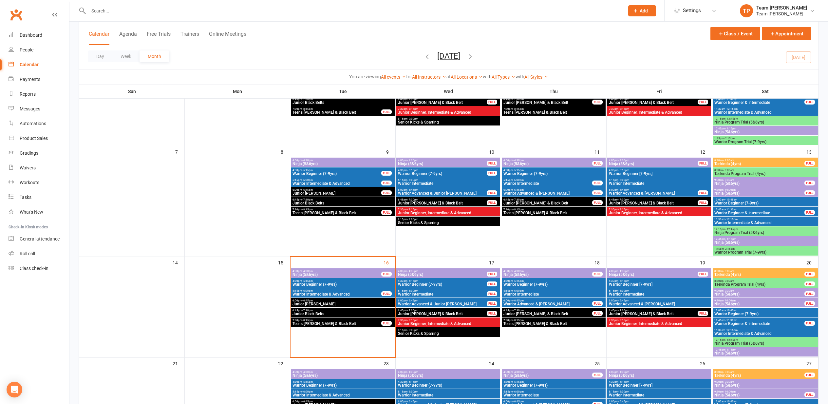
click at [555, 313] on span "Junior [PERSON_NAME] & Black Belt" at bounding box center [547, 314] width 89 height 4
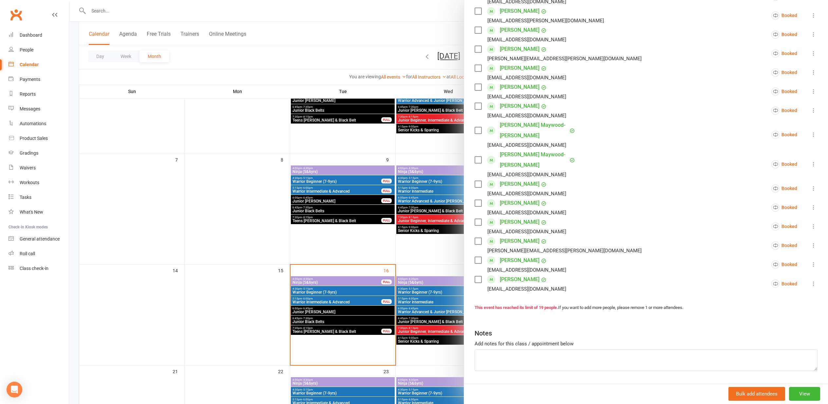
scroll to position [210, 0]
click at [801, 388] on button "View" at bounding box center [804, 394] width 31 height 14
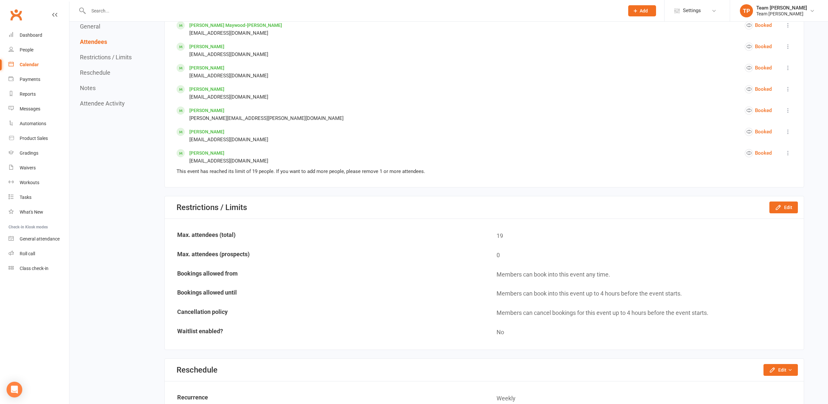
scroll to position [610, 0]
click at [781, 206] on icon "button" at bounding box center [778, 208] width 7 height 7
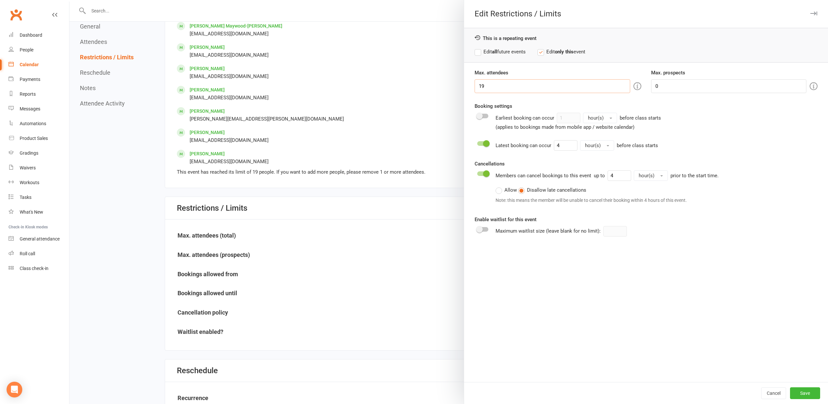
click at [513, 87] on input "19" at bounding box center [552, 86] width 155 height 14
type input "1"
type input "20"
click at [819, 392] on button "Save" at bounding box center [805, 393] width 30 height 12
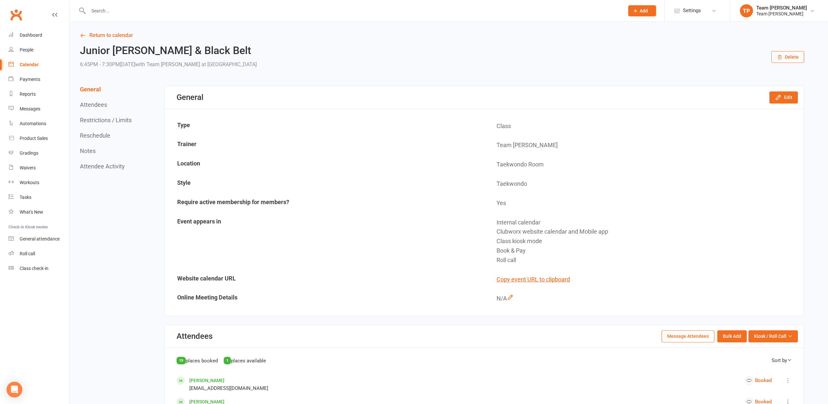
scroll to position [0, 0]
click at [125, 32] on link "Return to calendar" at bounding box center [442, 35] width 724 height 9
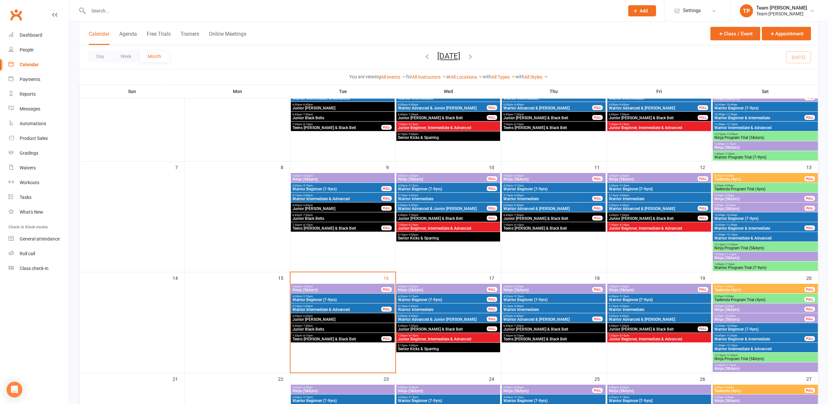
scroll to position [78, 0]
click at [548, 330] on span "Junior [PERSON_NAME] & Black Belt" at bounding box center [553, 330] width 101 height 4
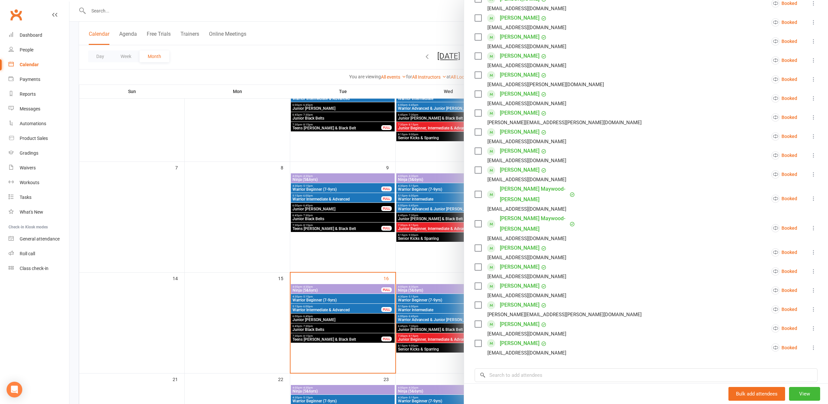
scroll to position [147, 0]
click at [513, 368] on input "search" at bounding box center [646, 375] width 343 height 14
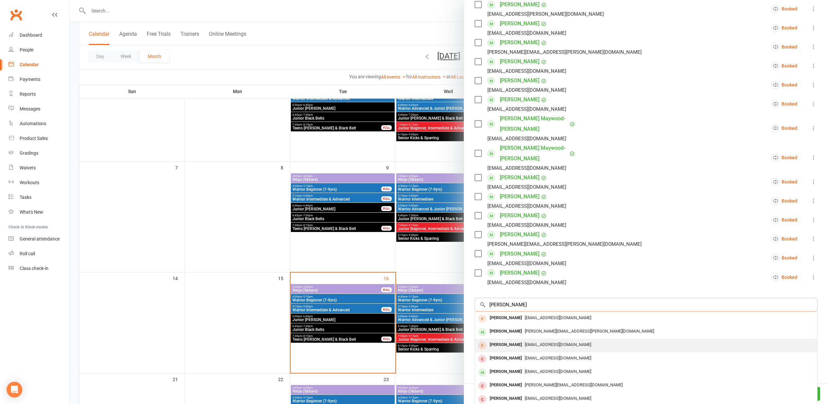
scroll to position [0, 0]
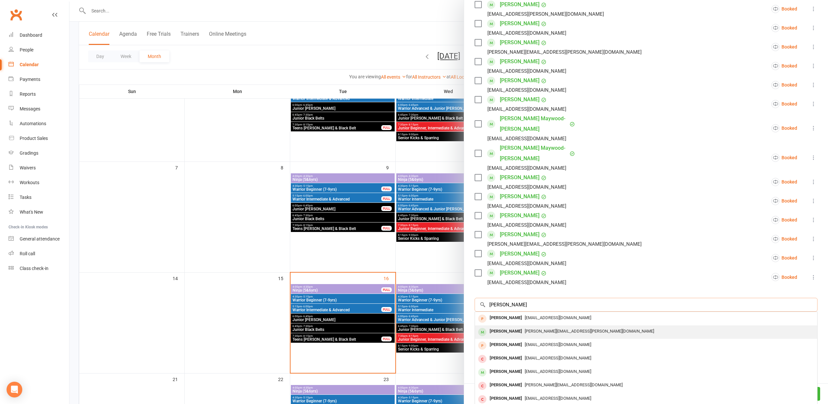
type input "Jacques"
click at [534, 329] on span "james.x.smith@gmail.com" at bounding box center [589, 331] width 129 height 5
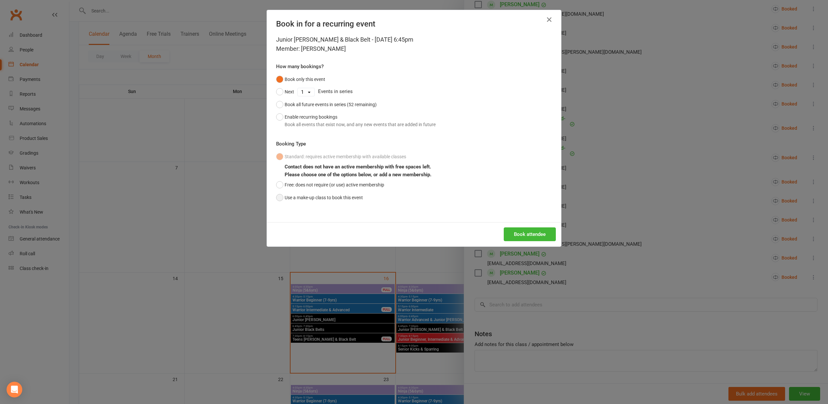
click at [329, 194] on button "Use a make-up class to book this event" at bounding box center [319, 197] width 87 height 12
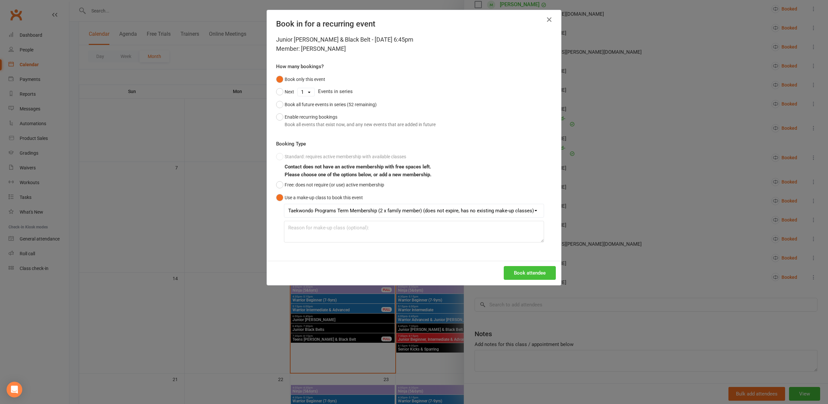
click at [536, 267] on button "Book attendee" at bounding box center [530, 273] width 52 height 14
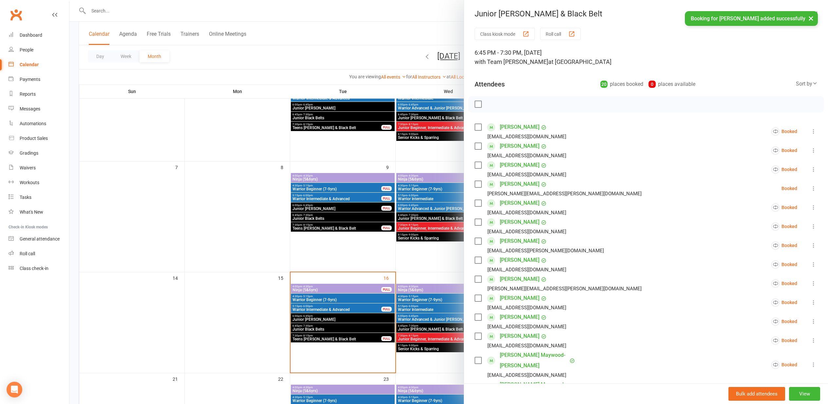
drag, startPoint x: 166, startPoint y: 225, endPoint x: 153, endPoint y: 273, distance: 50.4
click at [166, 225] on div at bounding box center [448, 202] width 759 height 404
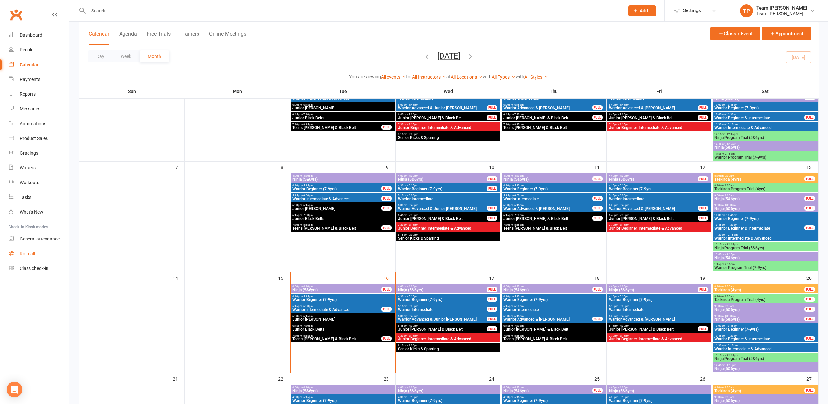
click at [47, 255] on link "Roll call" at bounding box center [39, 253] width 61 height 15
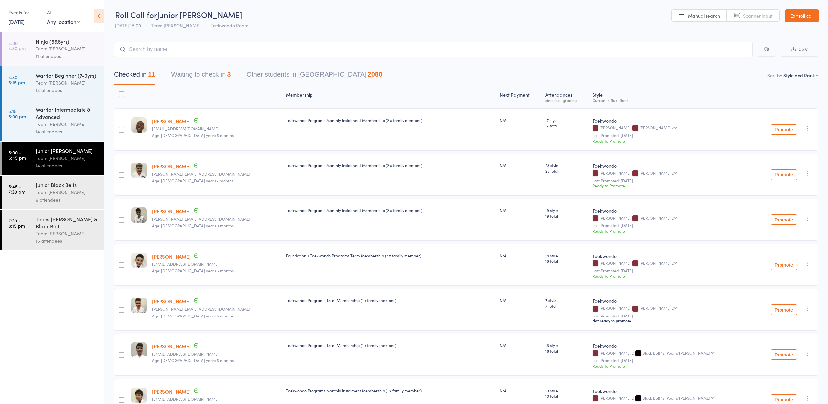
click at [71, 188] on div "Junior Black Belts" at bounding box center [67, 184] width 63 height 7
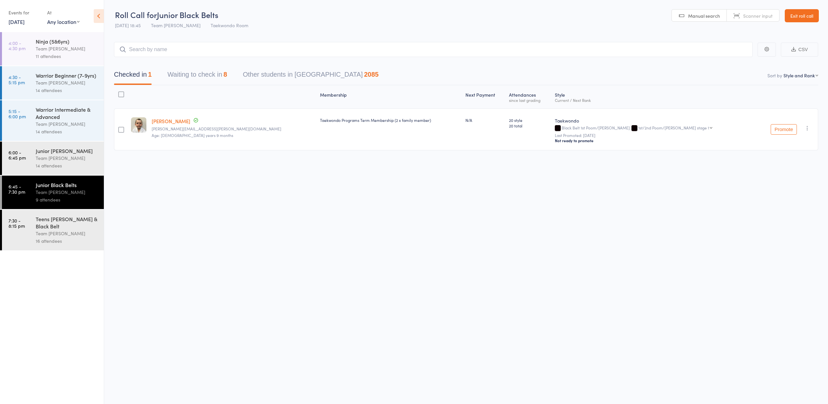
click at [192, 71] on button "Waiting to check in 8" at bounding box center [197, 75] width 60 height 17
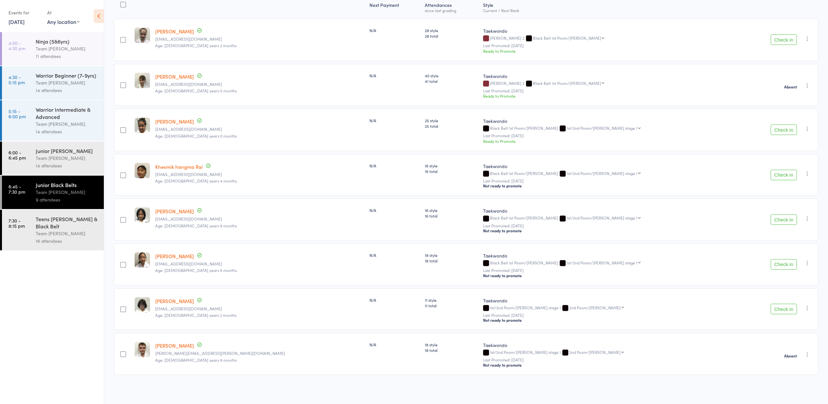
scroll to position [90, 0]
click at [791, 221] on button "Check in" at bounding box center [784, 219] width 26 height 10
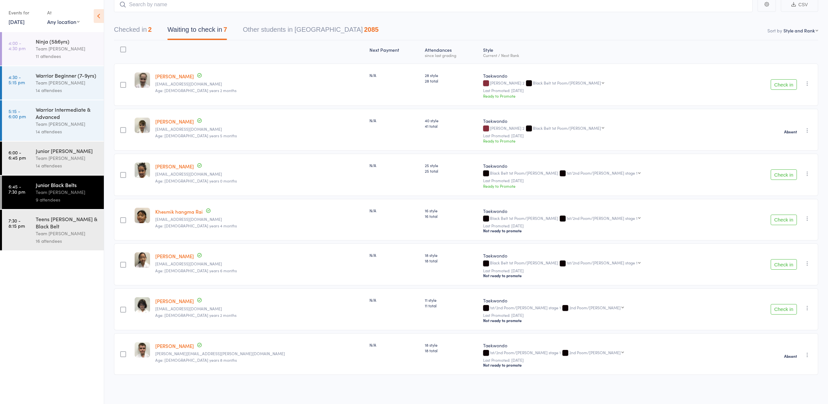
scroll to position [45, 0]
click at [82, 238] on div "16 attendees" at bounding box center [67, 241] width 63 height 8
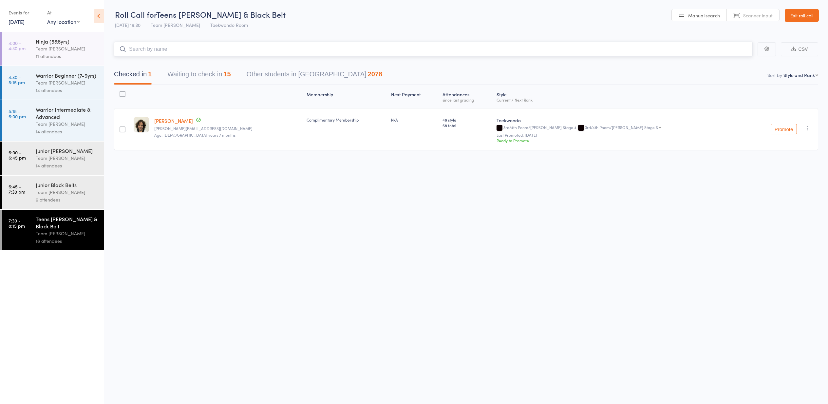
scroll to position [1, 0]
click at [88, 197] on div "9 attendees" at bounding box center [67, 200] width 63 height 8
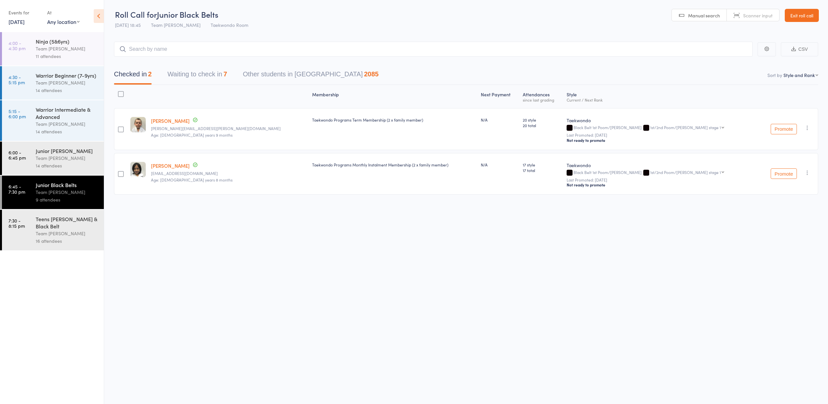
click at [222, 74] on button "Waiting to check in 7" at bounding box center [197, 75] width 60 height 17
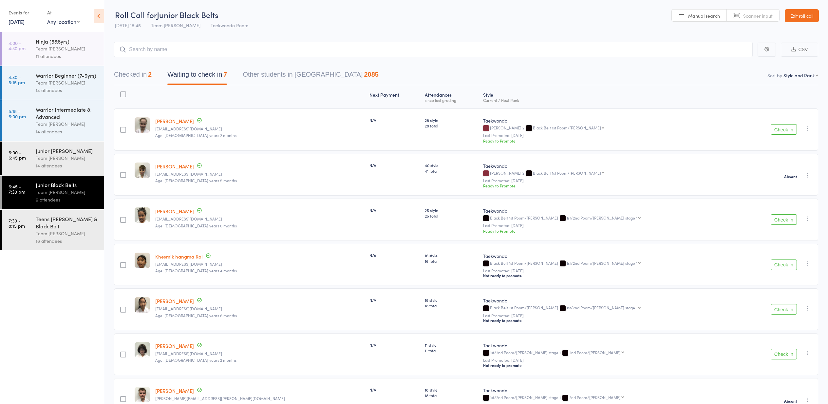
click at [778, 352] on button "Check in" at bounding box center [784, 354] width 26 height 10
click at [792, 132] on button "Check in" at bounding box center [784, 129] width 26 height 10
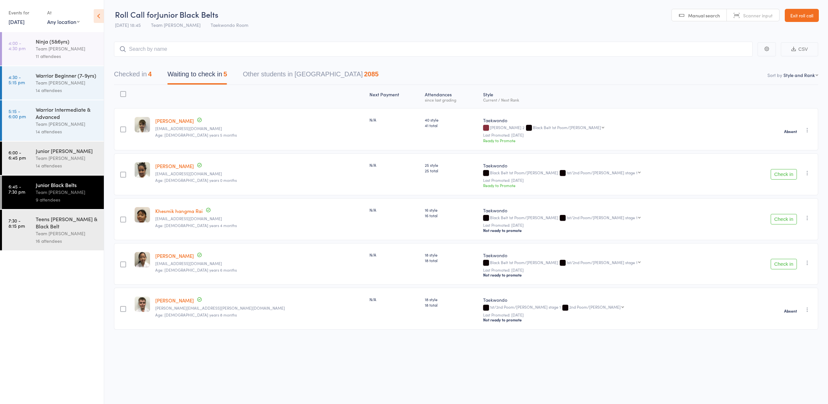
click at [64, 223] on div "Teens [PERSON_NAME] & Black Belt" at bounding box center [67, 222] width 63 height 14
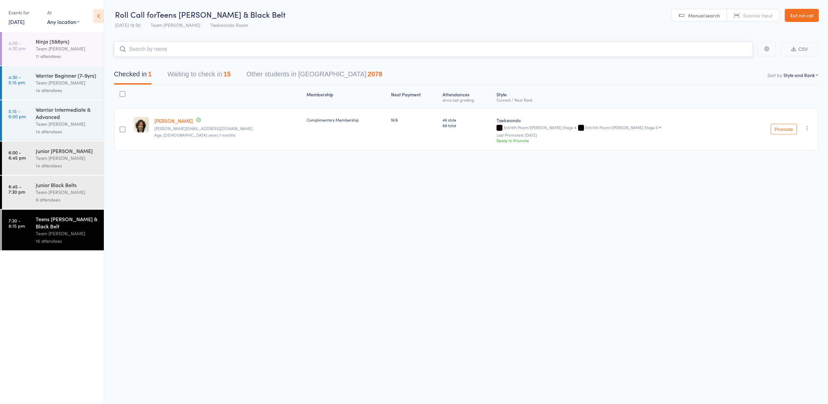
click at [193, 67] on button "Waiting to check in 15" at bounding box center [198, 75] width 63 height 17
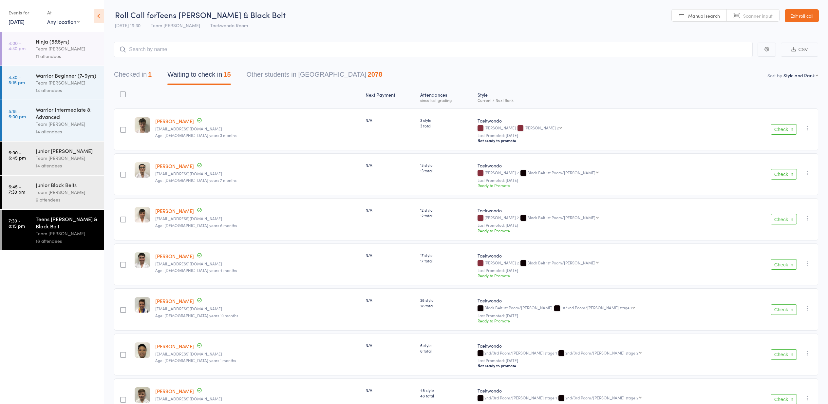
click at [809, 21] on link "Exit roll call" at bounding box center [802, 15] width 34 height 13
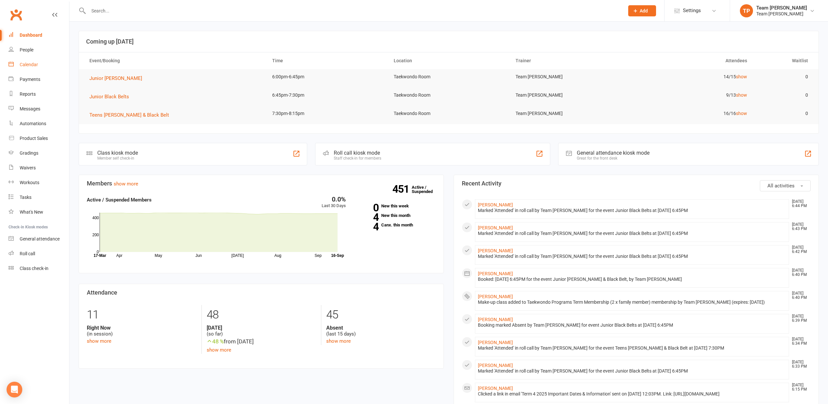
click at [19, 69] on link "Calendar" at bounding box center [39, 64] width 61 height 15
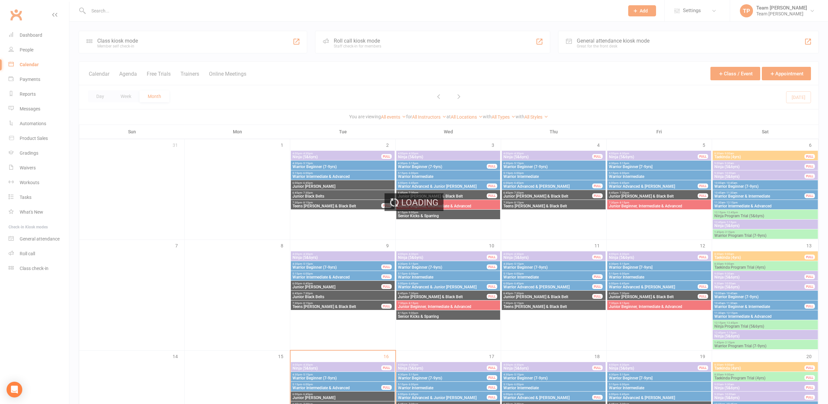
scroll to position [155, 0]
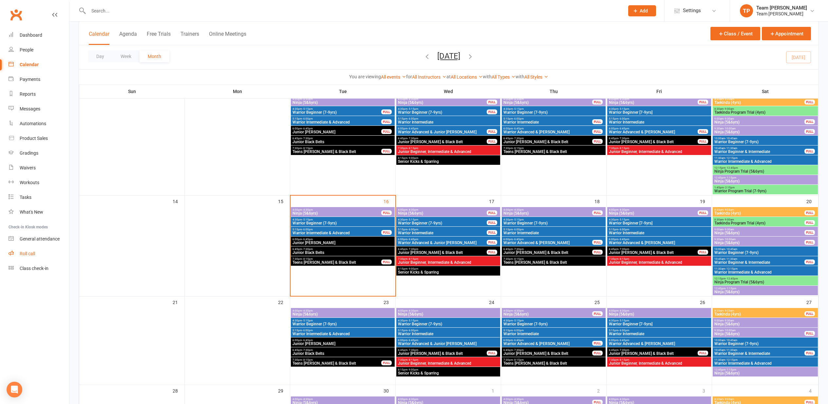
click at [43, 255] on link "Roll call" at bounding box center [39, 253] width 61 height 15
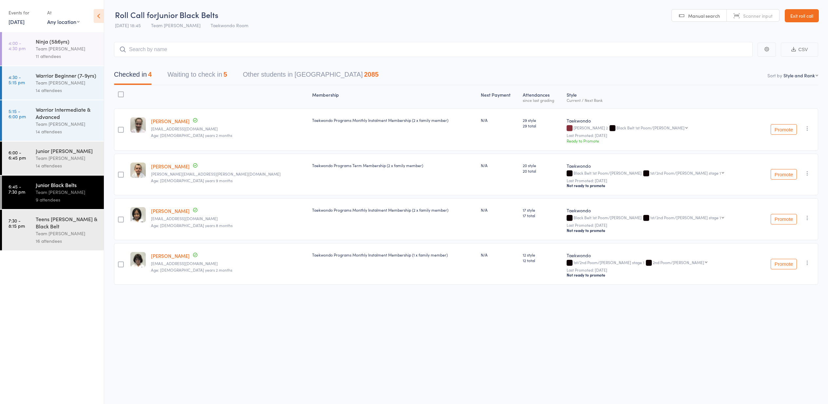
click at [227, 71] on div "5" at bounding box center [225, 74] width 4 height 7
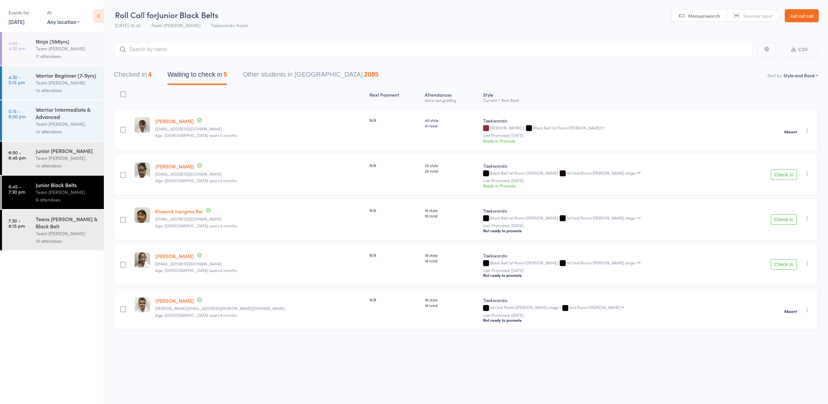
click at [775, 217] on button "Check in" at bounding box center [784, 219] width 26 height 10
click at [108, 250] on main "CSV Checked in 5 Waiting to check in 4 Other students in Taekwondo 2085 Sort by…" at bounding box center [466, 173] width 724 height 282
click at [86, 233] on div "Team [PERSON_NAME]" at bounding box center [67, 234] width 63 height 8
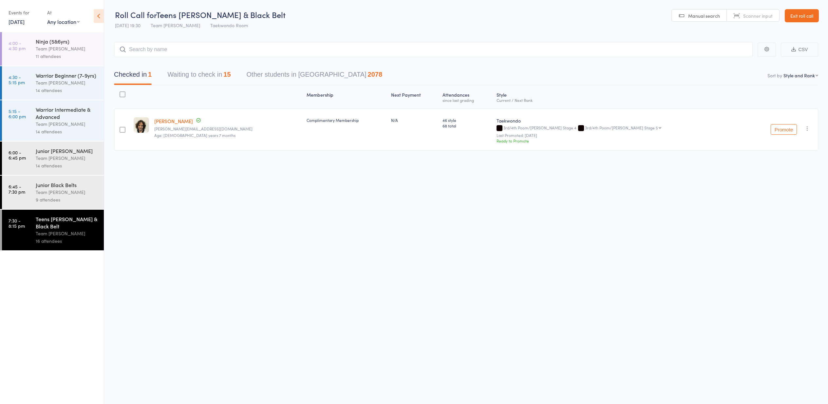
click at [79, 194] on div "Team [PERSON_NAME]" at bounding box center [67, 192] width 63 height 8
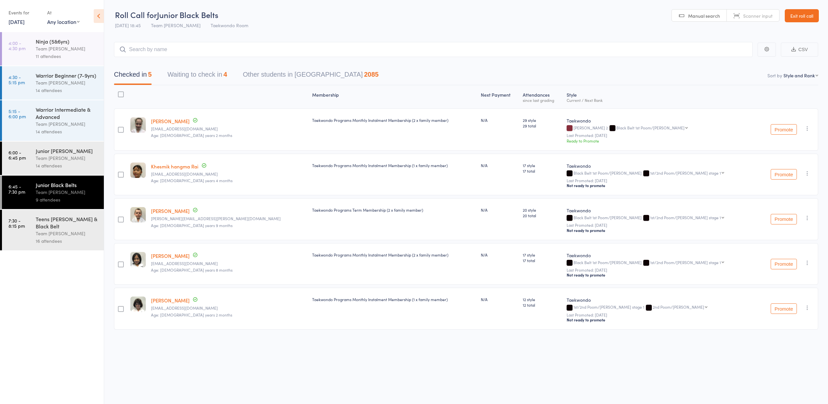
click at [210, 78] on button "Waiting to check in 4" at bounding box center [197, 75] width 60 height 17
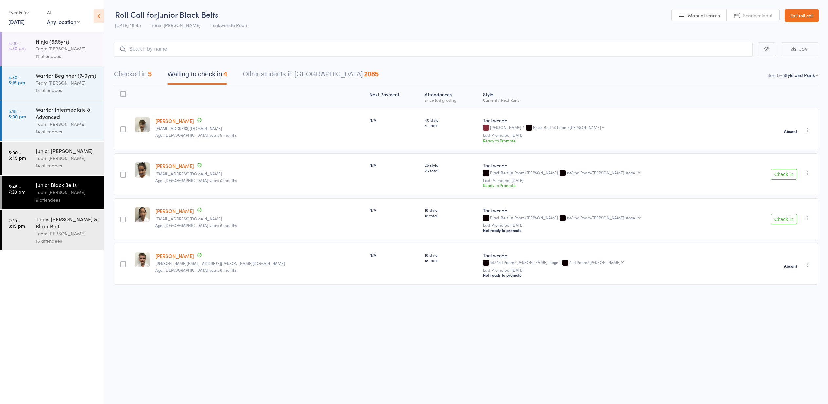
scroll to position [0, 0]
click at [63, 226] on div "Teens [PERSON_NAME] & Black Belt" at bounding box center [67, 222] width 63 height 14
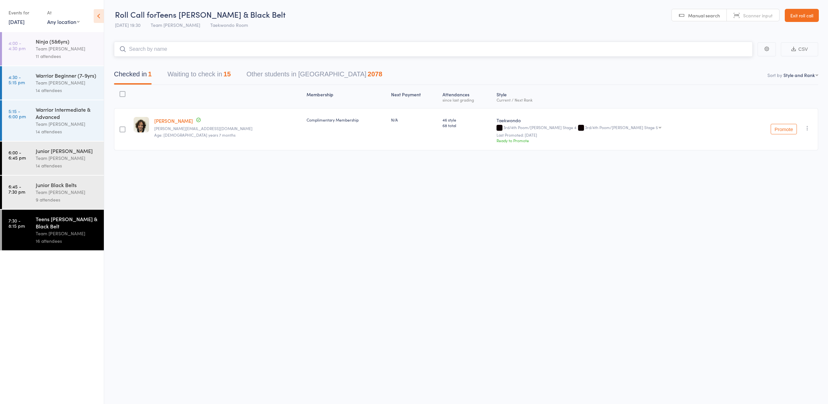
click at [219, 77] on button "Waiting to check in 15" at bounding box center [198, 75] width 63 height 17
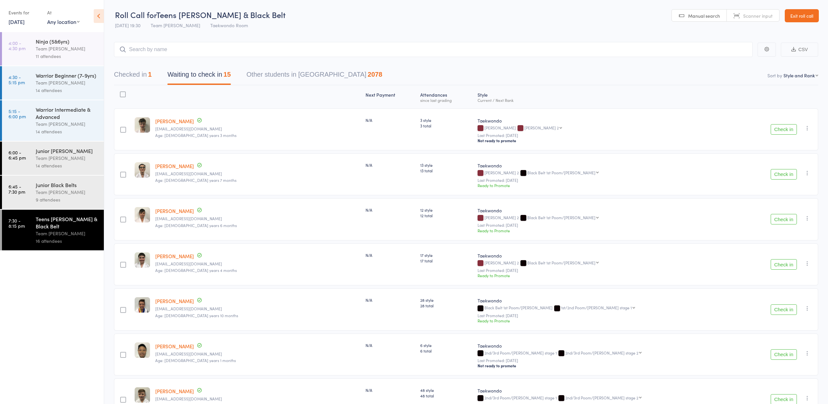
click at [89, 199] on div "9 attendees" at bounding box center [67, 200] width 63 height 8
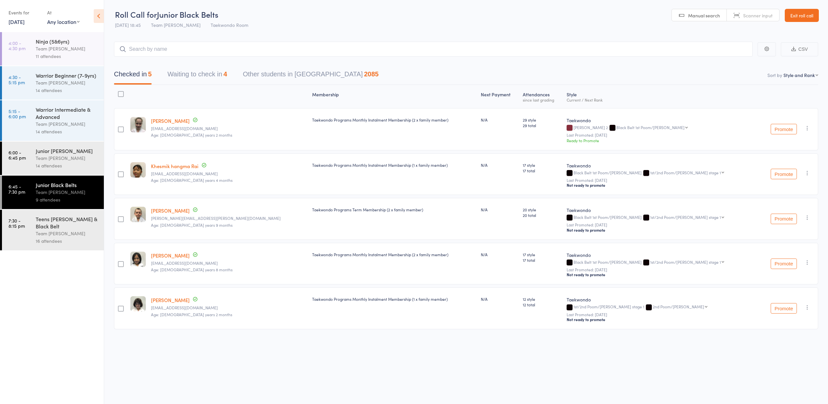
click at [219, 80] on button "Waiting to check in 4" at bounding box center [197, 75] width 60 height 17
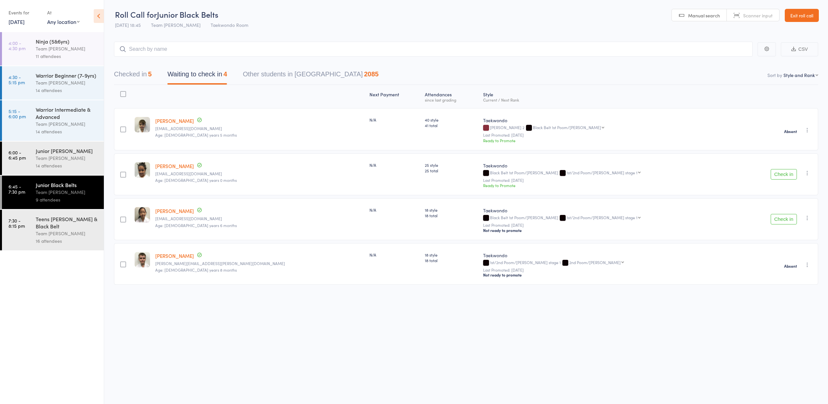
scroll to position [0, 0]
click at [60, 170] on div "Junior Cho Dan Bo Team Carlo Preston 14 attendees" at bounding box center [70, 157] width 68 height 33
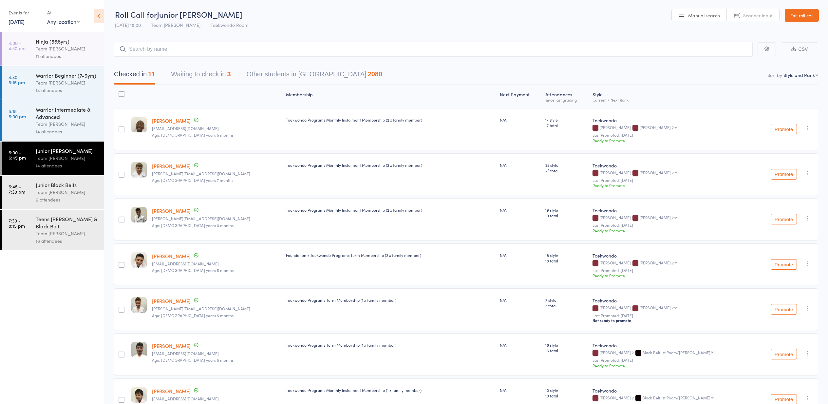
click at [71, 196] on div "9 attendees" at bounding box center [67, 200] width 63 height 8
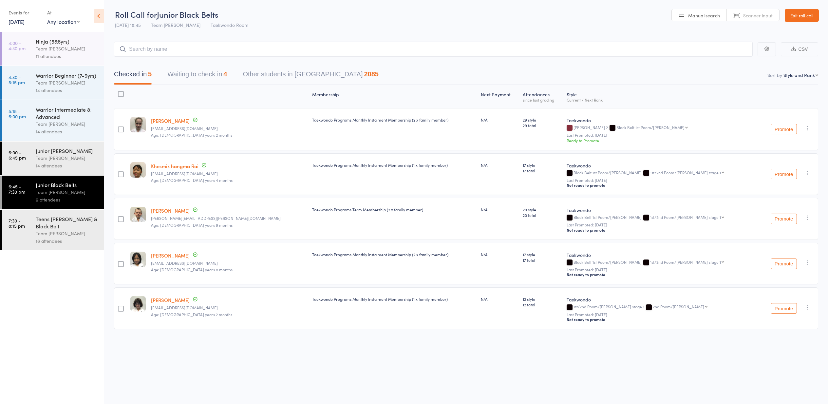
click at [195, 66] on div "Checked in 5 Waiting to check in 4 Other students in Taekwondo 2085" at bounding box center [466, 71] width 704 height 28
click at [205, 73] on button "Waiting to check in 4" at bounding box center [197, 75] width 60 height 17
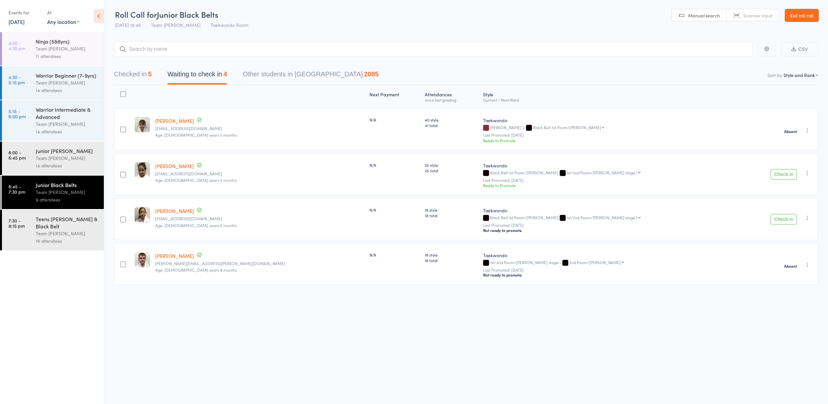
click at [805, 171] on icon "button" at bounding box center [807, 173] width 7 height 7
click at [799, 252] on ul "Check in Promote Send message Add Note Add Task Add Flag Remove Mark absent" at bounding box center [784, 217] width 55 height 80
click at [806, 173] on icon "button" at bounding box center [807, 173] width 7 height 7
click at [805, 248] on li "Mark absent" at bounding box center [784, 247] width 54 height 9
click at [806, 218] on icon "button" at bounding box center [807, 218] width 7 height 7
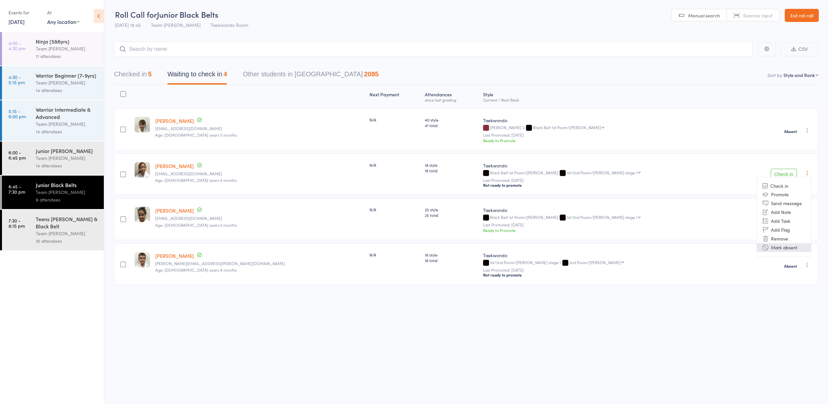
click at [791, 251] on li "Mark absent" at bounding box center [784, 247] width 54 height 9
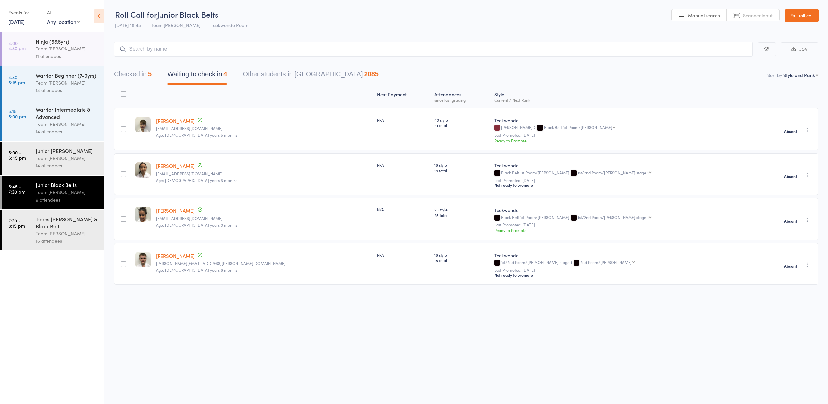
click at [69, 237] on div "16 attendees" at bounding box center [67, 241] width 63 height 8
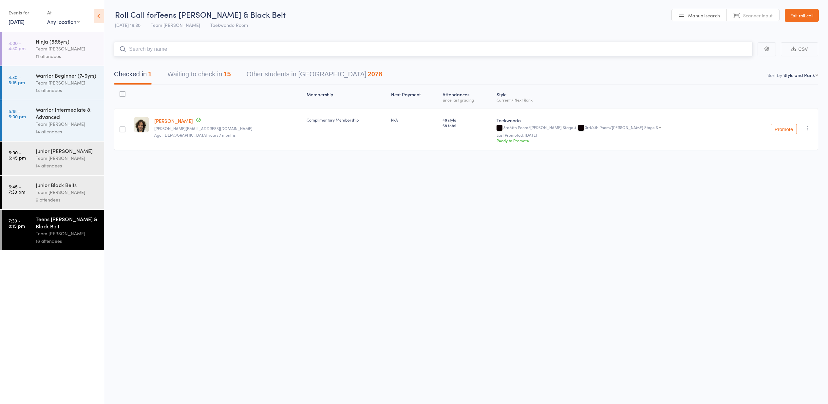
click at [219, 73] on button "Waiting to check in 15" at bounding box center [198, 75] width 63 height 17
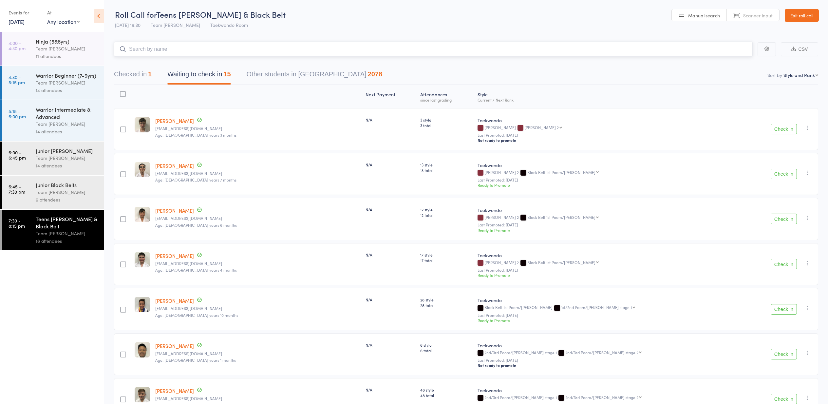
click at [147, 77] on button "Checked in 1" at bounding box center [133, 75] width 38 height 17
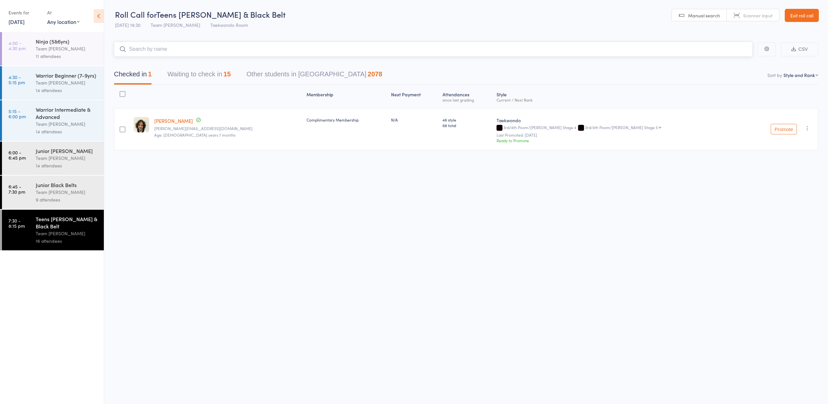
click at [197, 80] on button "Waiting to check in 15" at bounding box center [198, 75] width 63 height 17
